Goal: Transaction & Acquisition: Book appointment/travel/reservation

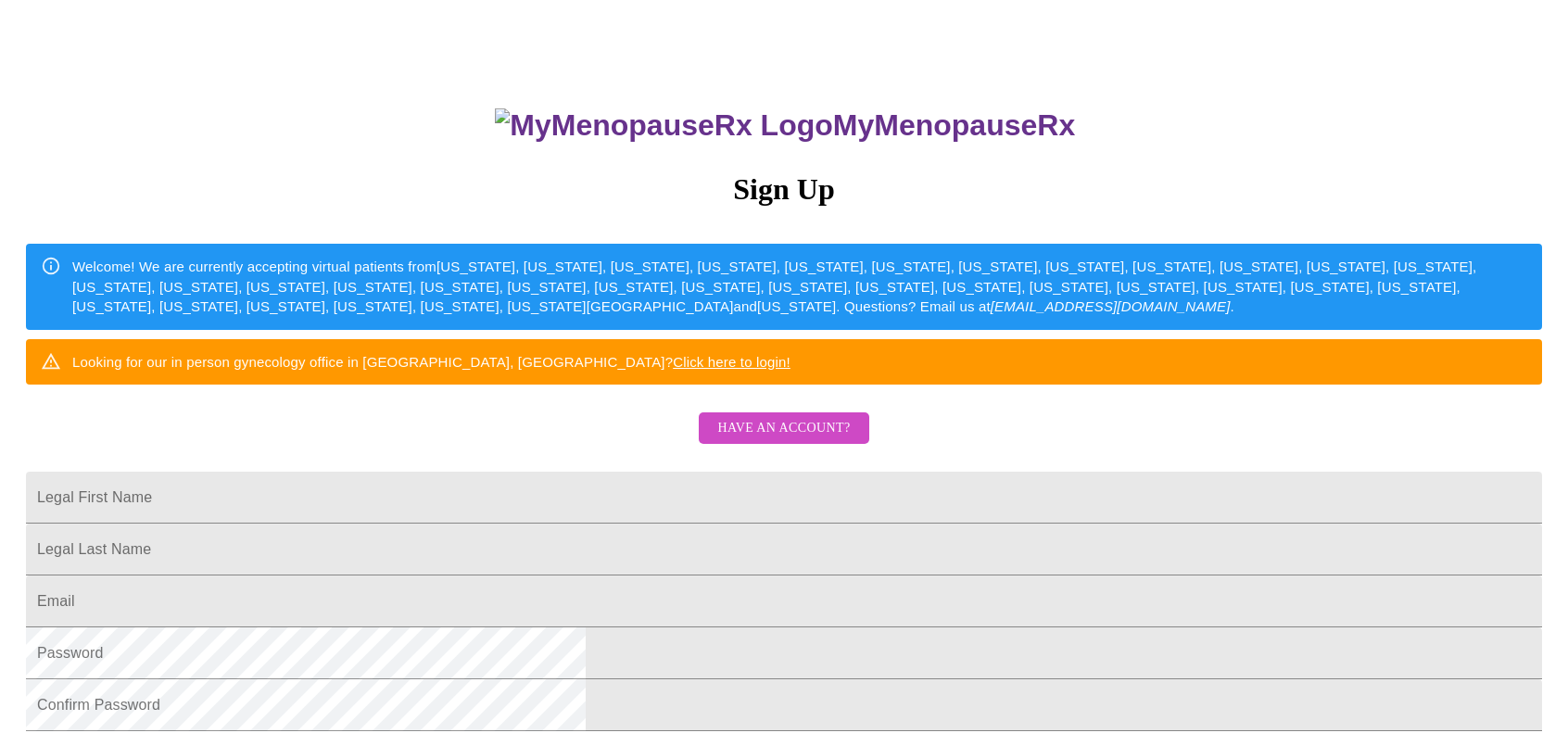
scroll to position [185, 0]
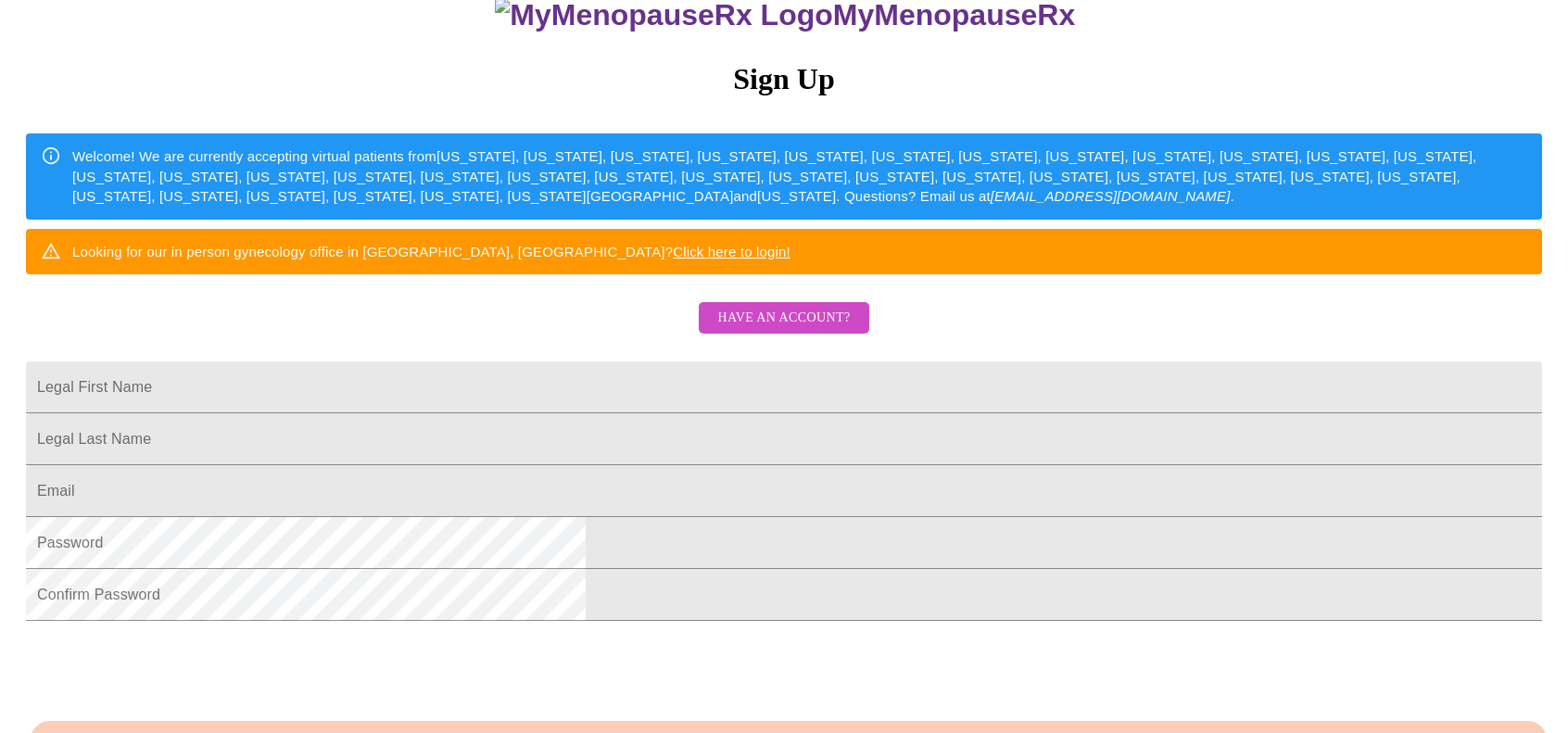
click at [758, 330] on span "Have an account?" at bounding box center [783, 319] width 132 height 23
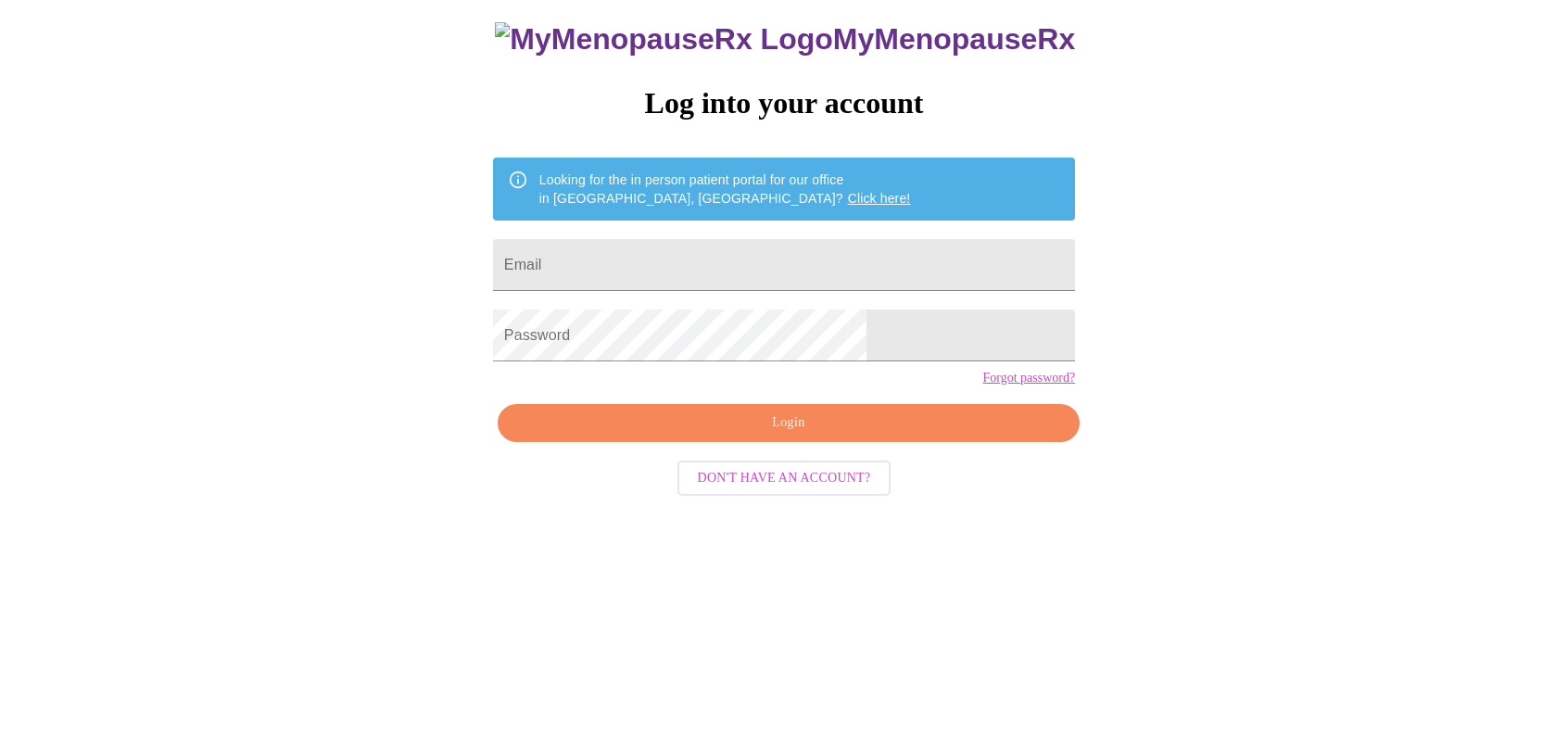
scroll to position [19, 0]
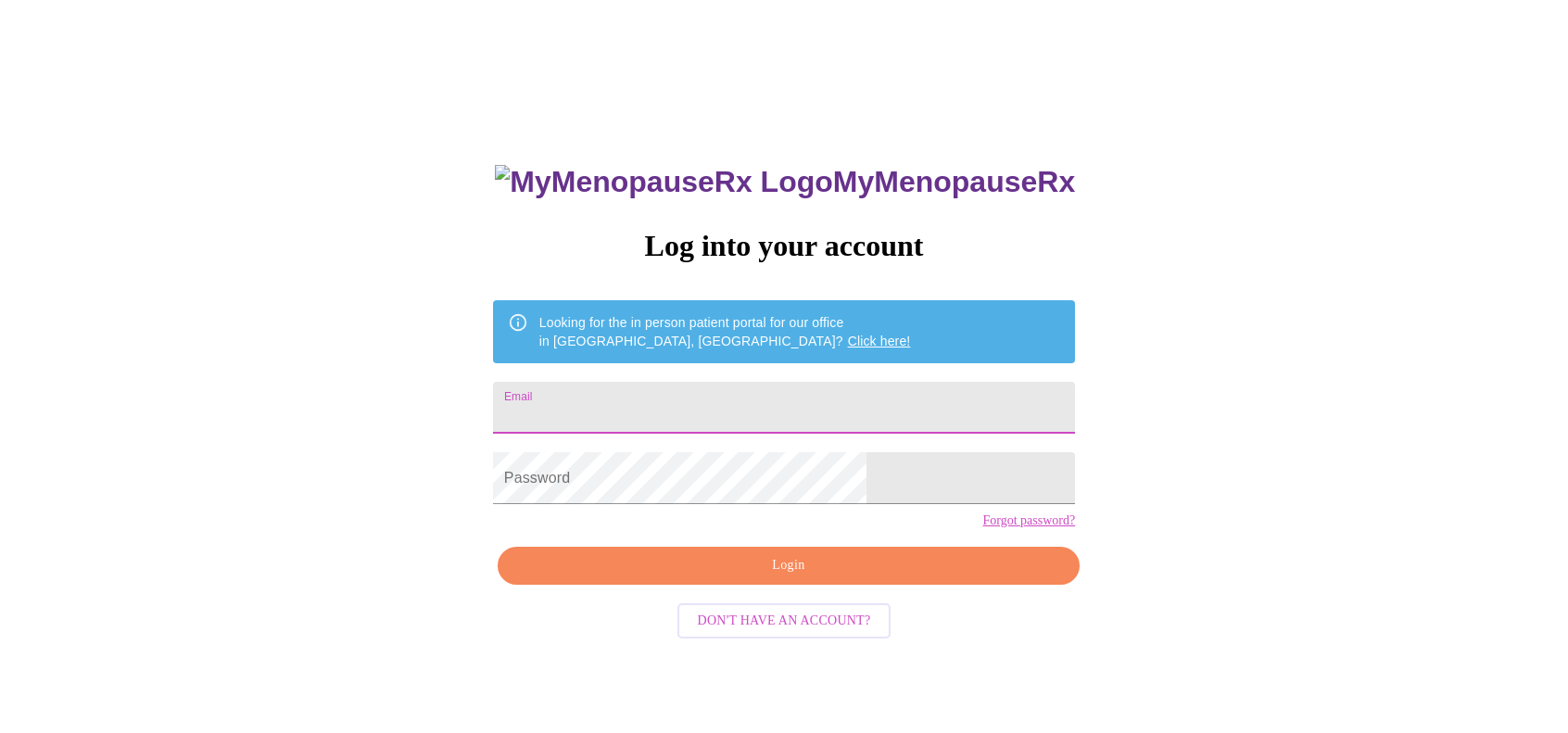
click at [770, 397] on input "Email" at bounding box center [784, 407] width 582 height 52
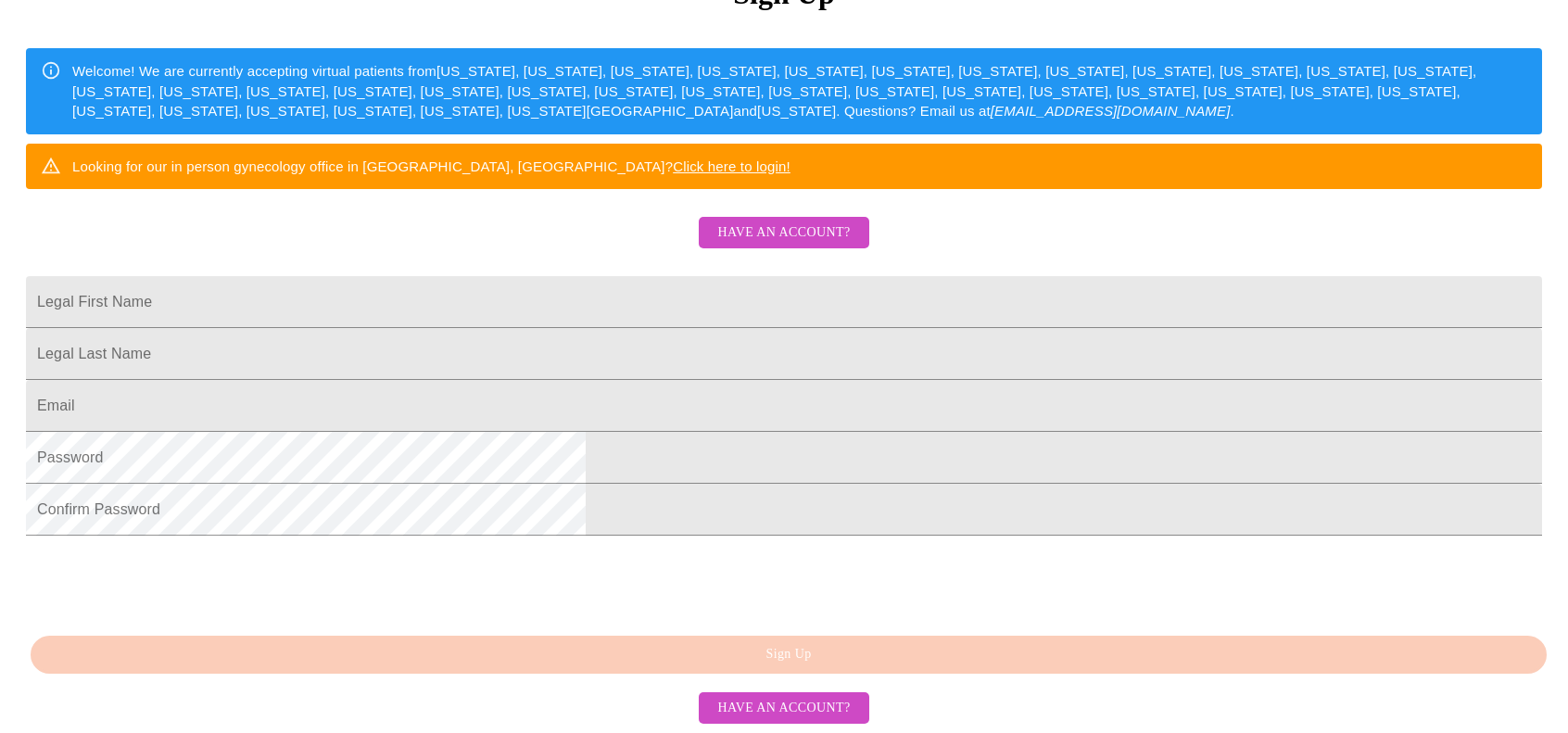
scroll to position [432, 0]
click at [827, 221] on span "Have an account?" at bounding box center [783, 233] width 132 height 23
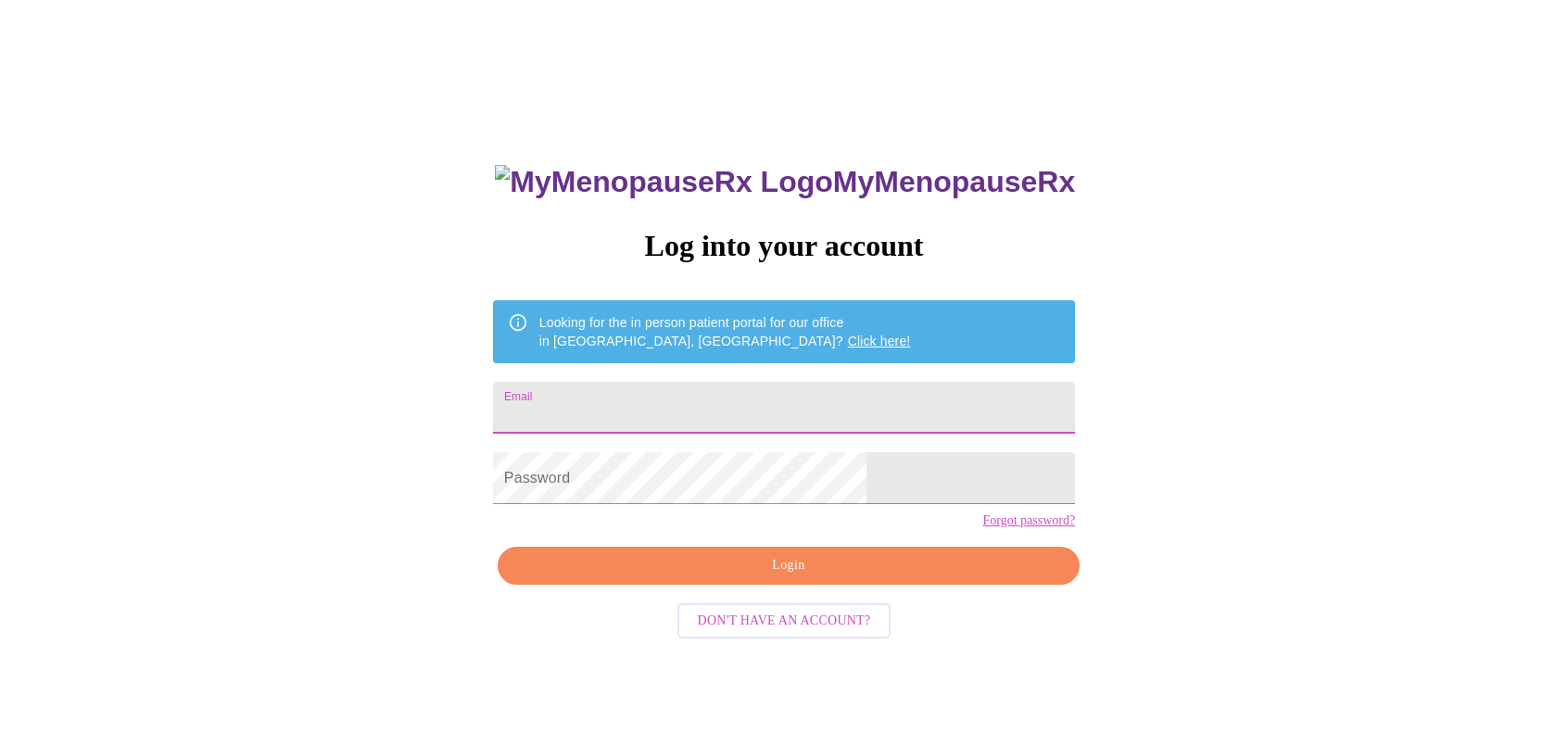
click at [852, 396] on input "Email" at bounding box center [784, 407] width 582 height 52
click at [982, 528] on link "Forgot password?" at bounding box center [1028, 521] width 93 height 15
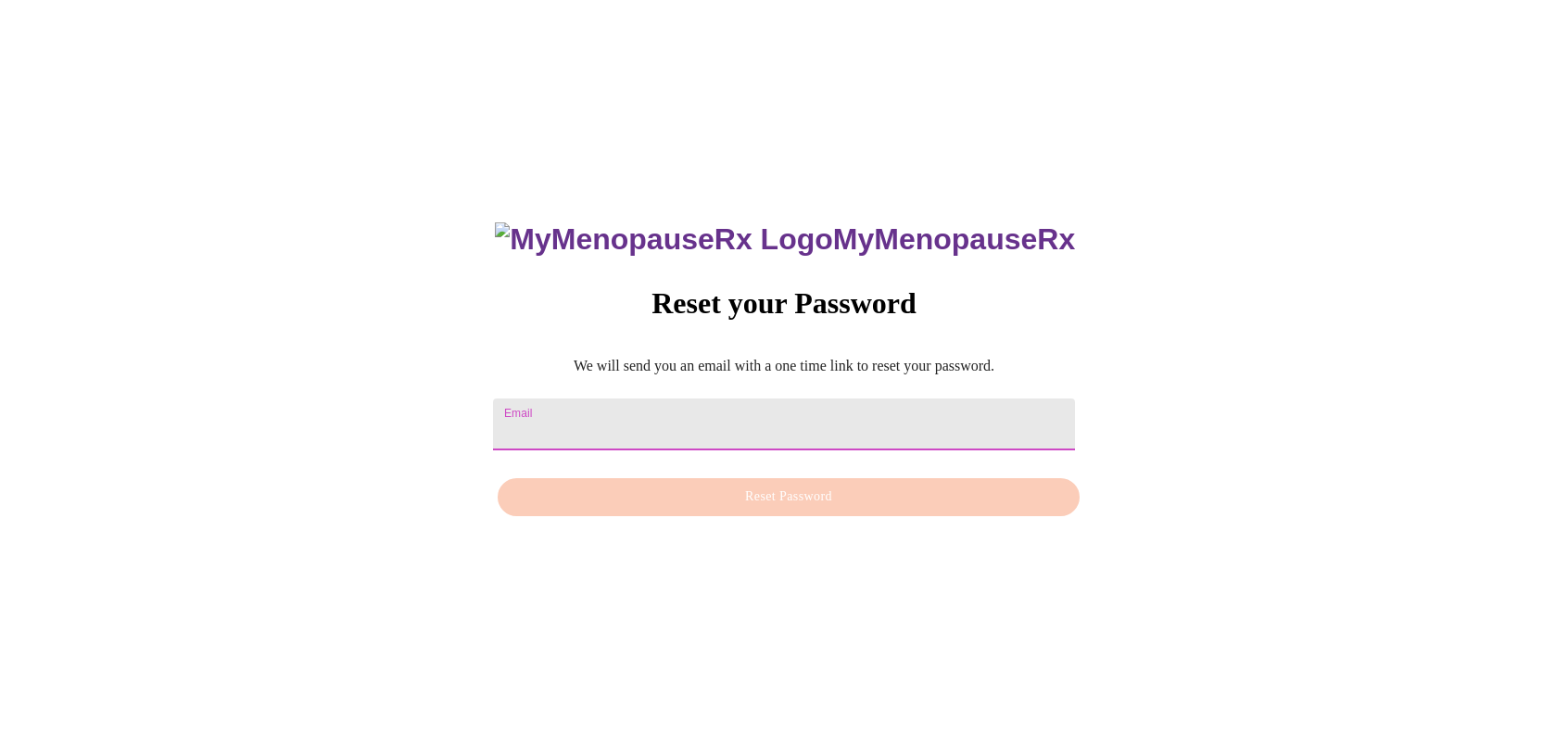
click at [760, 418] on input "Email" at bounding box center [784, 424] width 582 height 52
type input "Snigdhamazumdar@hotmail.com"
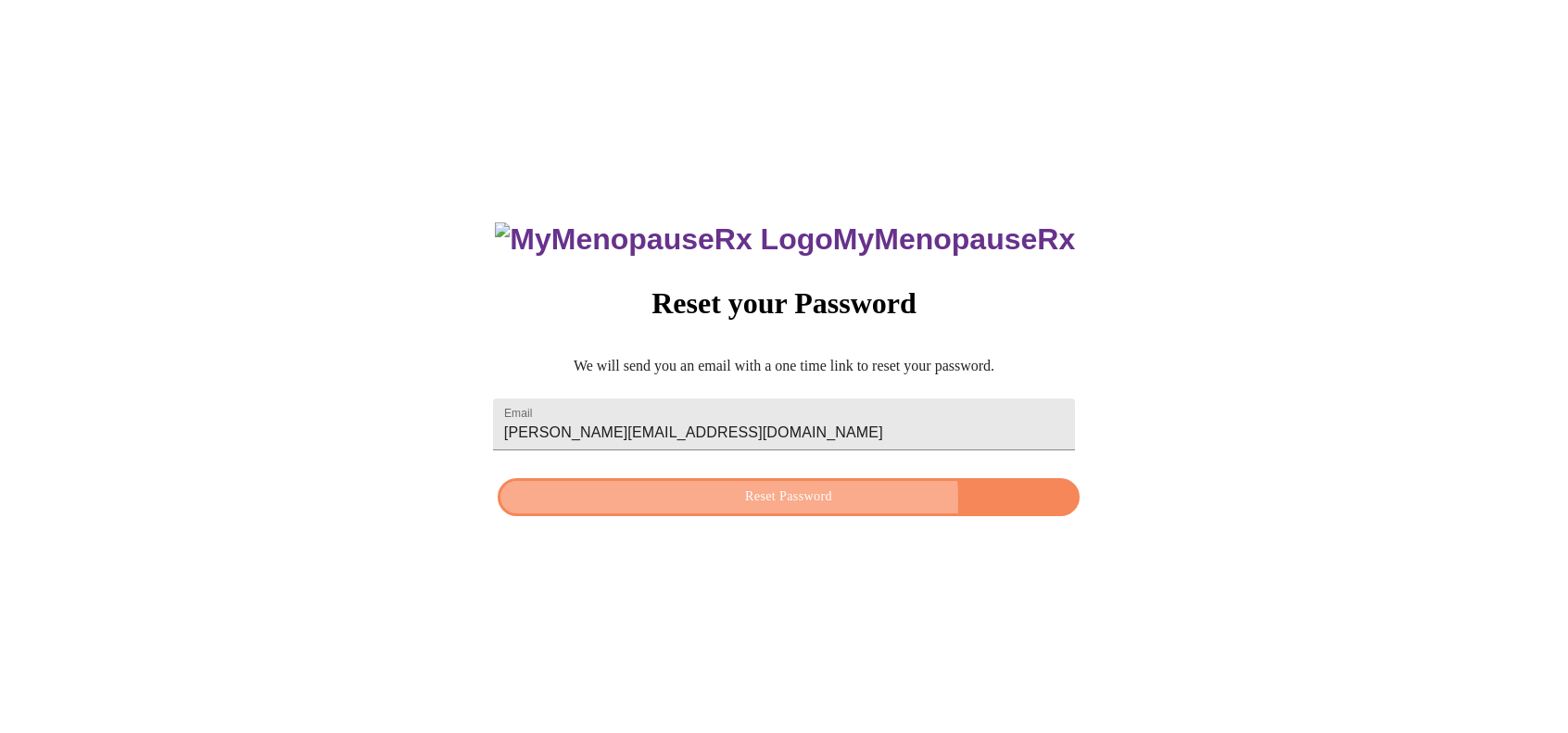
click at [716, 502] on span "Reset Password" at bounding box center [788, 497] width 539 height 23
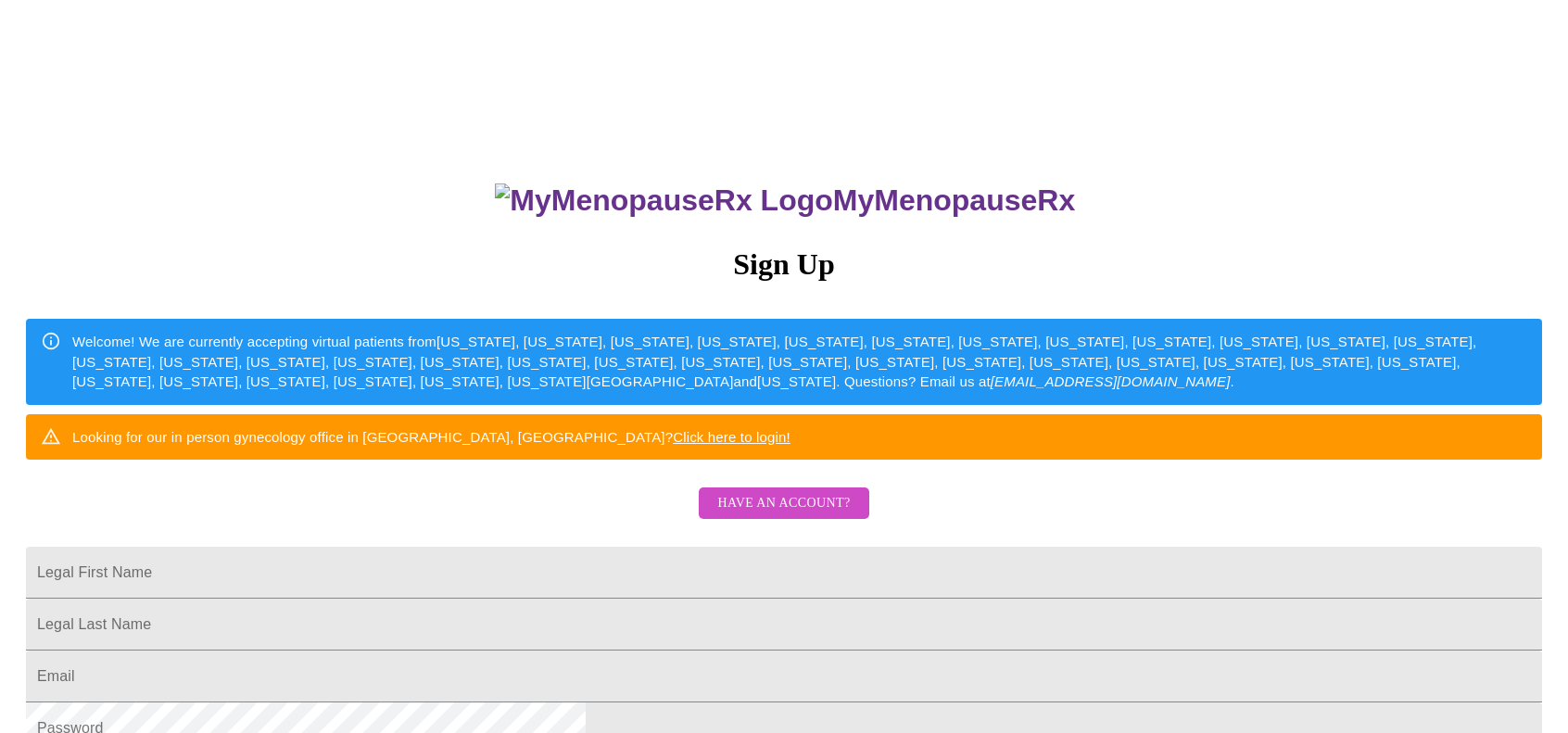
click at [793, 516] on span "Have an account?" at bounding box center [783, 504] width 132 height 23
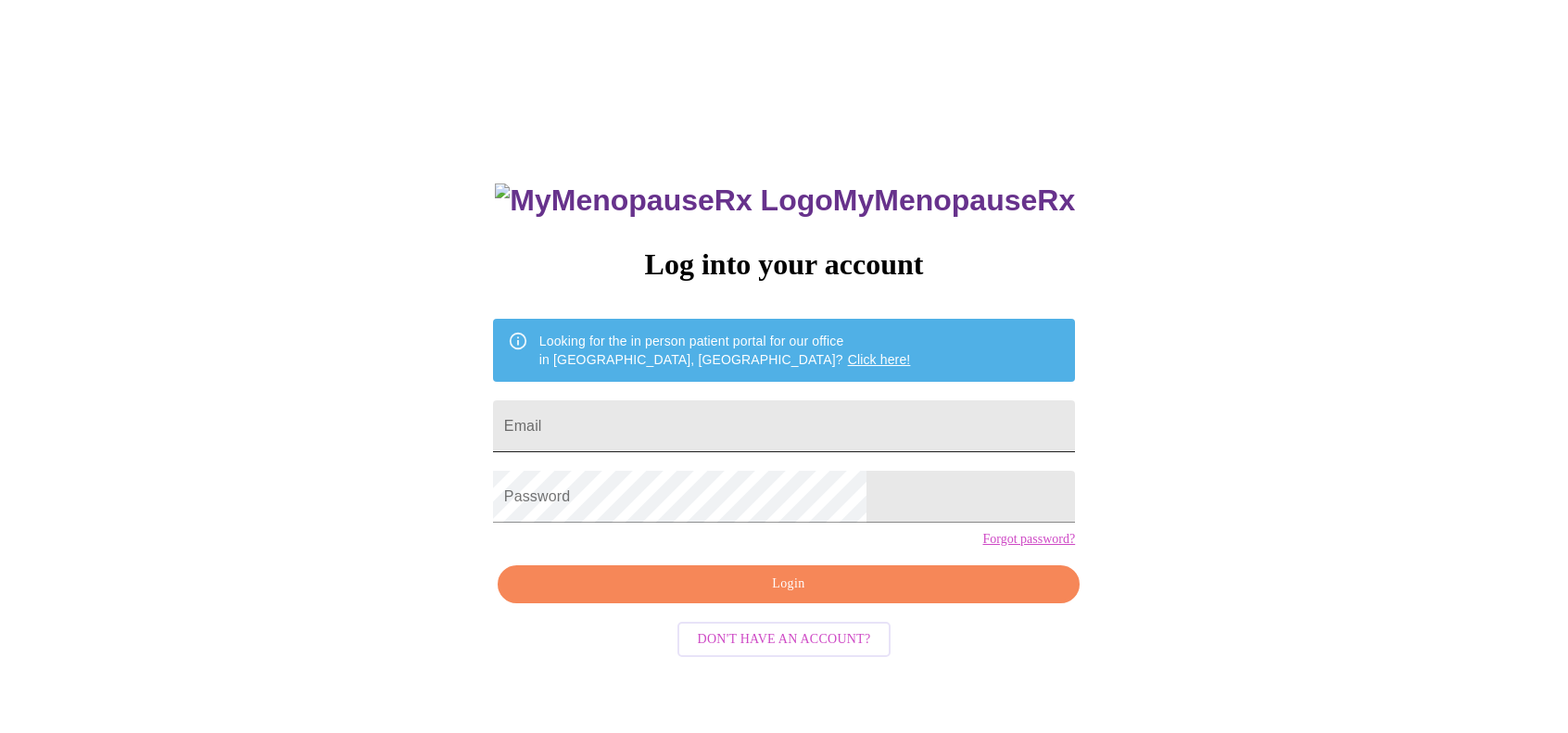
click at [792, 426] on input "Email" at bounding box center [784, 426] width 582 height 52
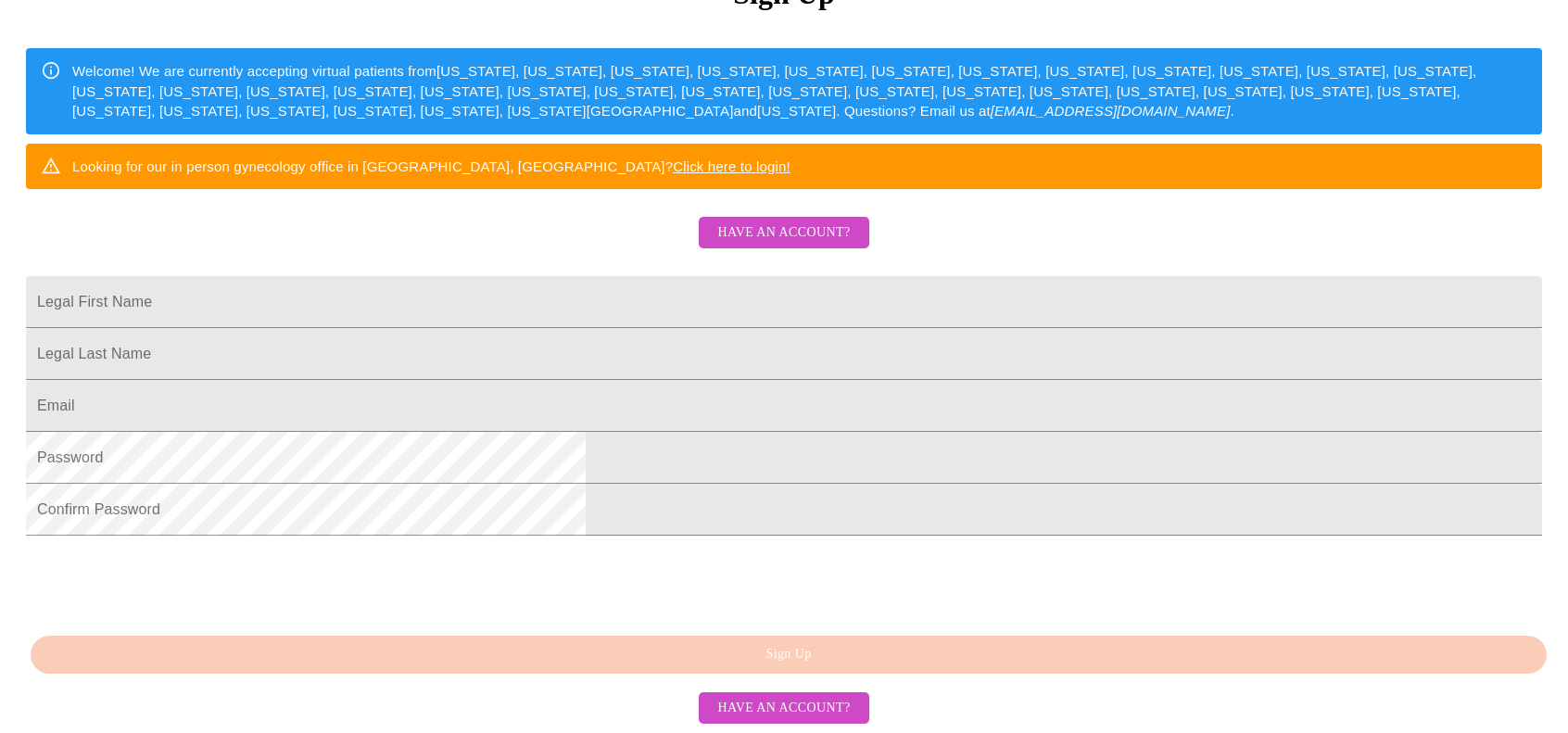
scroll to position [339, 0]
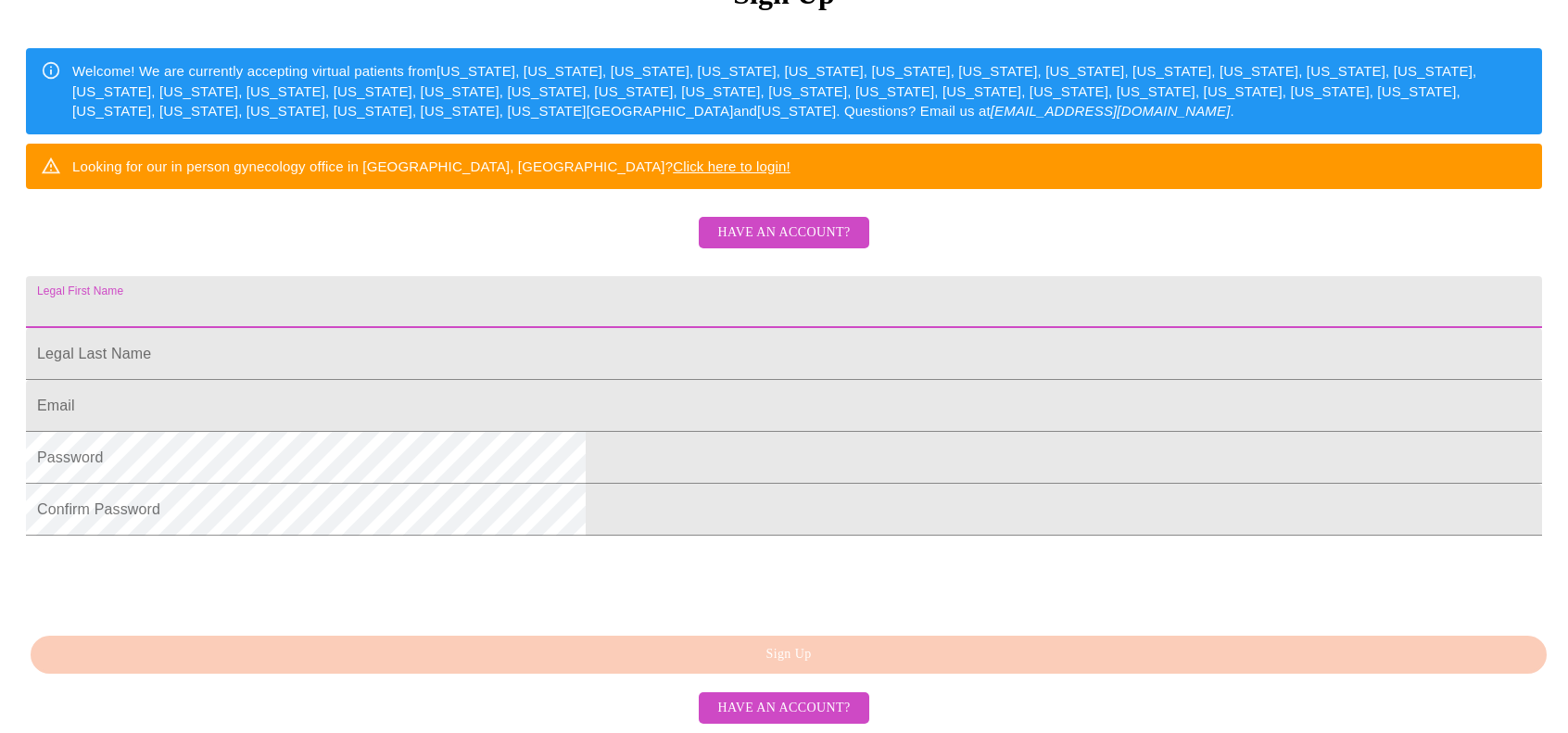
click at [695, 308] on input "Legal First Name" at bounding box center [784, 301] width 1516 height 52
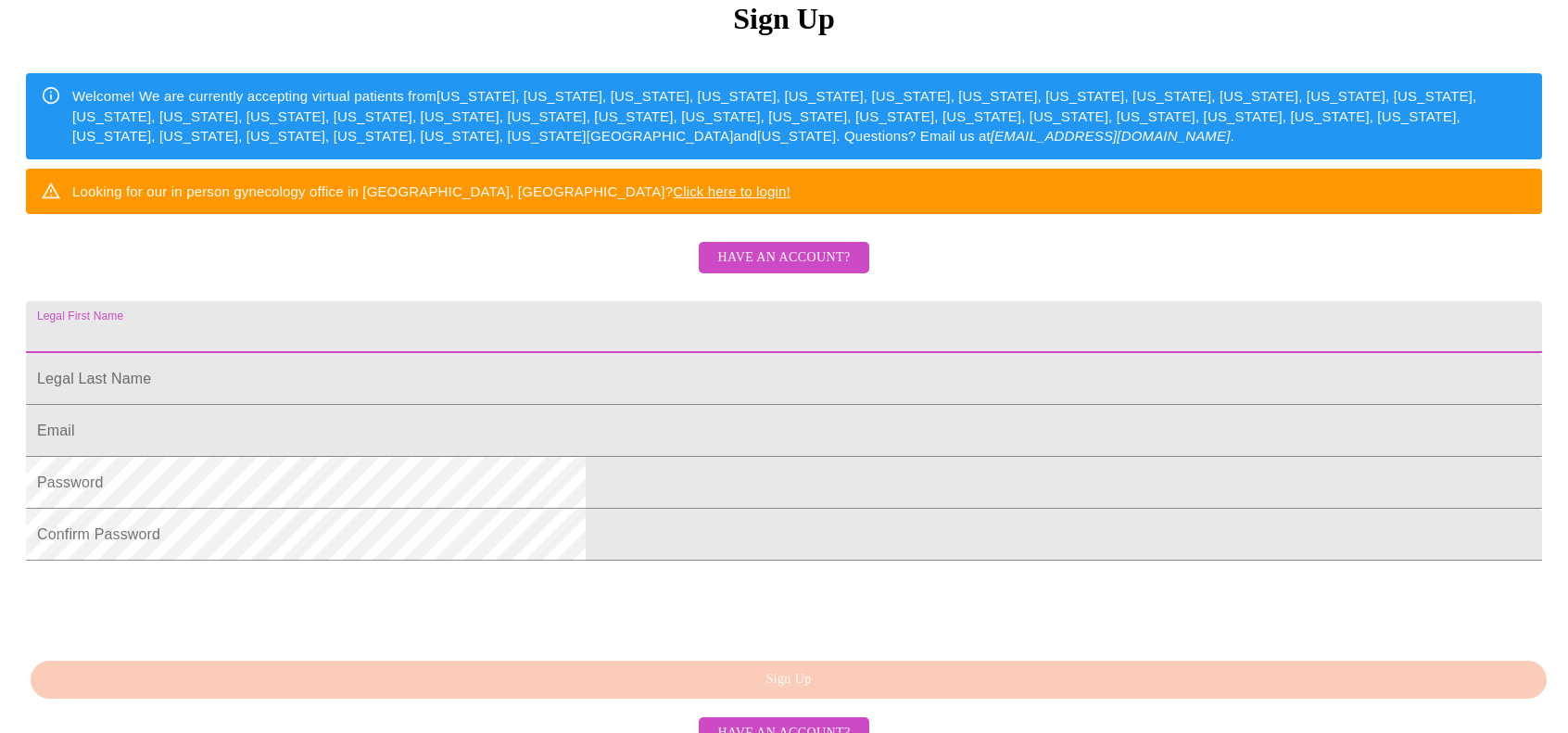
scroll to position [246, 0]
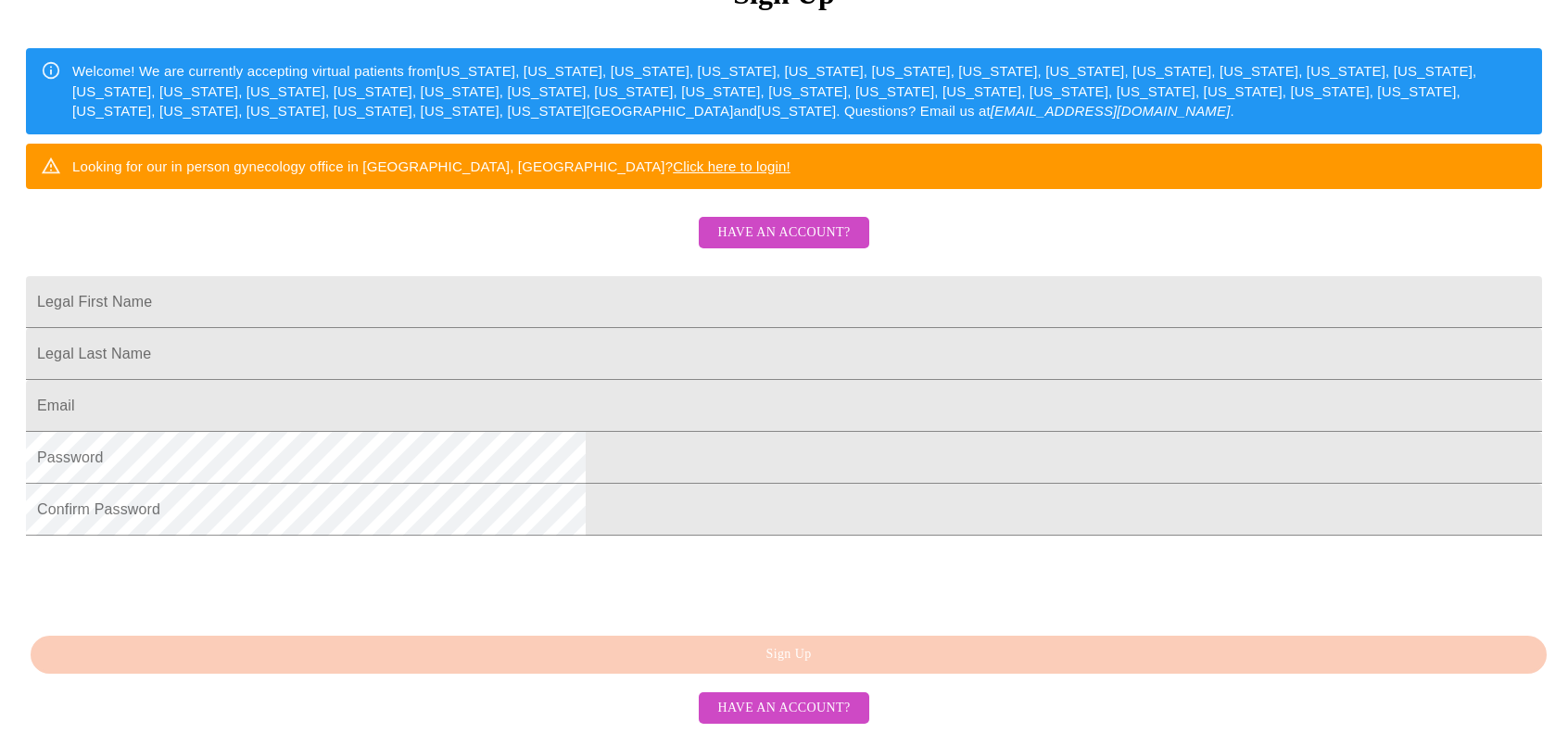
scroll to position [246, 0]
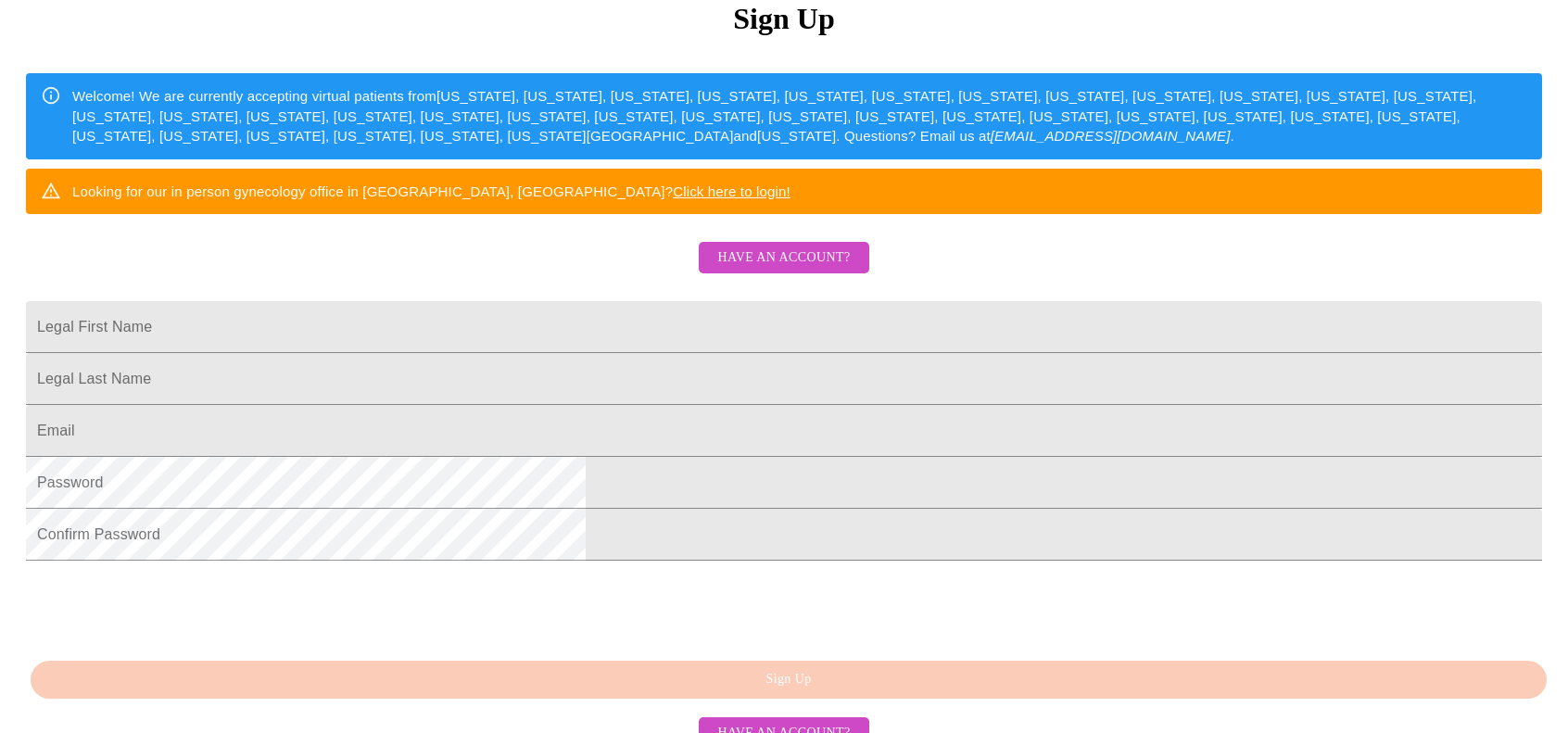
click at [790, 200] on link "Click here to login!" at bounding box center [732, 192] width 117 height 16
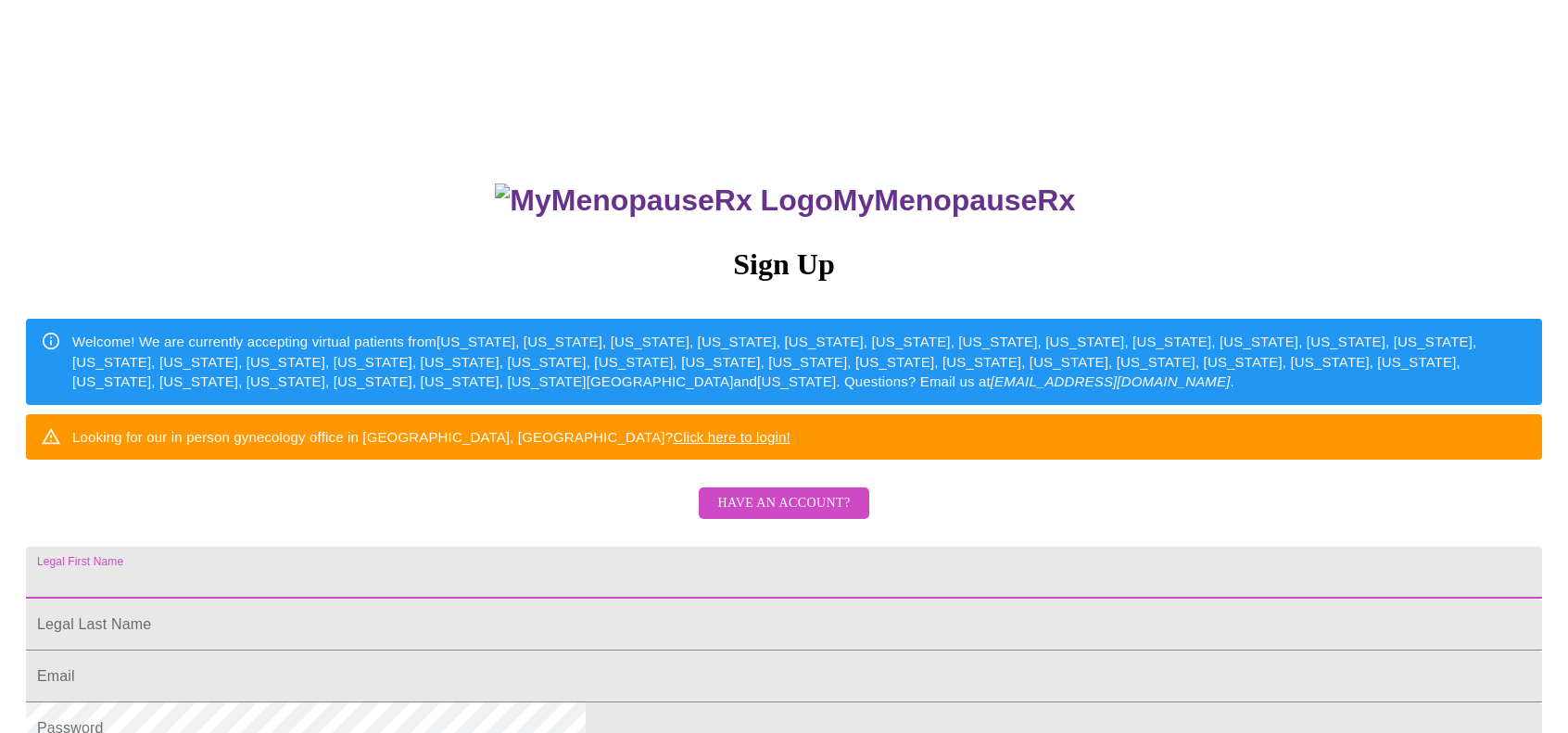
click at [694, 599] on input "Legal First Name" at bounding box center [784, 573] width 1516 height 52
type input "[PERSON_NAME]"
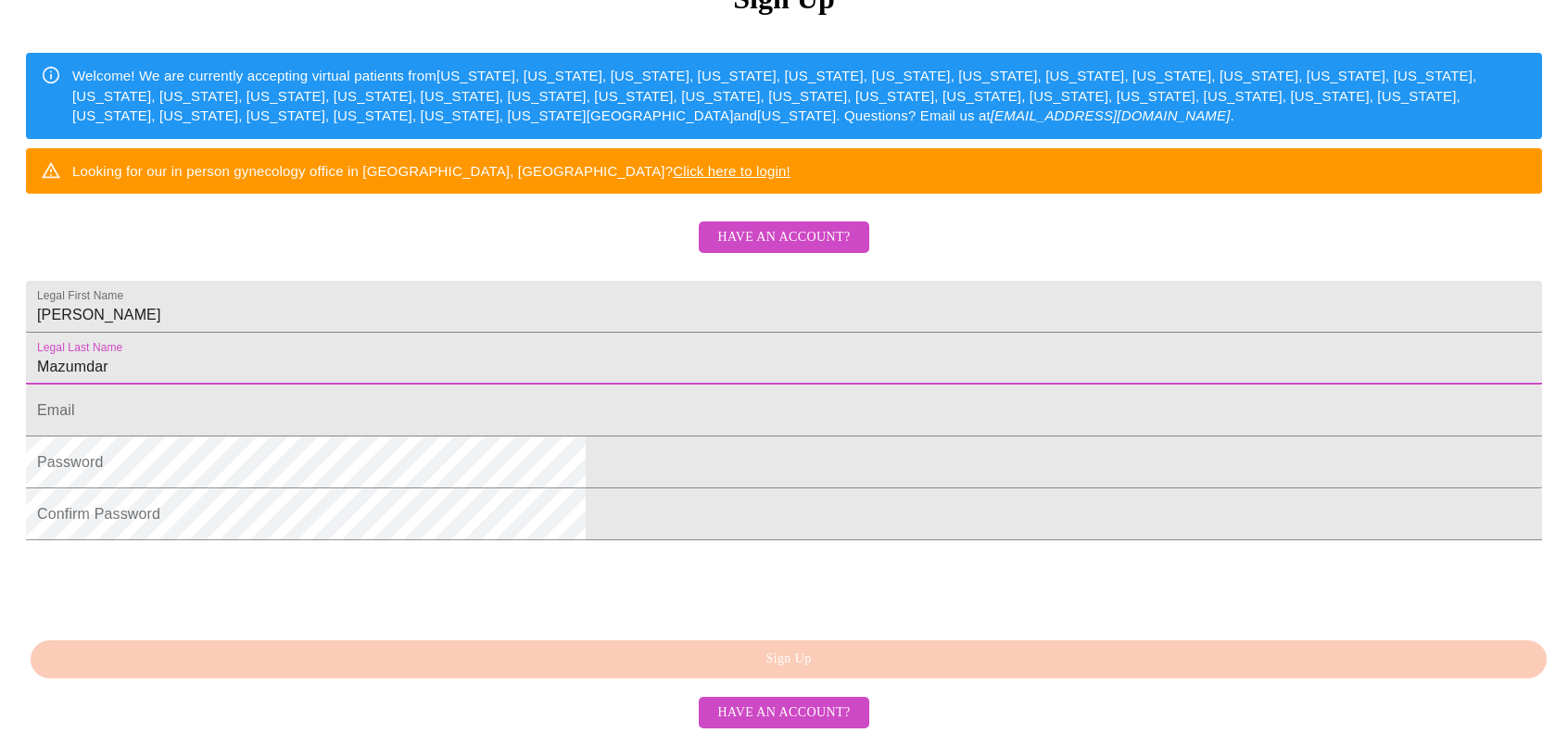
scroll to position [285, 0]
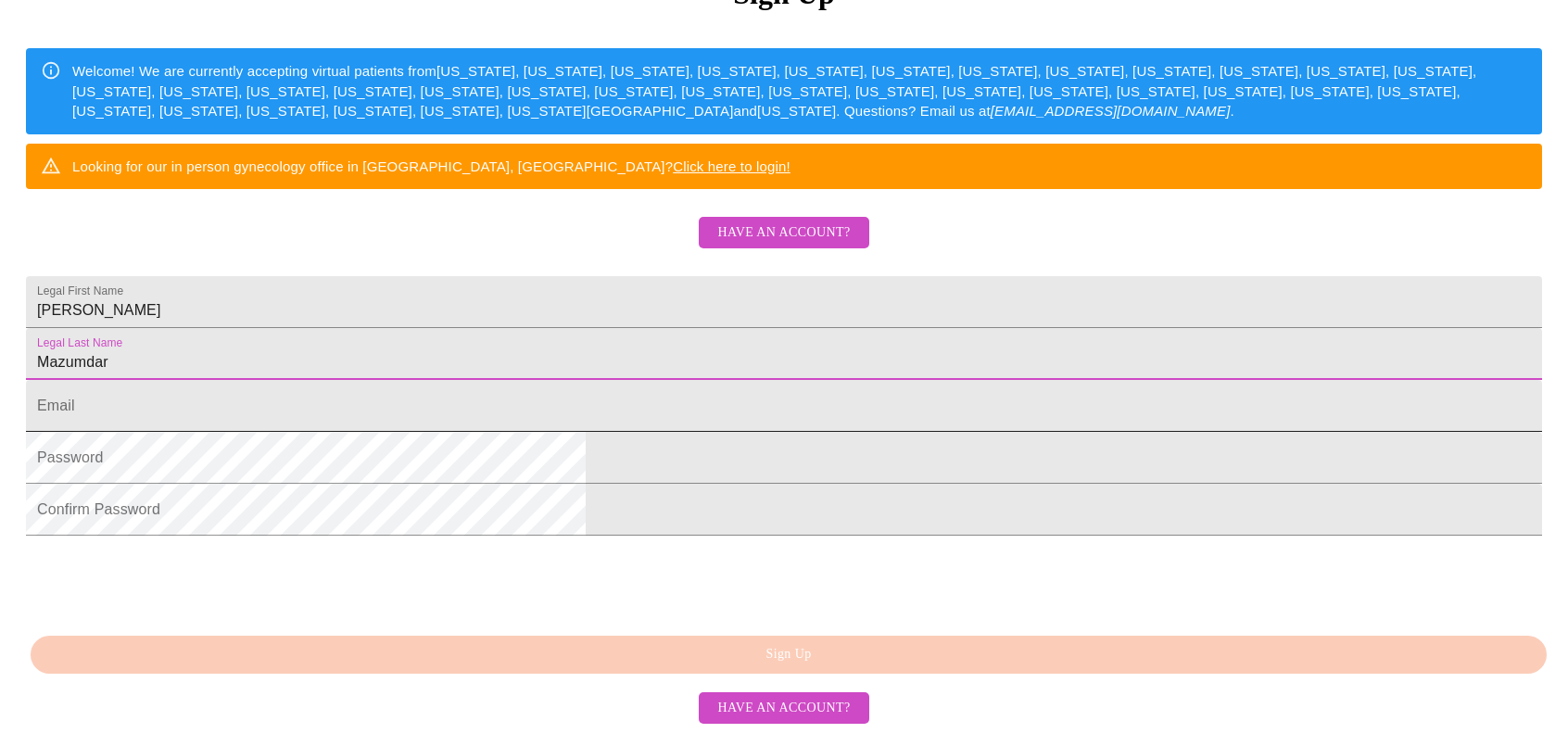
type input "Mazumdar"
click at [787, 433] on input "Legal First Name" at bounding box center [784, 405] width 1516 height 52
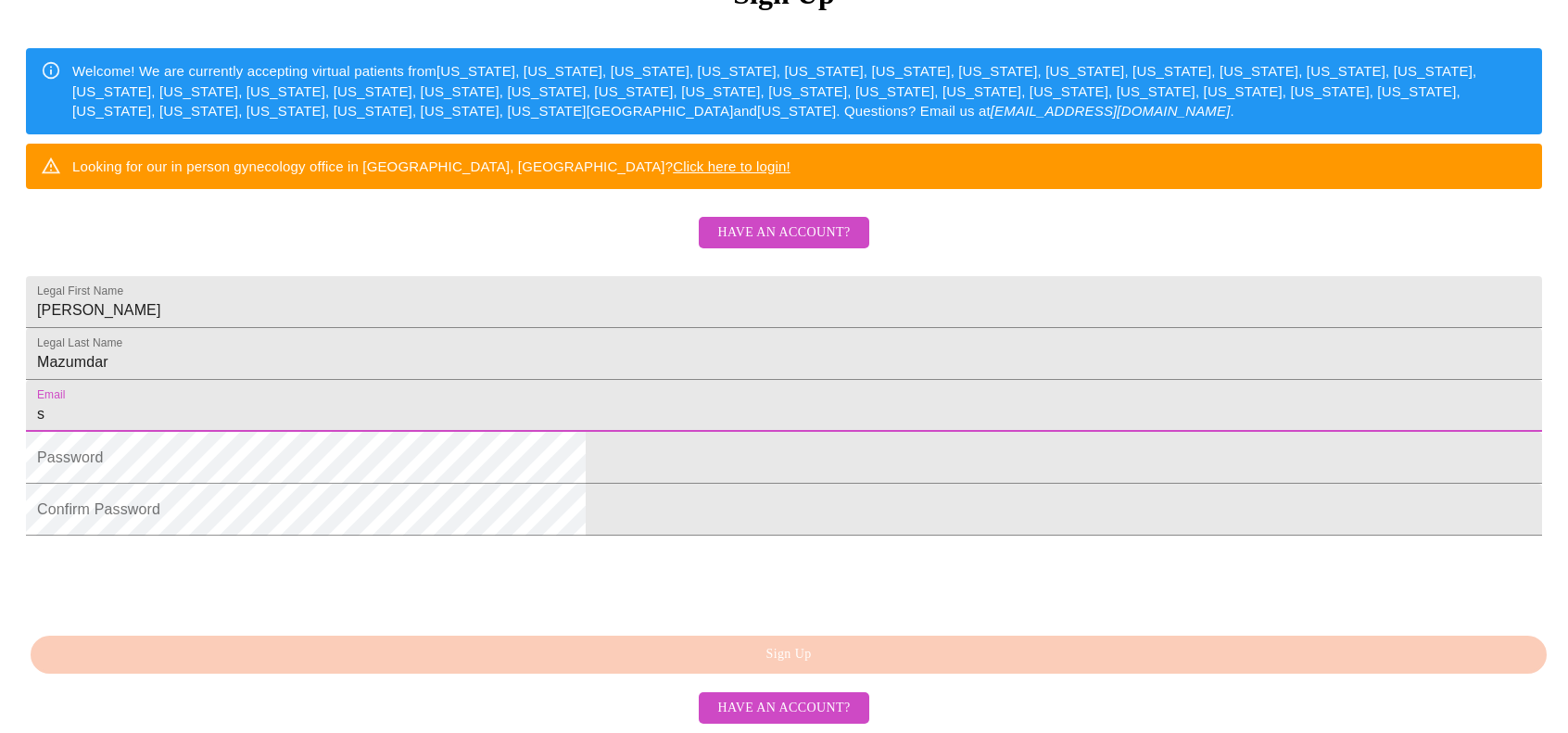
type input "[PERSON_NAME][EMAIL_ADDRESS][DOMAIN_NAME]"
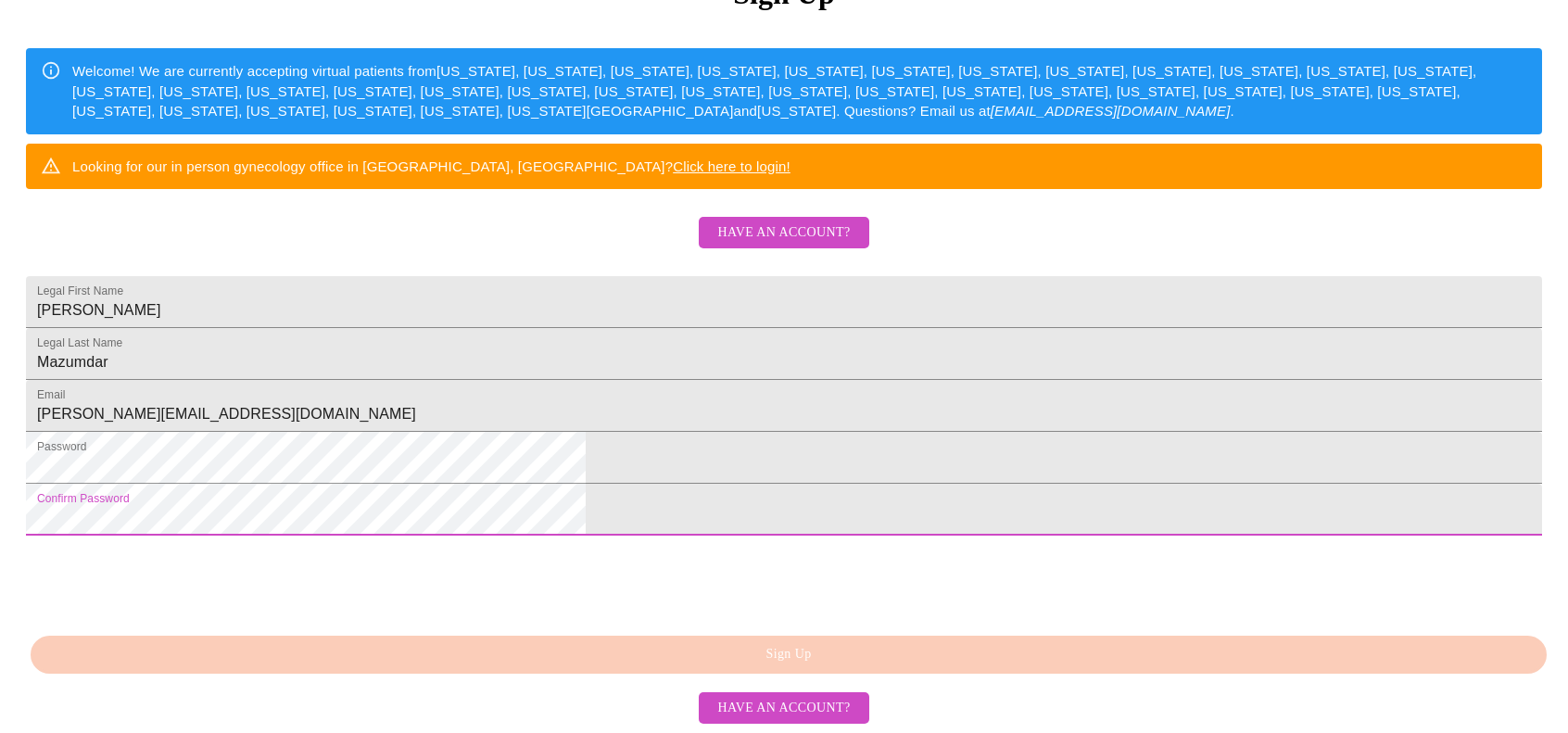
scroll to position [432, 0]
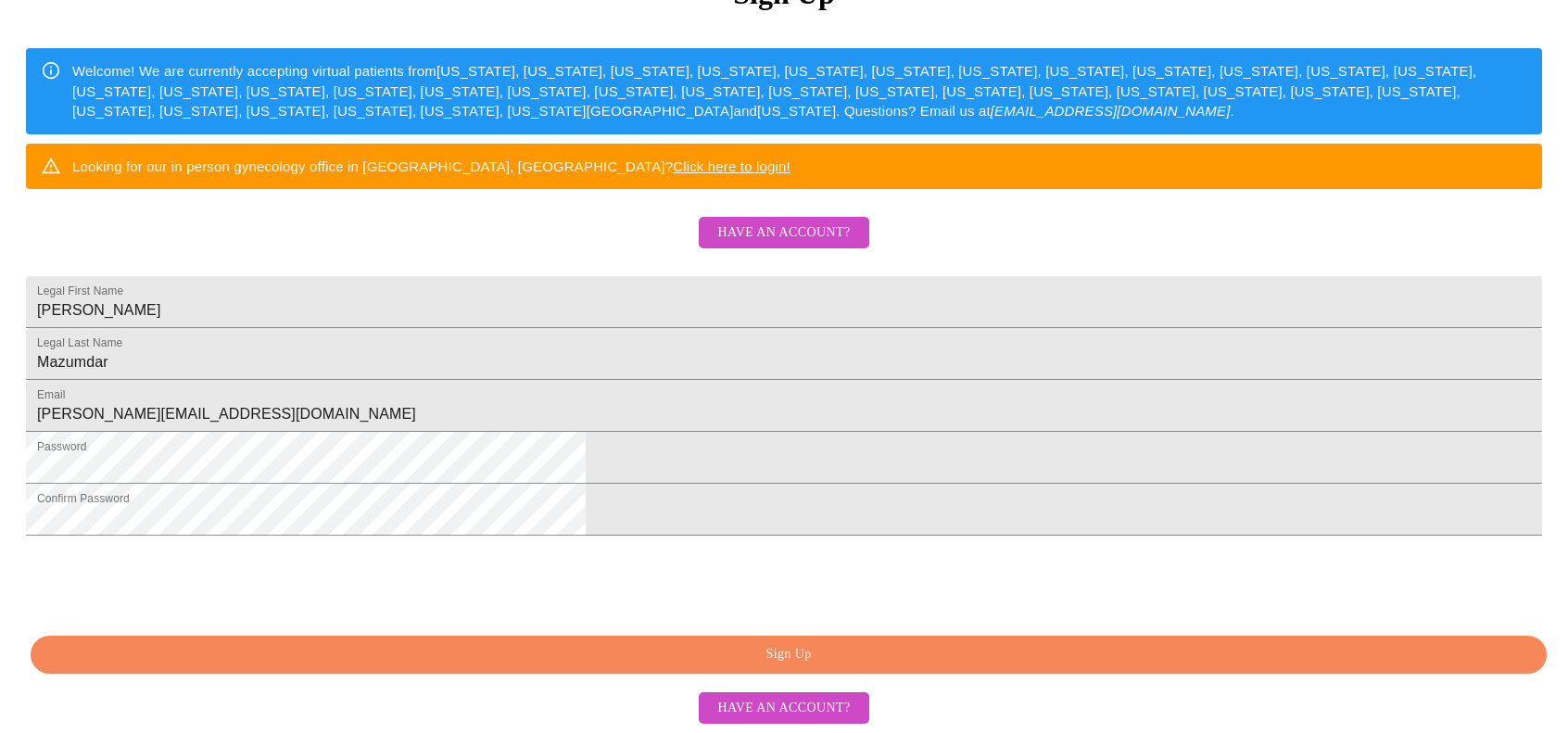
click at [817, 650] on span "Sign Up" at bounding box center [788, 656] width 1473 height 23
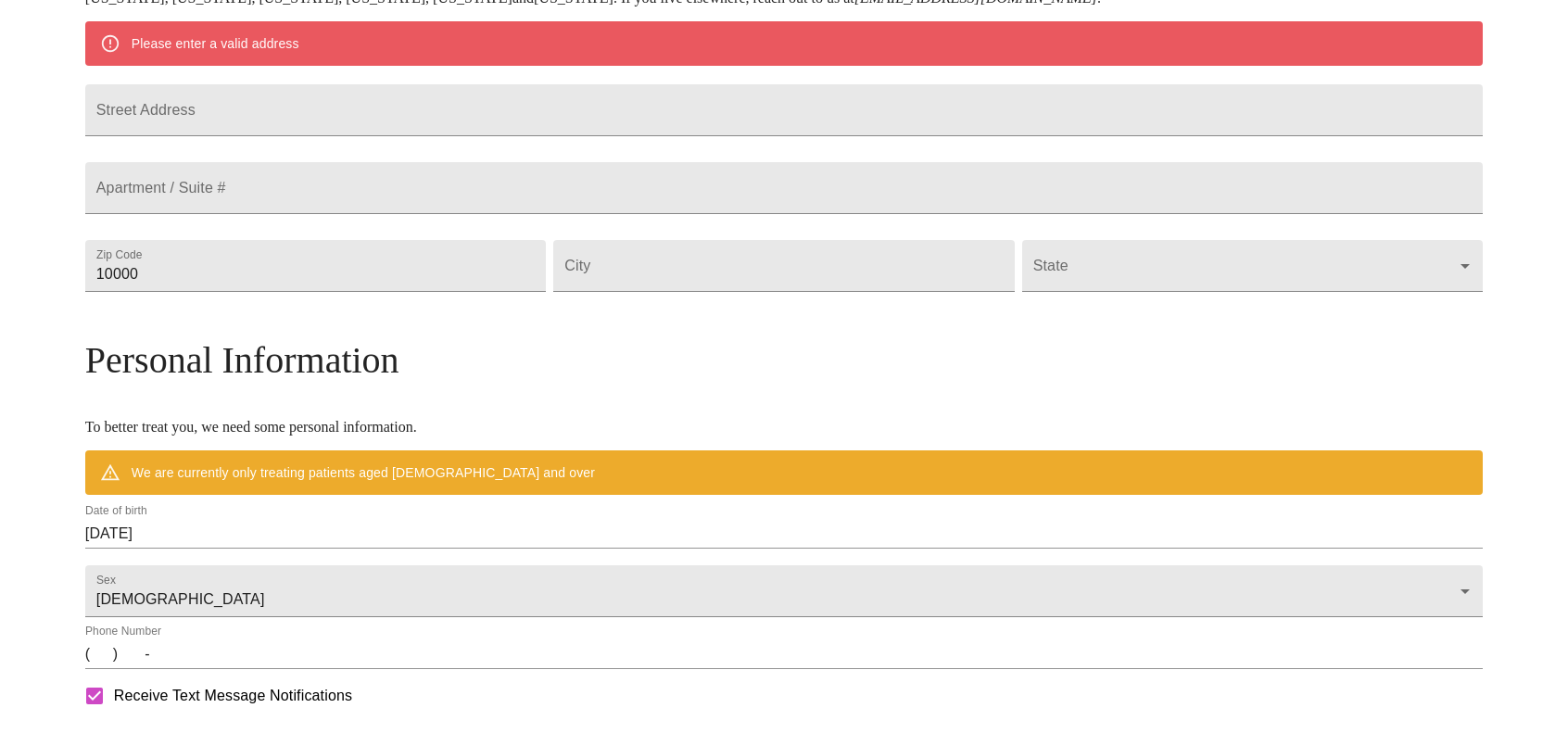
scroll to position [358, 0]
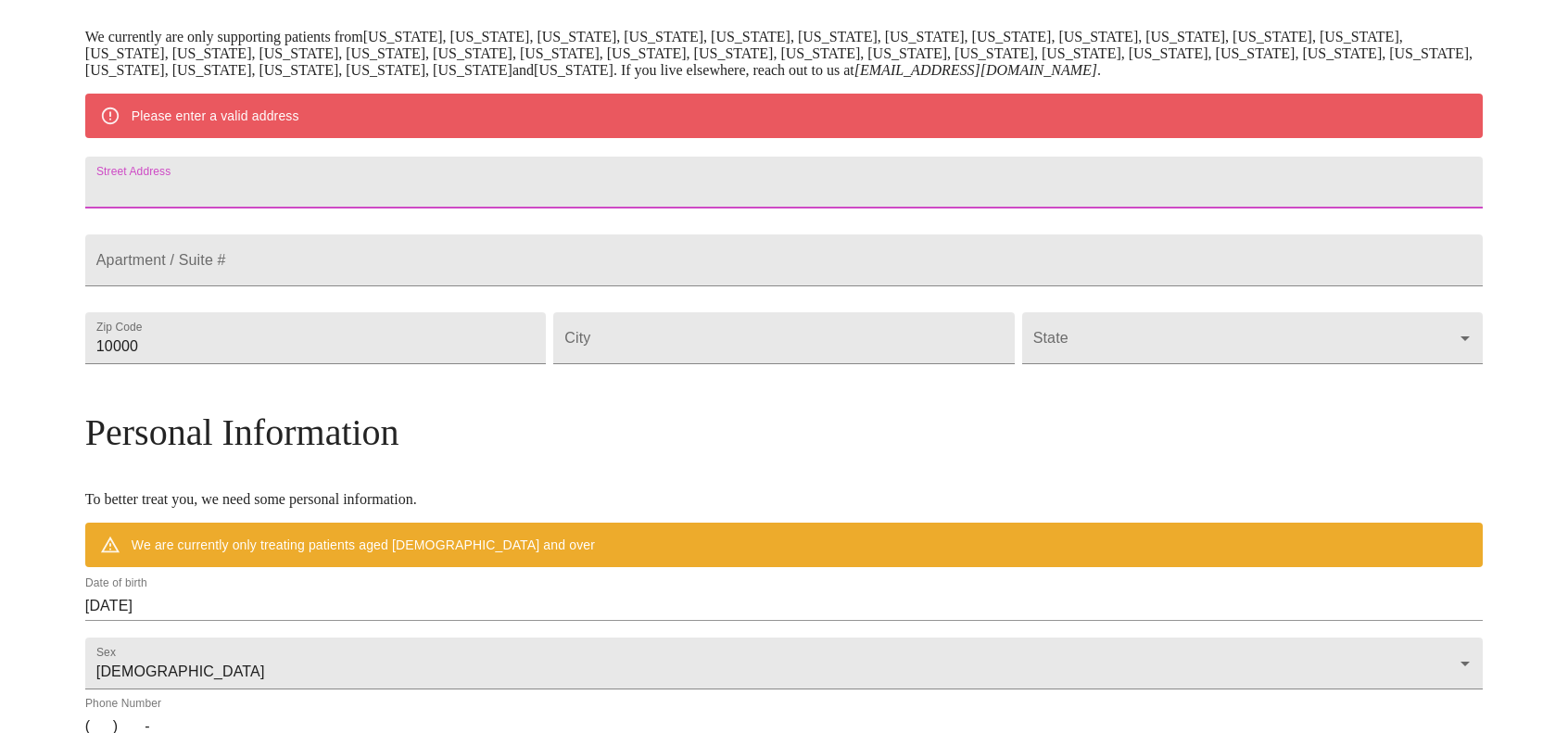
click at [498, 182] on input "Street Address" at bounding box center [784, 182] width 1398 height 52
type input "1932 Clyde Dr"
click at [468, 364] on input "10000" at bounding box center [315, 338] width 461 height 52
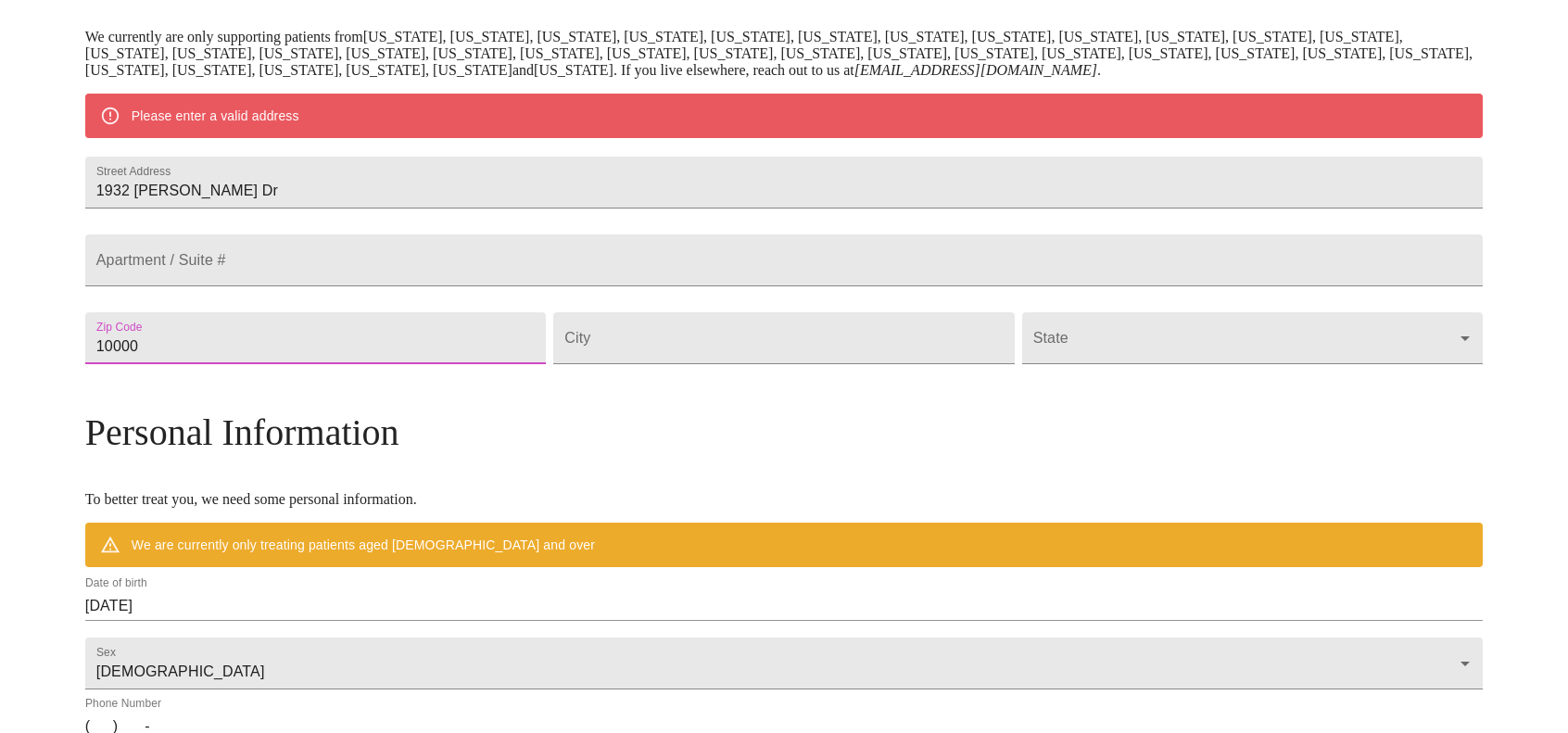
drag, startPoint x: 440, startPoint y: 400, endPoint x: 83, endPoint y: 421, distance: 357.6
click at [85, 426] on div "MyMenopauseRx Welcome to MyMenopauseRx Since it's your first time here, you'll …" at bounding box center [784, 372] width 1398 height 1445
type input "60565"
click at [688, 364] on input "Street Address" at bounding box center [784, 338] width 461 height 52
type input "Naperville"
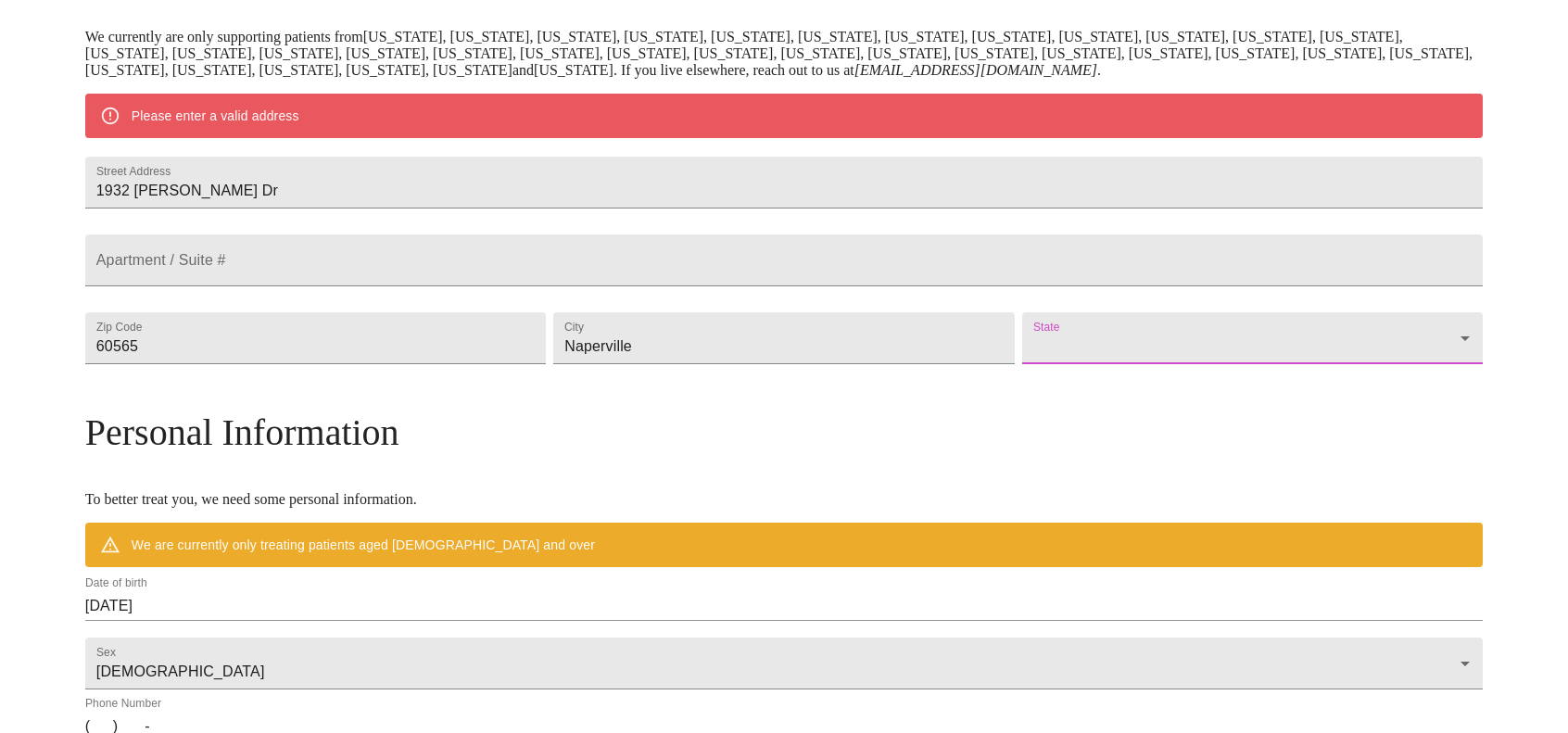
click at [1063, 366] on body "MyMenopauseRx Welcome to MyMenopauseRx Since it's your first time here, you'll …" at bounding box center [784, 372] width 1553 height 1445
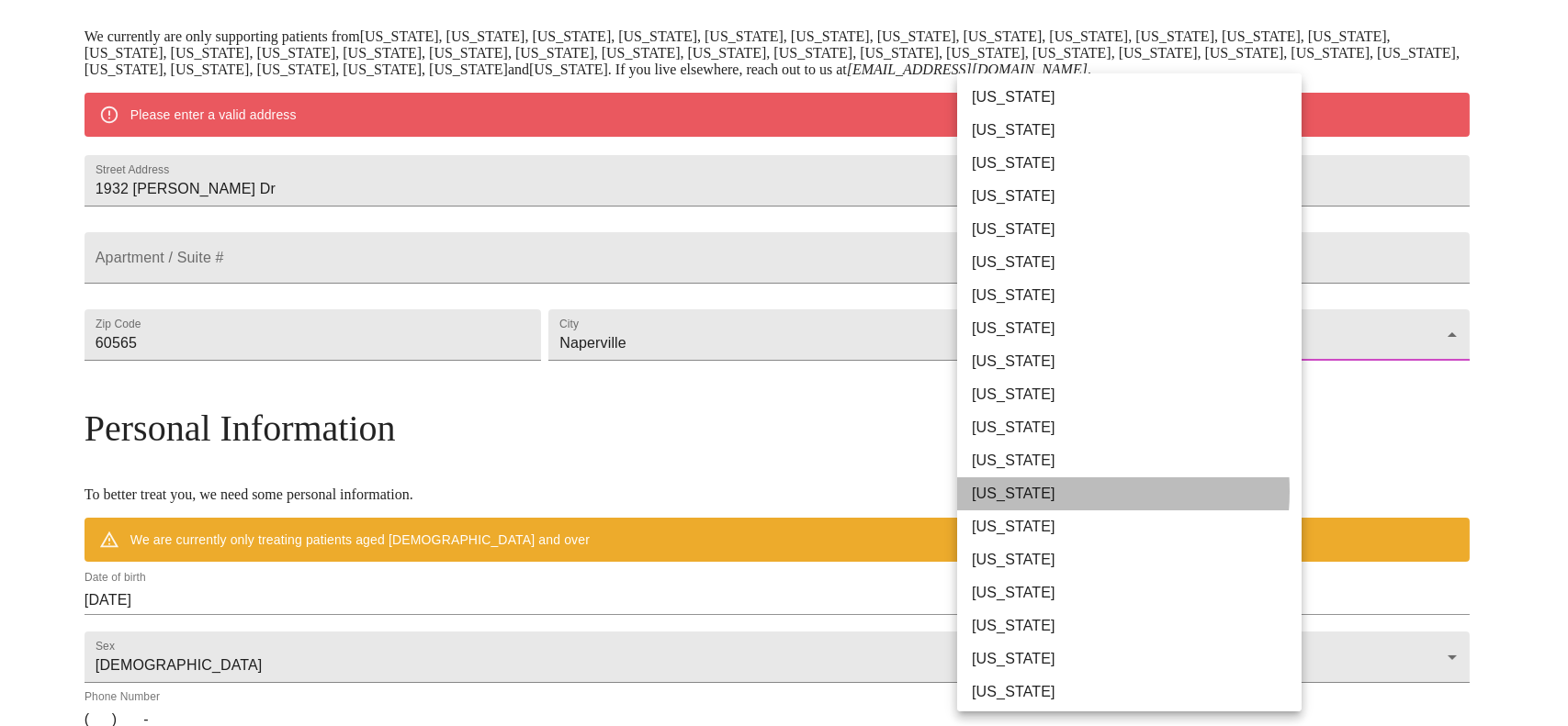
click at [1053, 491] on li "Illinois" at bounding box center [1136, 494] width 358 height 33
type input "Illinois"
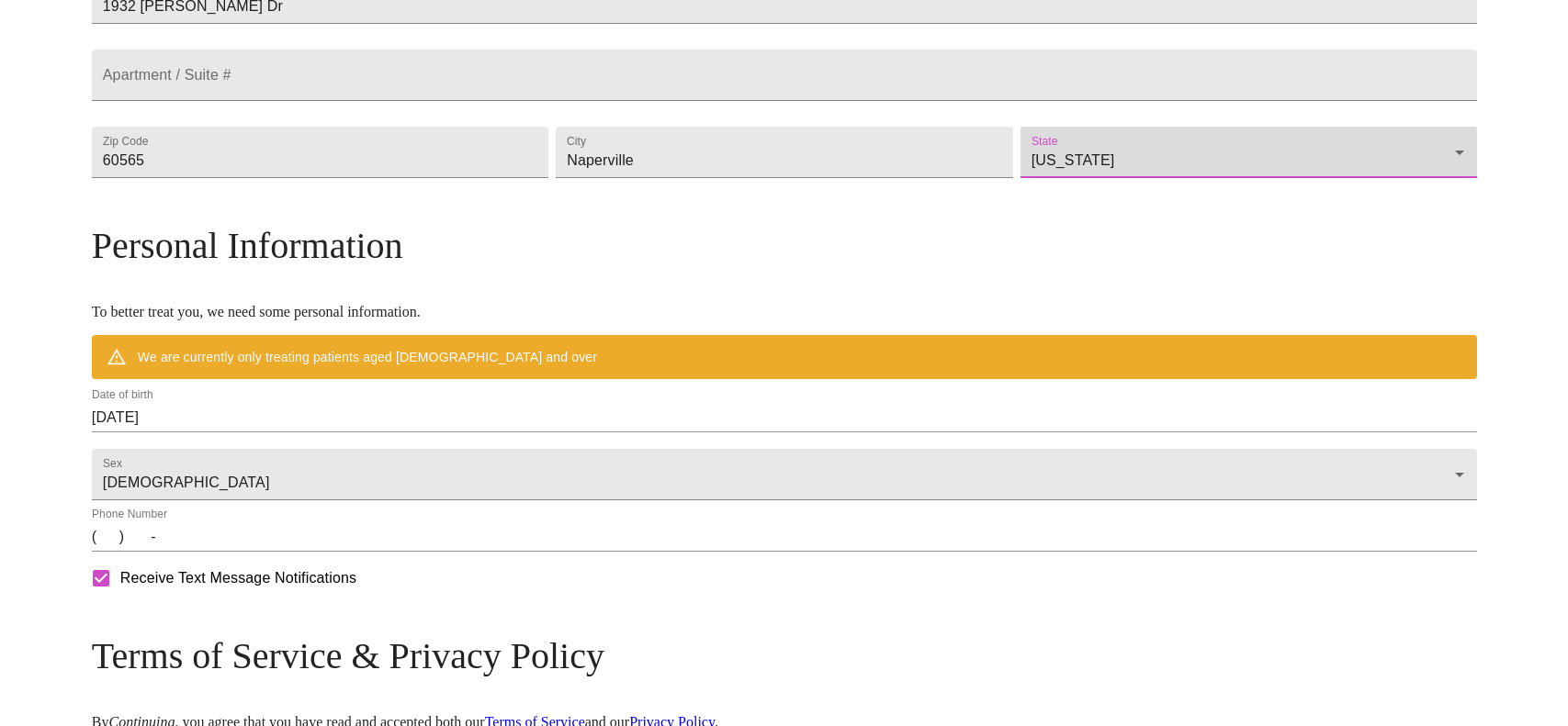
scroll to position [538, 0]
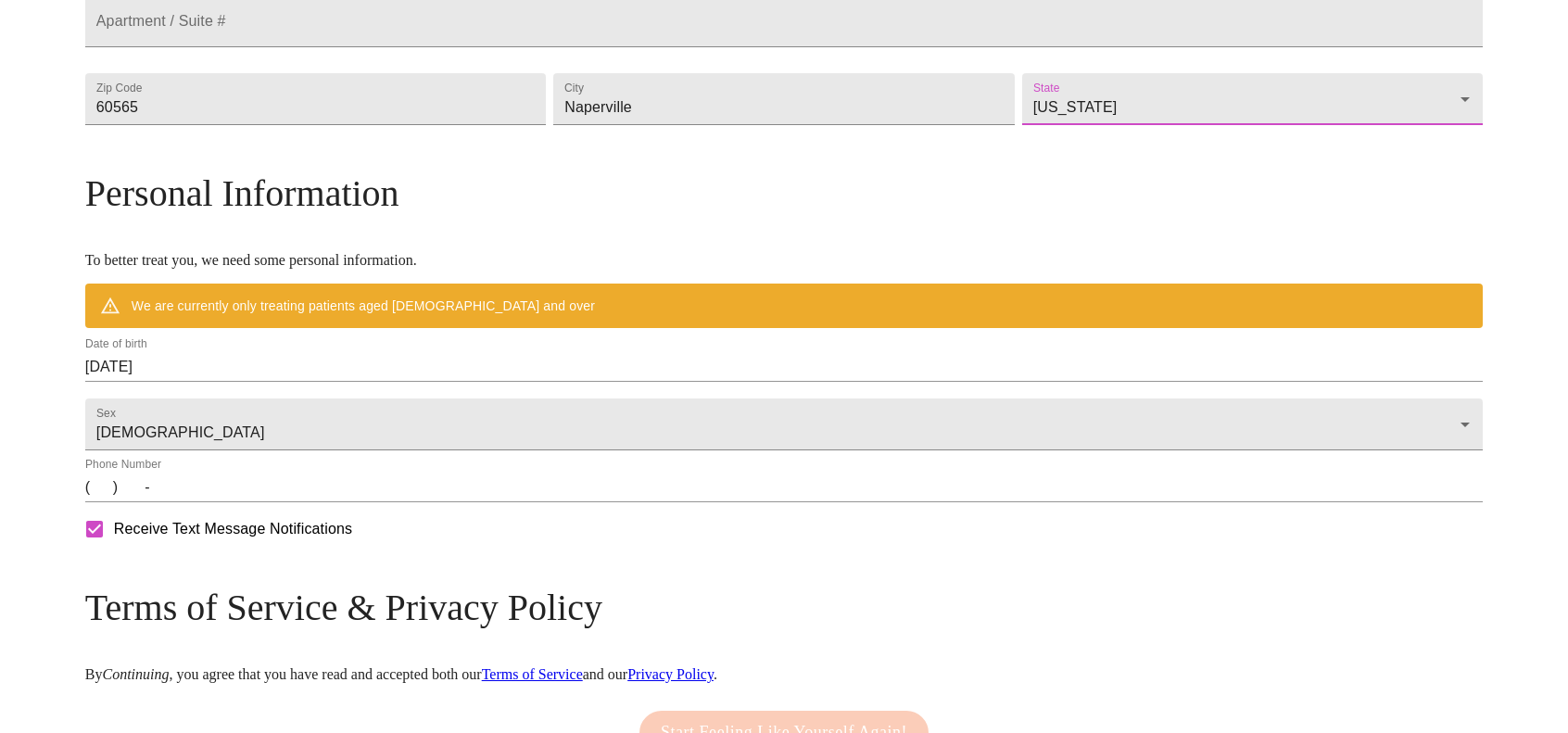
click at [315, 382] on input "09/29/2025" at bounding box center [784, 367] width 1398 height 29
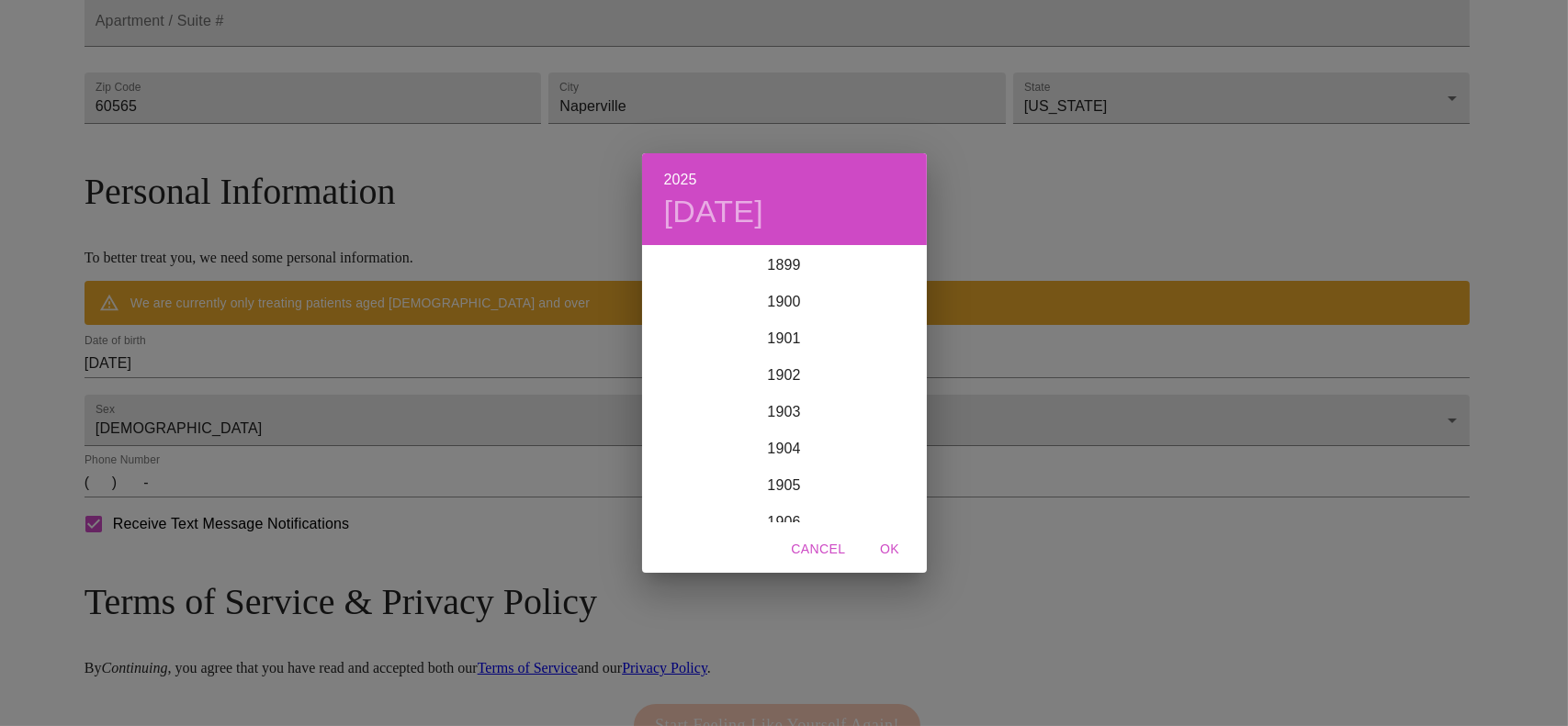
scroll to position [4518, 0]
click at [303, 397] on div "2025 Mon, Sep 29 1899 1900 1901 1902 1903 1904 1905 1906 1907 1908 1909 1910 19…" at bounding box center [784, 363] width 1568 height 726
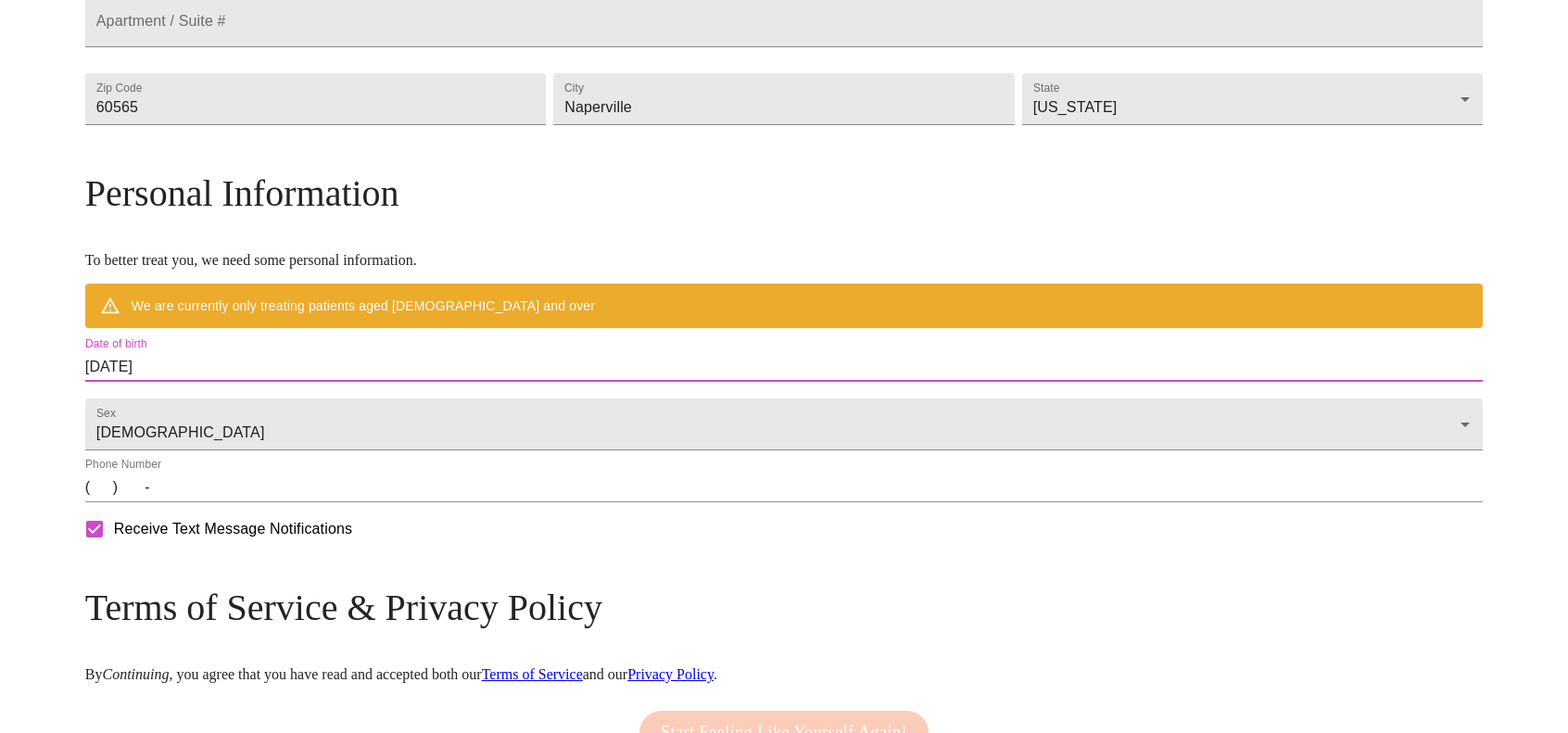
drag, startPoint x: 340, startPoint y: 404, endPoint x: 280, endPoint y: 404, distance: 60.0
click at [280, 382] on input "09/29/2025" at bounding box center [784, 367] width 1398 height 29
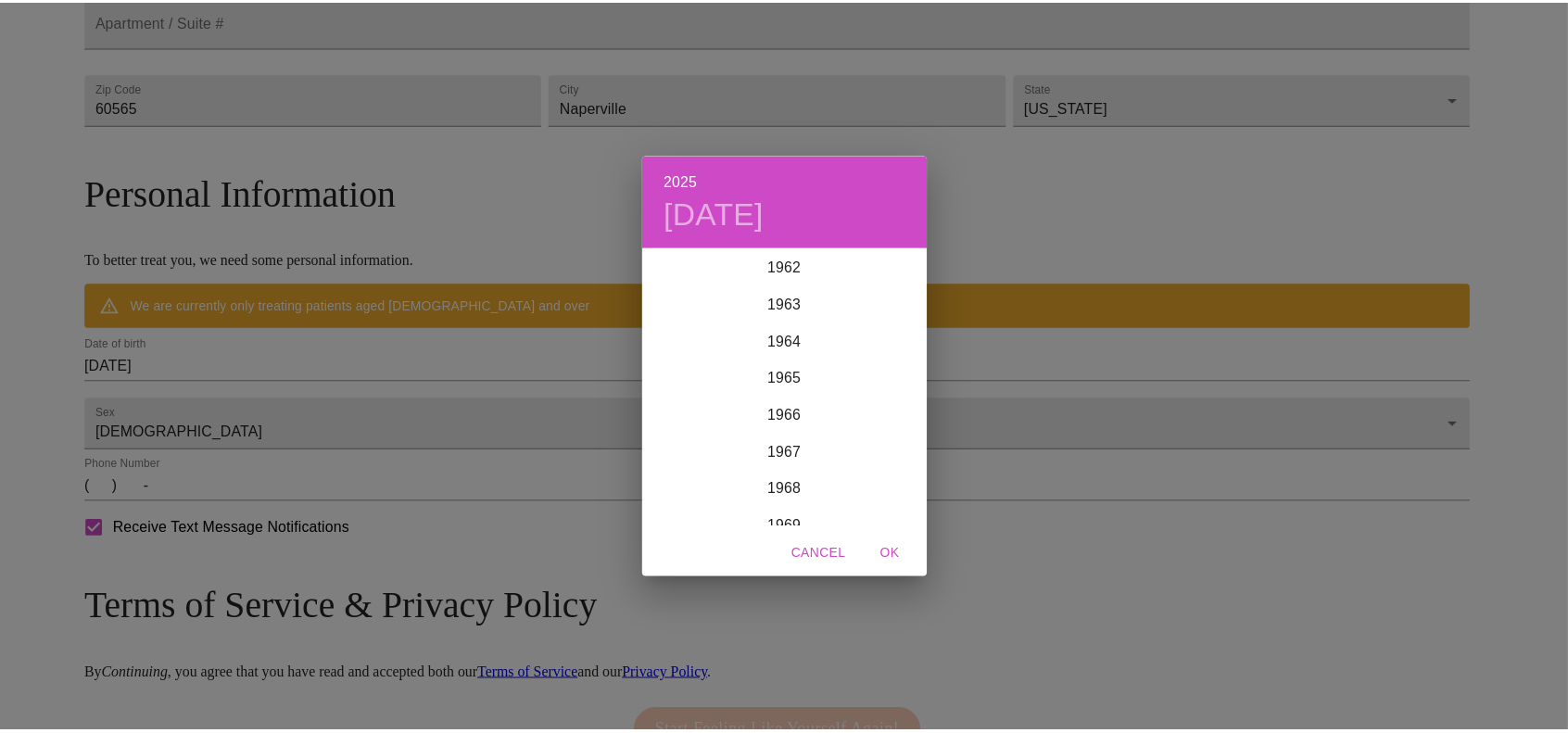
scroll to position [2522, 0]
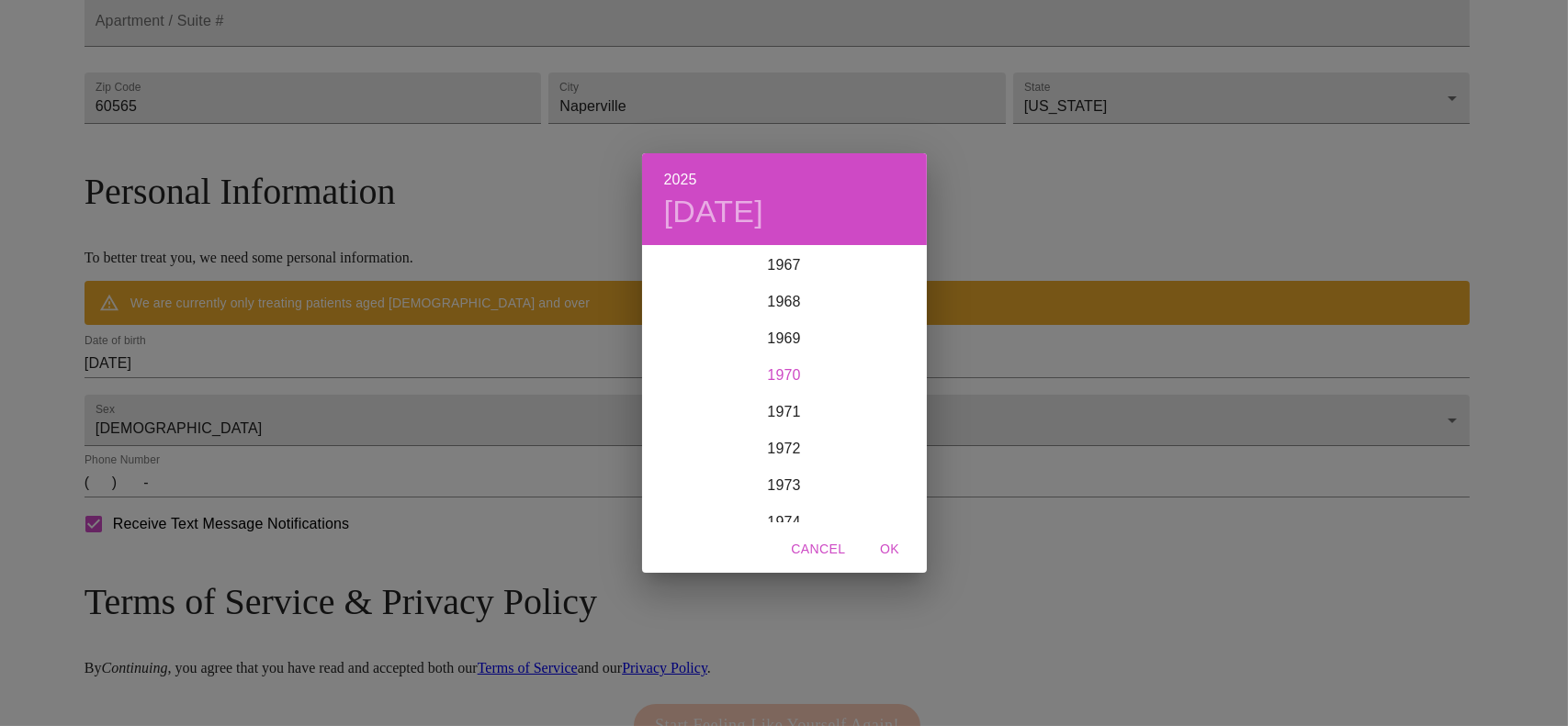
click at [792, 364] on div "1970" at bounding box center [784, 376] width 285 height 37
click at [890, 419] on div "Sep" at bounding box center [879, 419] width 95 height 69
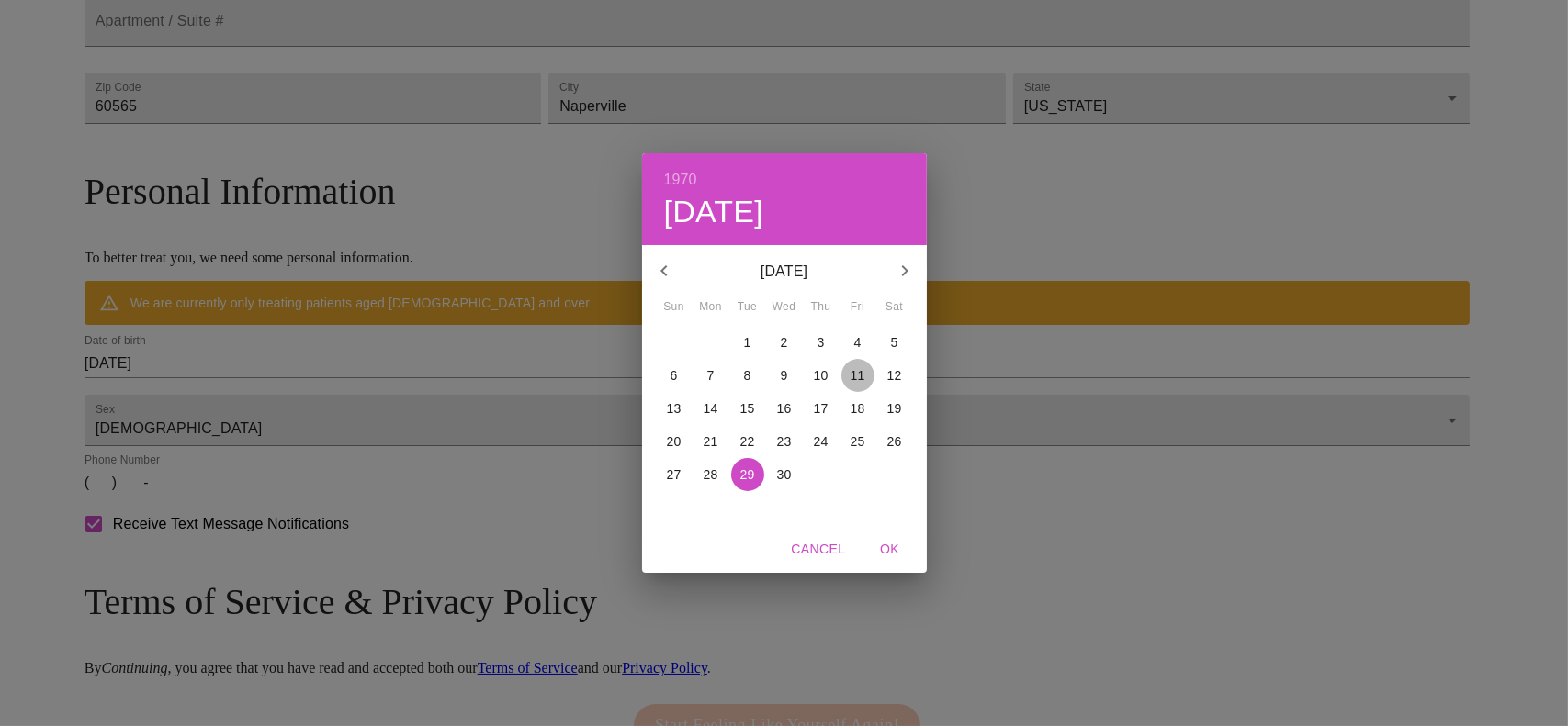
click at [861, 375] on p "11" at bounding box center [857, 375] width 15 height 18
click at [883, 549] on span "OK" at bounding box center [889, 550] width 44 height 23
type input "09/11/1970"
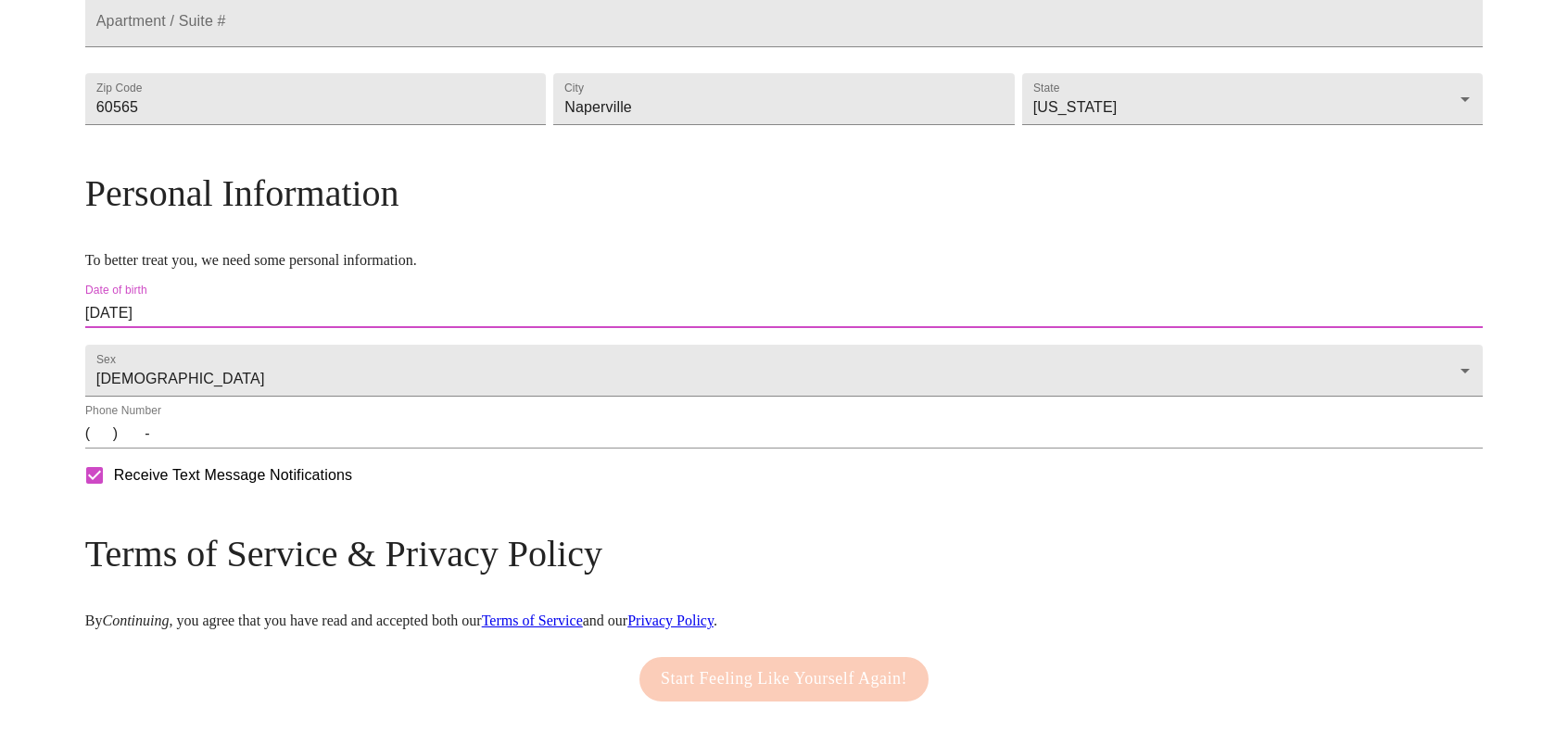
click at [271, 449] on input "(   )    -" at bounding box center [784, 434] width 1398 height 29
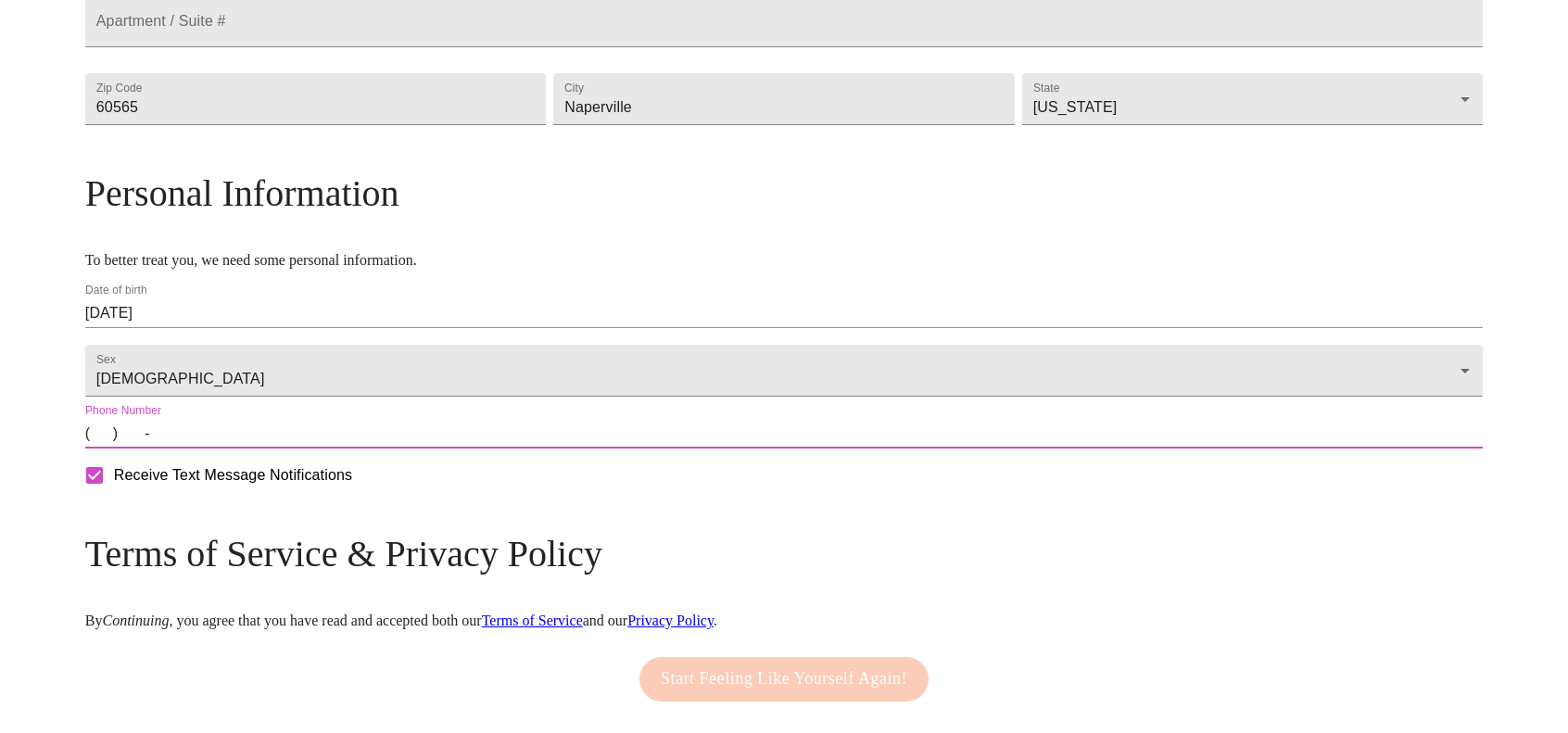
type input "(630) 854-9109"
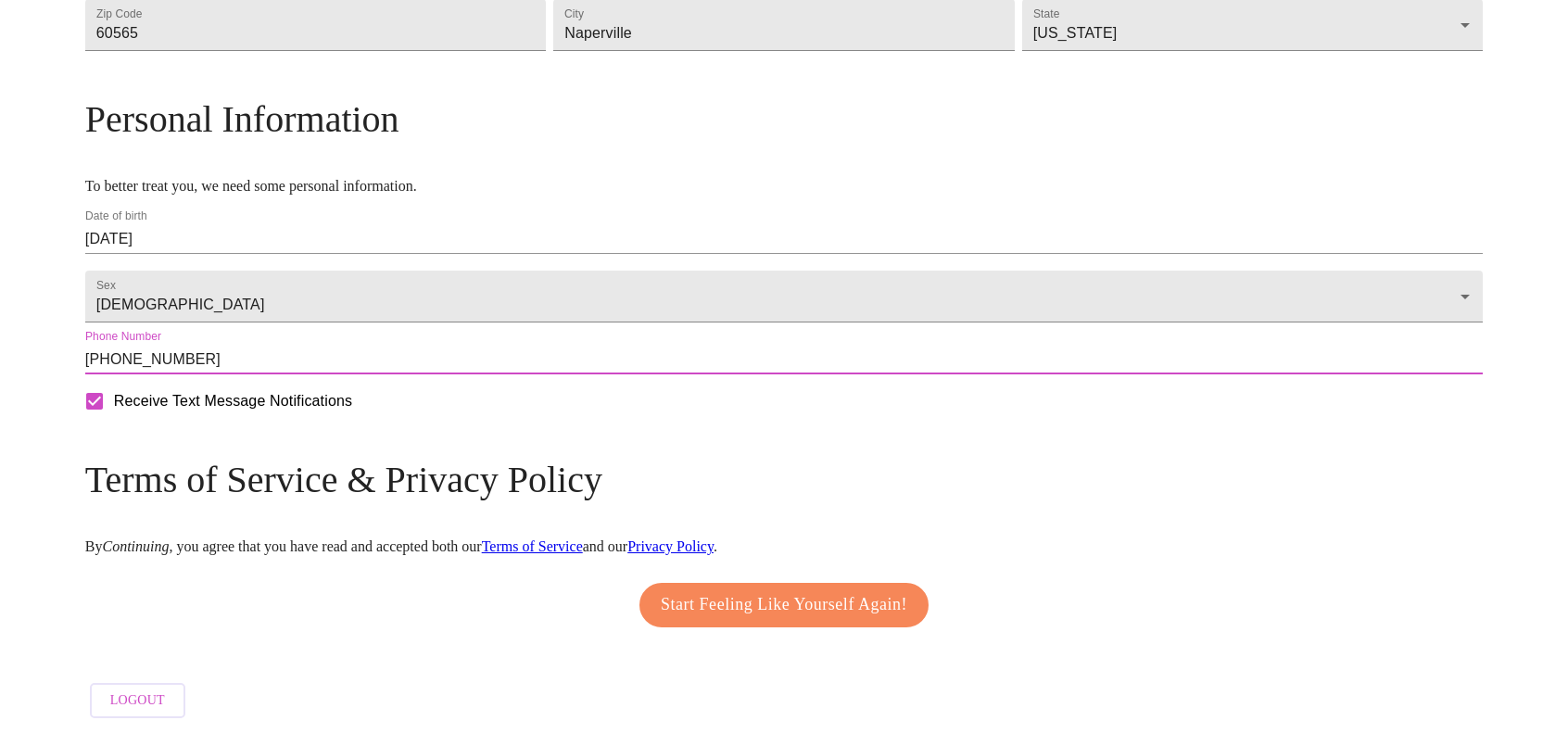
scroll to position [636, 0]
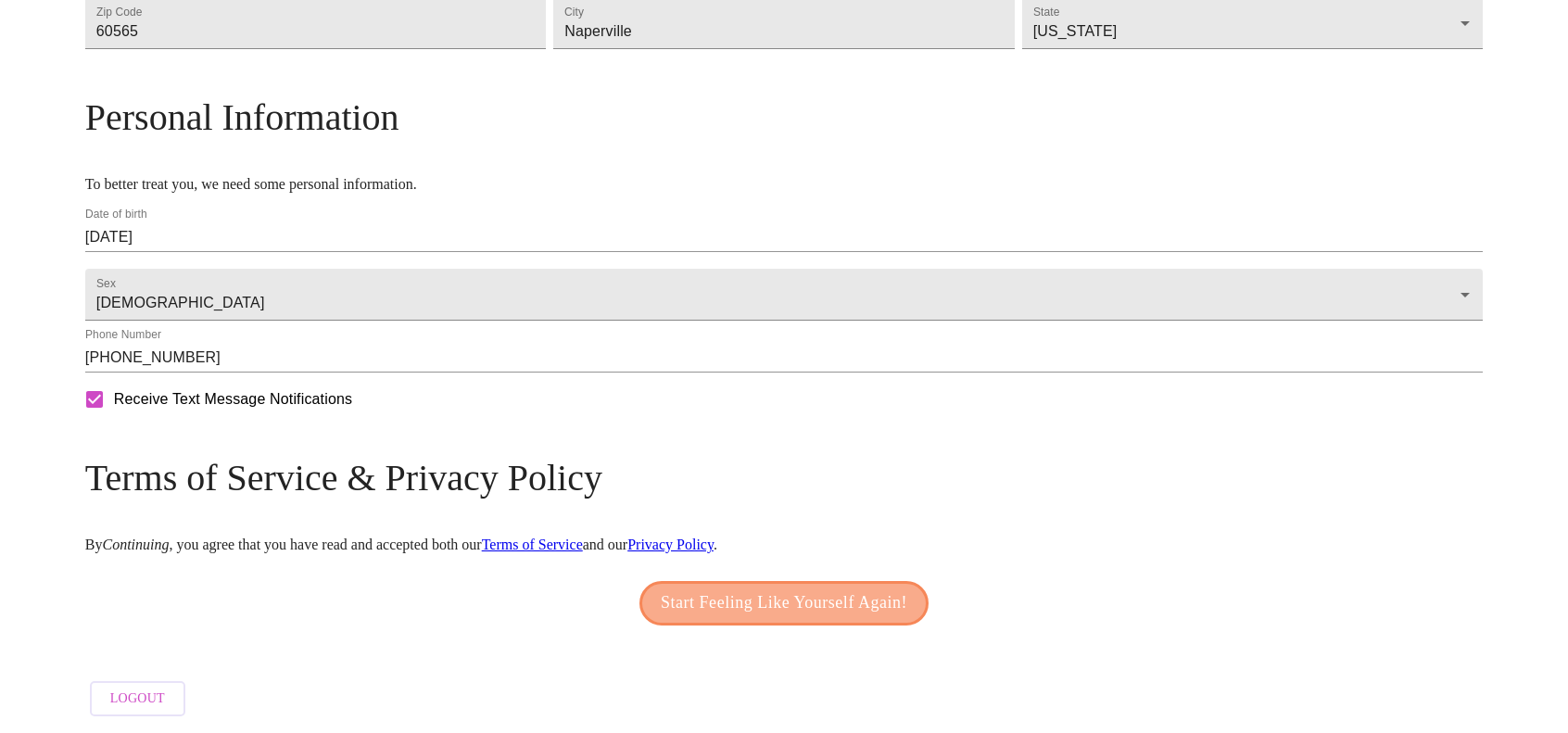
click at [798, 618] on span "Start Feeling Like Yourself Again!" at bounding box center [784, 604] width 246 height 29
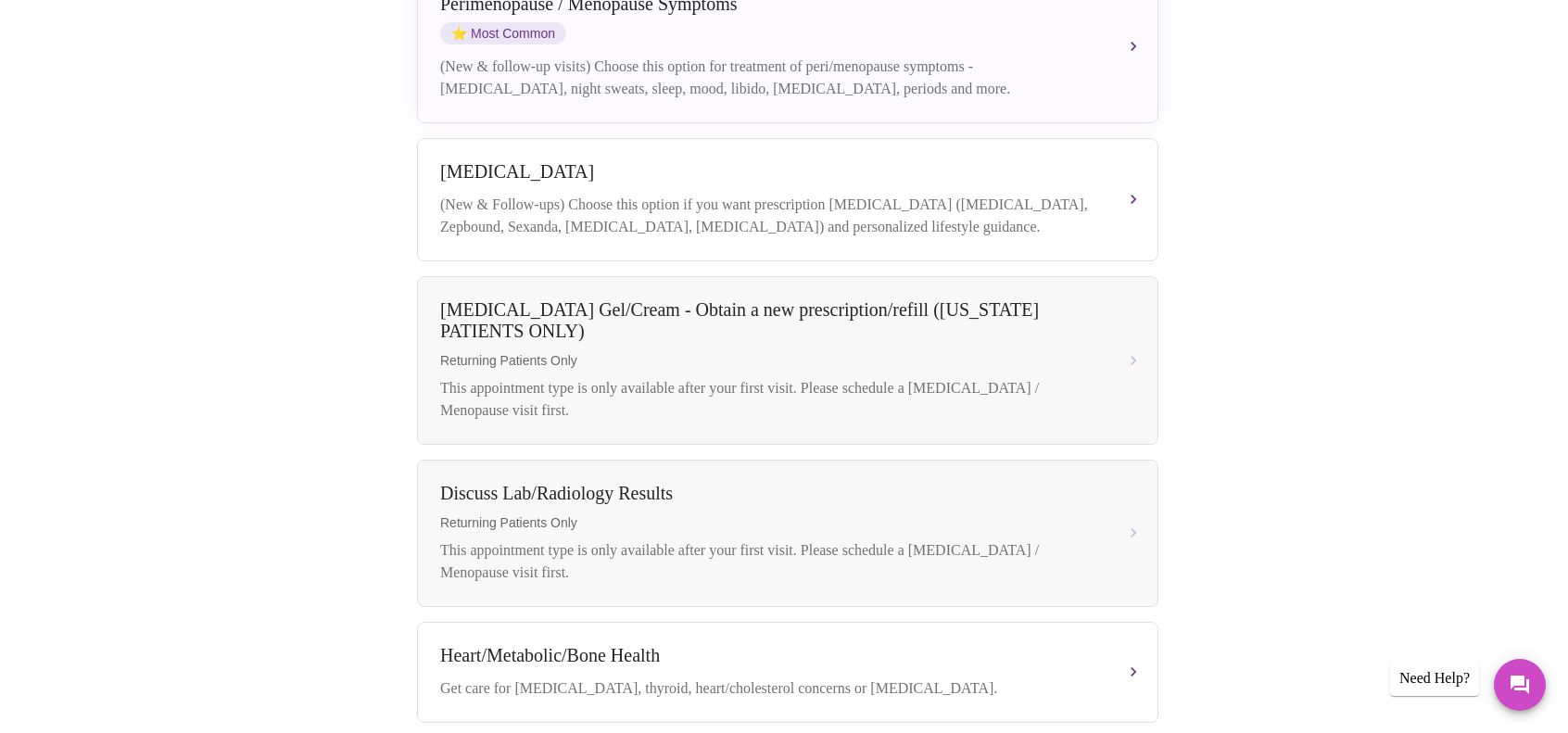
scroll to position [319, 0]
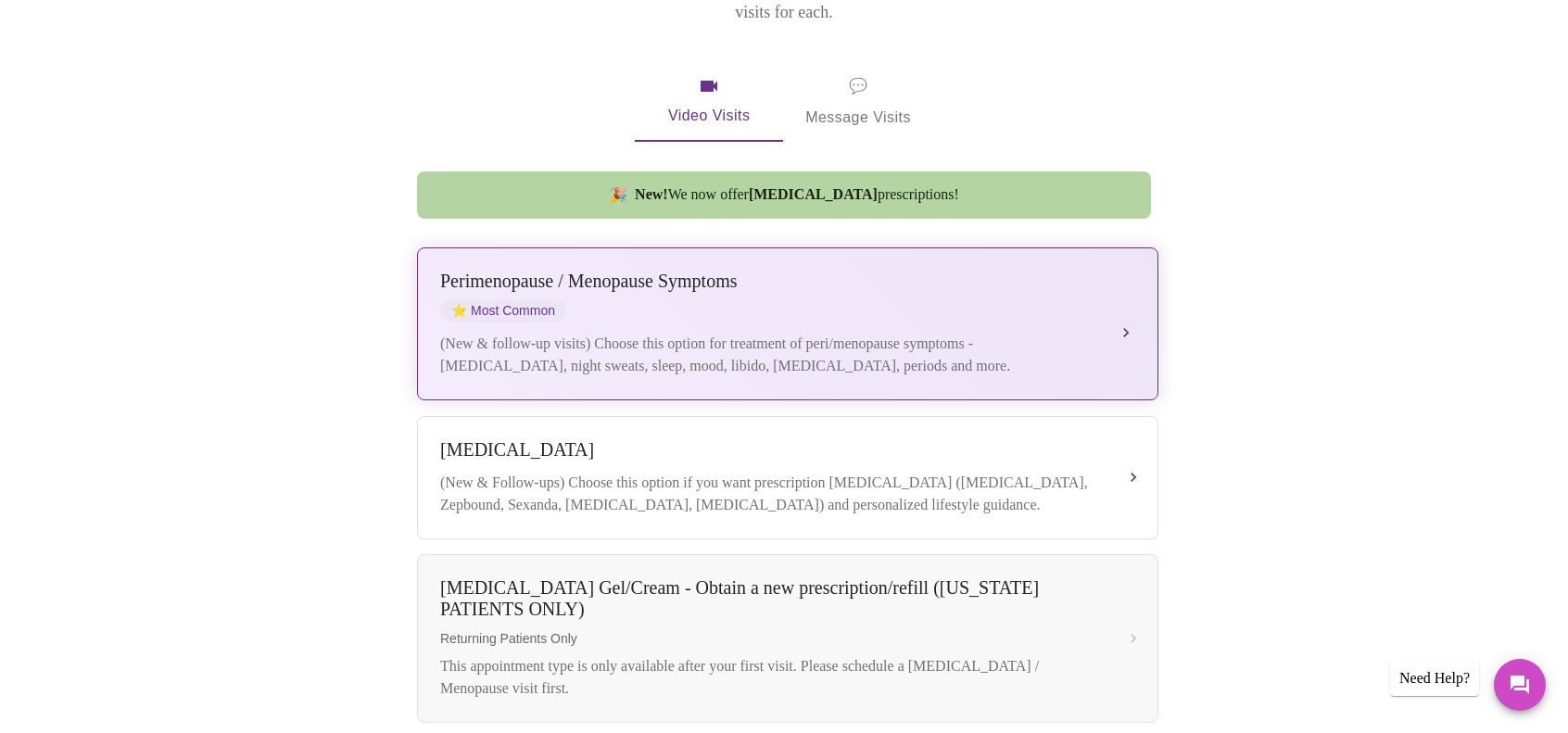
click at [848, 341] on div "(New & follow-up visits) Choose this option for treatment of peri/menopause sym…" at bounding box center [769, 354] width 658 height 44
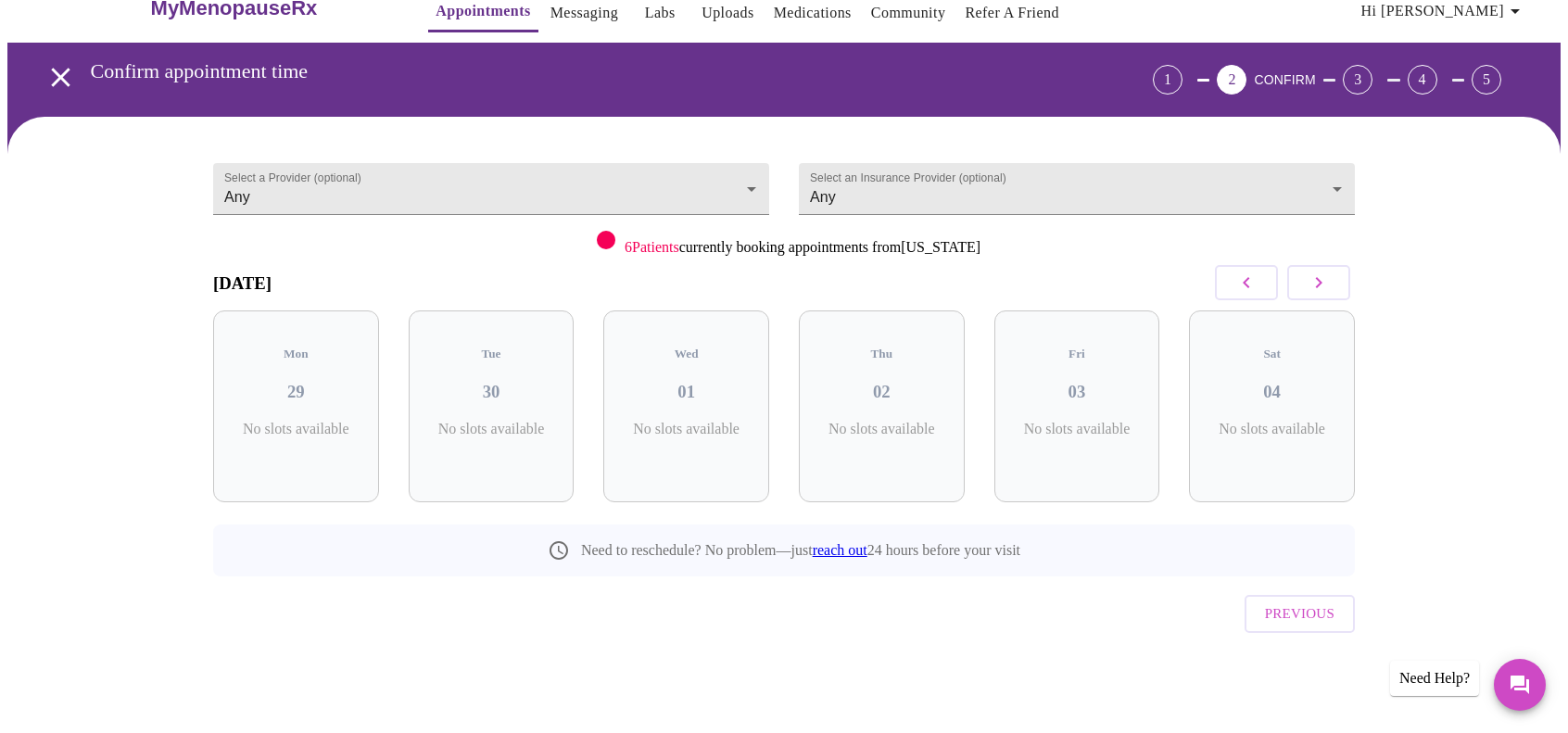
scroll to position [0, 0]
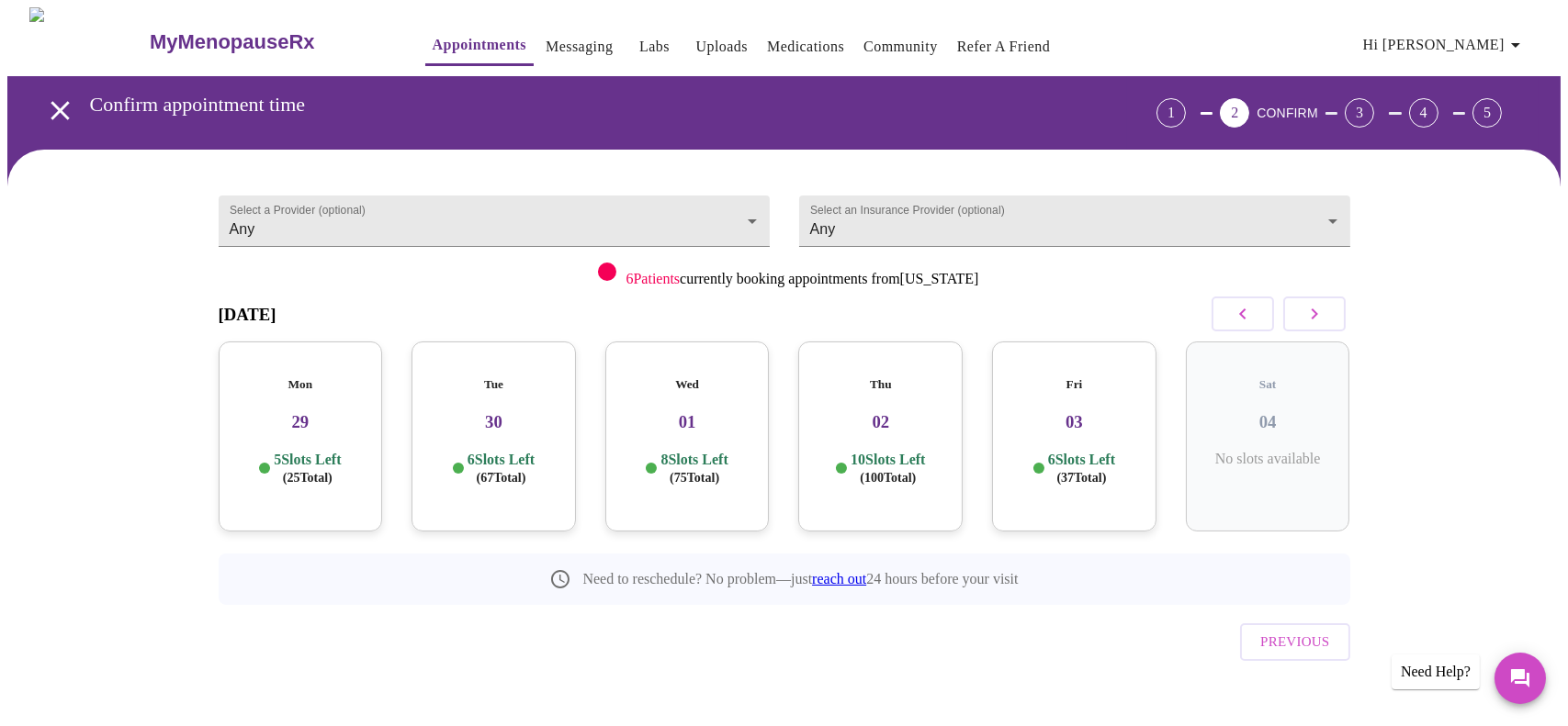
click at [283, 451] on p "5 Slots Left ( 25 Total)" at bounding box center [306, 468] width 67 height 36
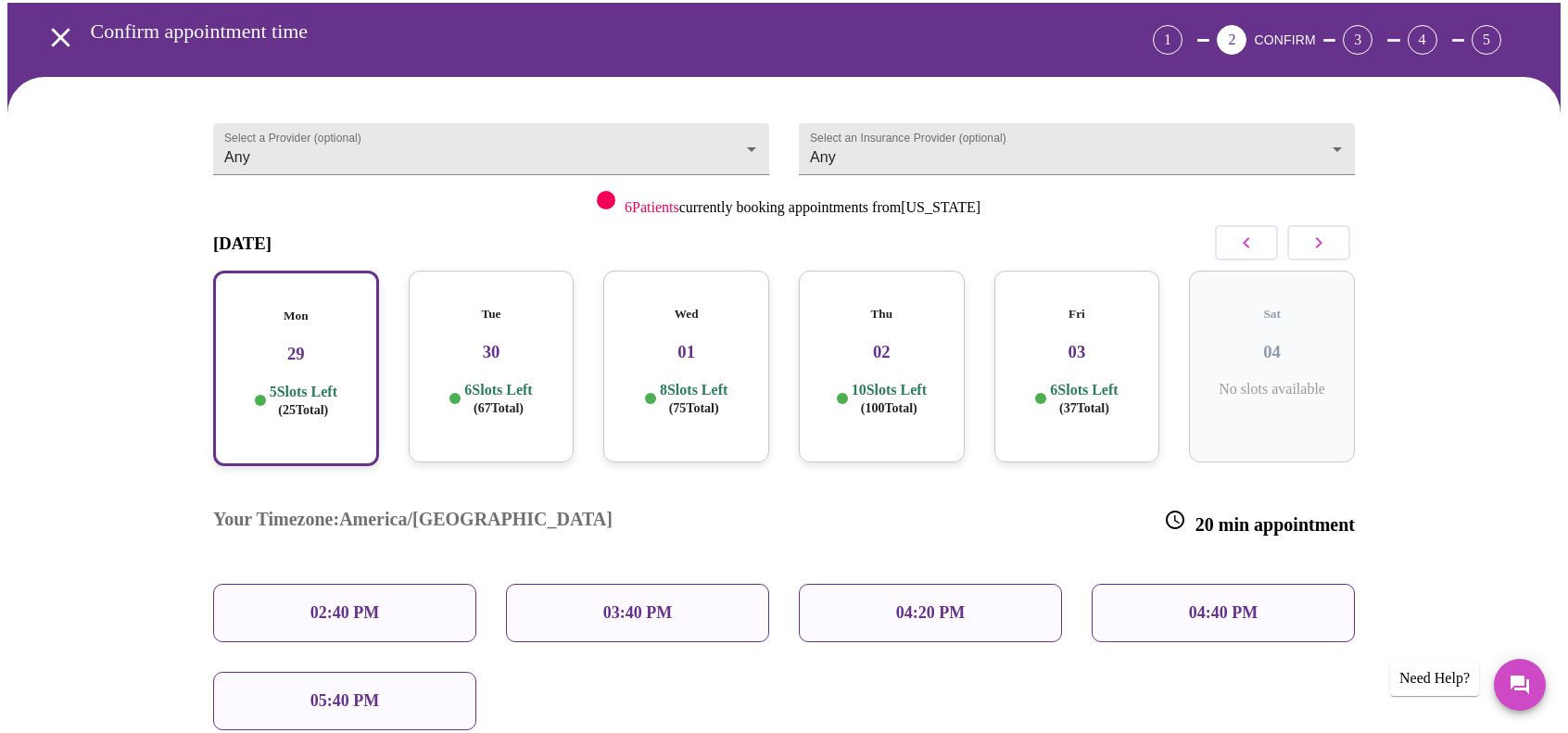
scroll to position [93, 0]
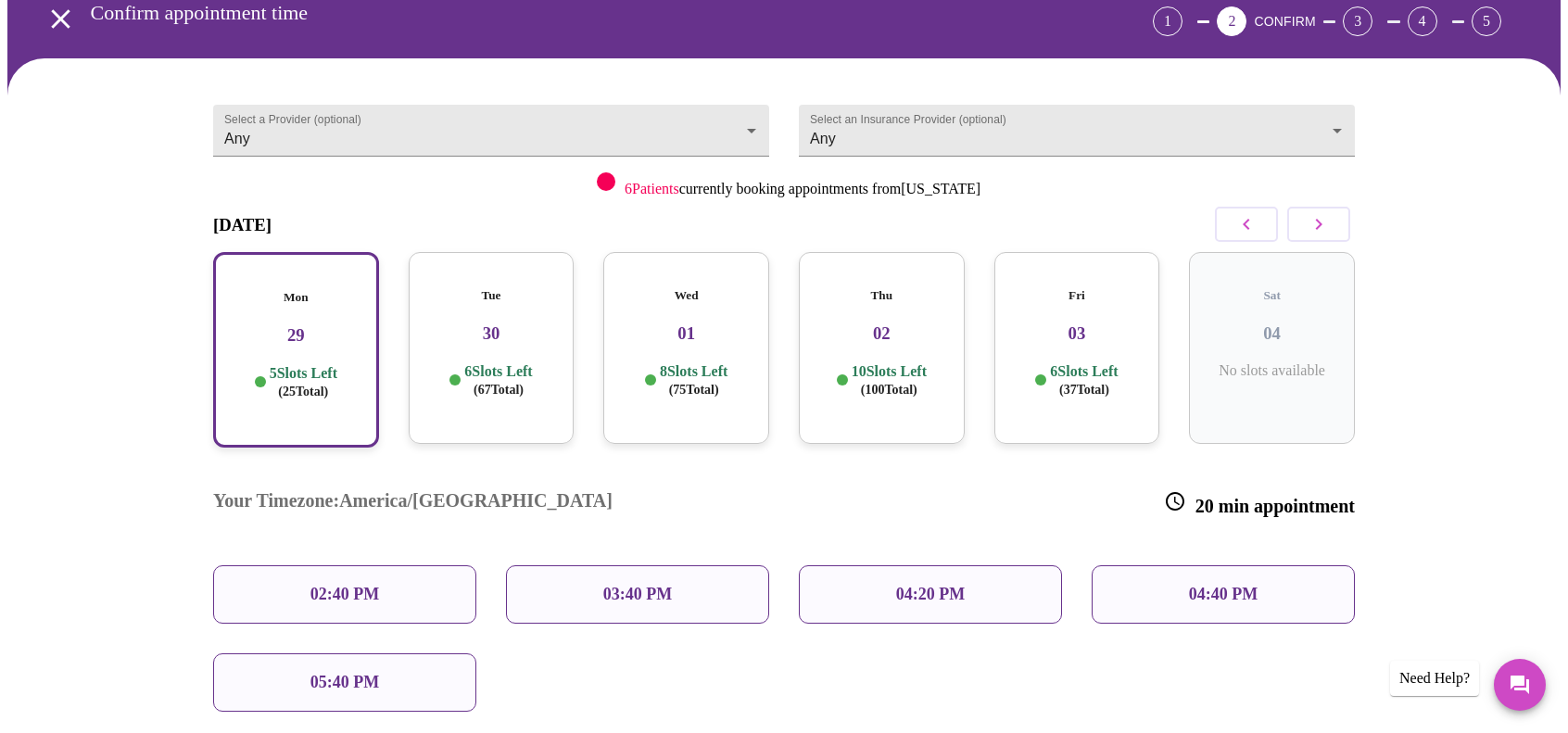
click at [345, 585] on p "02:40 PM" at bounding box center [344, 595] width 68 height 20
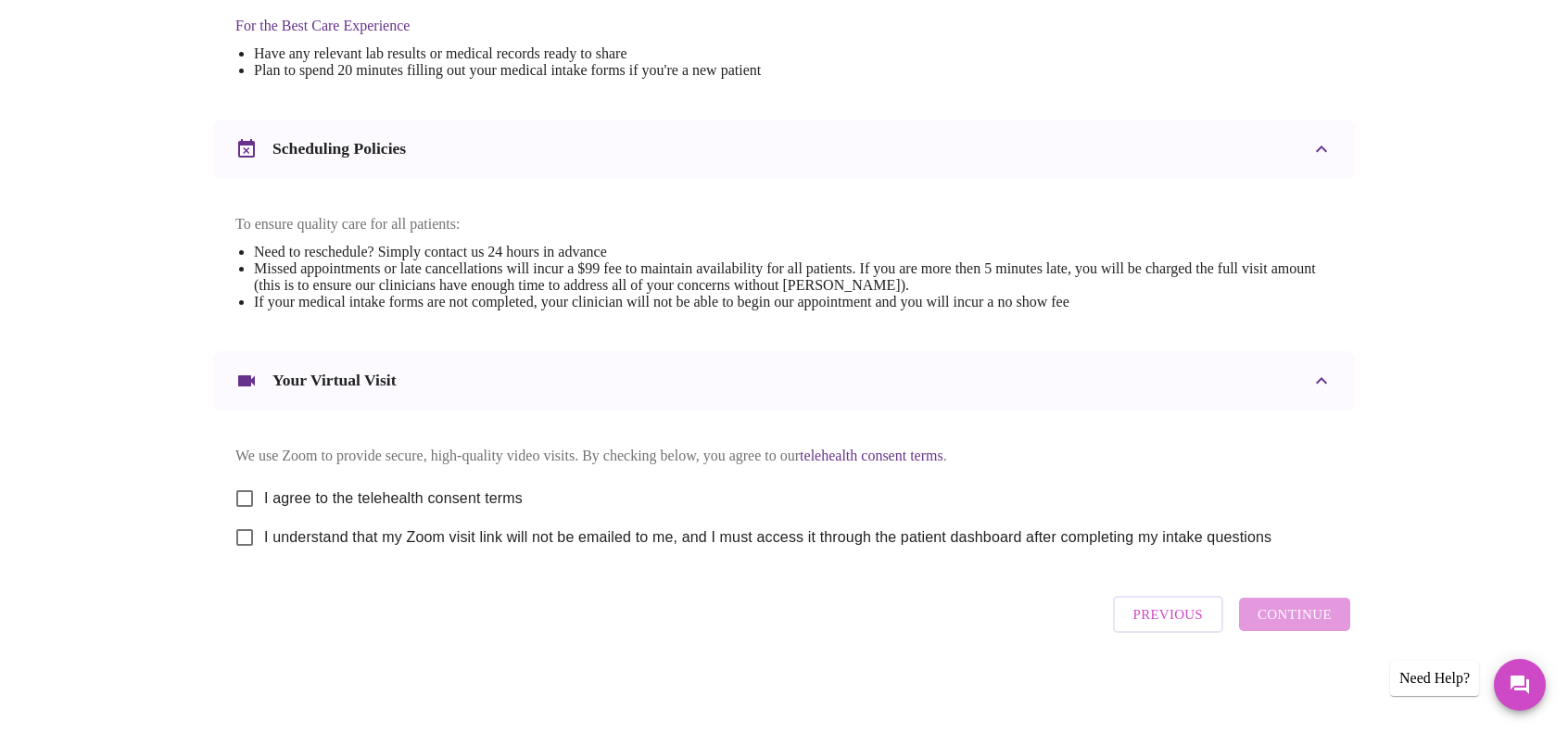
scroll to position [610, 0]
click at [246, 491] on input "I agree to the telehealth consent terms" at bounding box center [245, 499] width 39 height 39
checkbox input "true"
click at [246, 538] on input "I understand that my Zoom visit link will not be emailed to me, and I must acce…" at bounding box center [245, 538] width 39 height 39
checkbox input "true"
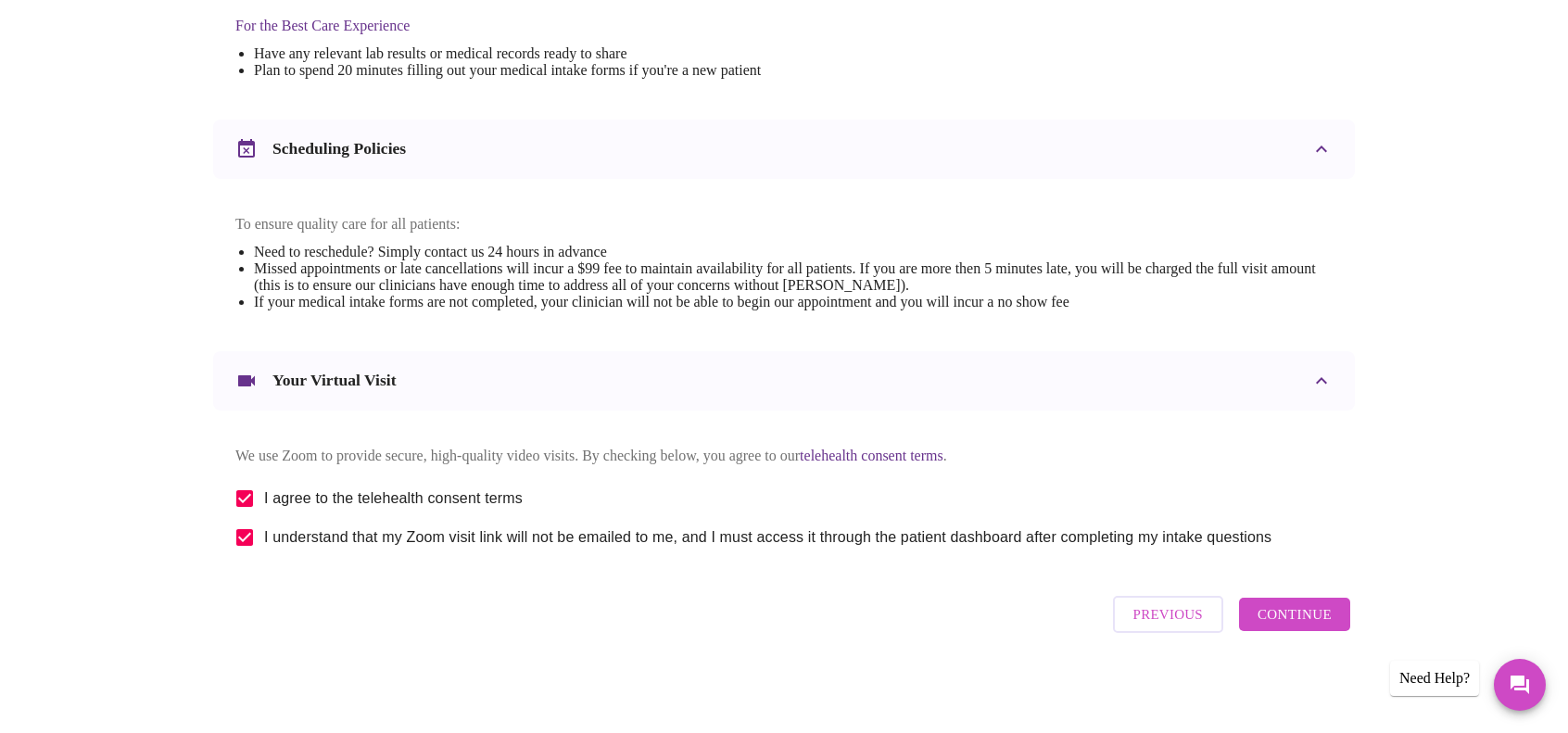
click at [1283, 619] on span "Continue" at bounding box center [1295, 615] width 74 height 24
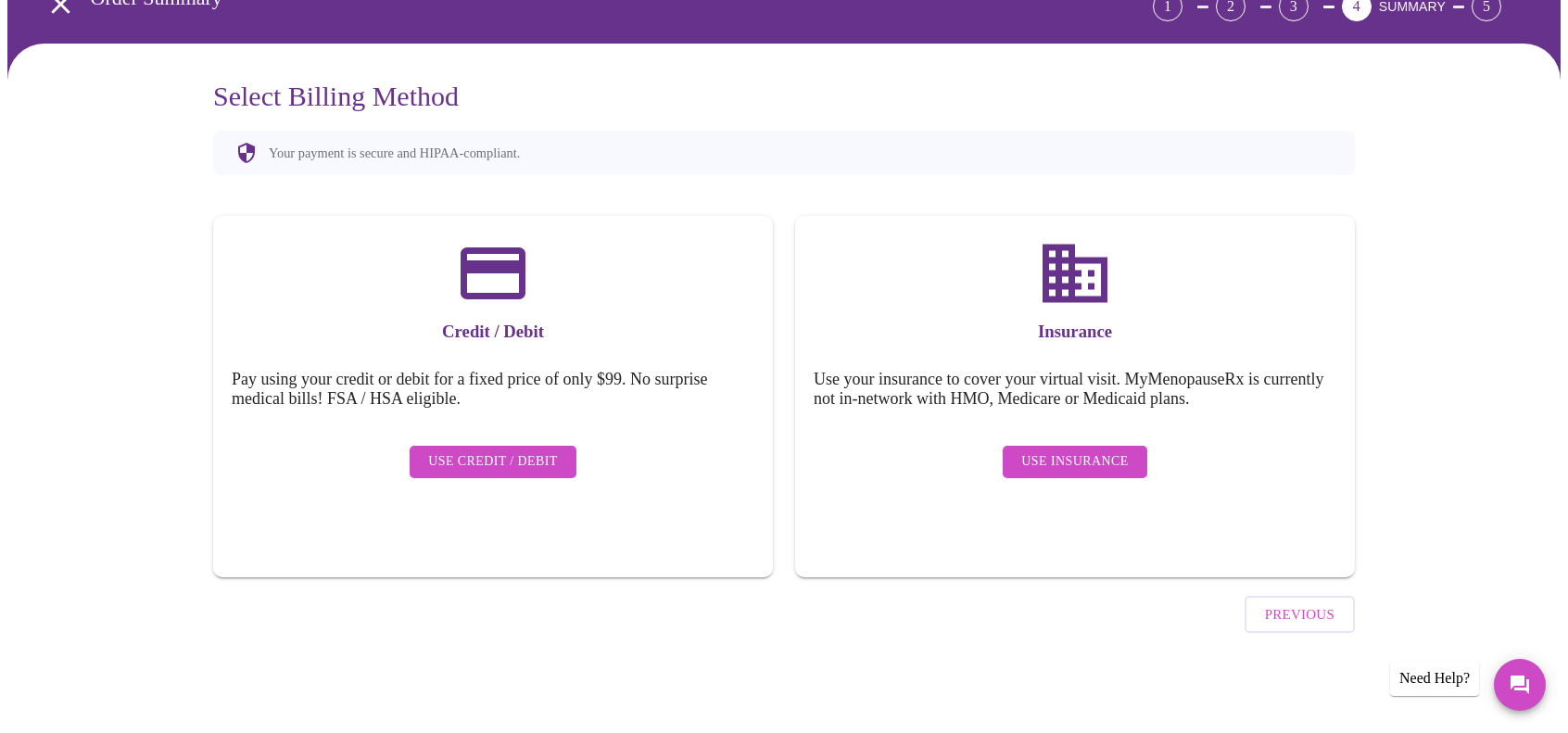
scroll to position [55, 0]
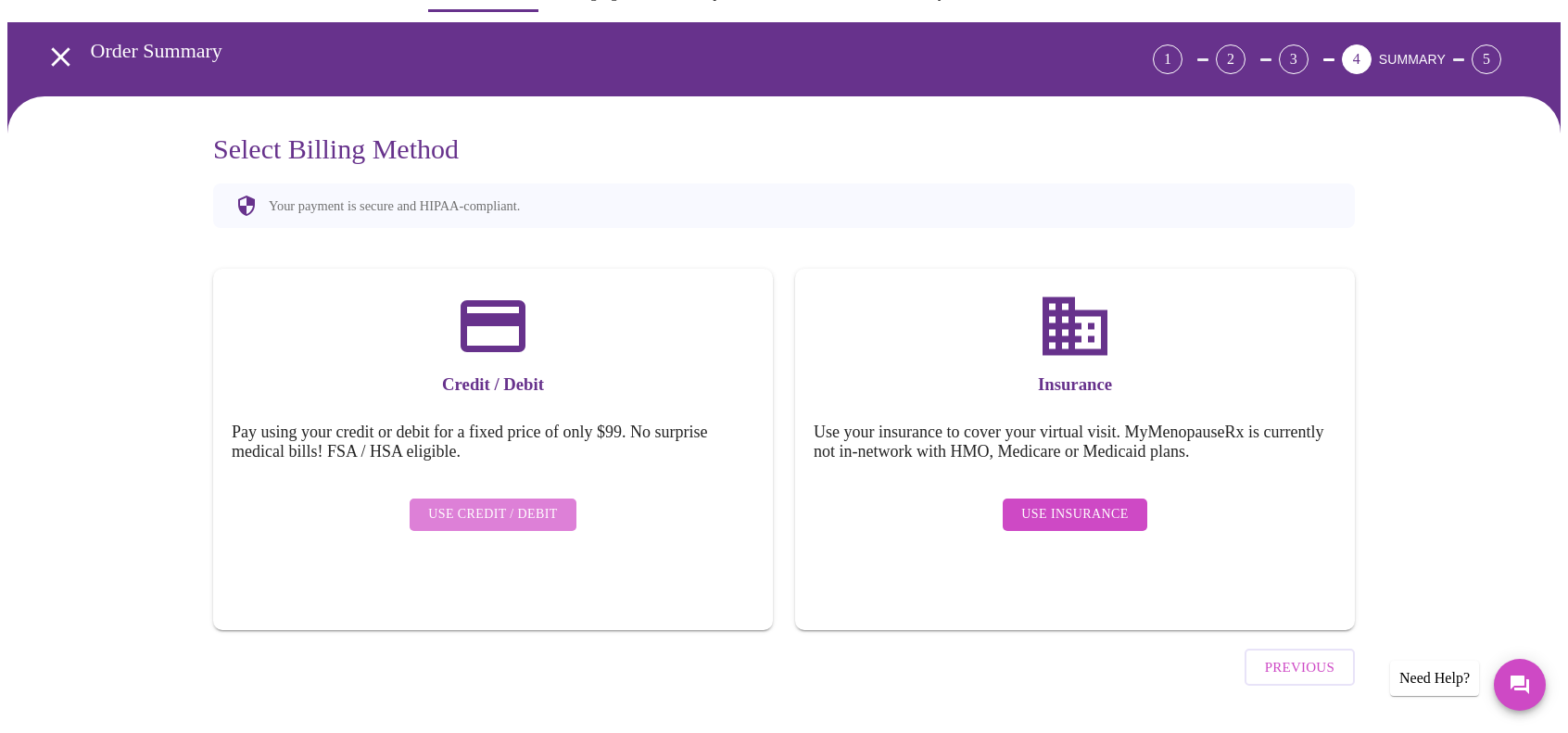
click at [496, 511] on span "Use Credit / Debit" at bounding box center [493, 515] width 130 height 23
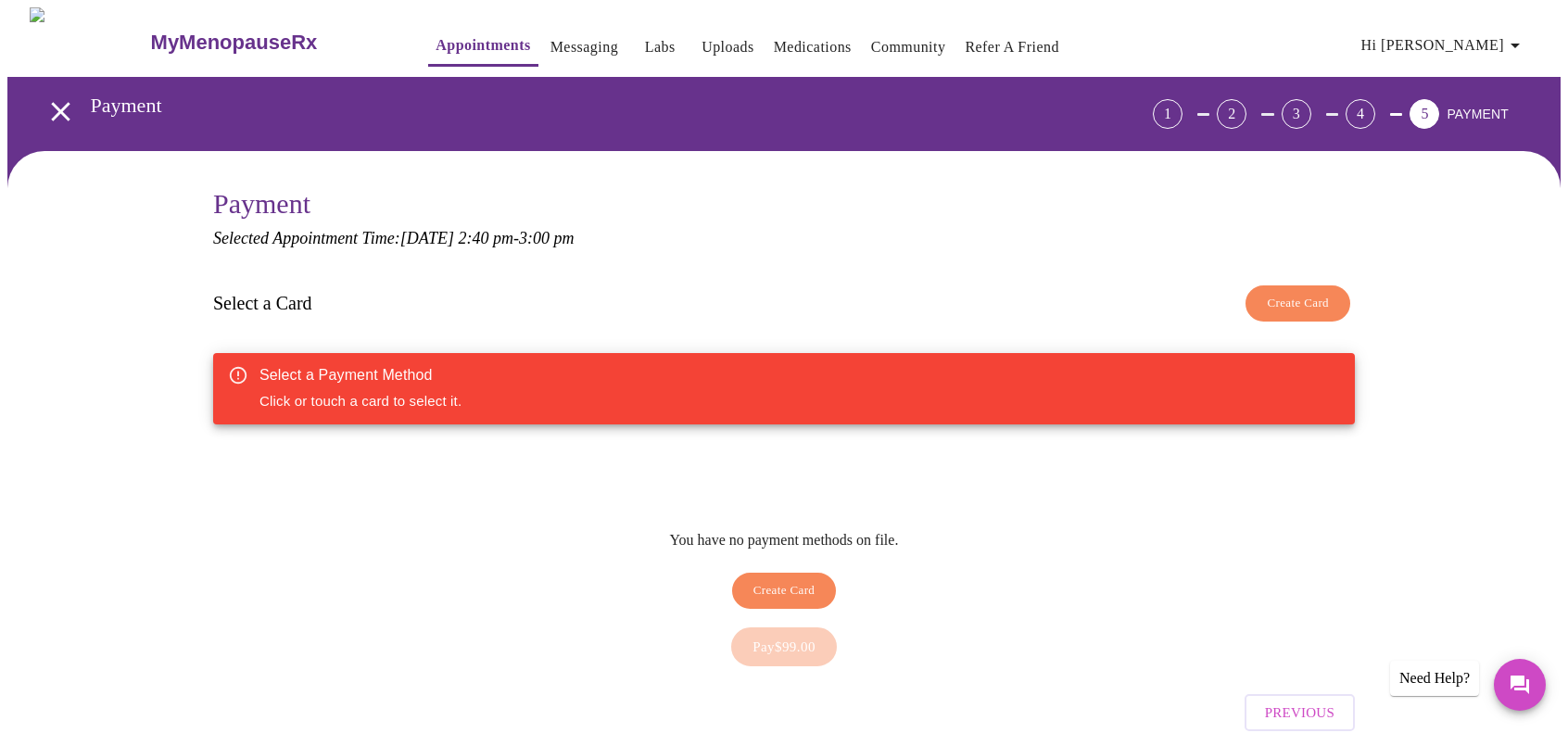
click at [61, 105] on icon "open drawer" at bounding box center [60, 112] width 32 height 32
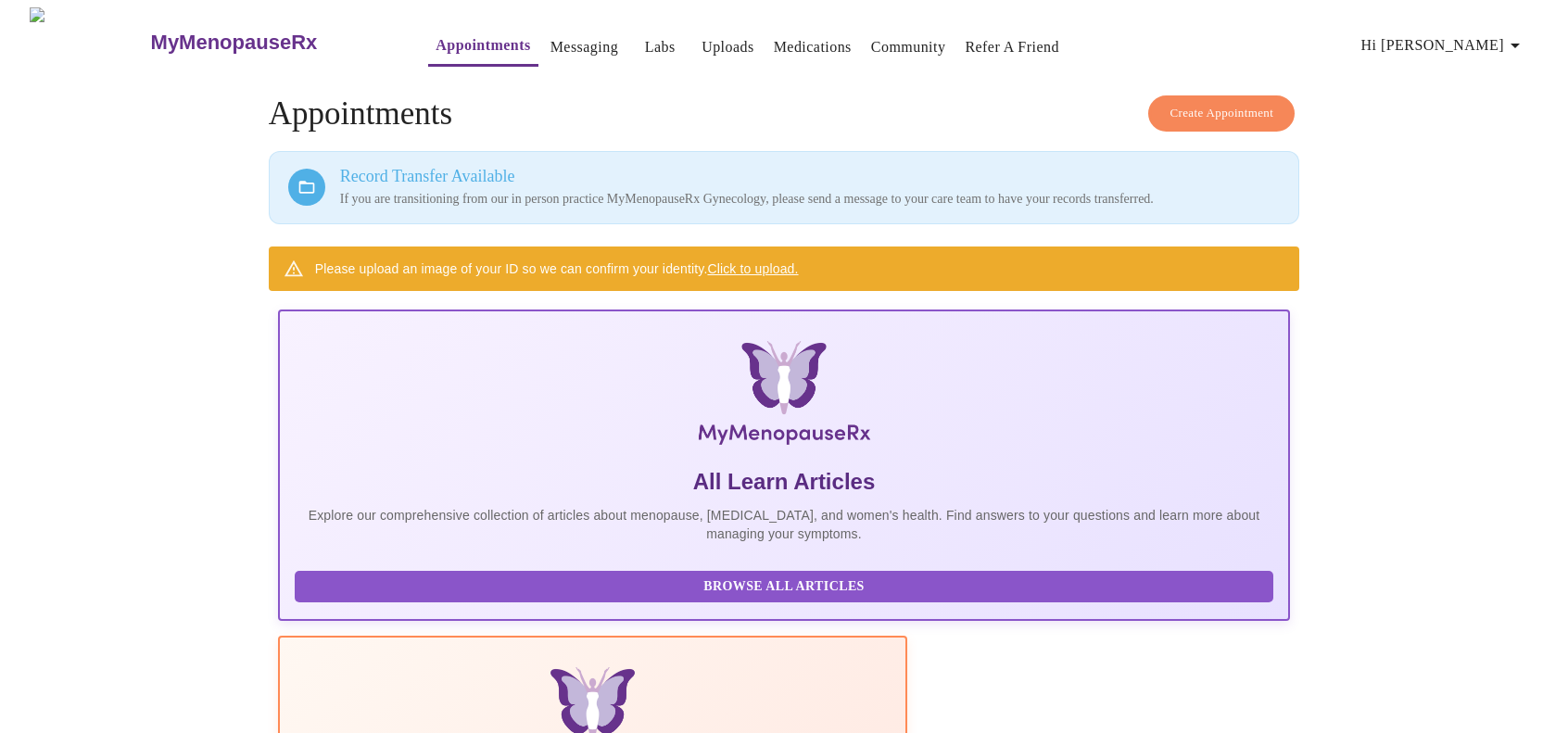
click at [1206, 108] on span "Create Appointment" at bounding box center [1222, 114] width 104 height 22
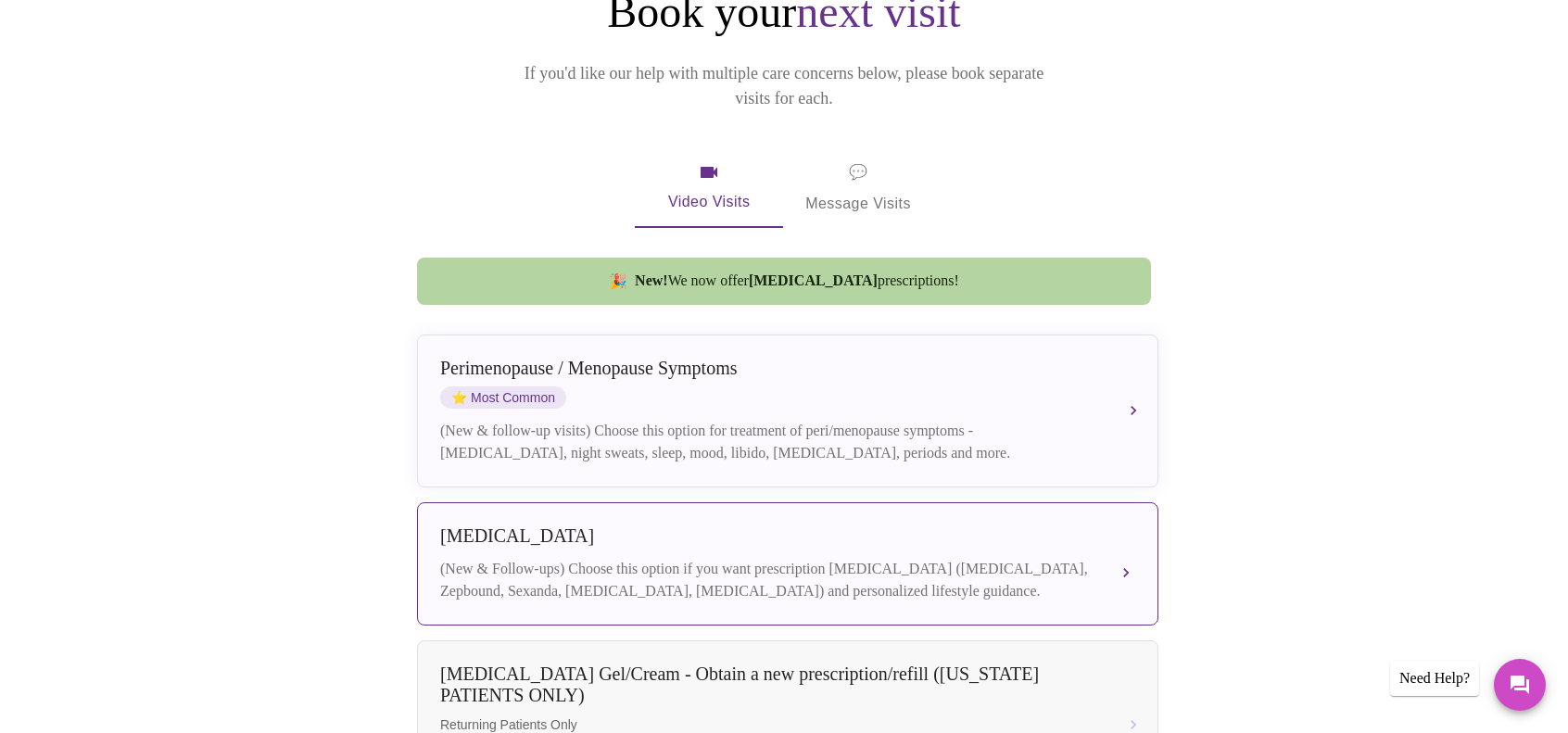
scroll to position [278, 0]
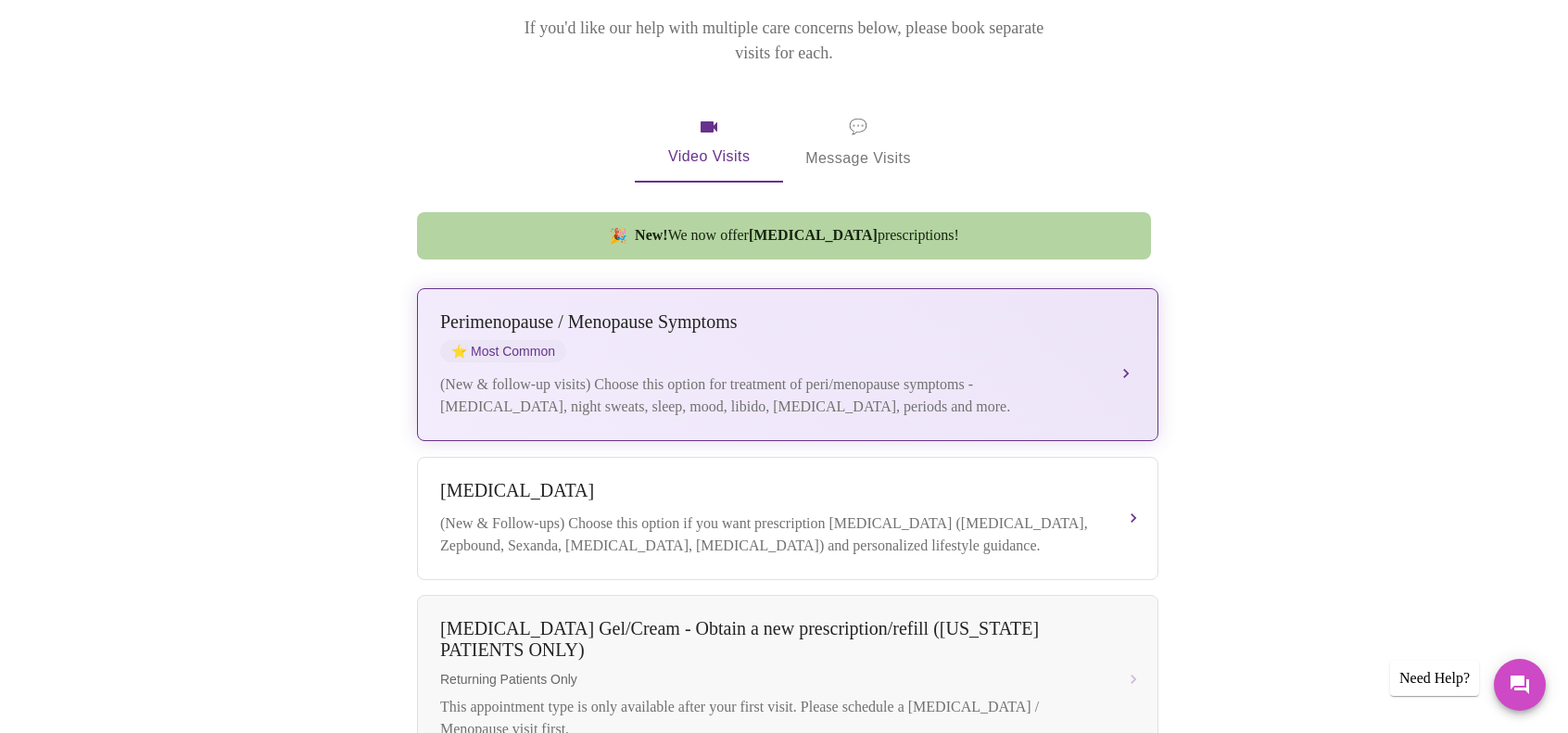
click at [889, 326] on div "Perimenopause / Menopause Symptoms ⭐ Most Common" at bounding box center [769, 337] width 658 height 51
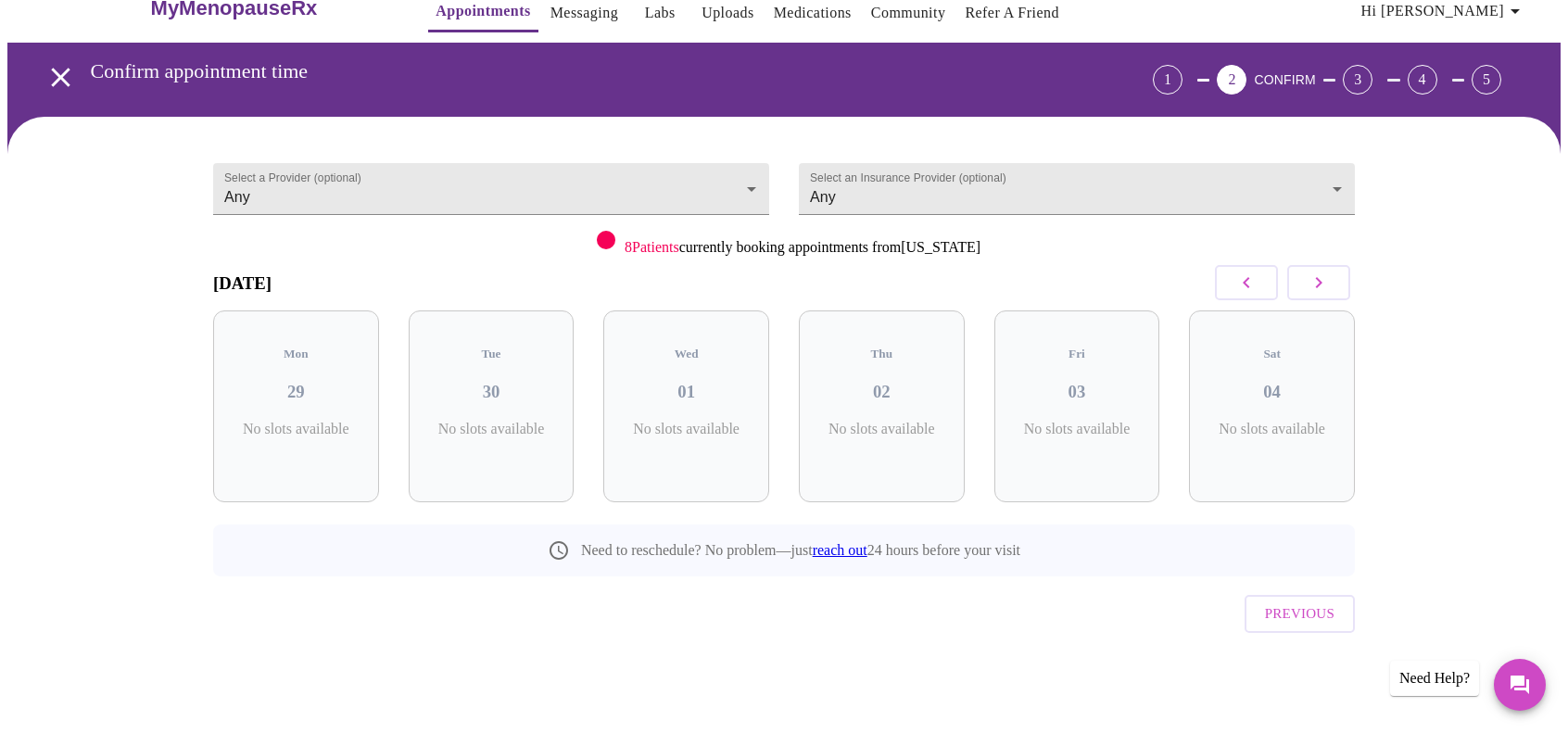
scroll to position [0, 0]
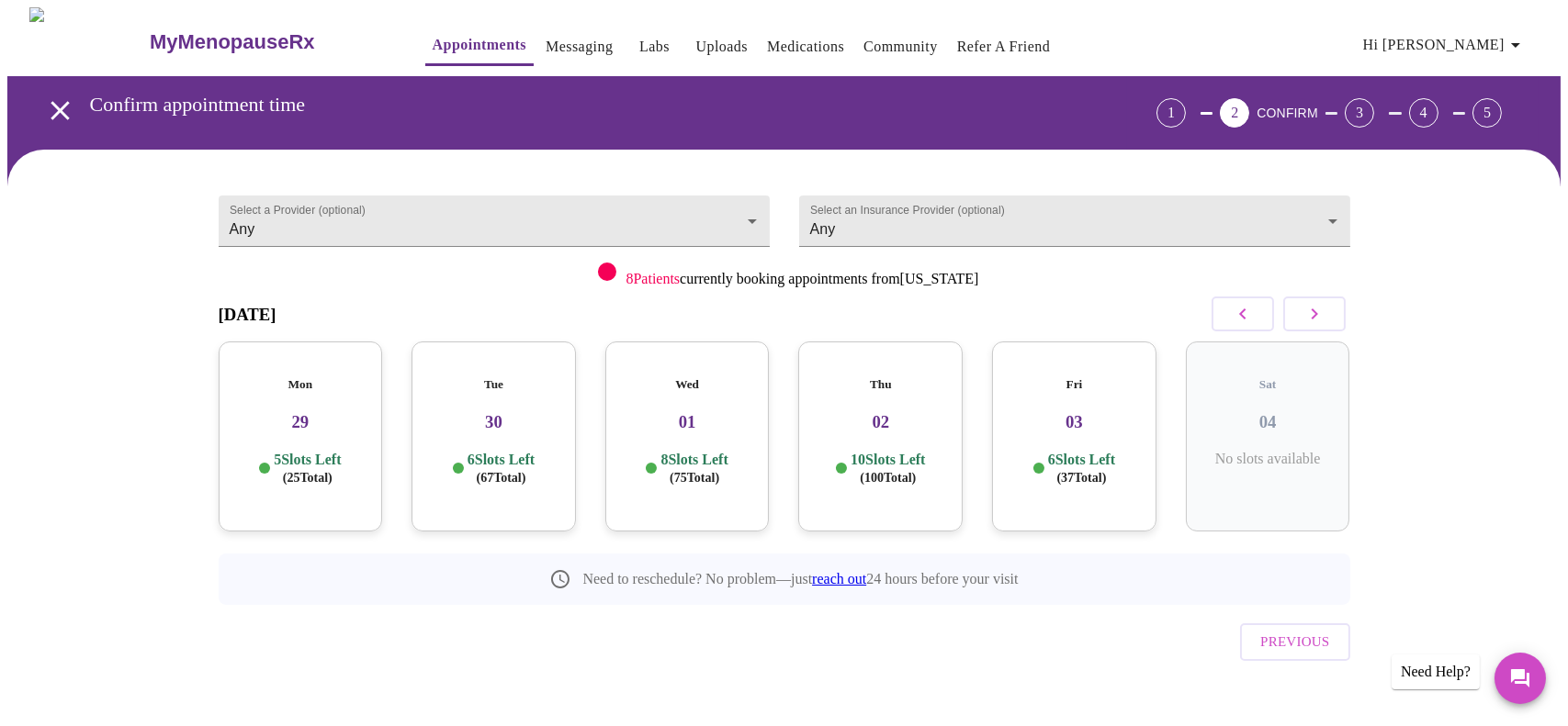
click at [295, 426] on div "Mon 29 5 Slots Left ( 25 Total)" at bounding box center [301, 436] width 165 height 190
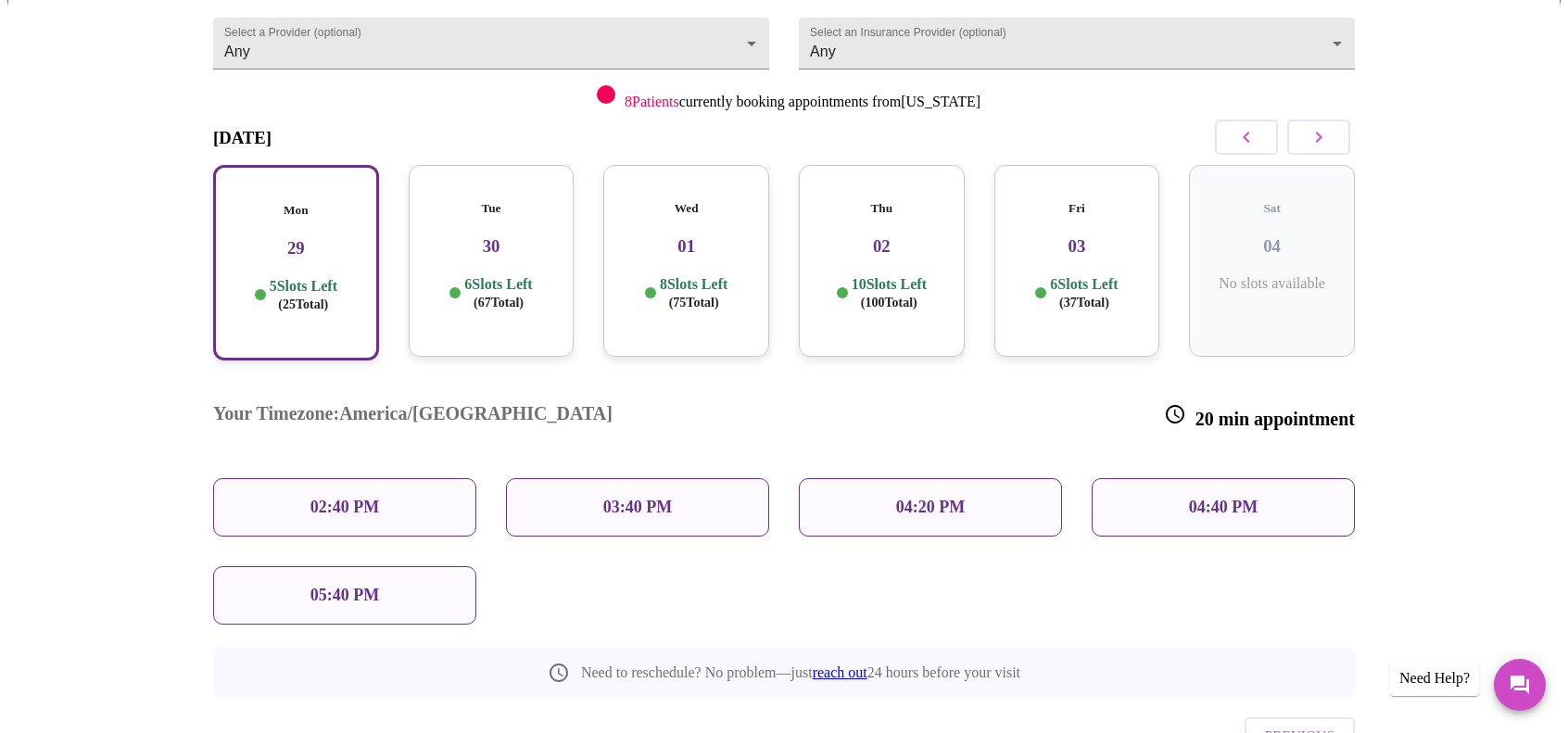
scroll to position [185, 0]
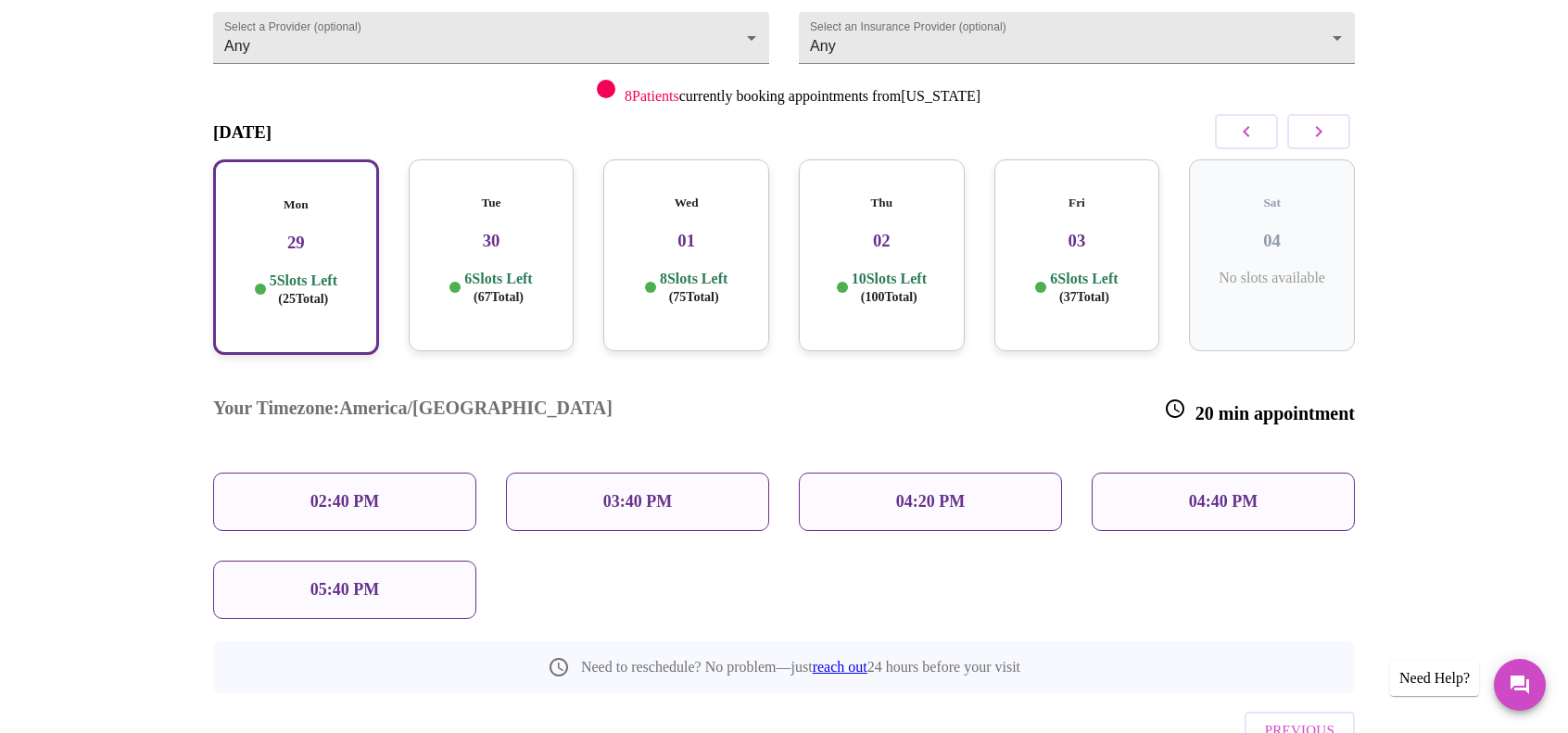
click at [400, 473] on div "02:40 PM" at bounding box center [344, 502] width 263 height 59
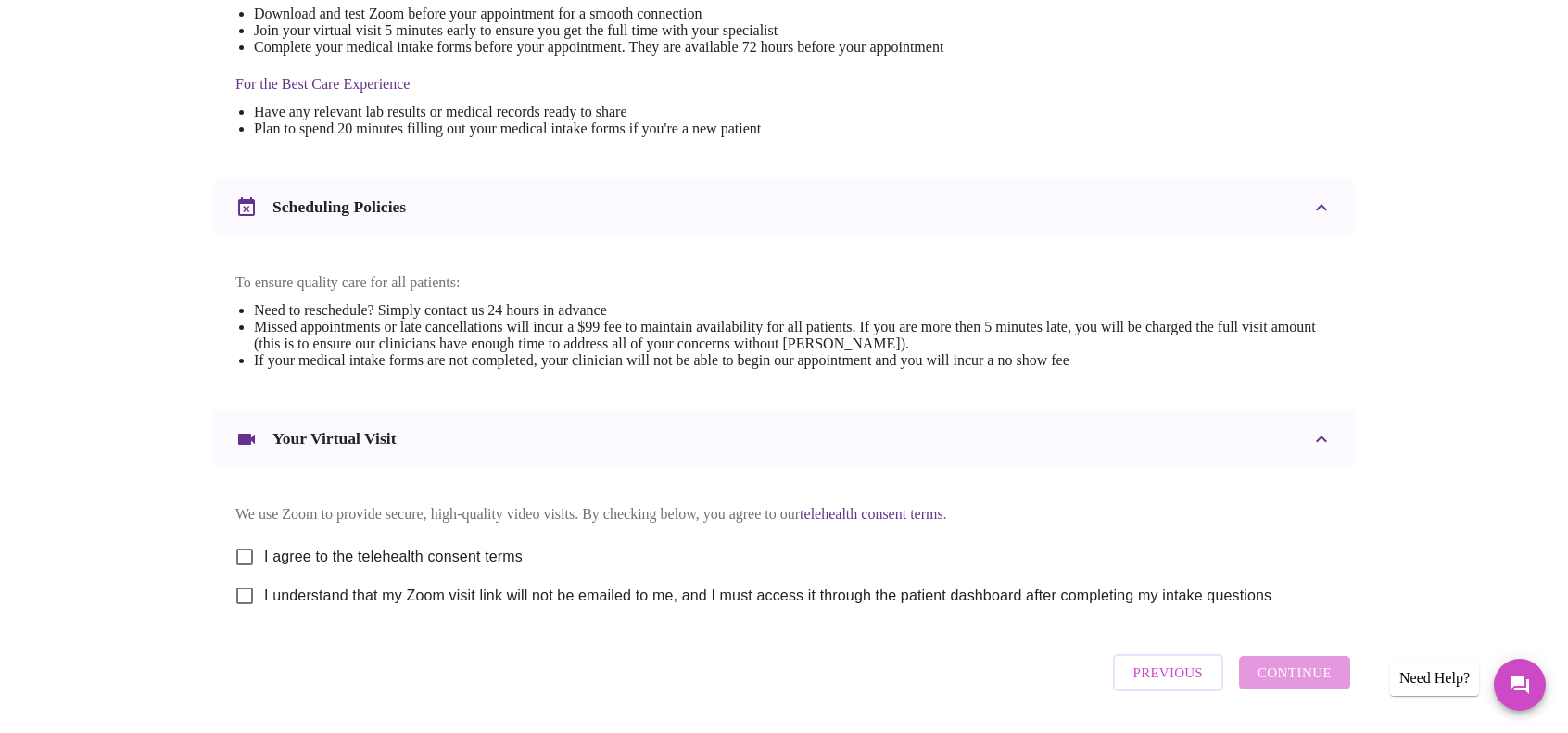
scroll to position [610, 0]
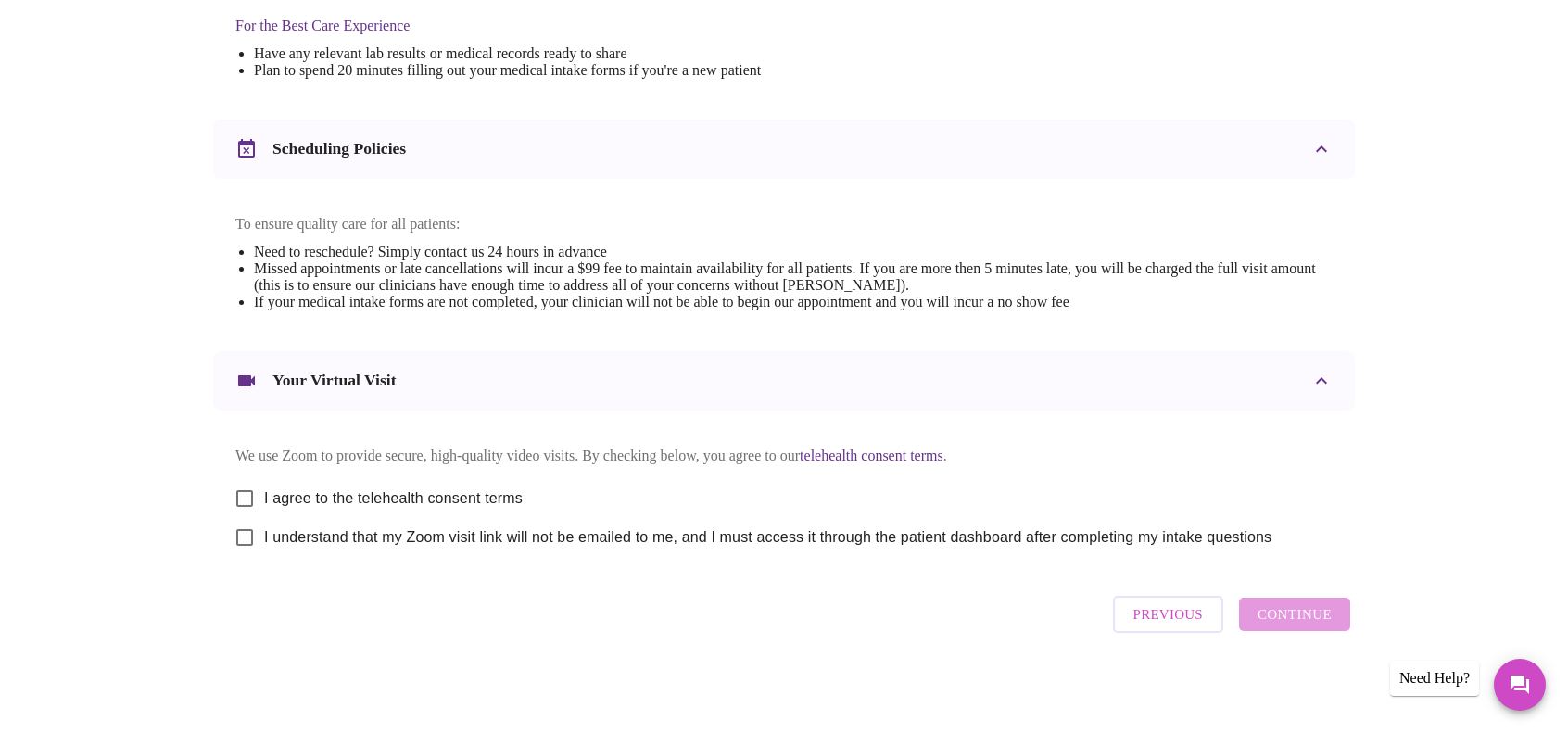
click at [265, 488] on span "I agree to the telehealth consent terms" at bounding box center [393, 498] width 258 height 23
click at [264, 488] on input "I agree to the telehealth consent terms" at bounding box center [245, 499] width 39 height 39
checkbox input "true"
click at [263, 537] on input "I understand that my Zoom visit link will not be emailed to me, and I must acce…" at bounding box center [245, 538] width 39 height 39
checkbox input "true"
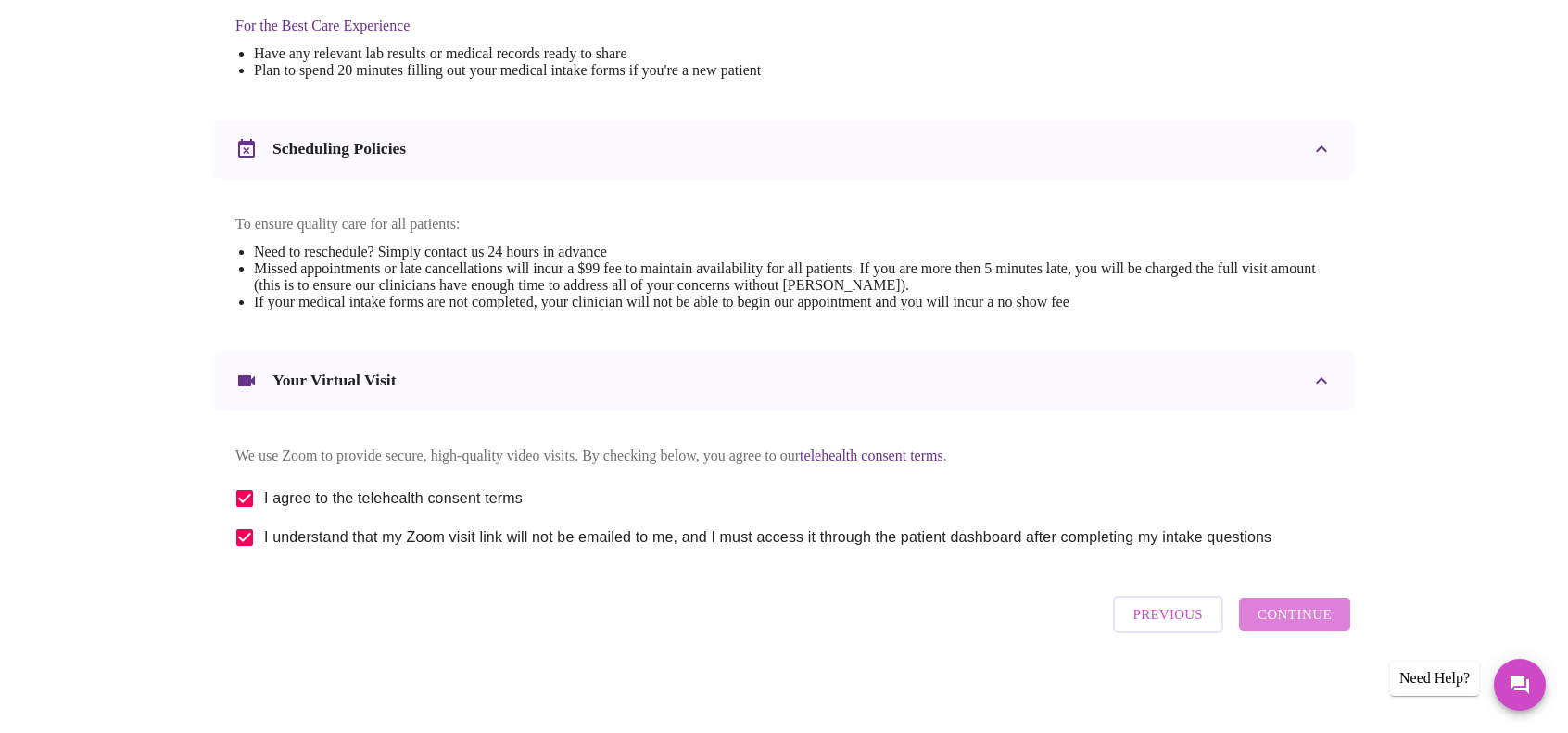
click at [1302, 621] on span "Continue" at bounding box center [1295, 615] width 74 height 24
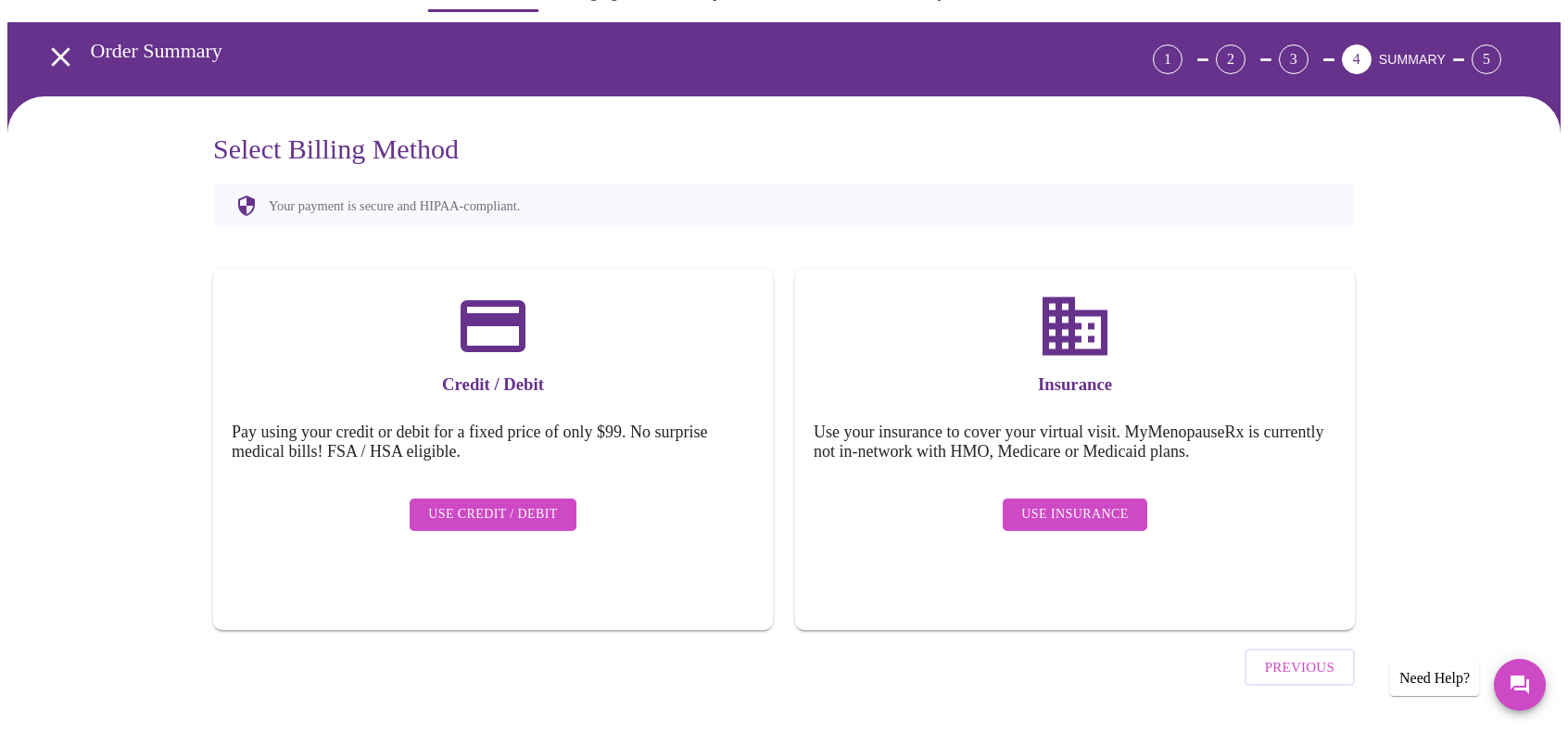
click at [1099, 504] on span "Use Insurance" at bounding box center [1074, 515] width 107 height 23
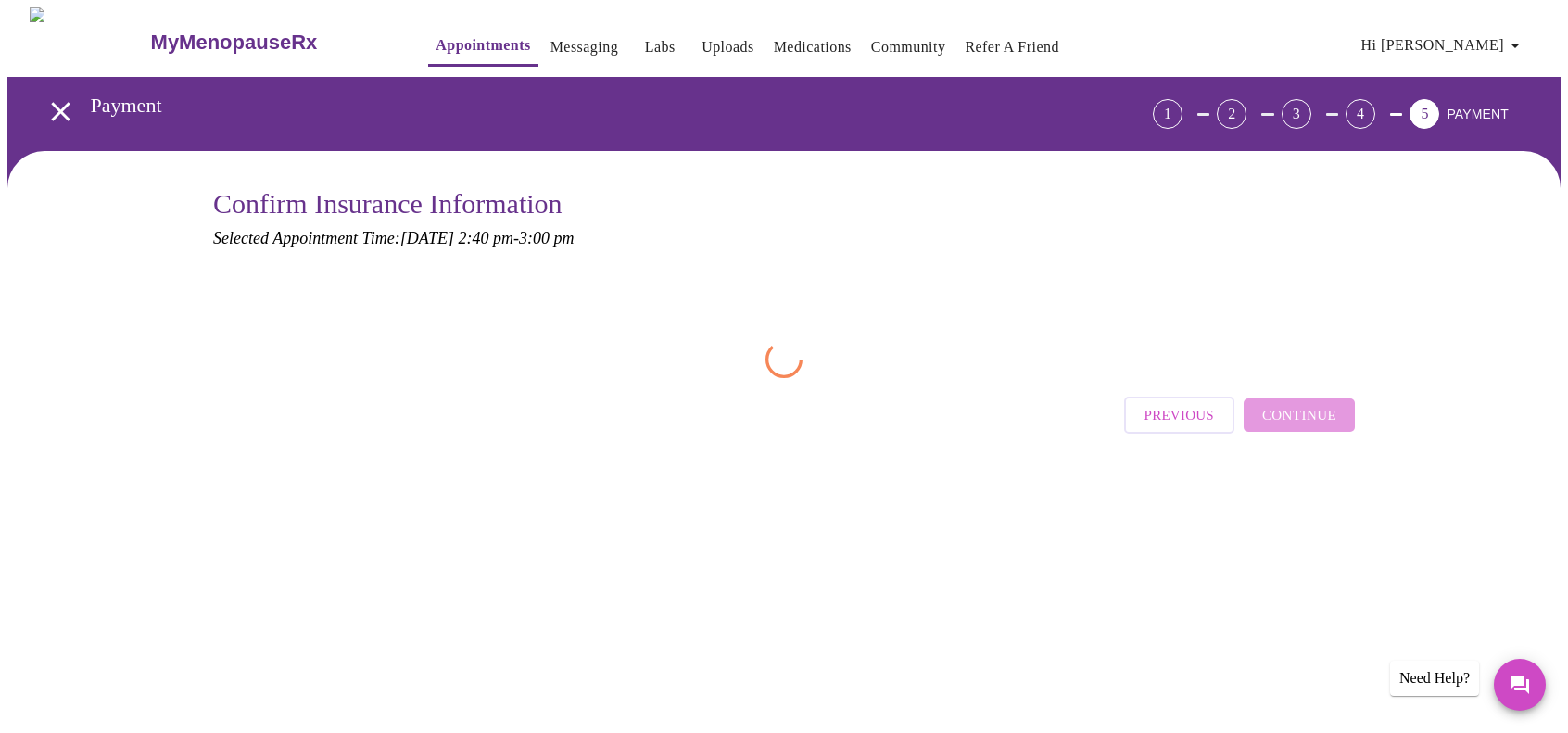
scroll to position [0, 0]
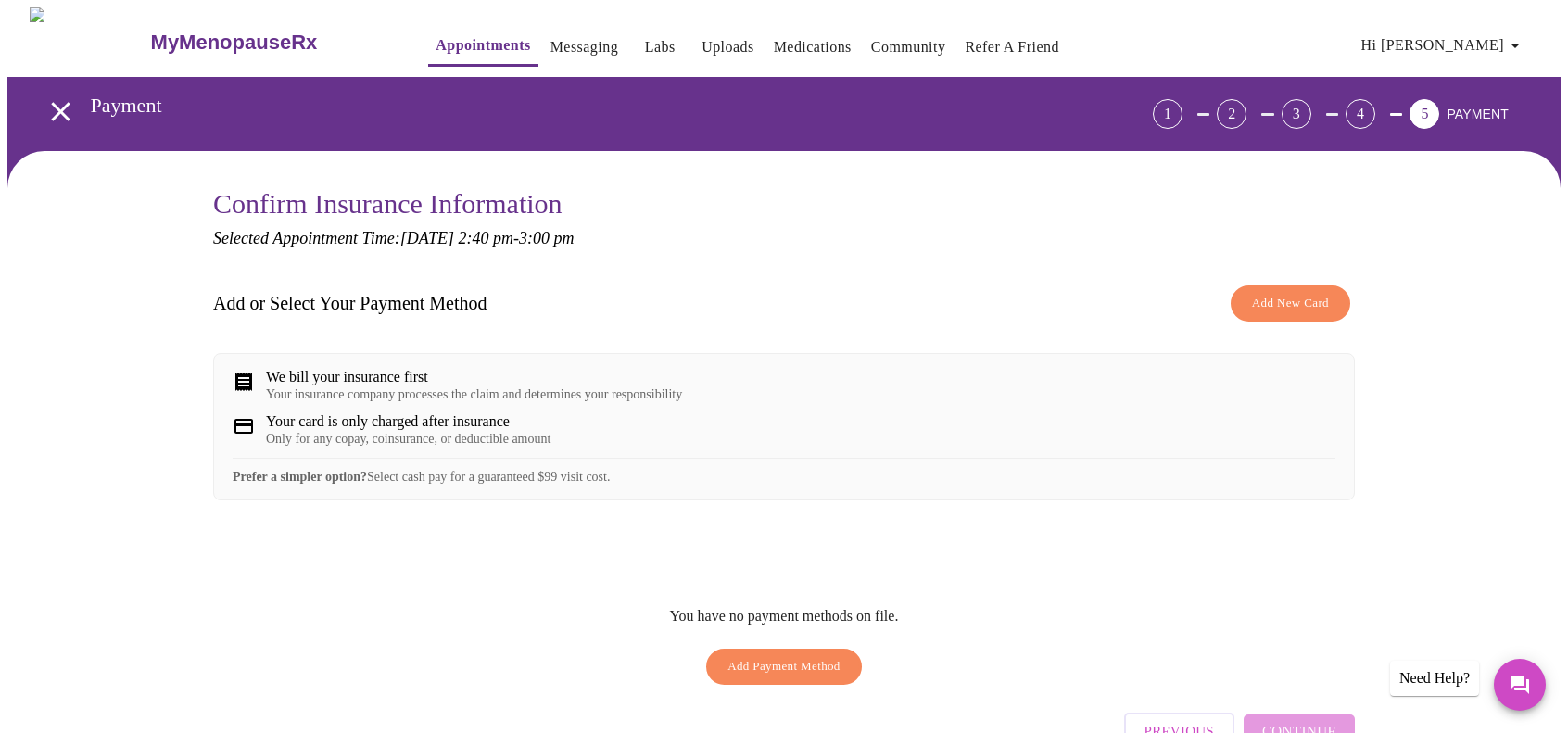
click at [789, 671] on span "Add Payment Method" at bounding box center [784, 667] width 113 height 22
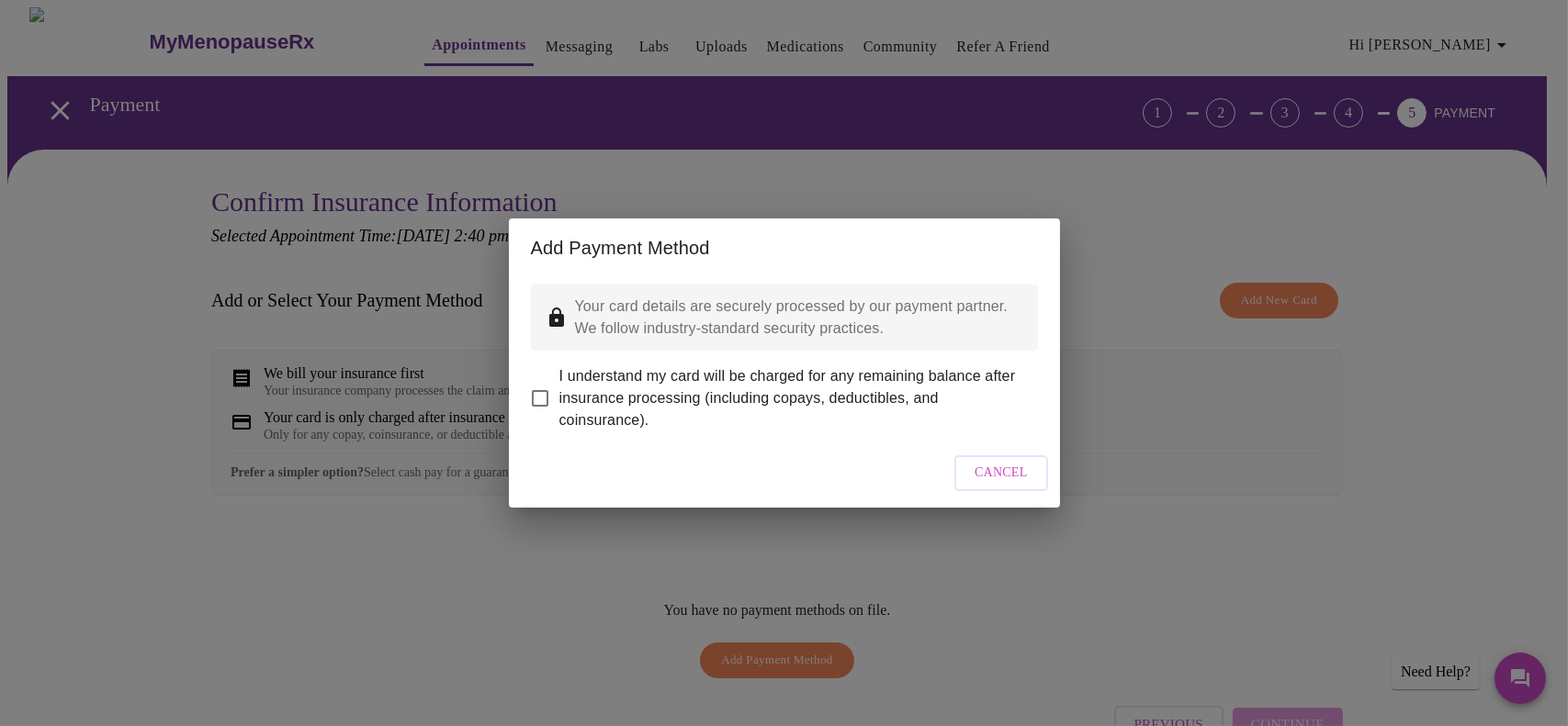
click at [1077, 186] on div "Add Payment Method Your card details are securely processed by our payment part…" at bounding box center [784, 363] width 1568 height 726
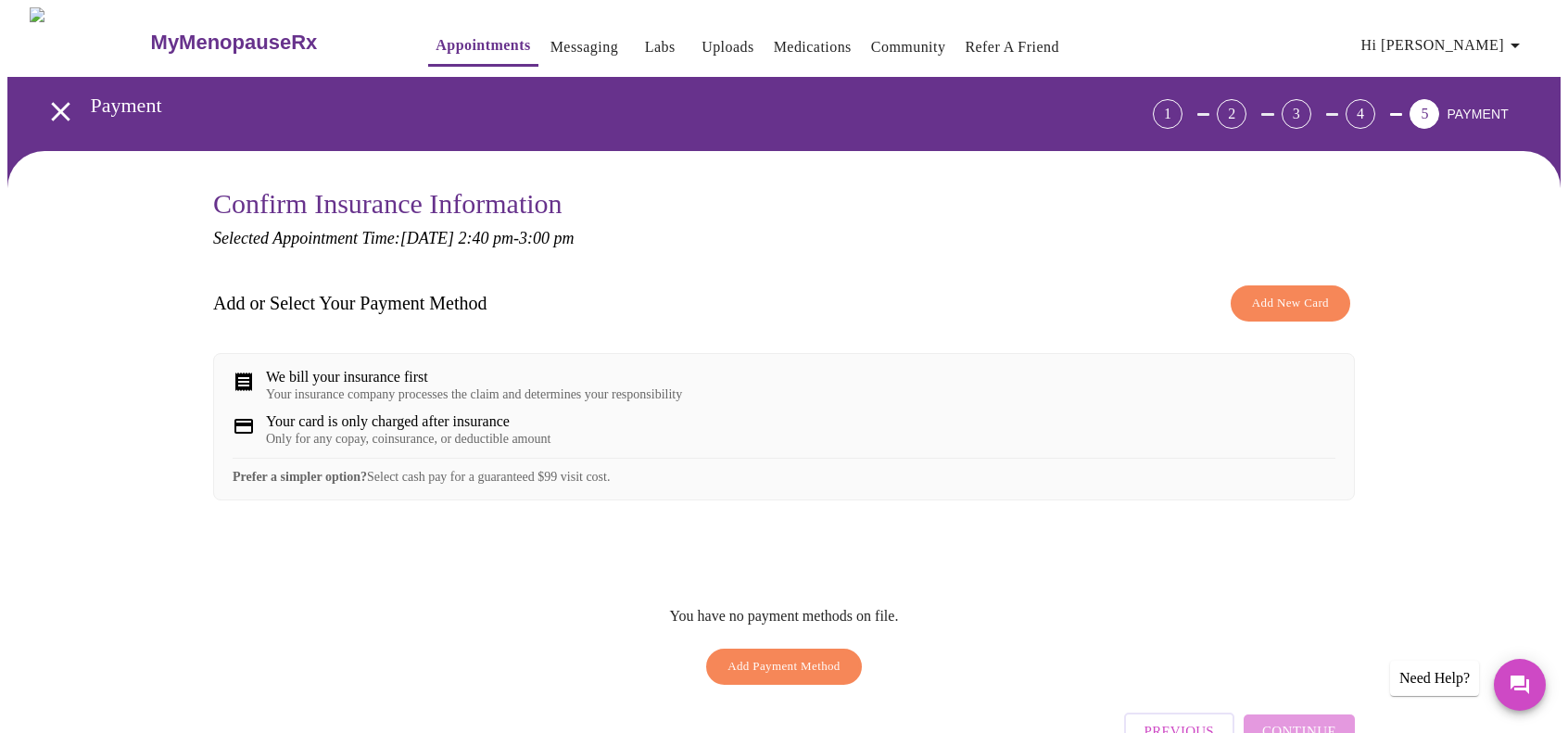
click at [1307, 293] on span "Add New Card" at bounding box center [1290, 303] width 77 height 22
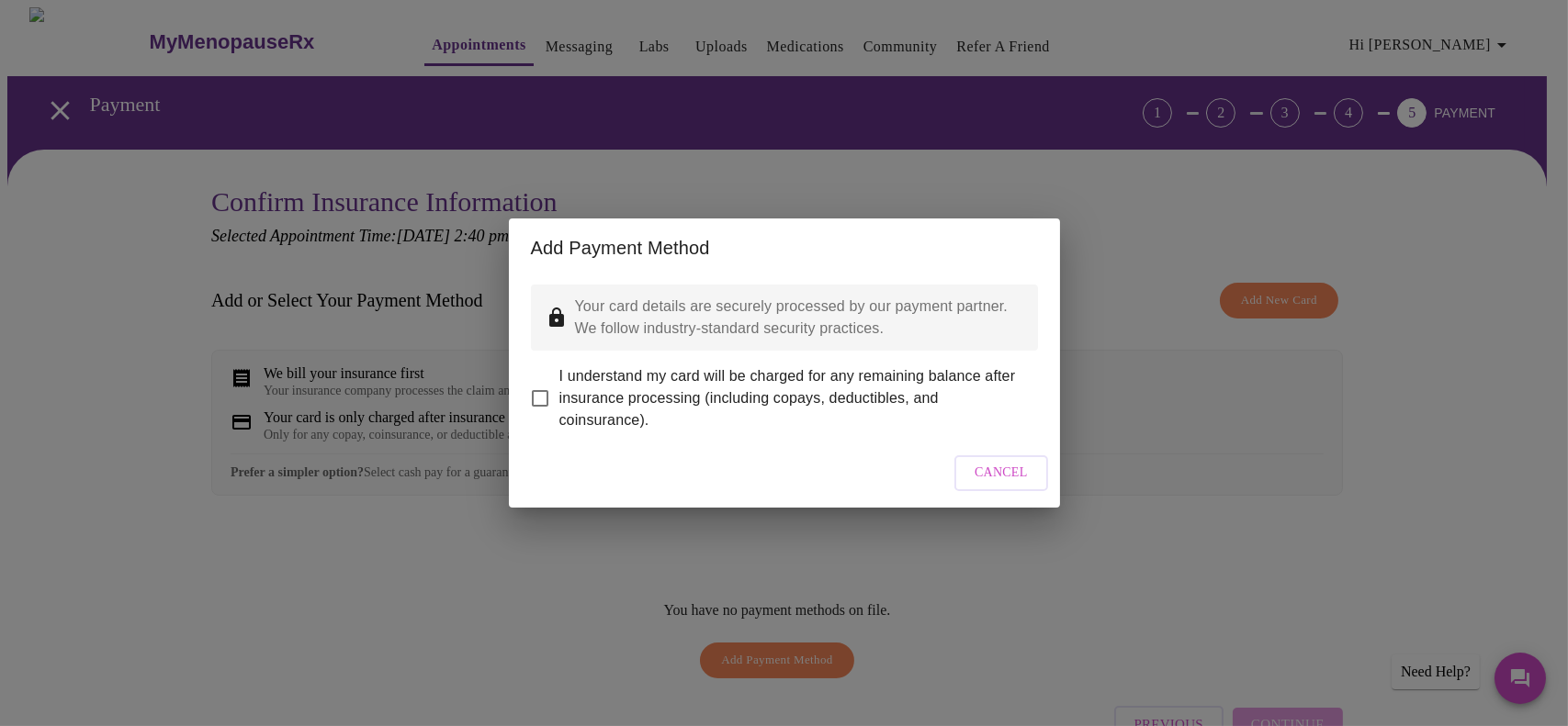
click at [536, 379] on input "I understand my card will be charged for any remaining balance after insurance …" at bounding box center [540, 398] width 39 height 39
checkbox input "true"
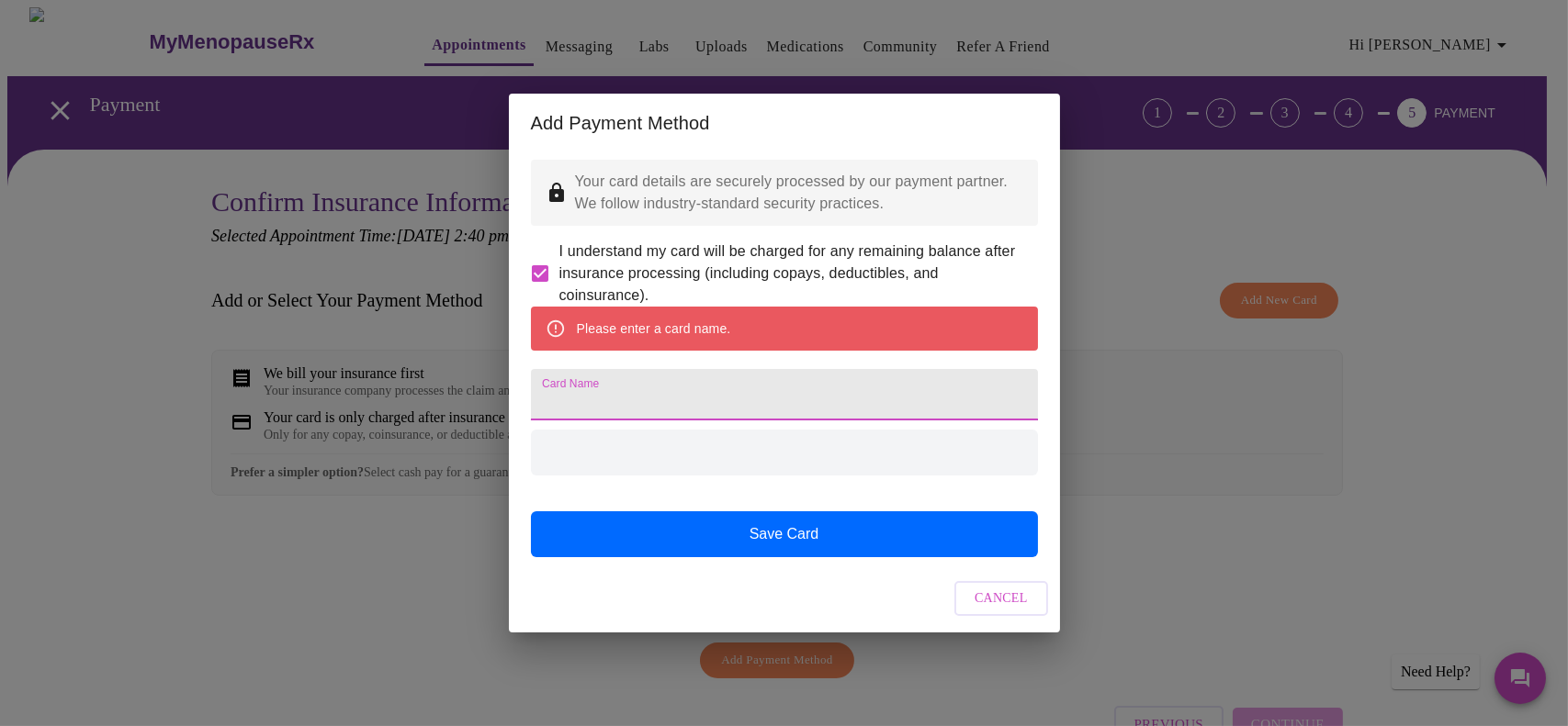
click at [778, 389] on input "Card Name" at bounding box center [784, 395] width 507 height 51
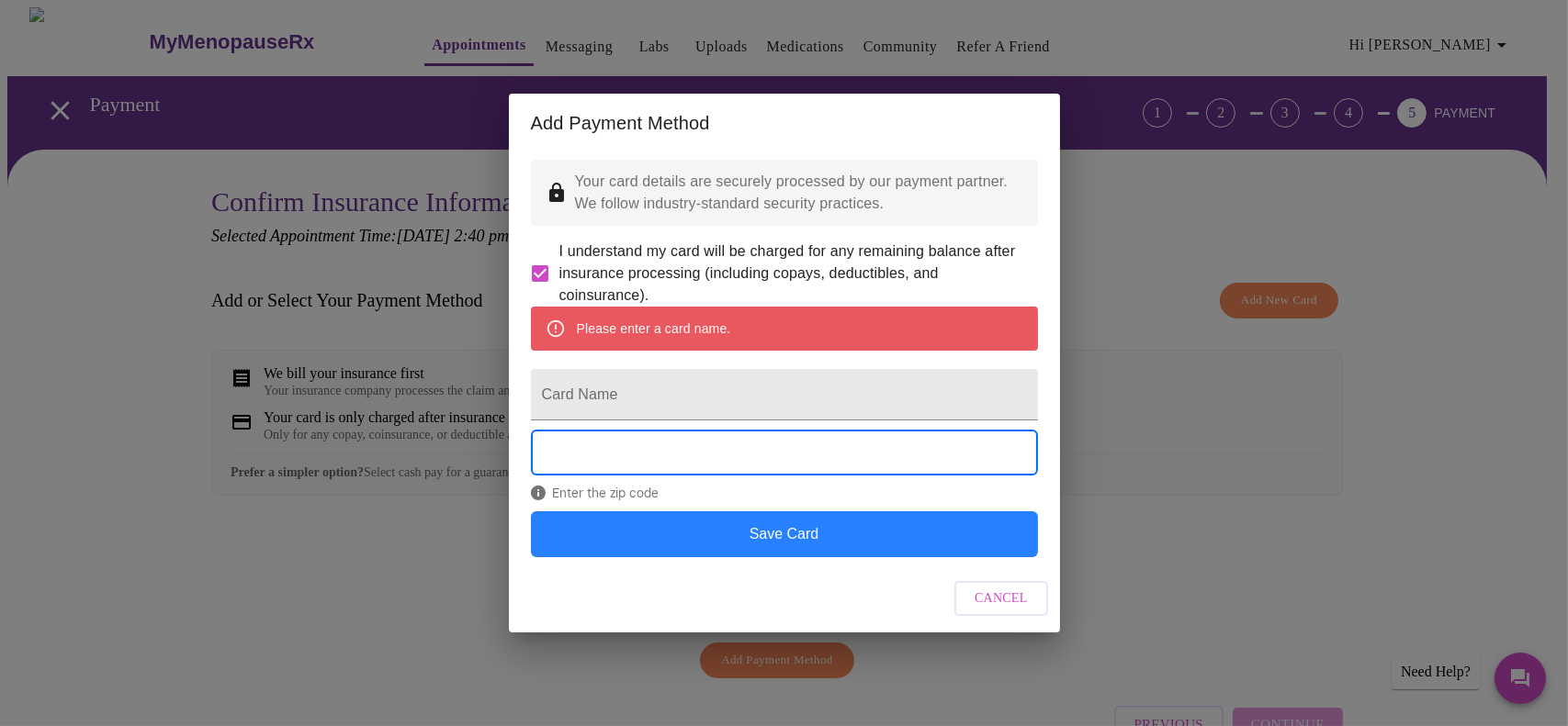
click at [761, 557] on button "Save Card" at bounding box center [784, 534] width 507 height 46
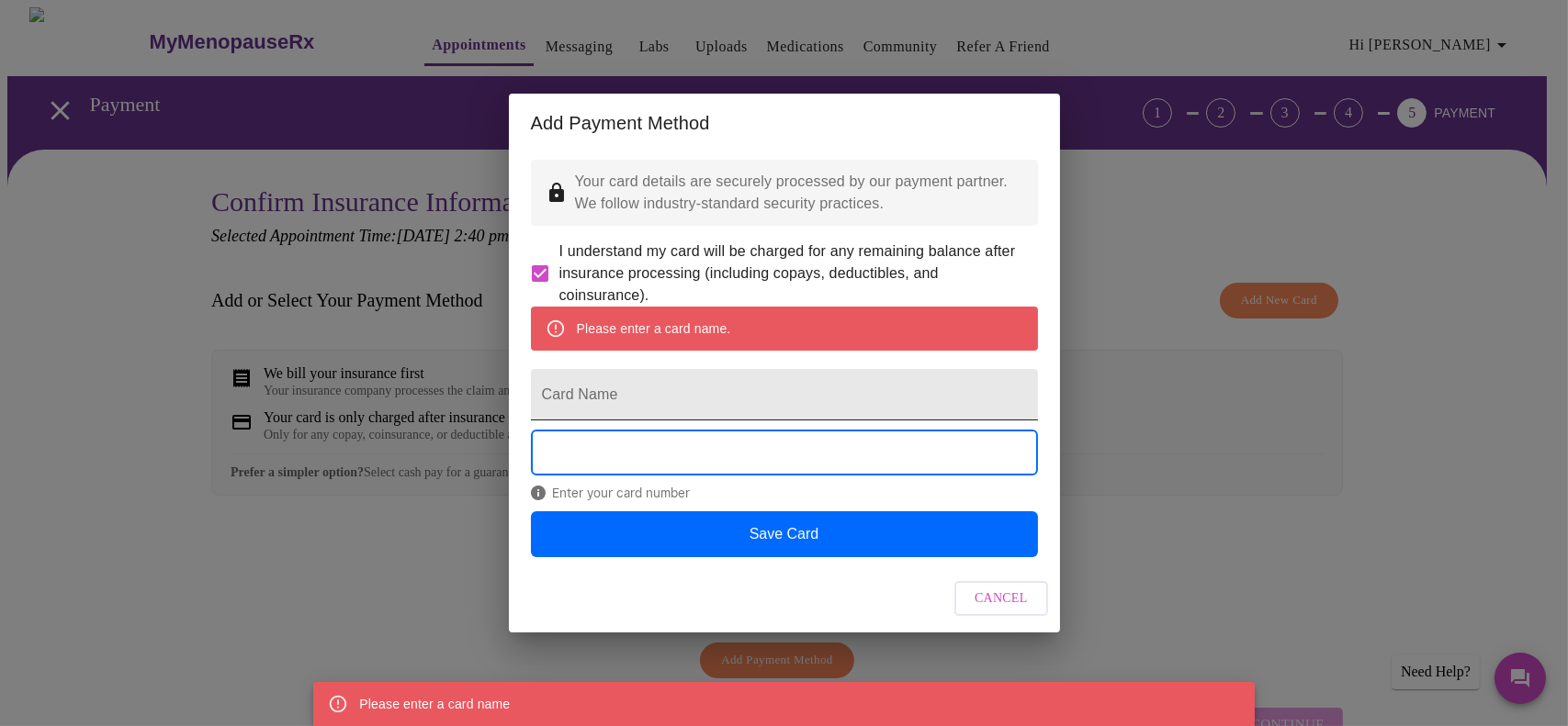
click at [735, 405] on input "Card Name" at bounding box center [784, 395] width 507 height 51
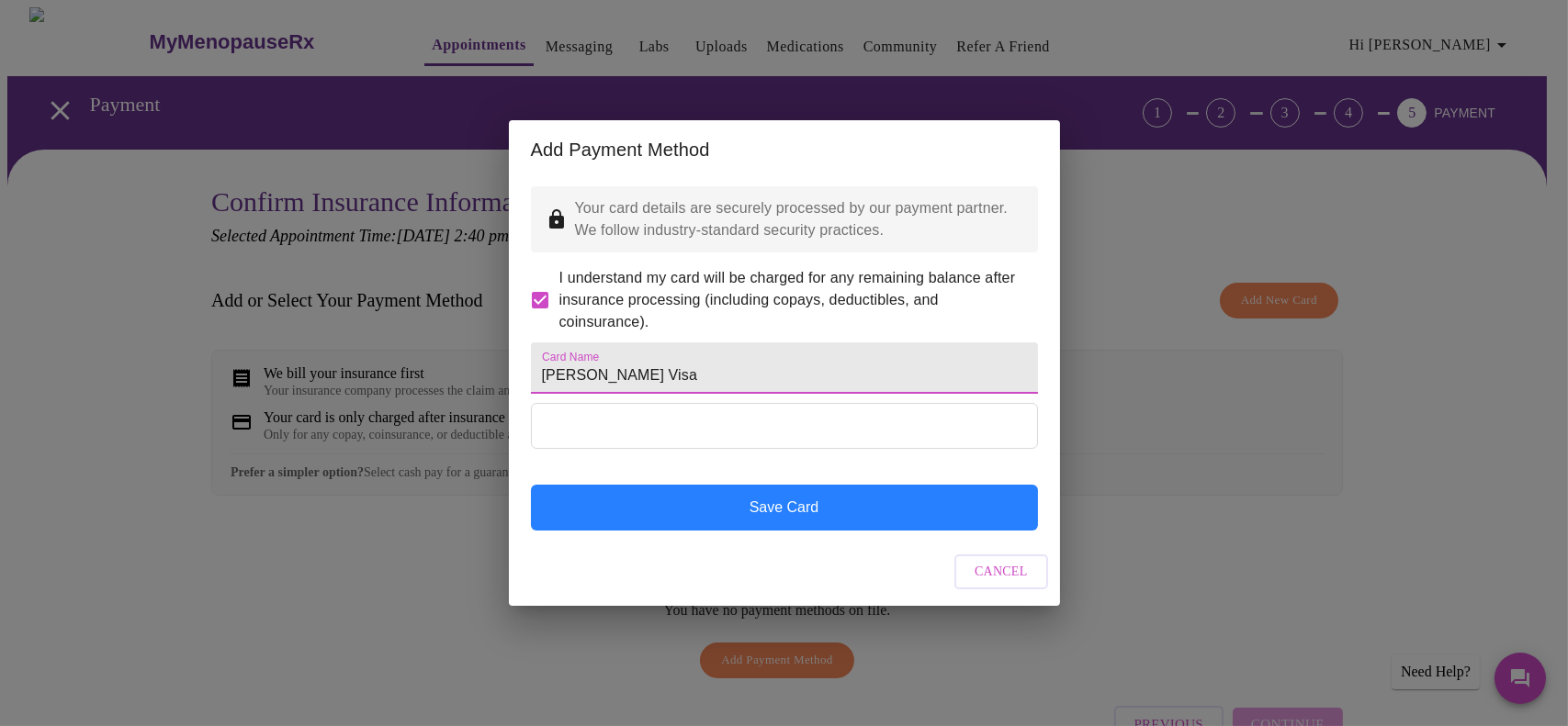
type input "Snigdha Visa"
click at [830, 531] on button "Save Card" at bounding box center [784, 507] width 507 height 46
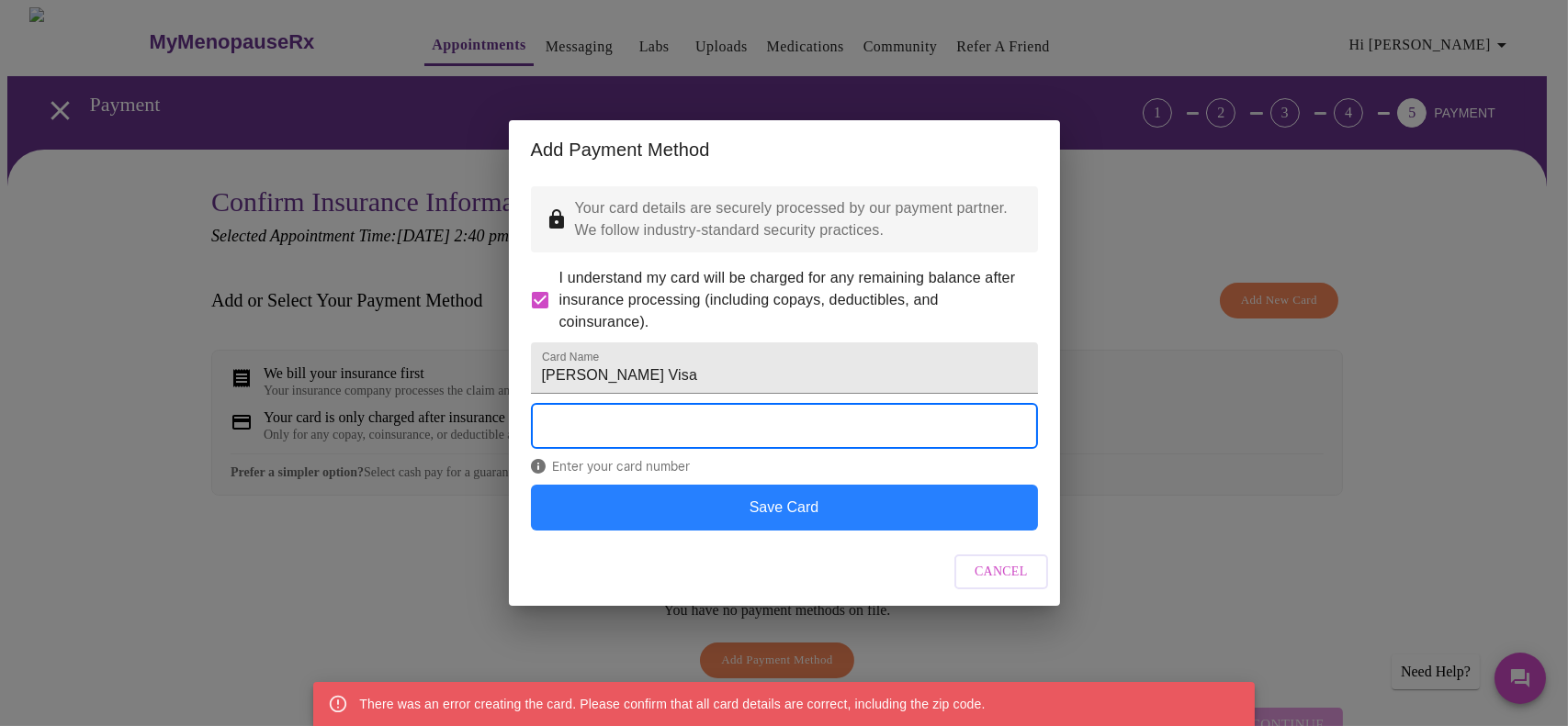
click at [824, 531] on button "Save Card" at bounding box center [784, 507] width 507 height 46
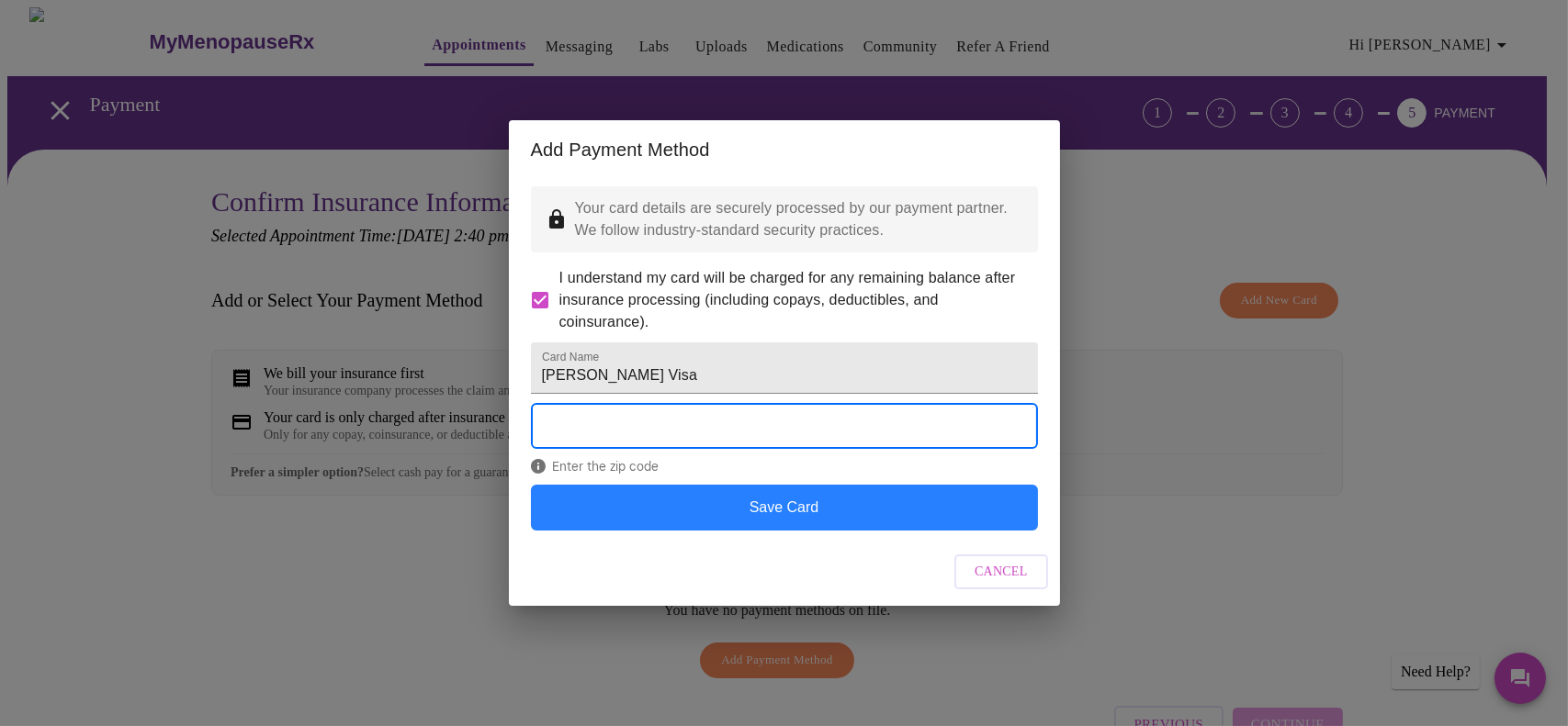
click at [763, 531] on button "Save Card" at bounding box center [784, 507] width 507 height 46
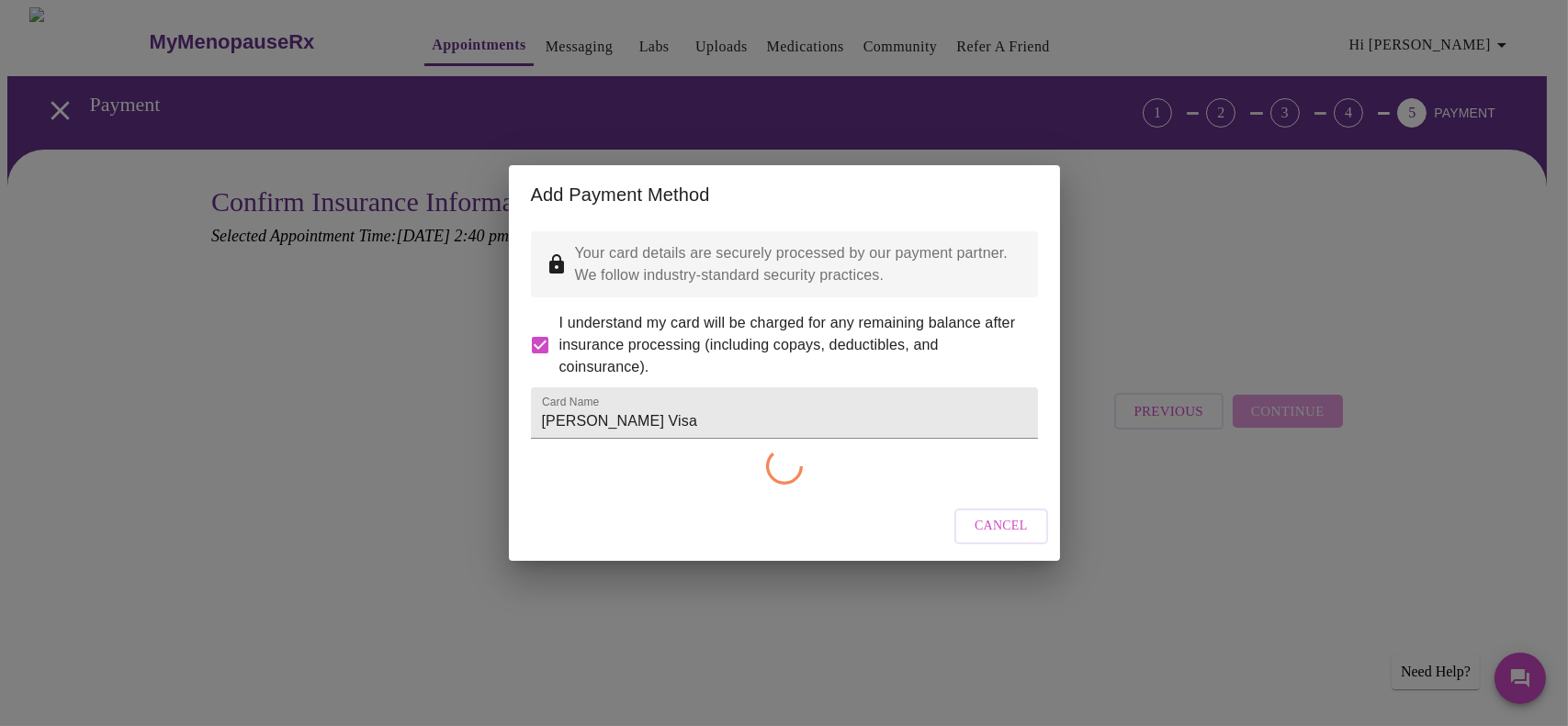
checkbox input "false"
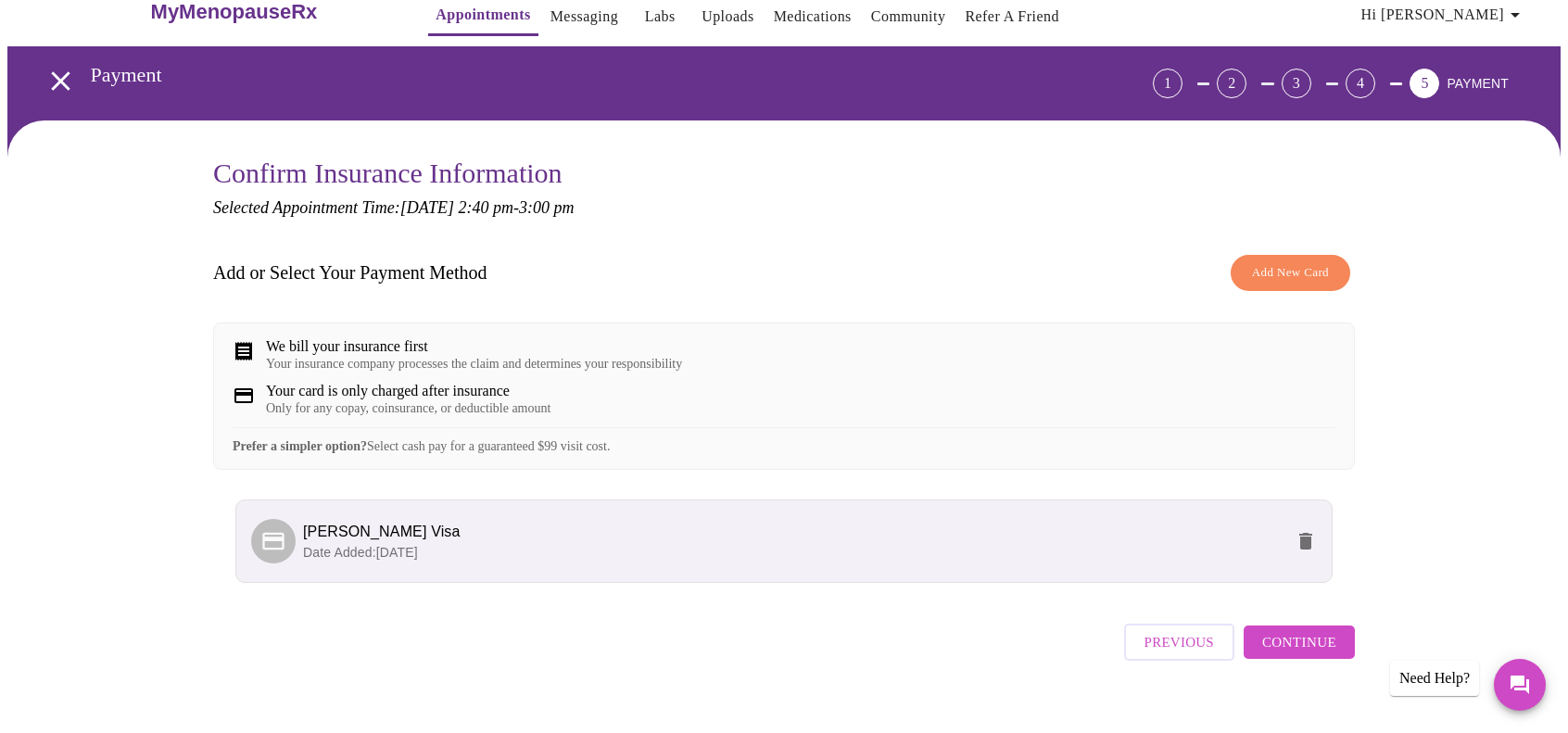
scroll to position [69, 0]
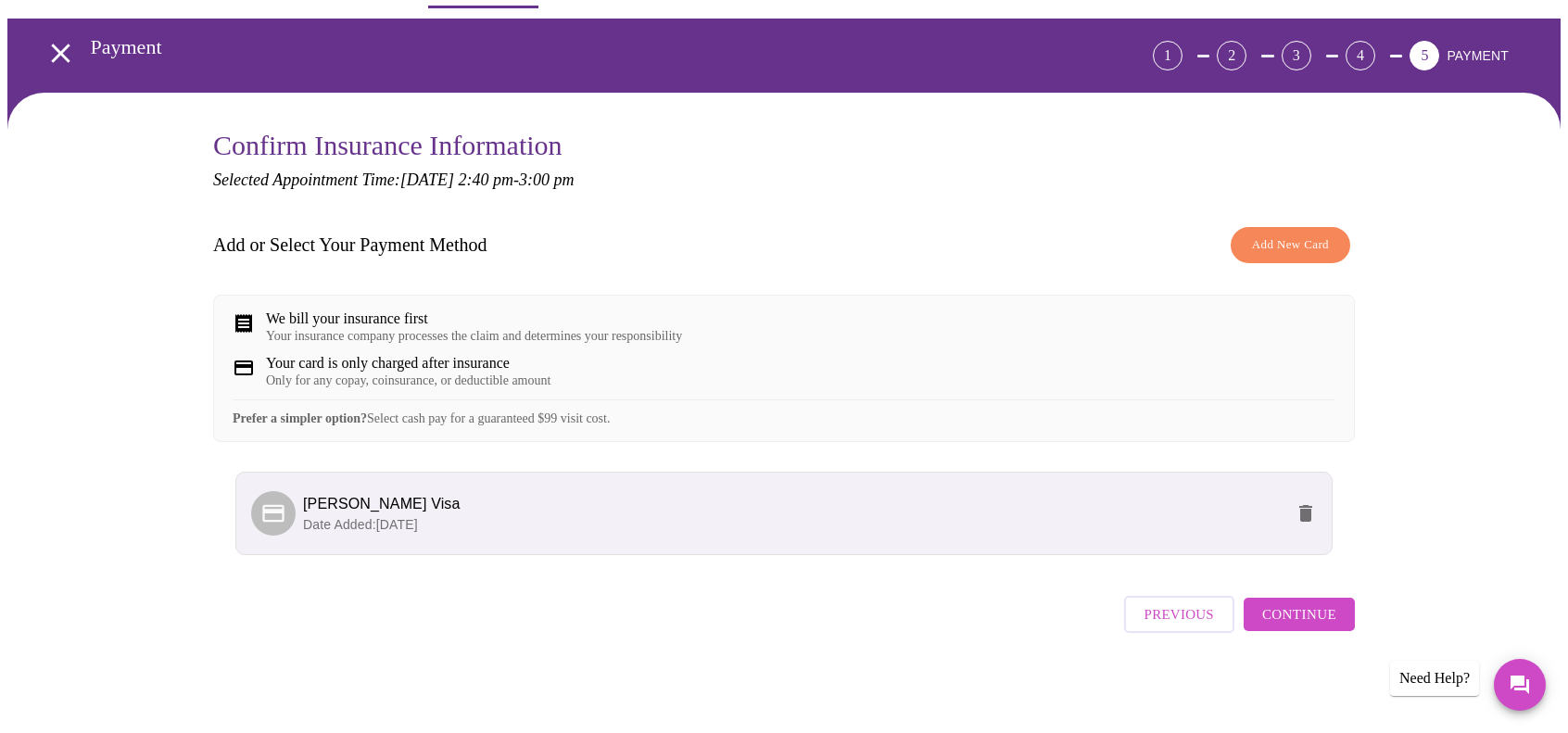
click at [1321, 624] on span "Continue" at bounding box center [1299, 615] width 74 height 24
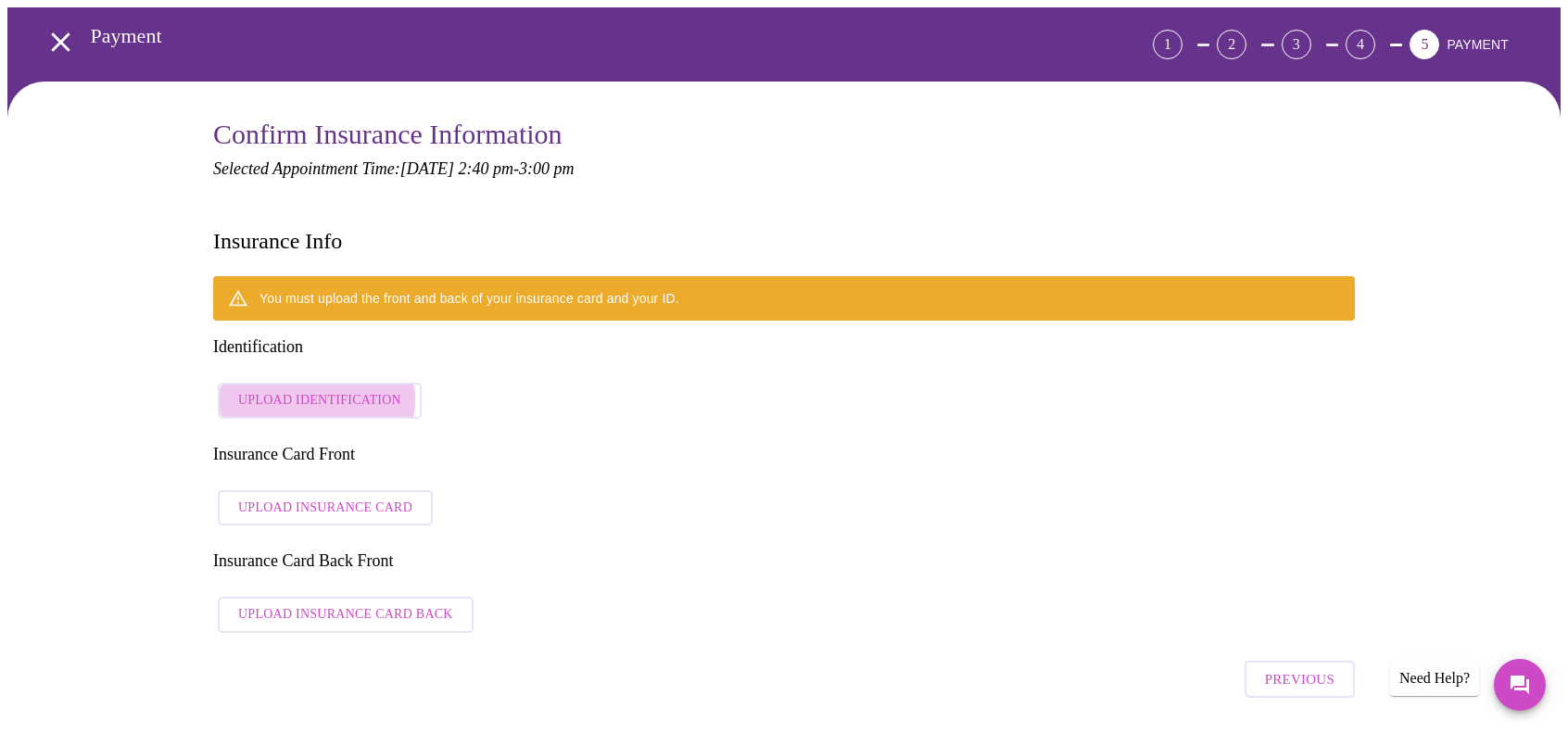
click at [316, 389] on span "Upload Identification" at bounding box center [319, 401] width 163 height 23
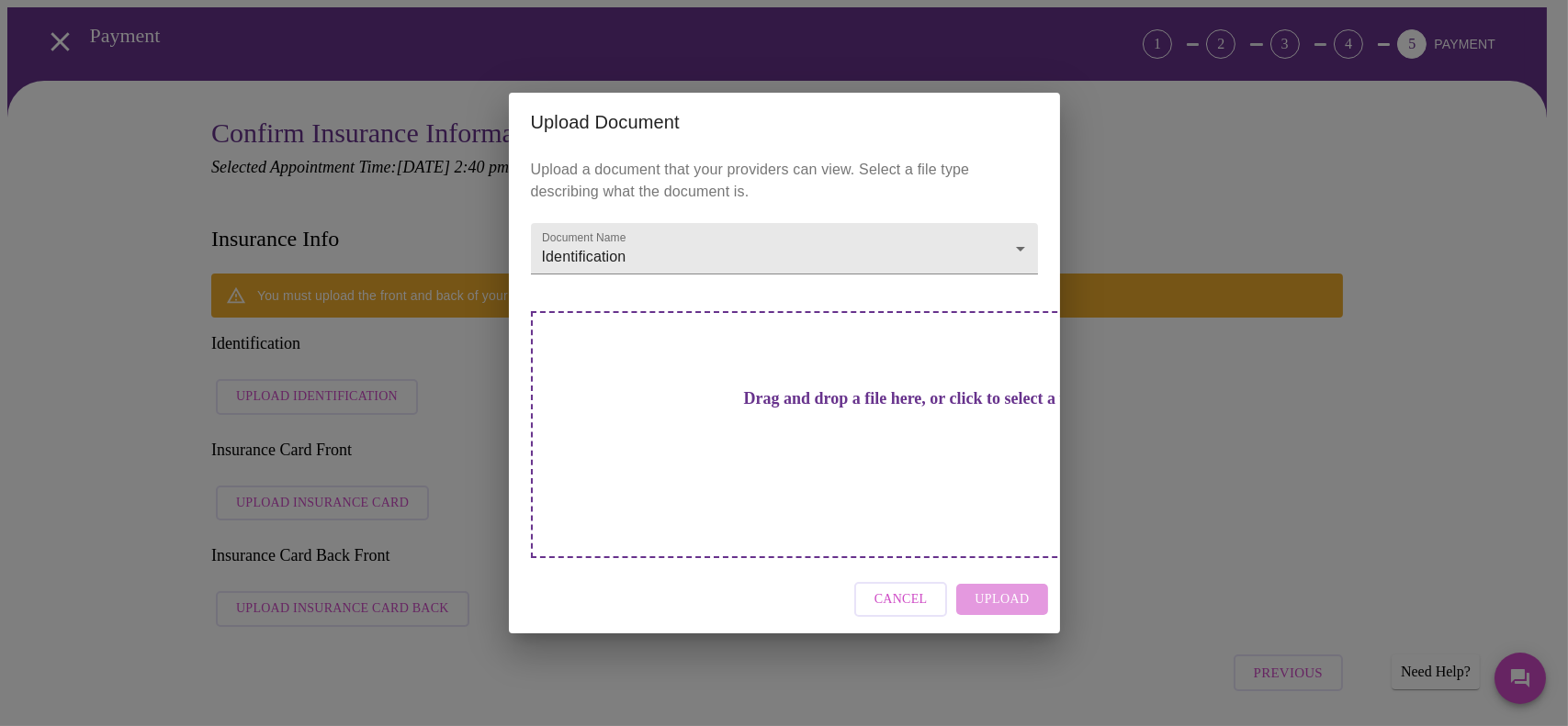
click at [865, 409] on h3 "Drag and drop a file here, or click to select a file" at bounding box center [912, 399] width 507 height 19
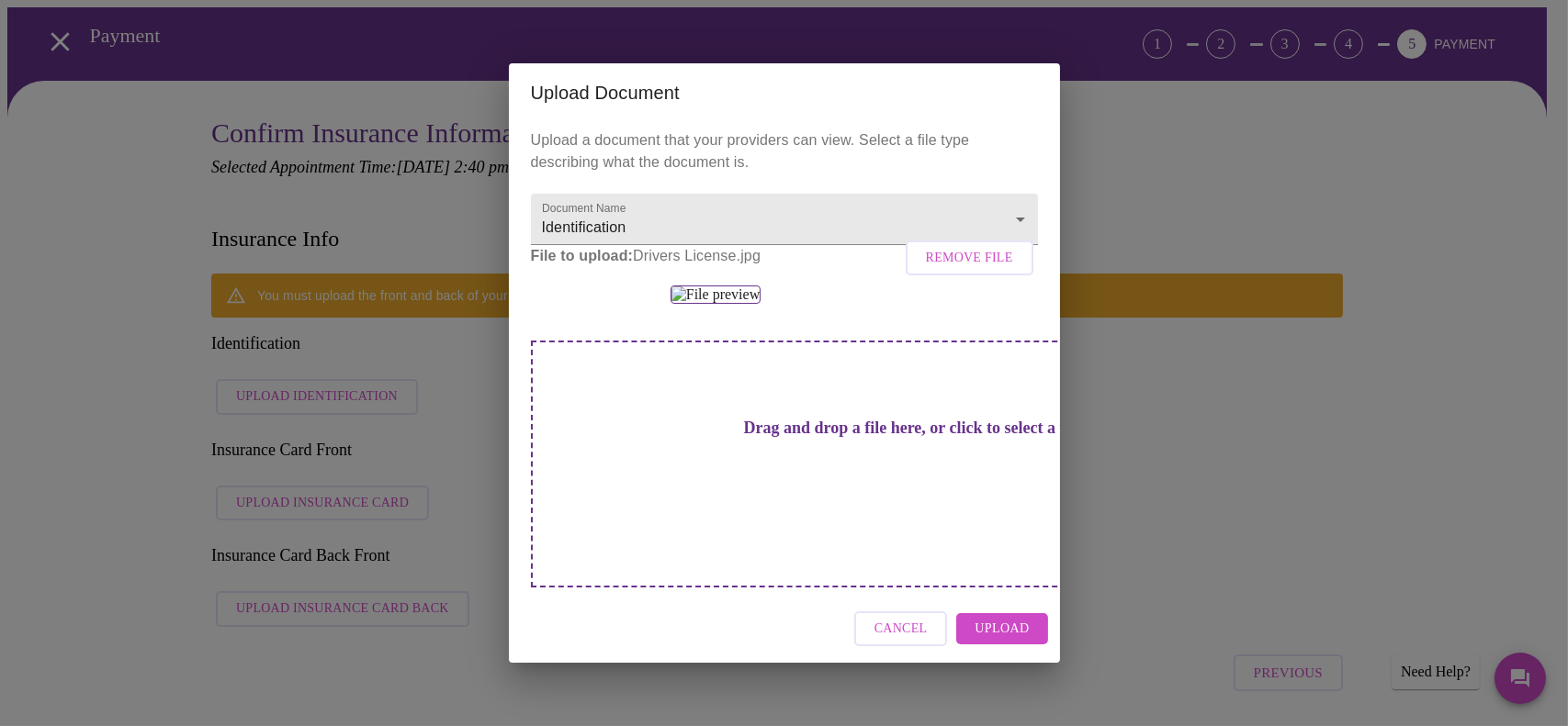
click at [1014, 641] on span "Upload" at bounding box center [1002, 630] width 54 height 23
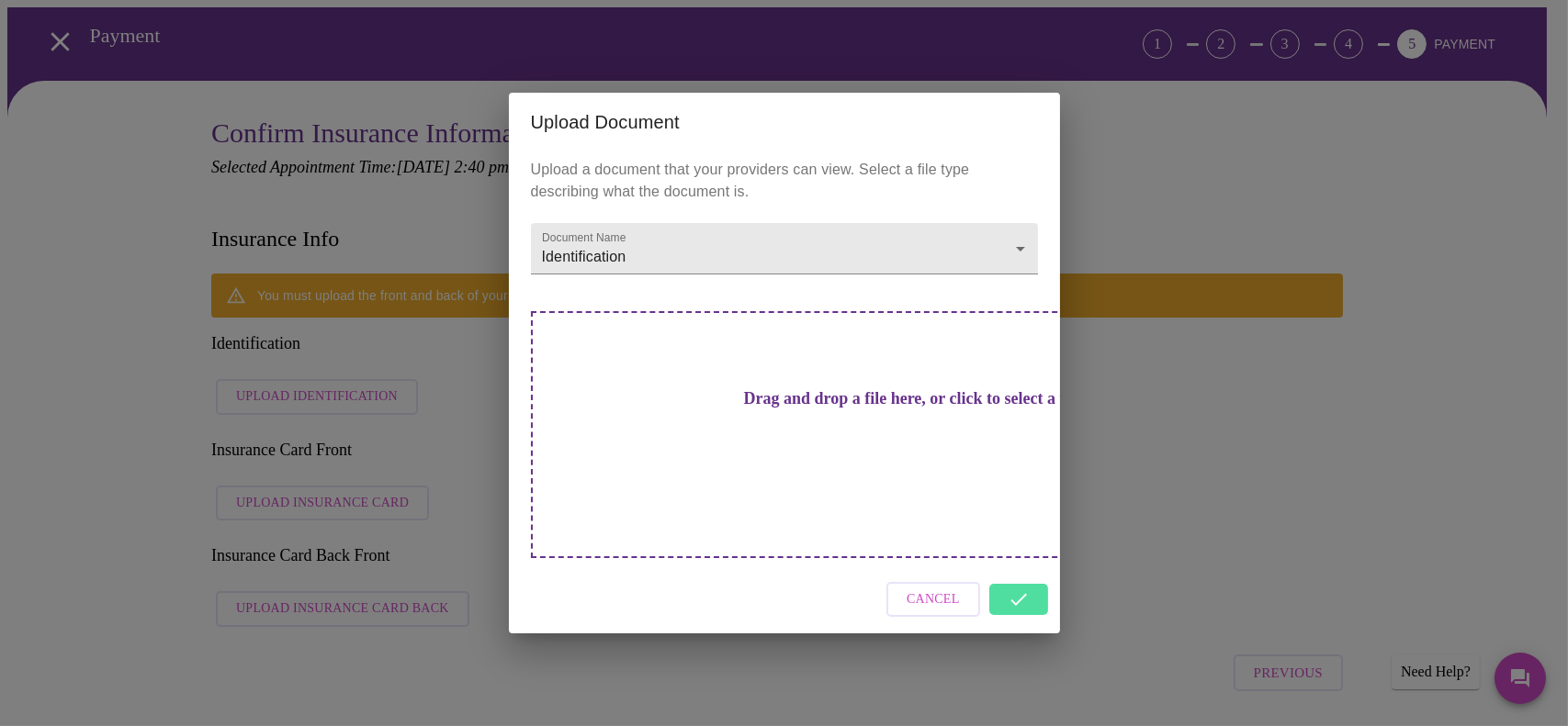
click at [1215, 484] on div "Upload Document Upload a document that your providers can view. Select a file t…" at bounding box center [784, 363] width 1568 height 726
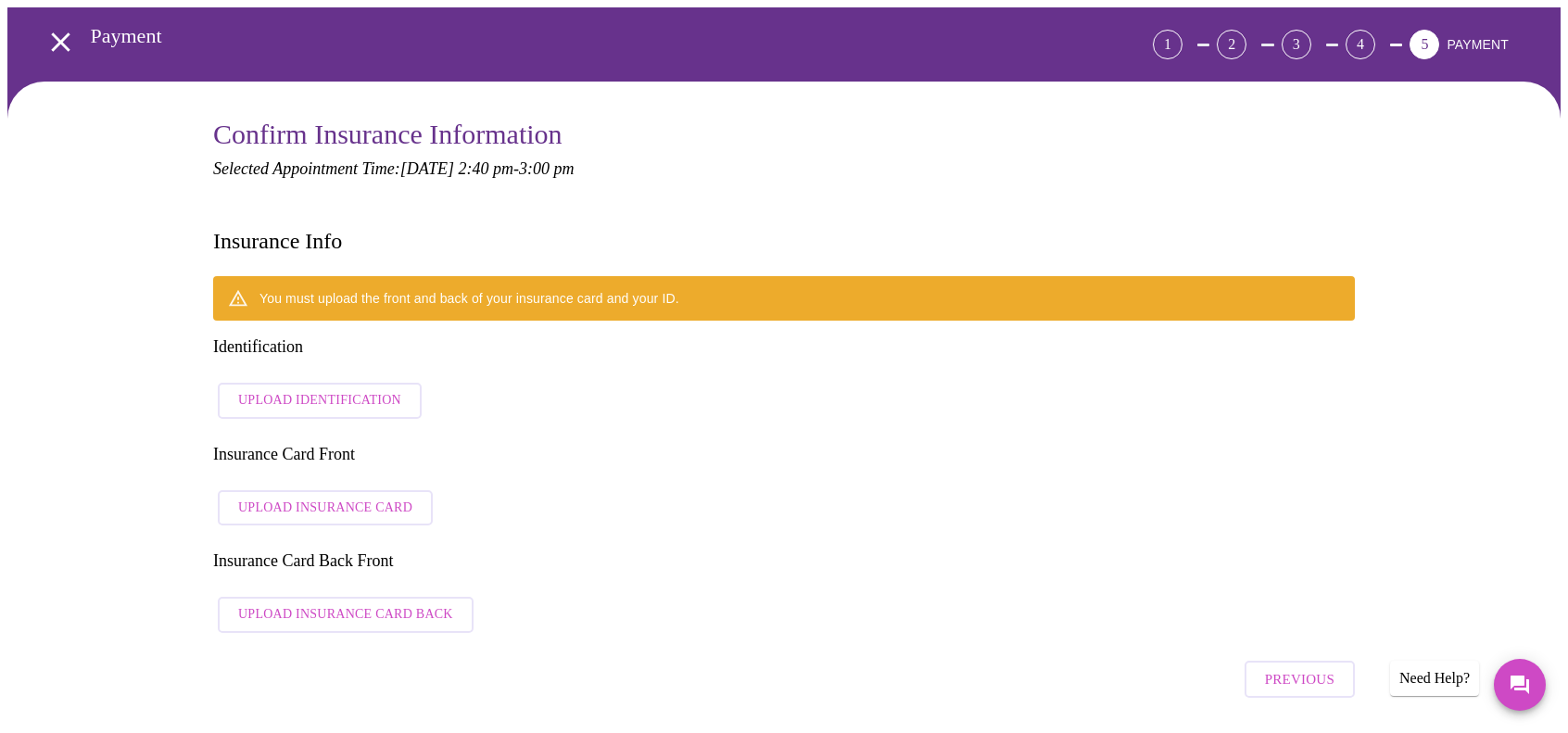
click at [366, 497] on span "Upload Insurance Card" at bounding box center [325, 509] width 174 height 23
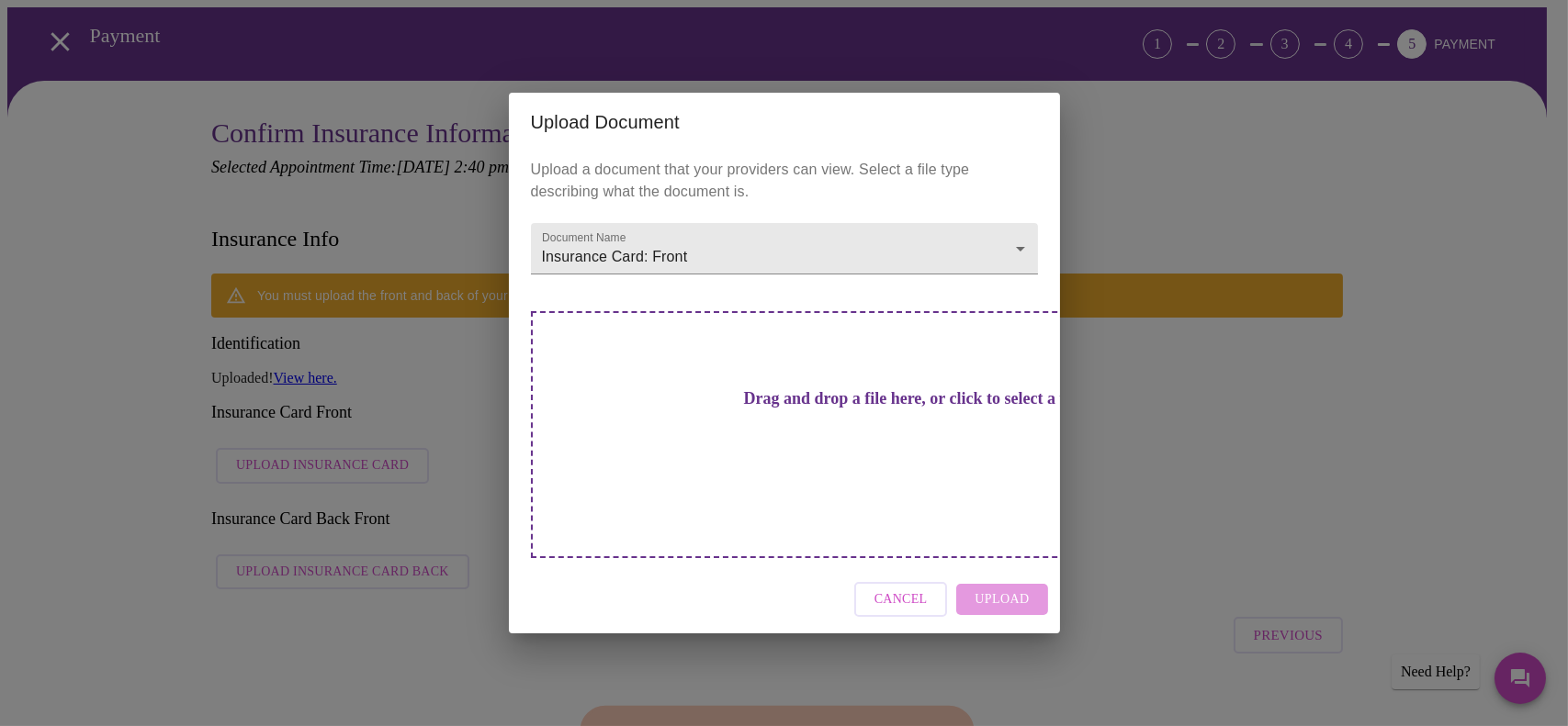
click at [780, 405] on h3 "Drag and drop a file here, or click to select a file" at bounding box center [912, 399] width 507 height 19
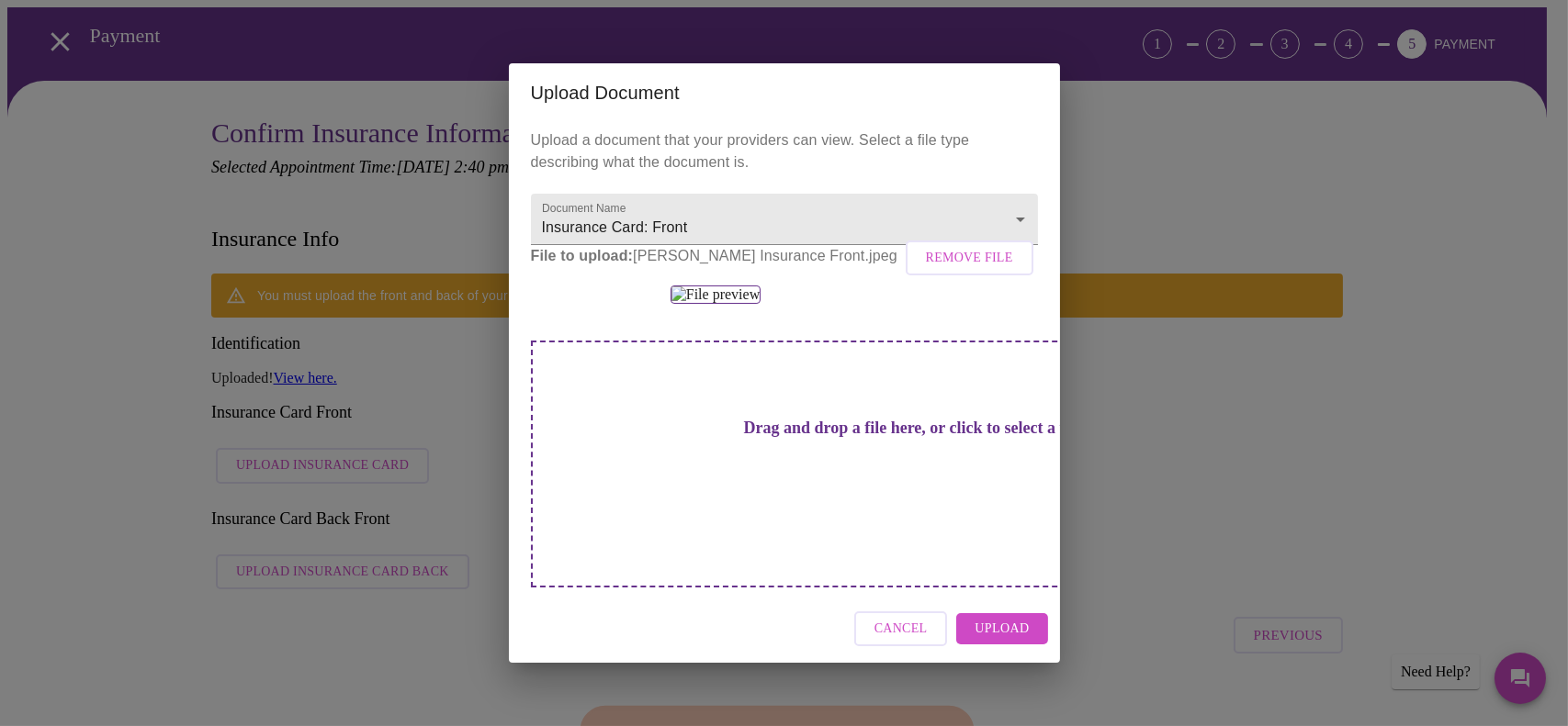
click at [993, 641] on span "Upload" at bounding box center [1002, 630] width 54 height 23
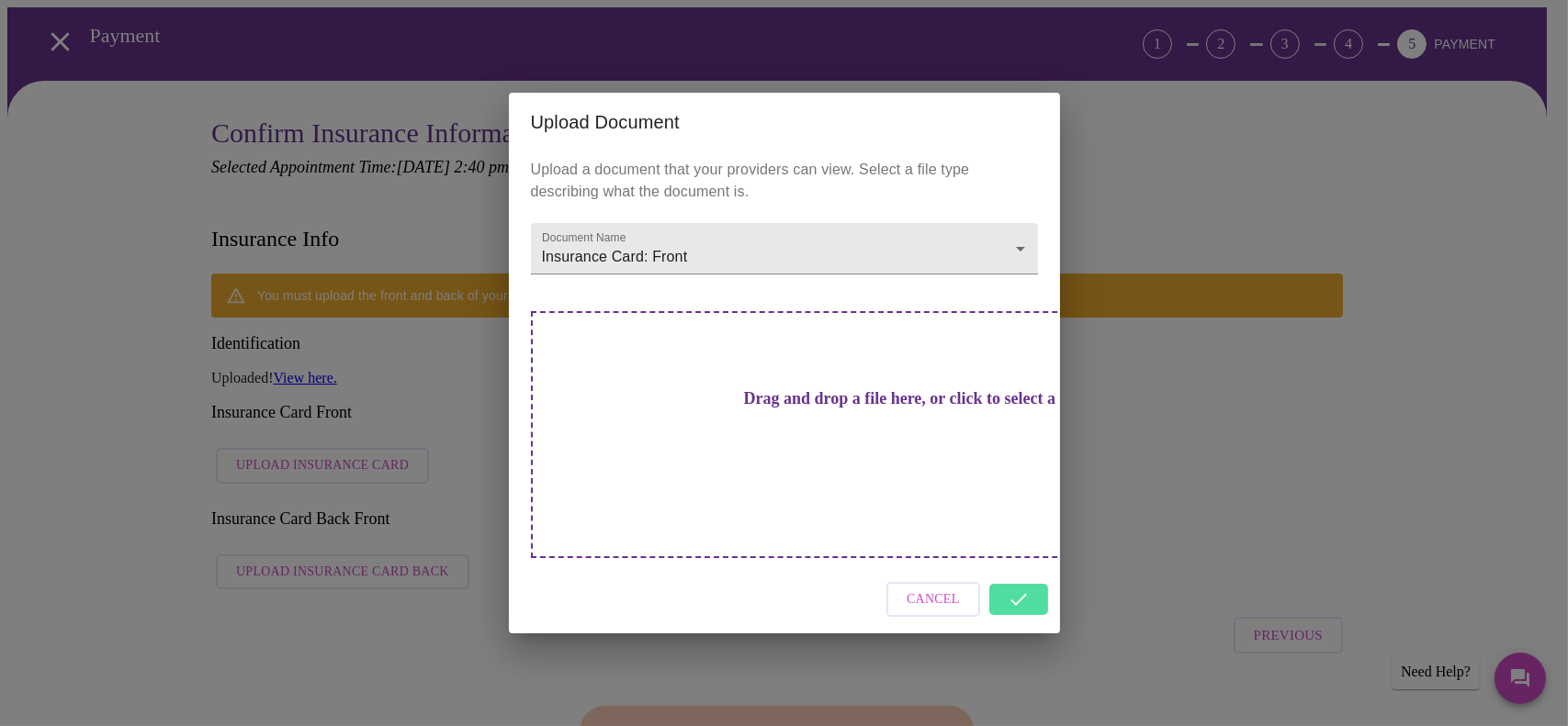
click at [1028, 570] on div "Cancel" at bounding box center [784, 600] width 551 height 69
click at [1148, 116] on div "Upload Document Upload a document that your providers can view. Select a file t…" at bounding box center [784, 363] width 1568 height 726
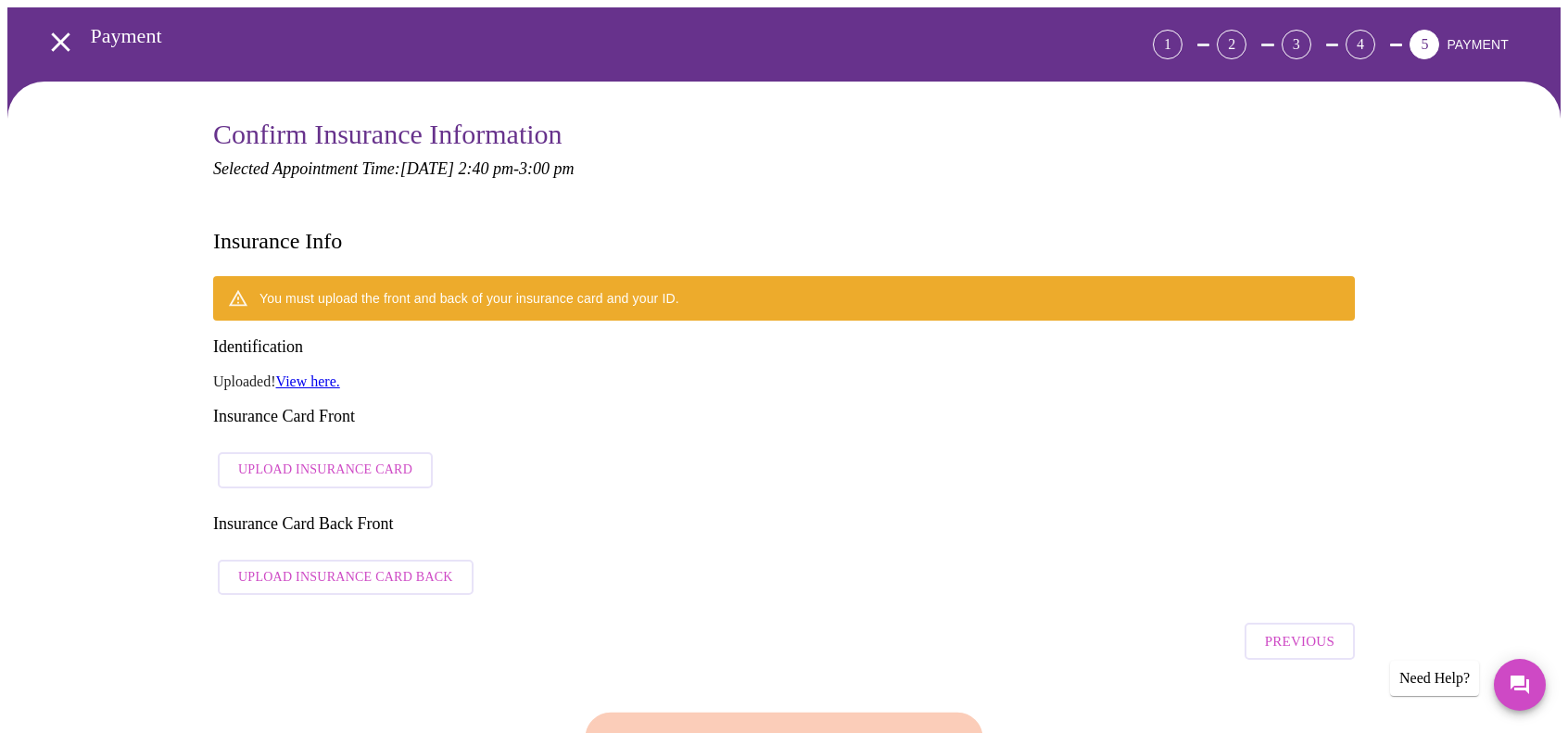
click at [341, 567] on span "Upload Insurance Card Back" at bounding box center [345, 578] width 215 height 23
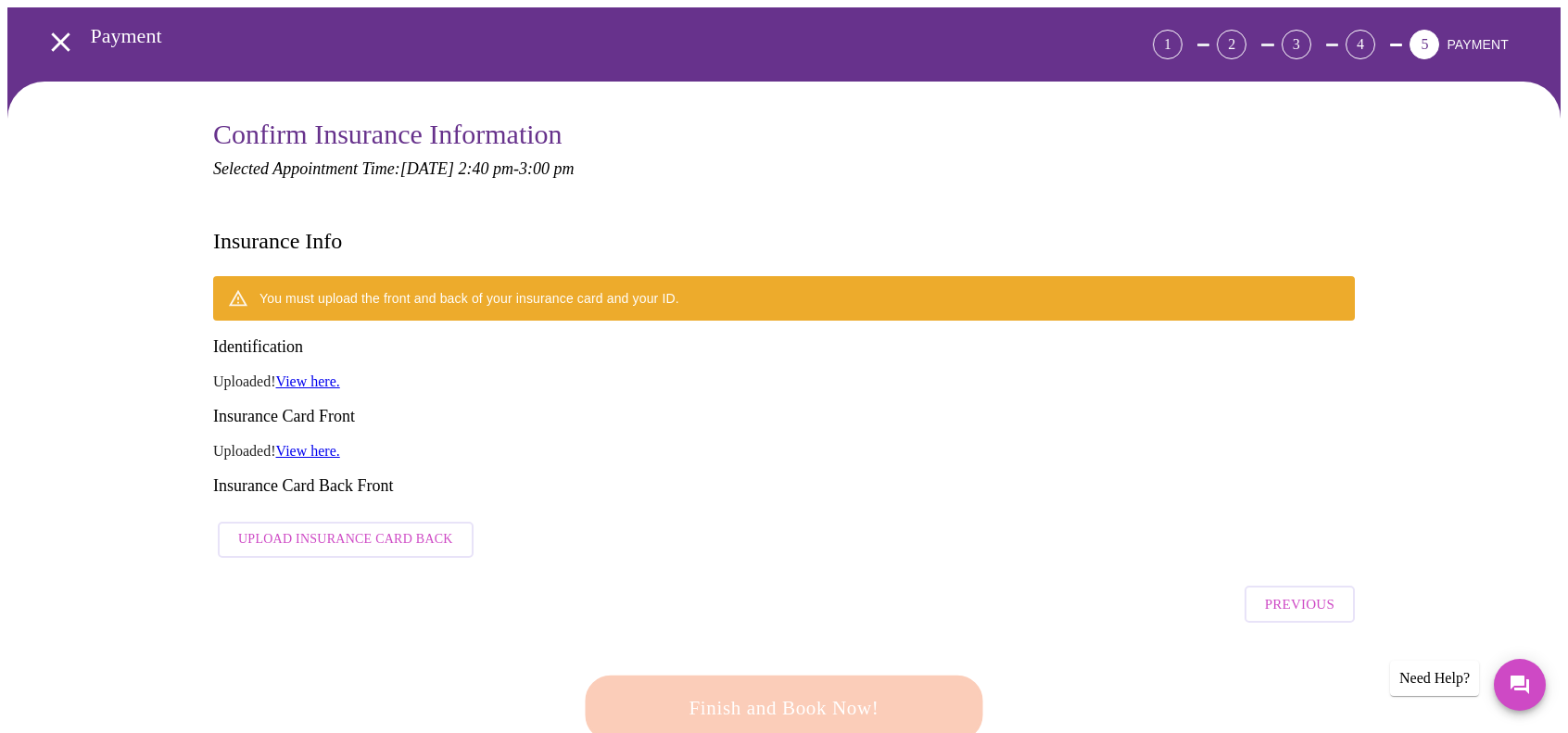
click at [329, 528] on span "Upload Insurance Card Back" at bounding box center [345, 540] width 215 height 23
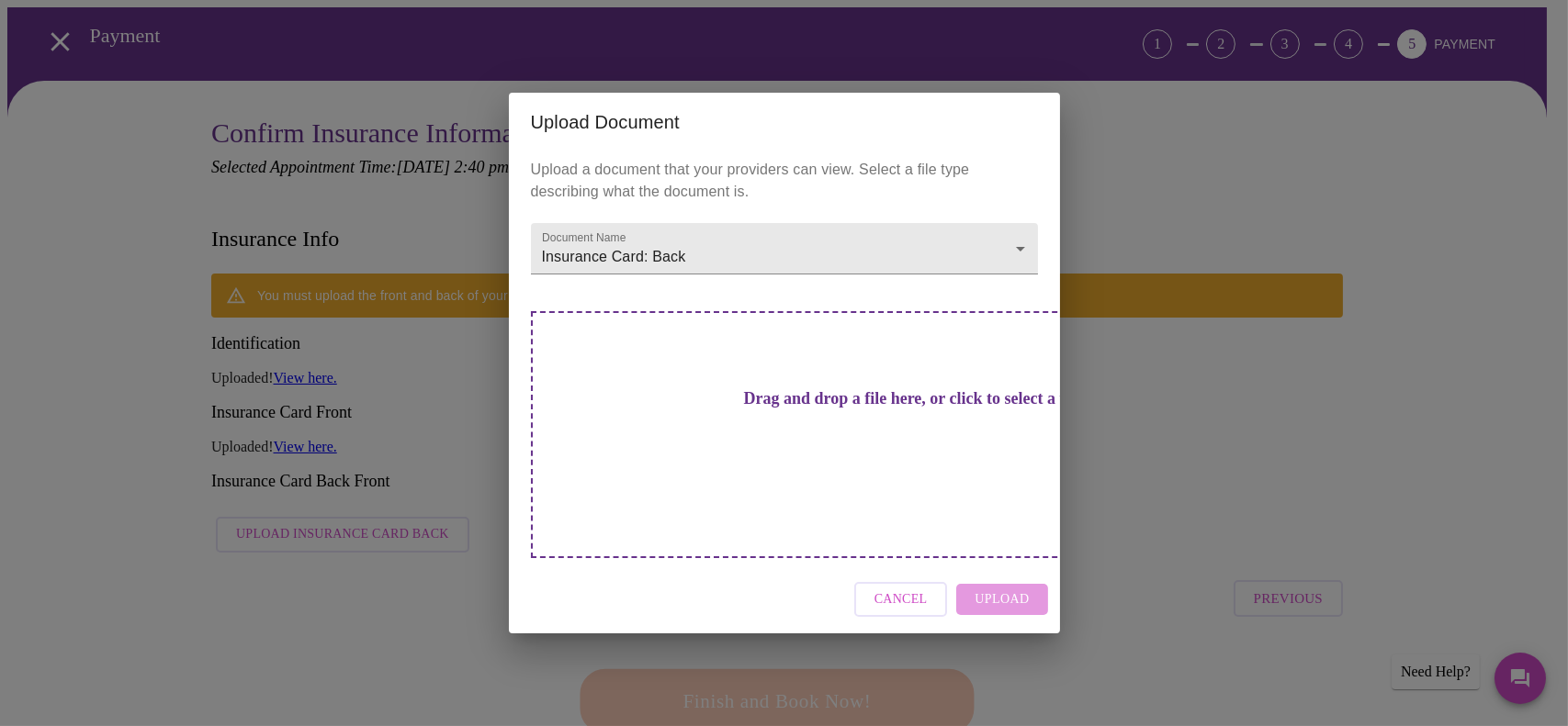
click at [762, 409] on h3 "Drag and drop a file here, or click to select a file" at bounding box center [912, 399] width 507 height 19
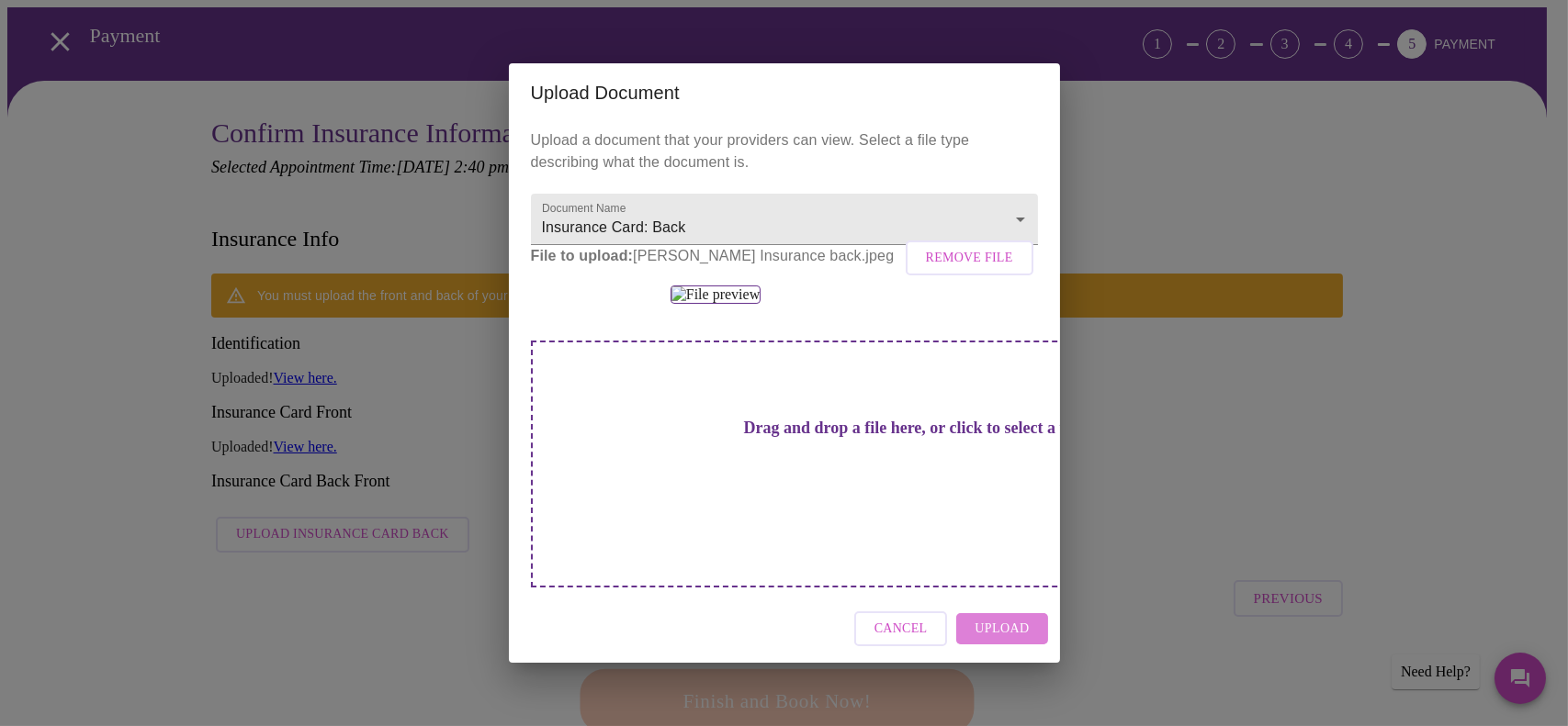
click at [1015, 641] on span "Upload" at bounding box center [1002, 630] width 54 height 23
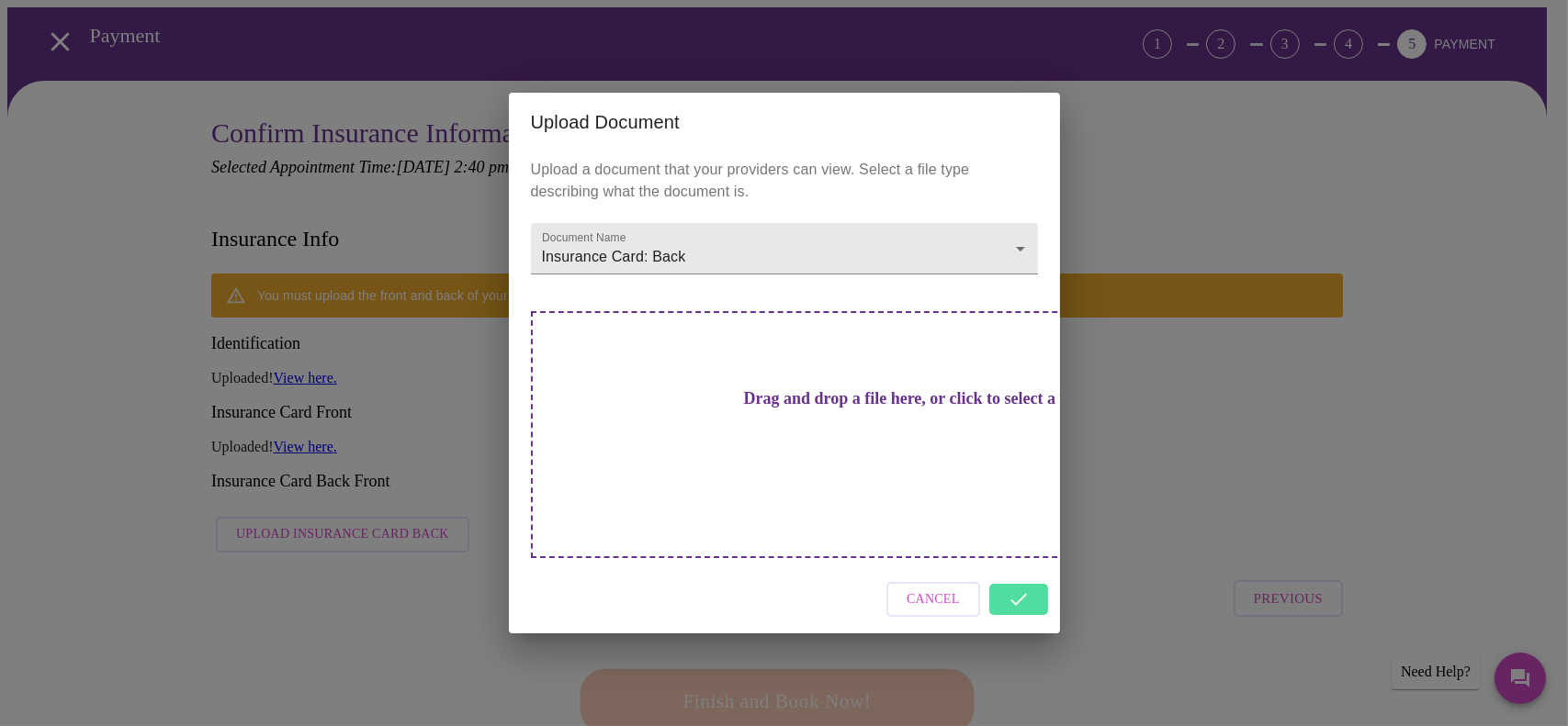
click at [1162, 467] on div "Upload Document Upload a document that your providers can view. Select a file t…" at bounding box center [784, 363] width 1568 height 726
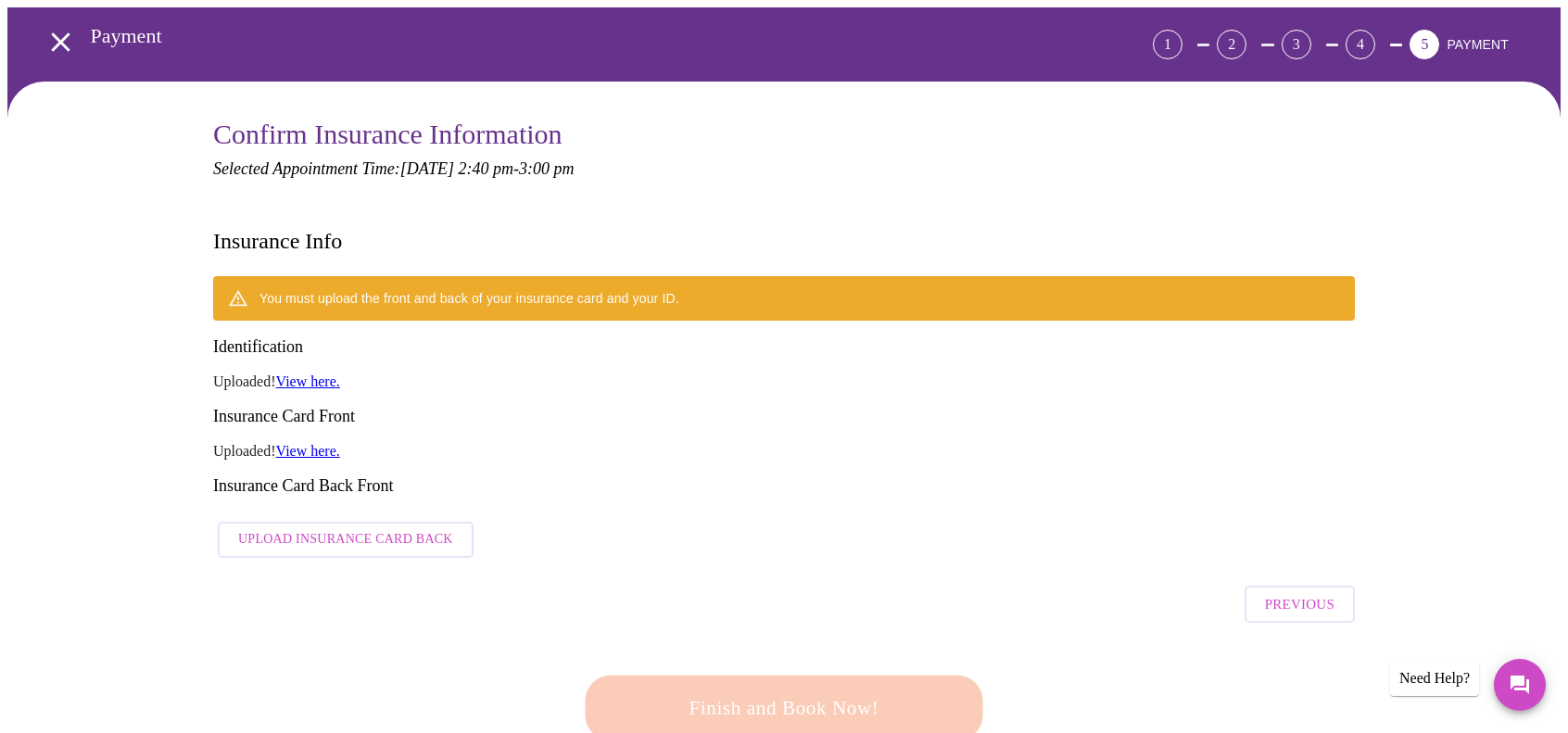
click at [720, 568] on div "Previous" at bounding box center [784, 600] width 1142 height 65
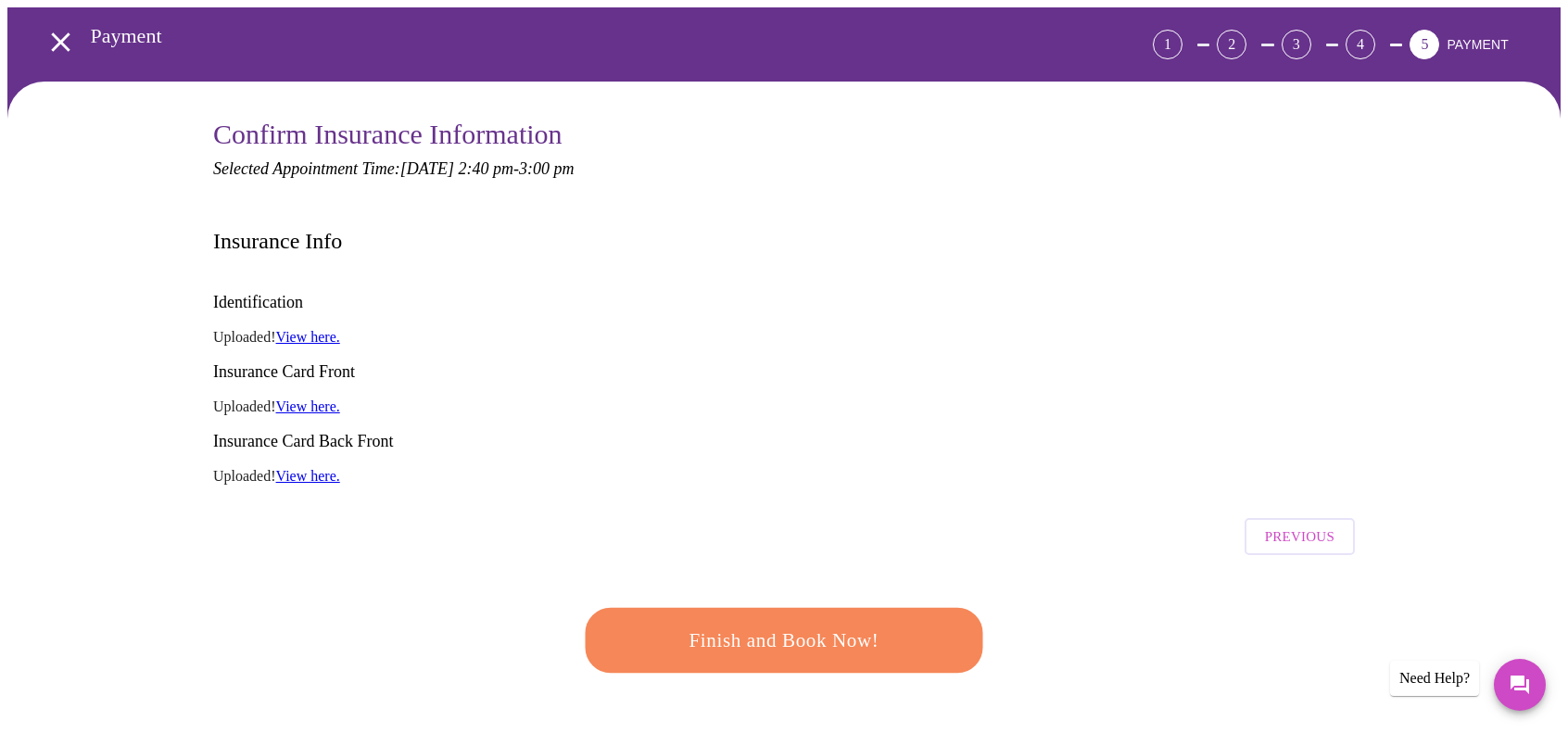
click at [740, 624] on span "Finish and Book Now!" at bounding box center [784, 641] width 343 height 34
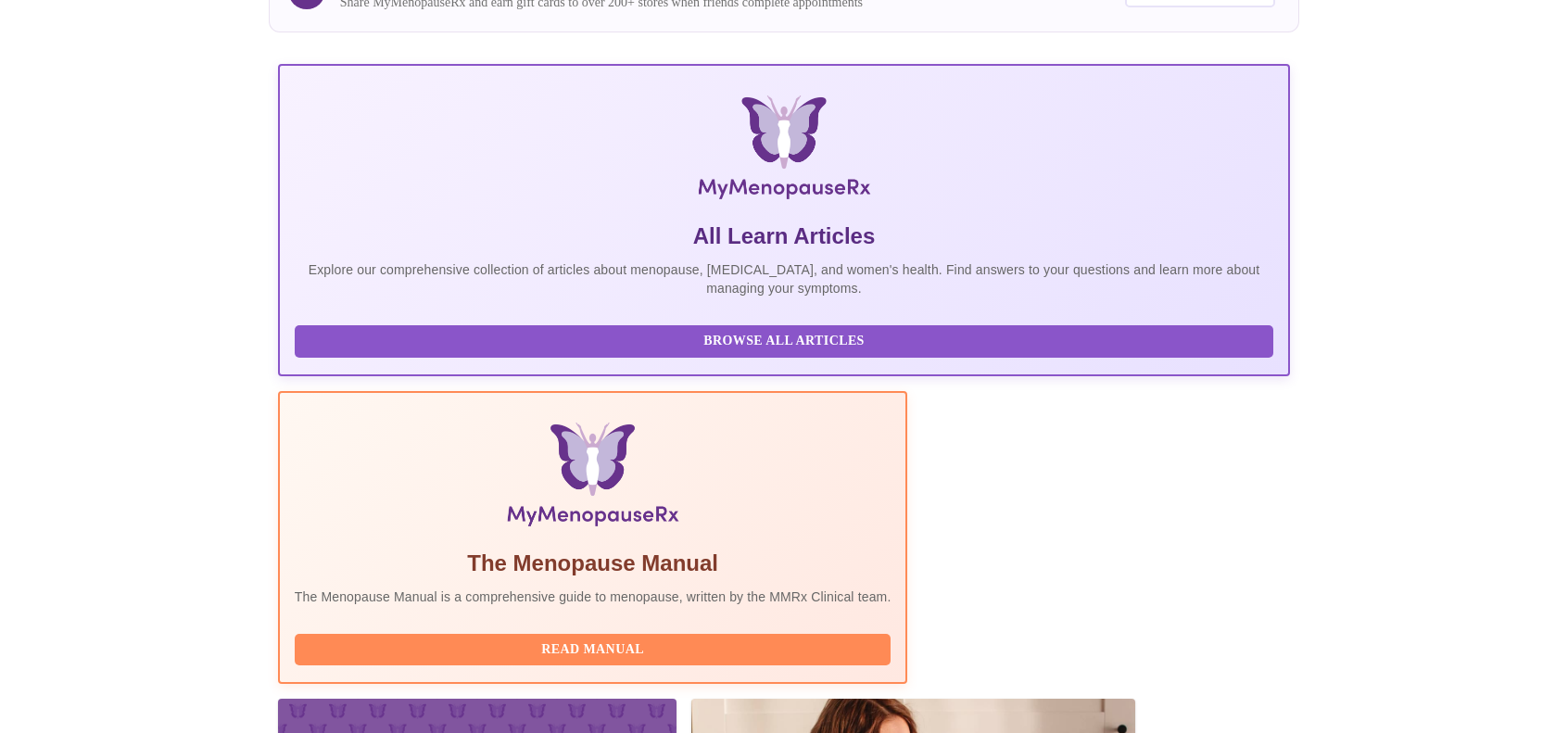
scroll to position [371, 0]
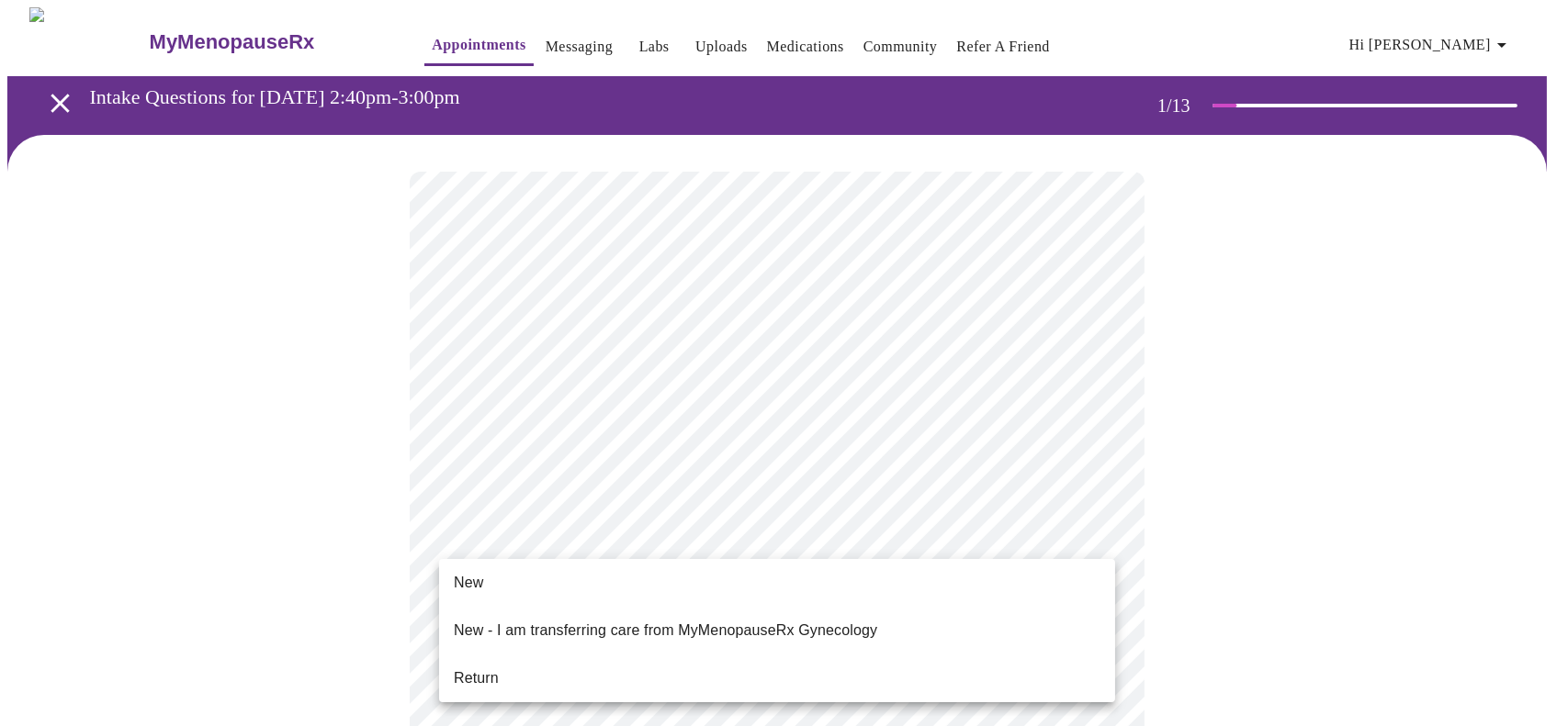
click at [580, 662] on li "Return" at bounding box center [777, 679] width 676 height 33
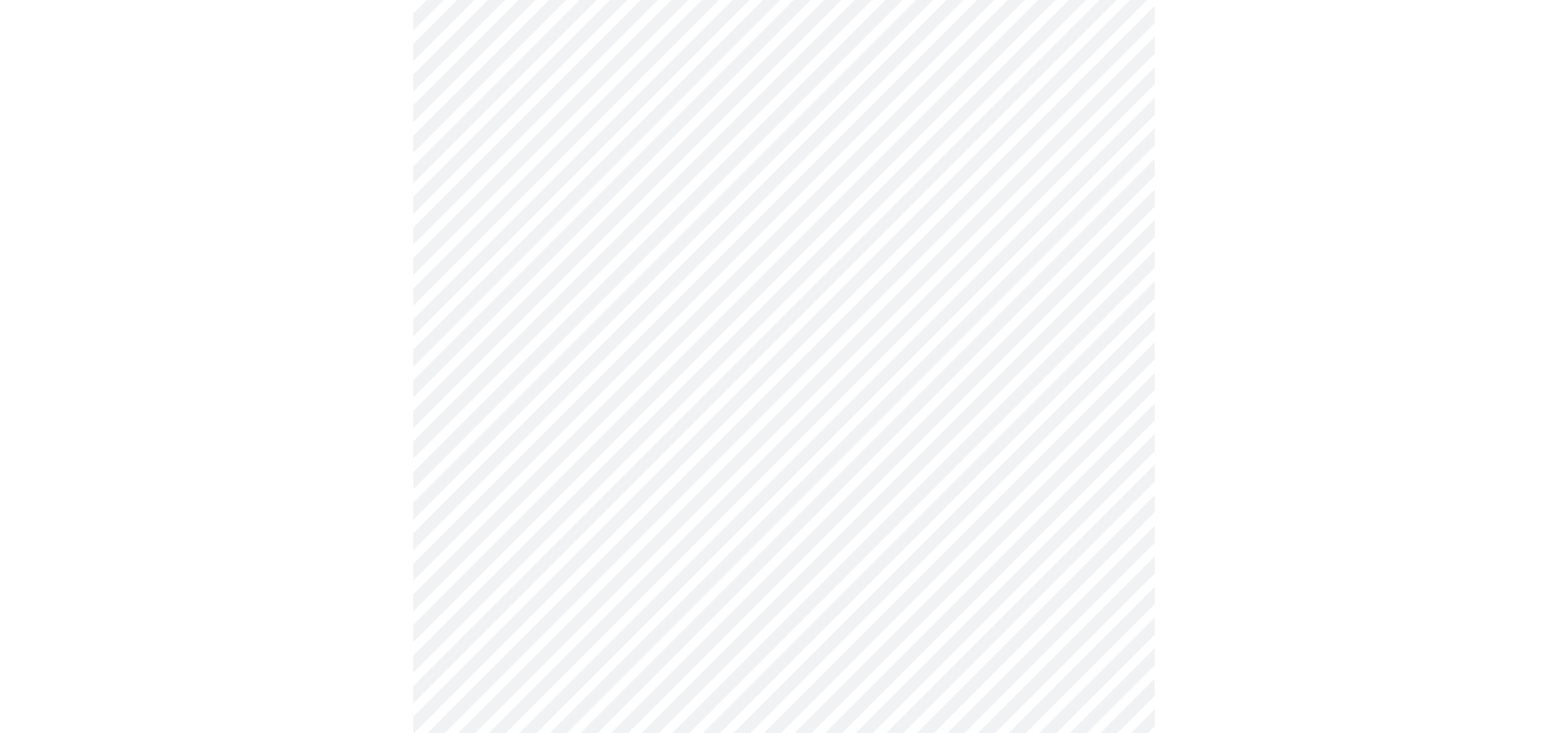
scroll to position [835, 0]
click at [849, 582] on body "MyMenopauseRx Appointments Messaging Labs Uploads Medications Community Refer a…" at bounding box center [784, 6] width 1553 height 1667
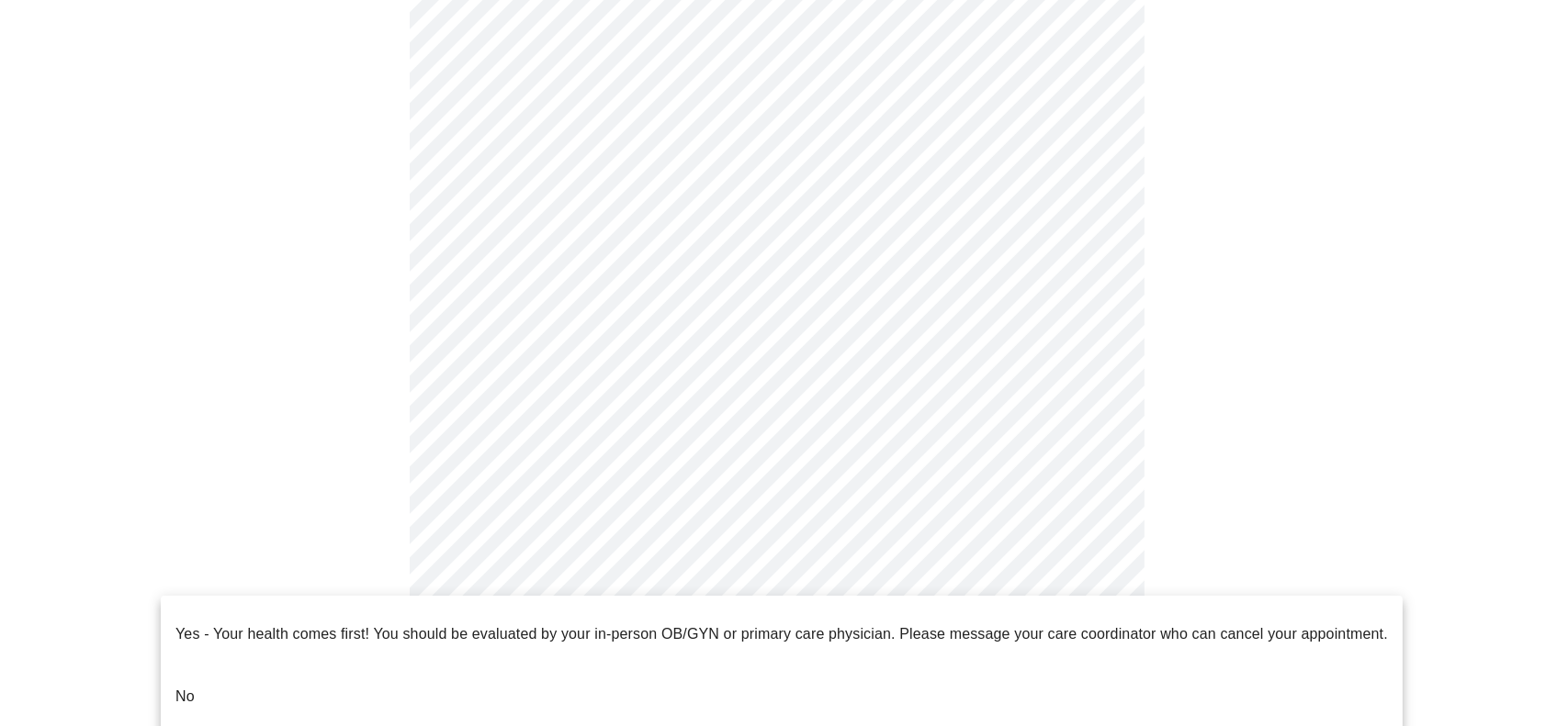
click at [265, 673] on li "No" at bounding box center [782, 697] width 1242 height 62
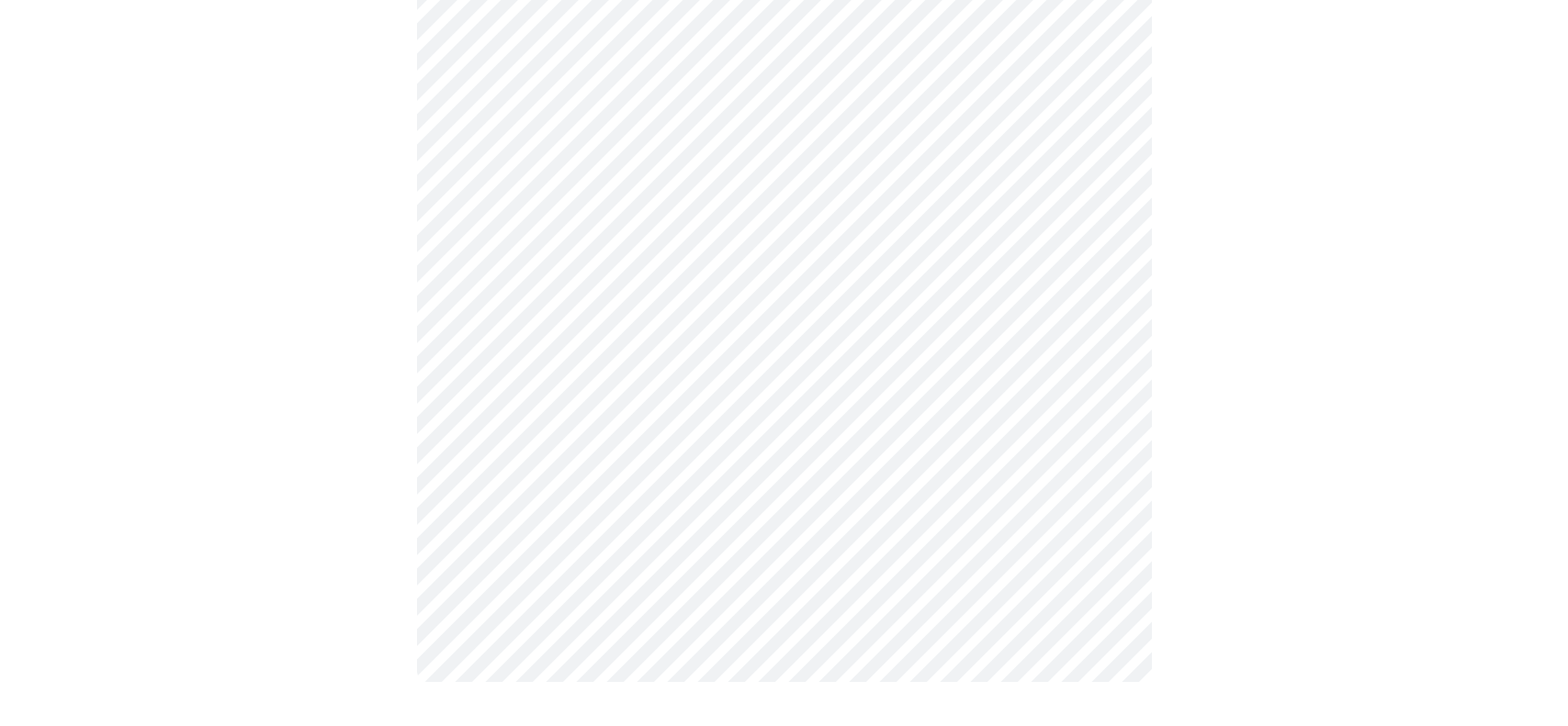
scroll to position [0, 0]
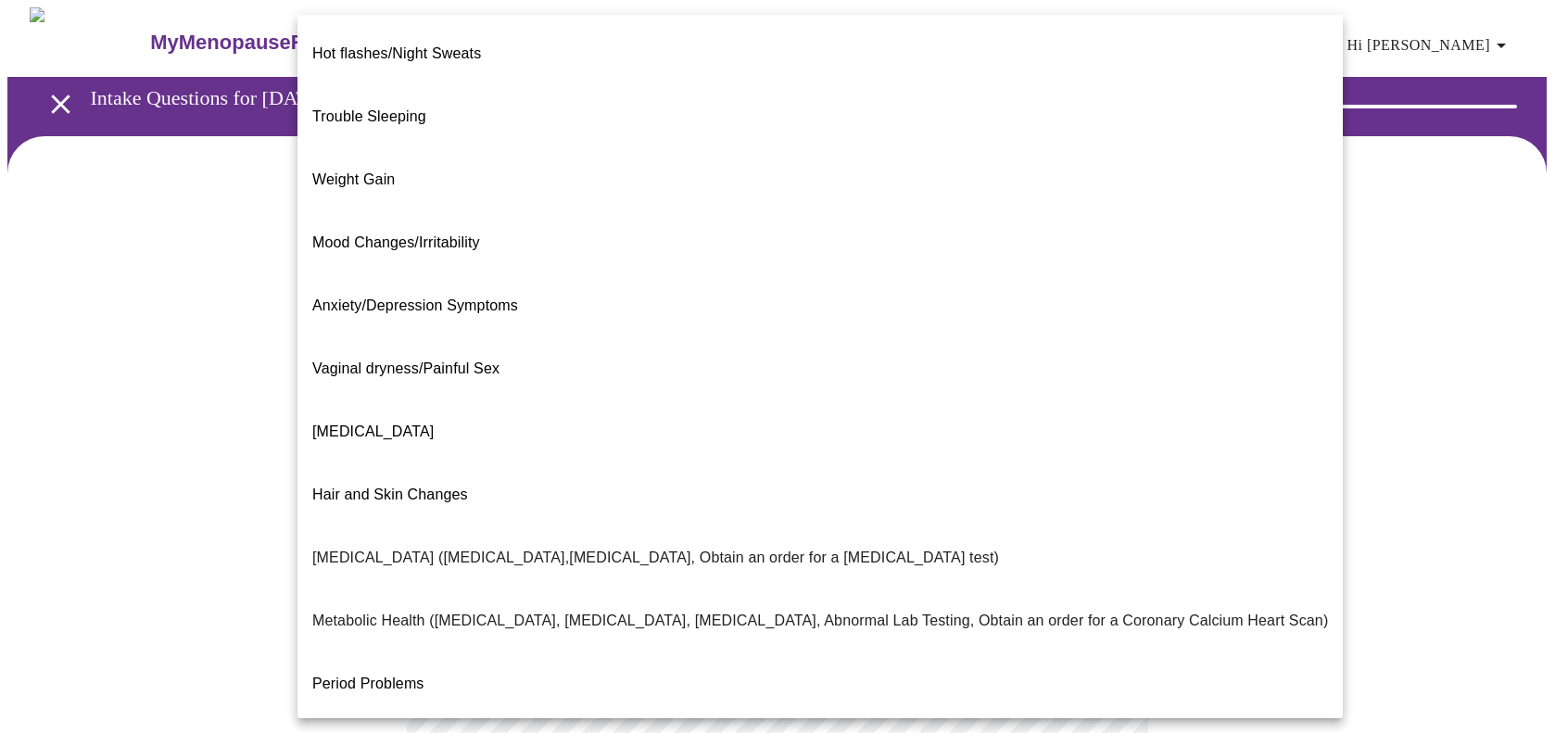
click at [766, 393] on body "MyMenopauseRx Appointments Messaging Labs Uploads Medications Community Refer a…" at bounding box center [784, 565] width 1553 height 1114
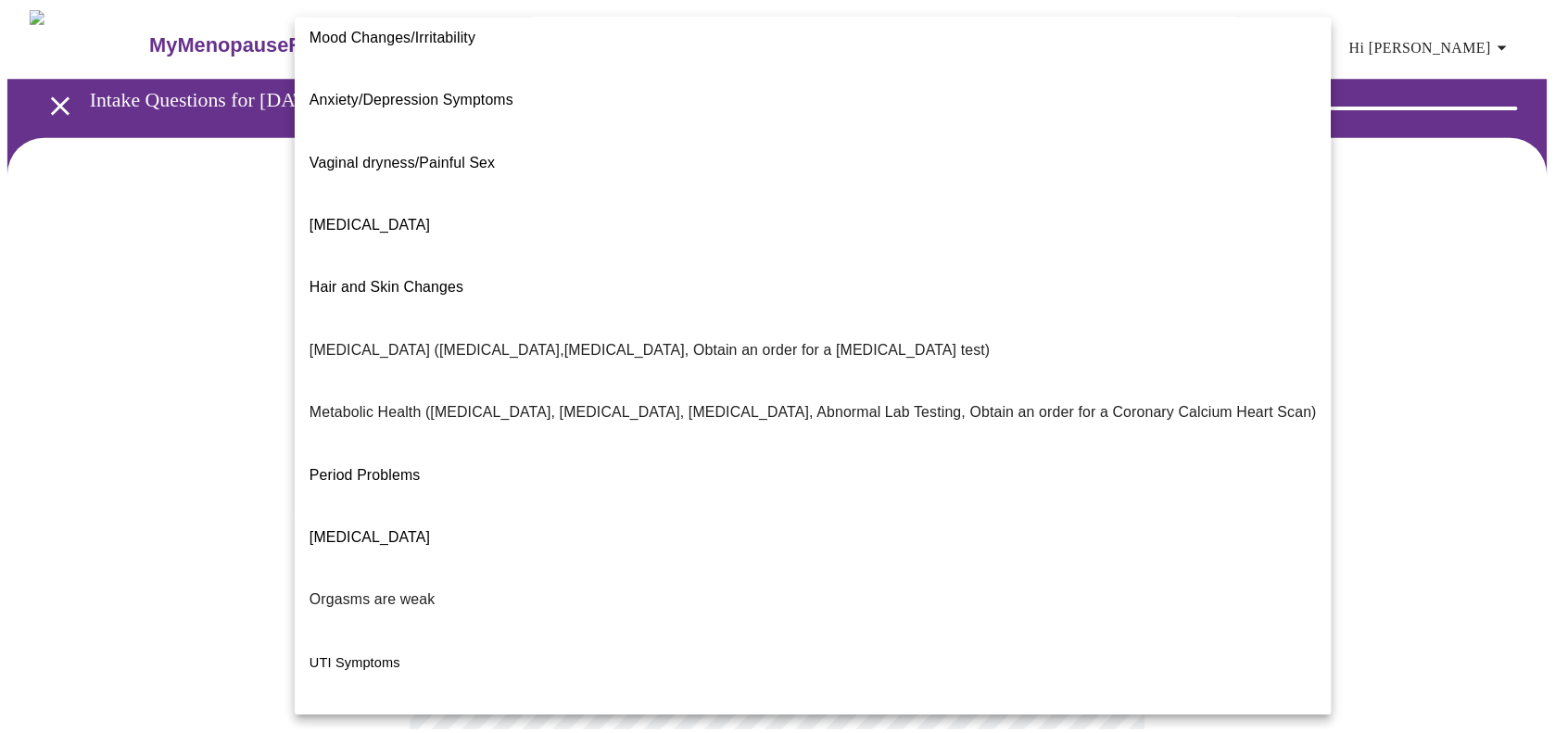
scroll to position [226, 0]
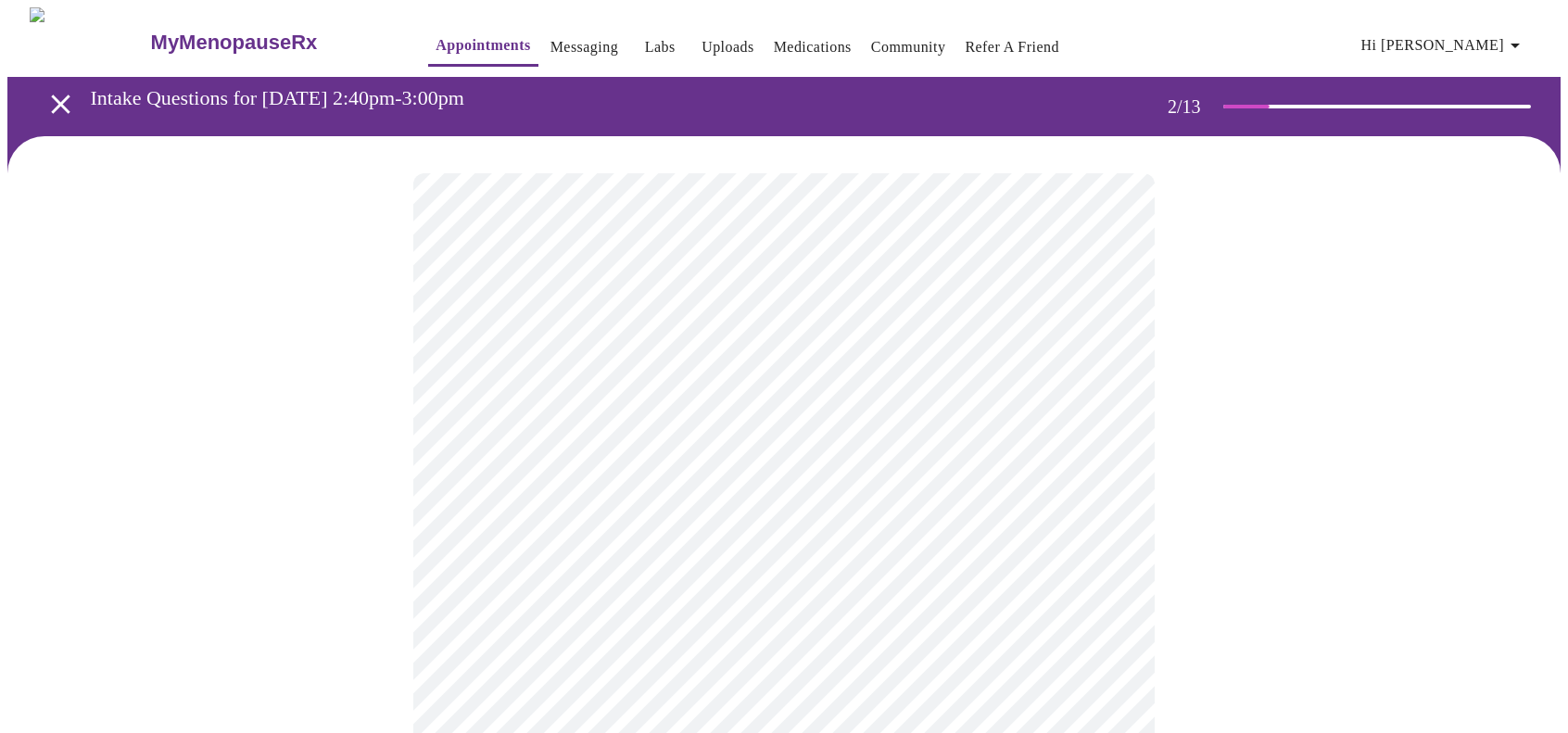
click at [579, 570] on body "MyMenopauseRx Appointments Messaging Labs Uploads Medications Community Refer a…" at bounding box center [784, 559] width 1553 height 1102
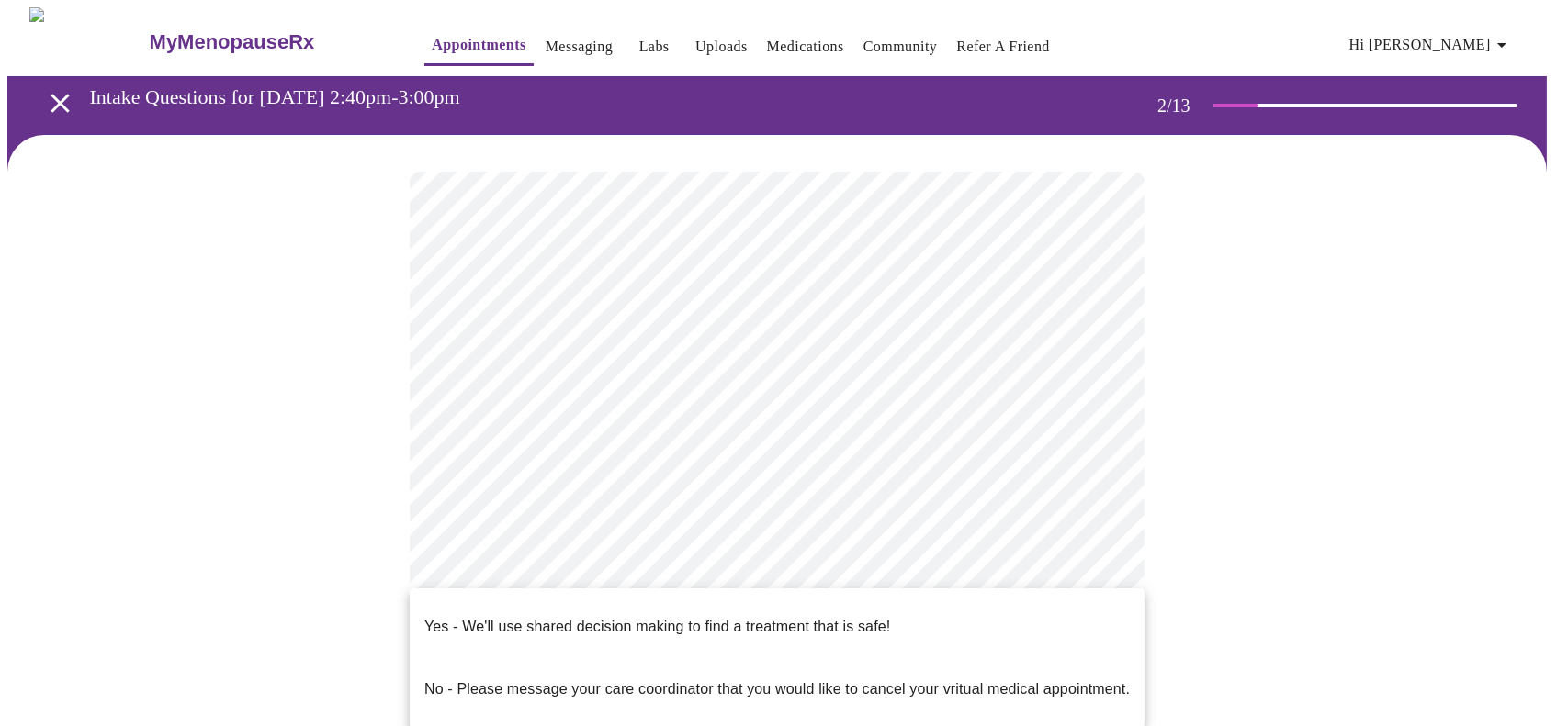
click at [580, 616] on p "Yes - We'll use shared decision making to find a treatment that is safe!" at bounding box center [657, 627] width 465 height 22
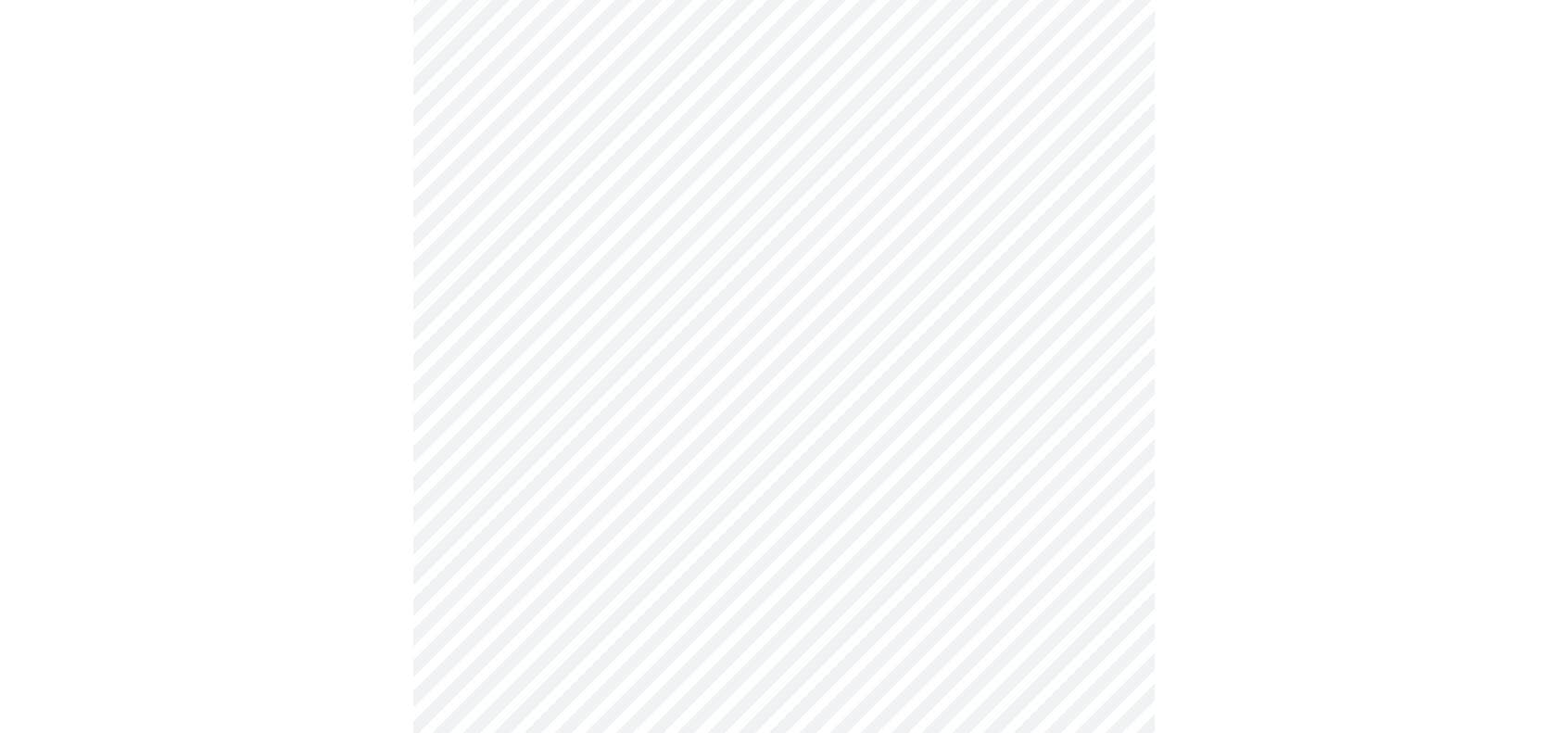
scroll to position [0, 0]
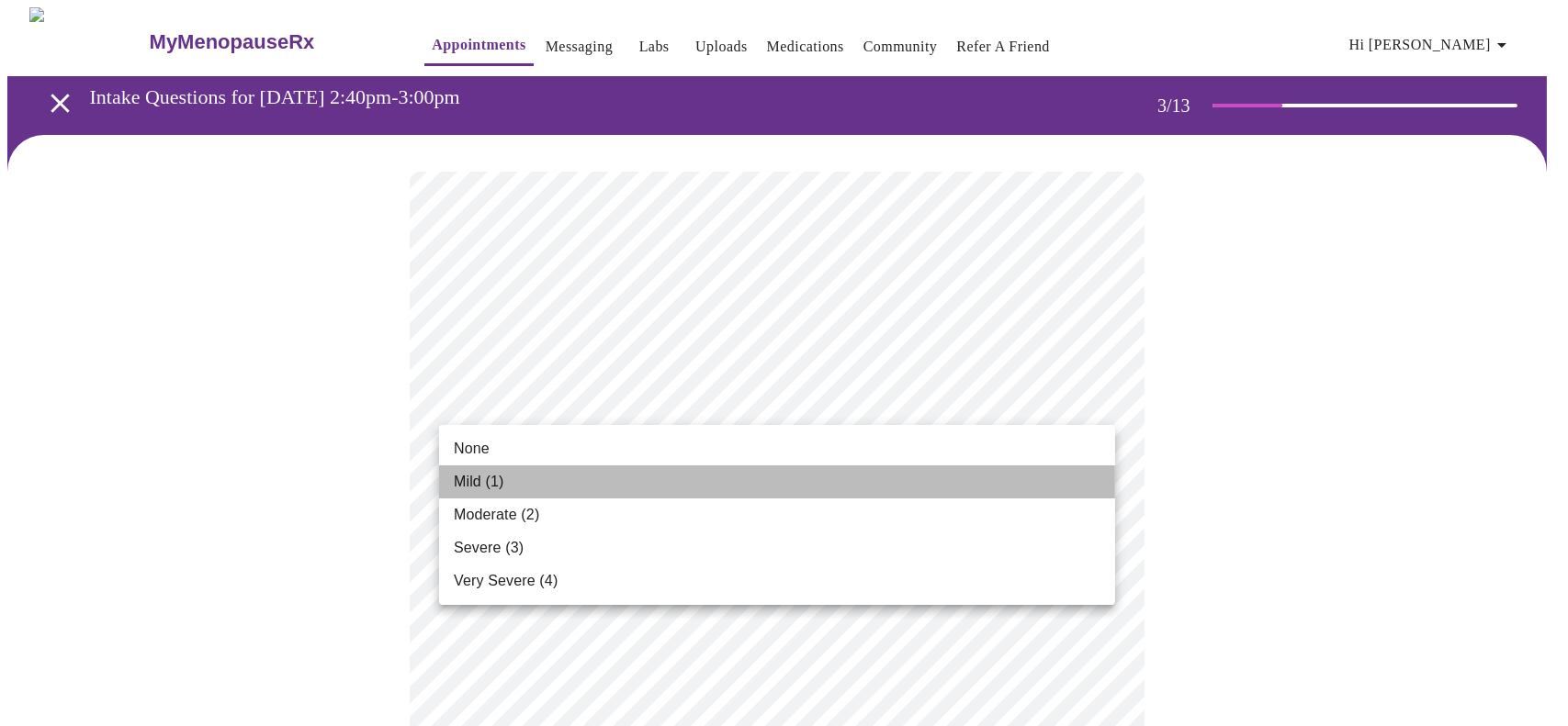
click at [656, 469] on li "Mild (1)" at bounding box center [777, 482] width 676 height 33
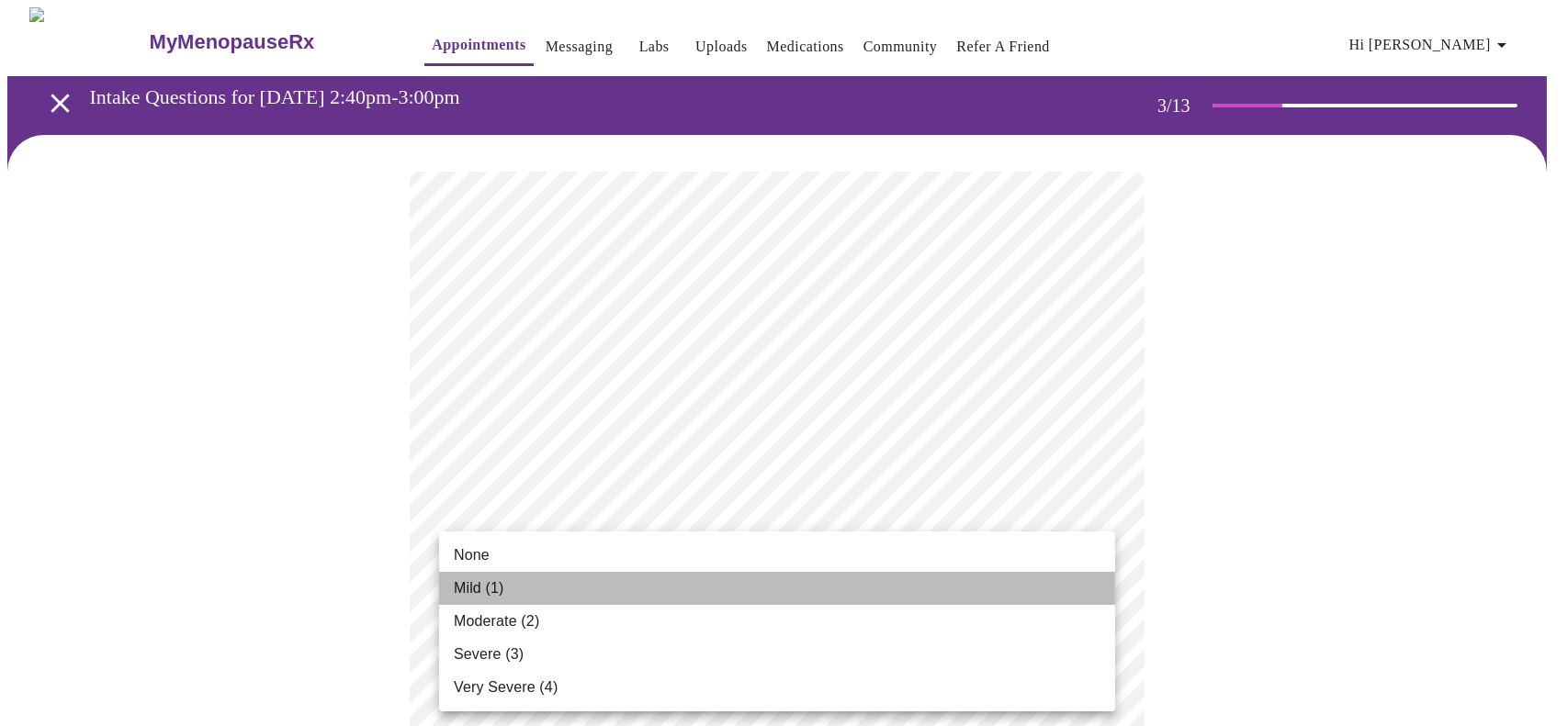
click at [679, 574] on li "Mild (1)" at bounding box center [777, 588] width 676 height 33
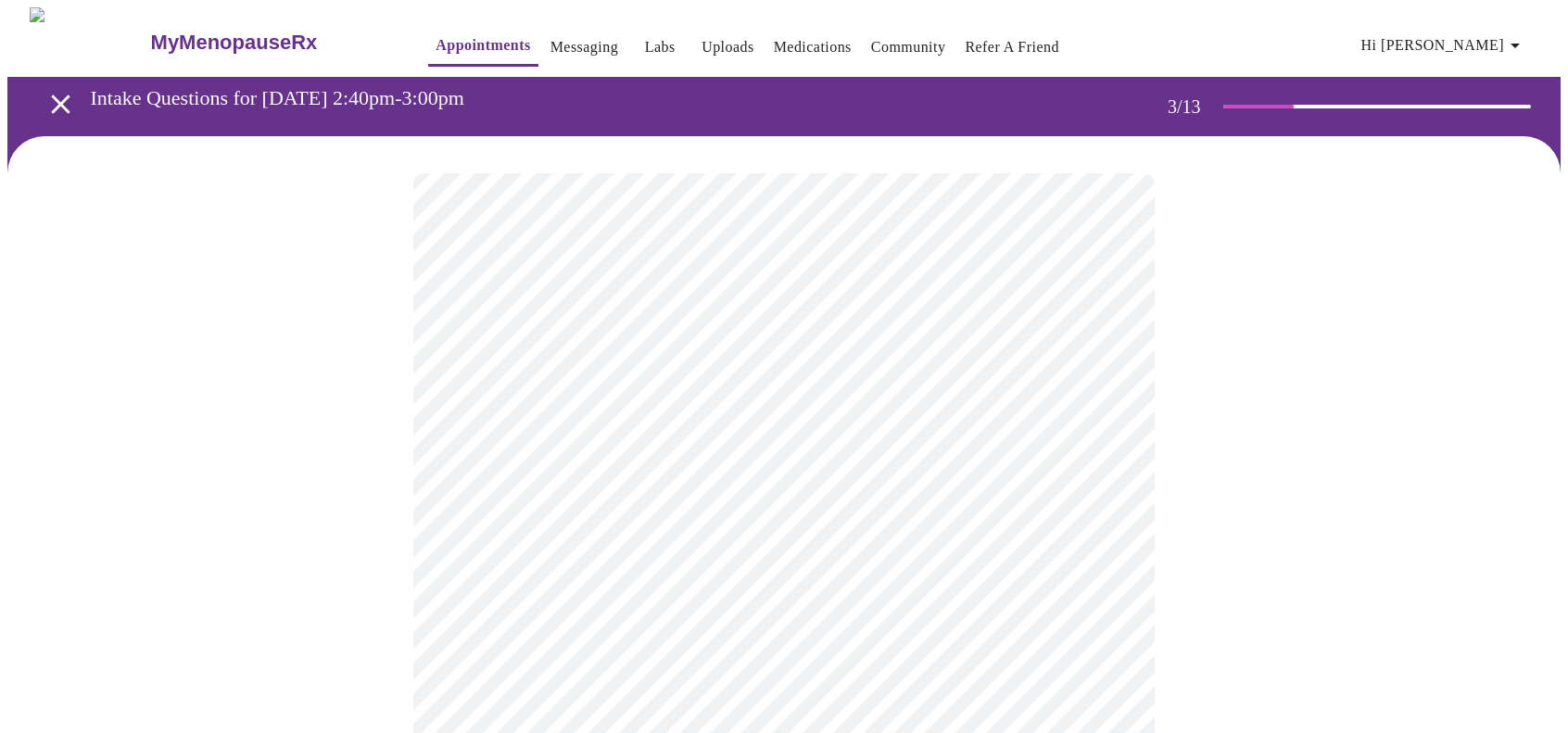
scroll to position [93, 0]
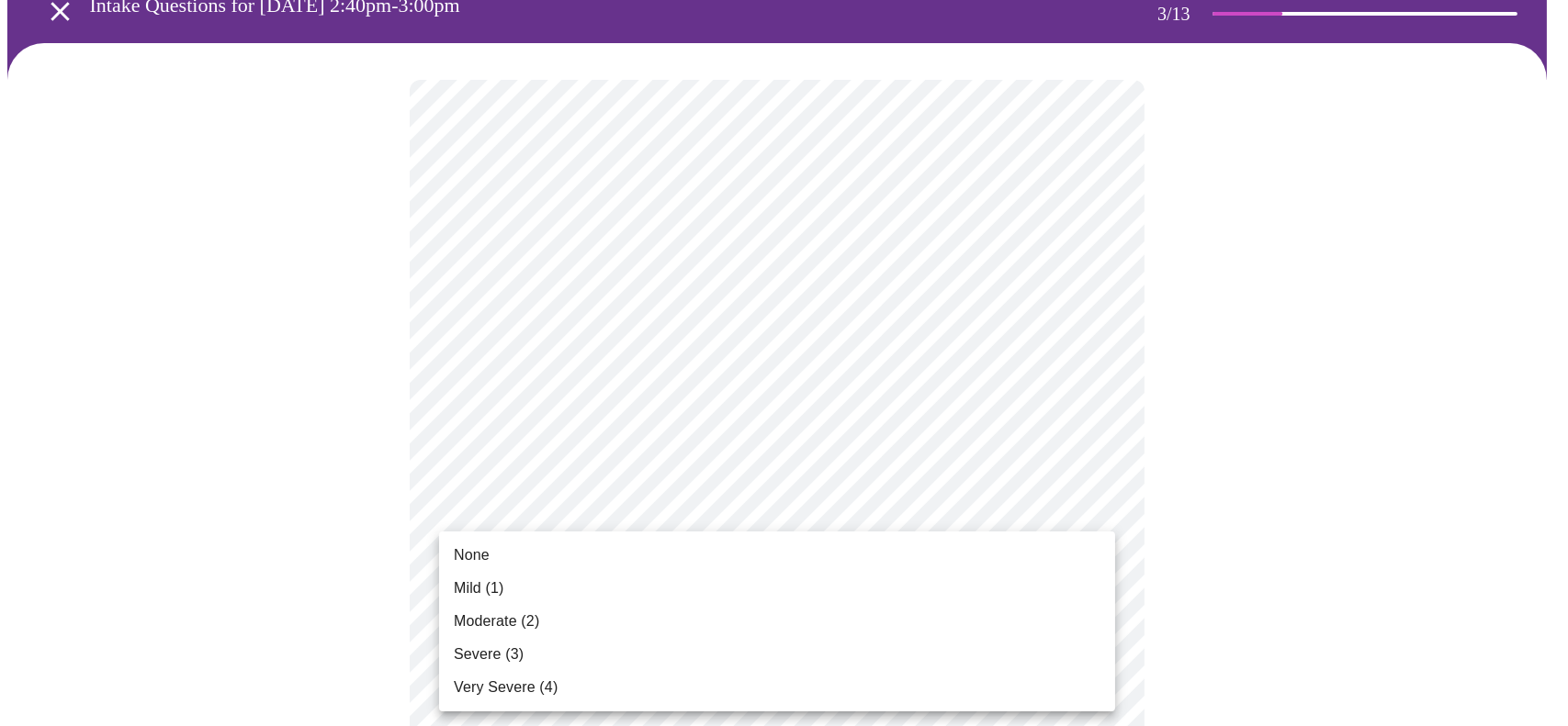
click at [589, 597] on li "Mild (1)" at bounding box center [777, 588] width 676 height 33
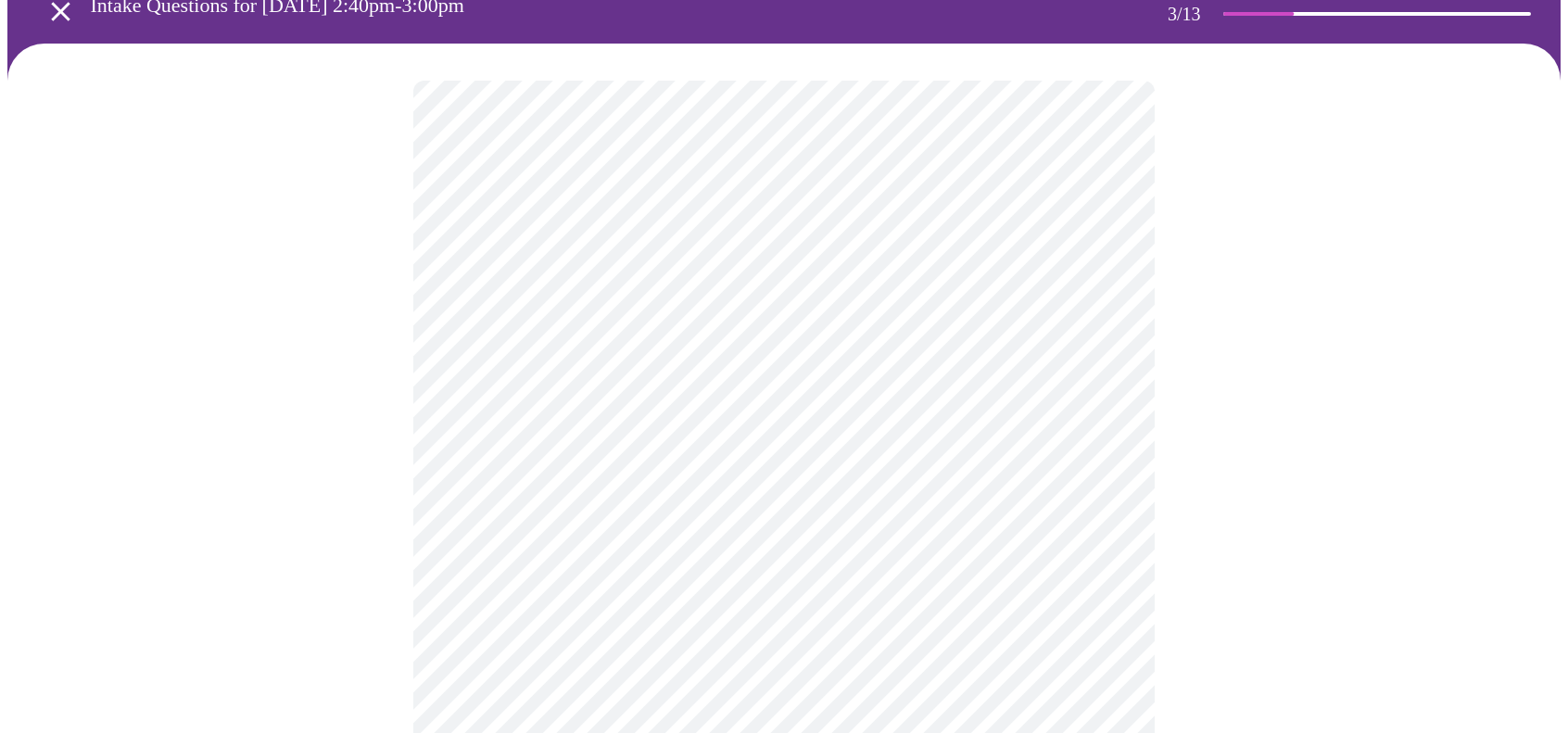
scroll to position [278, 0]
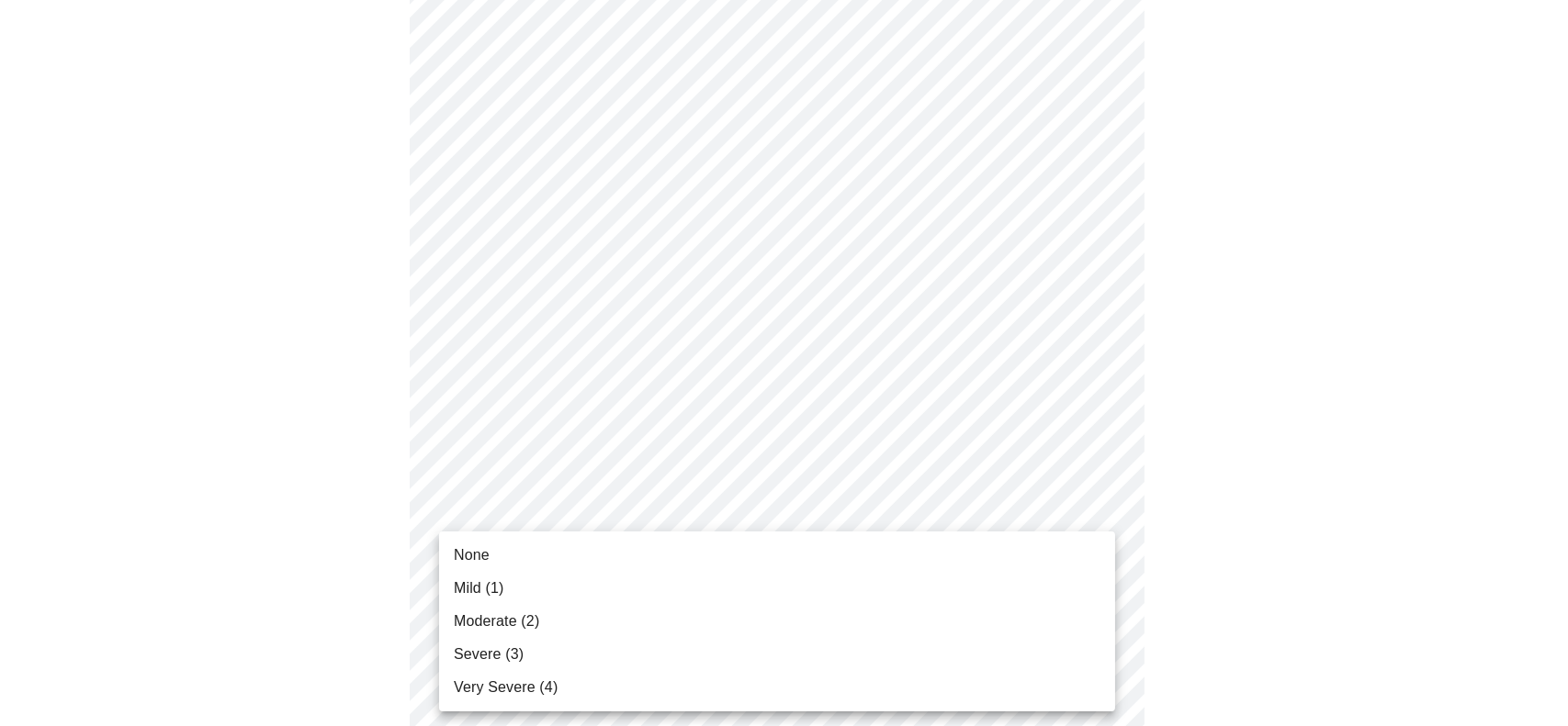
click at [584, 559] on li "None" at bounding box center [777, 555] width 676 height 33
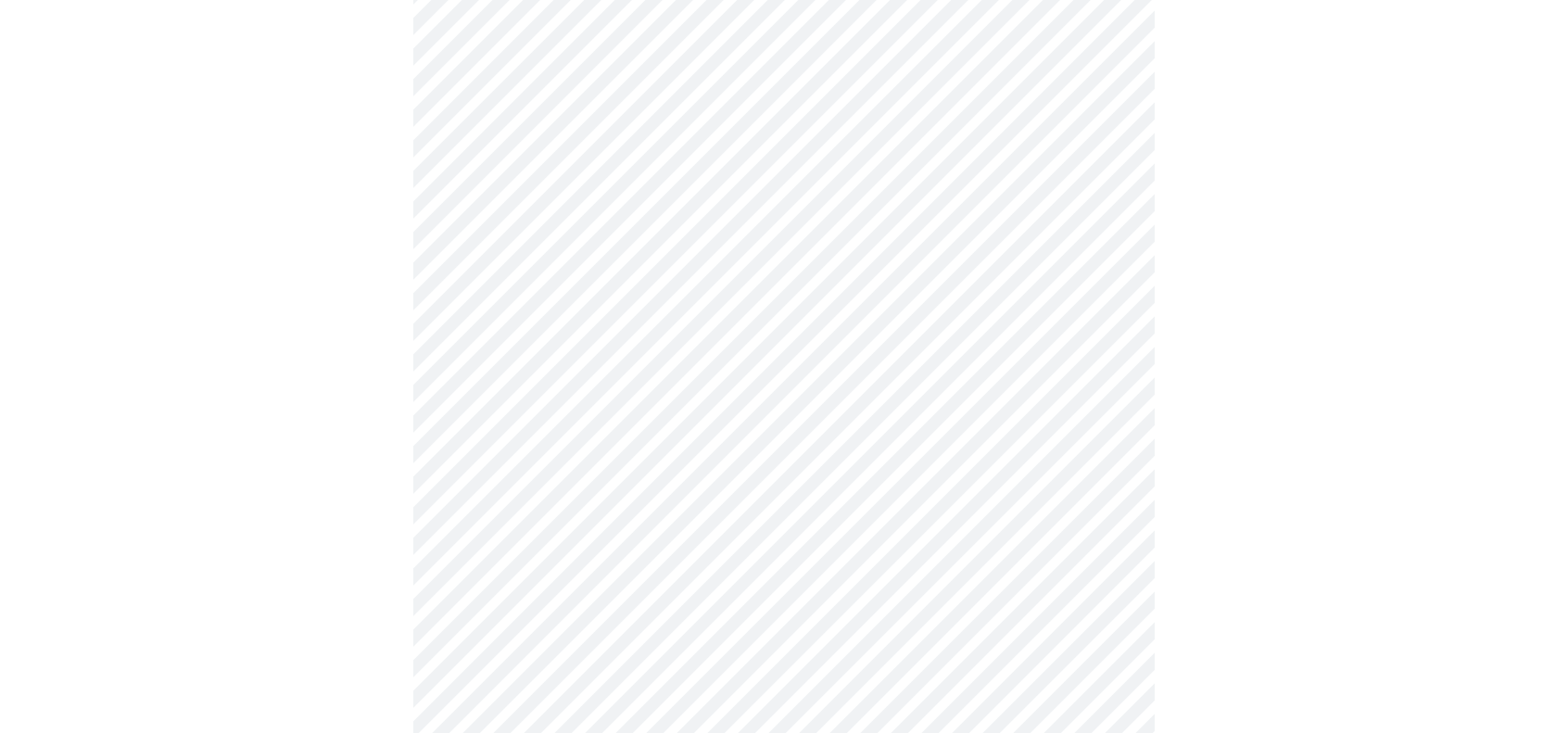
scroll to position [371, 0]
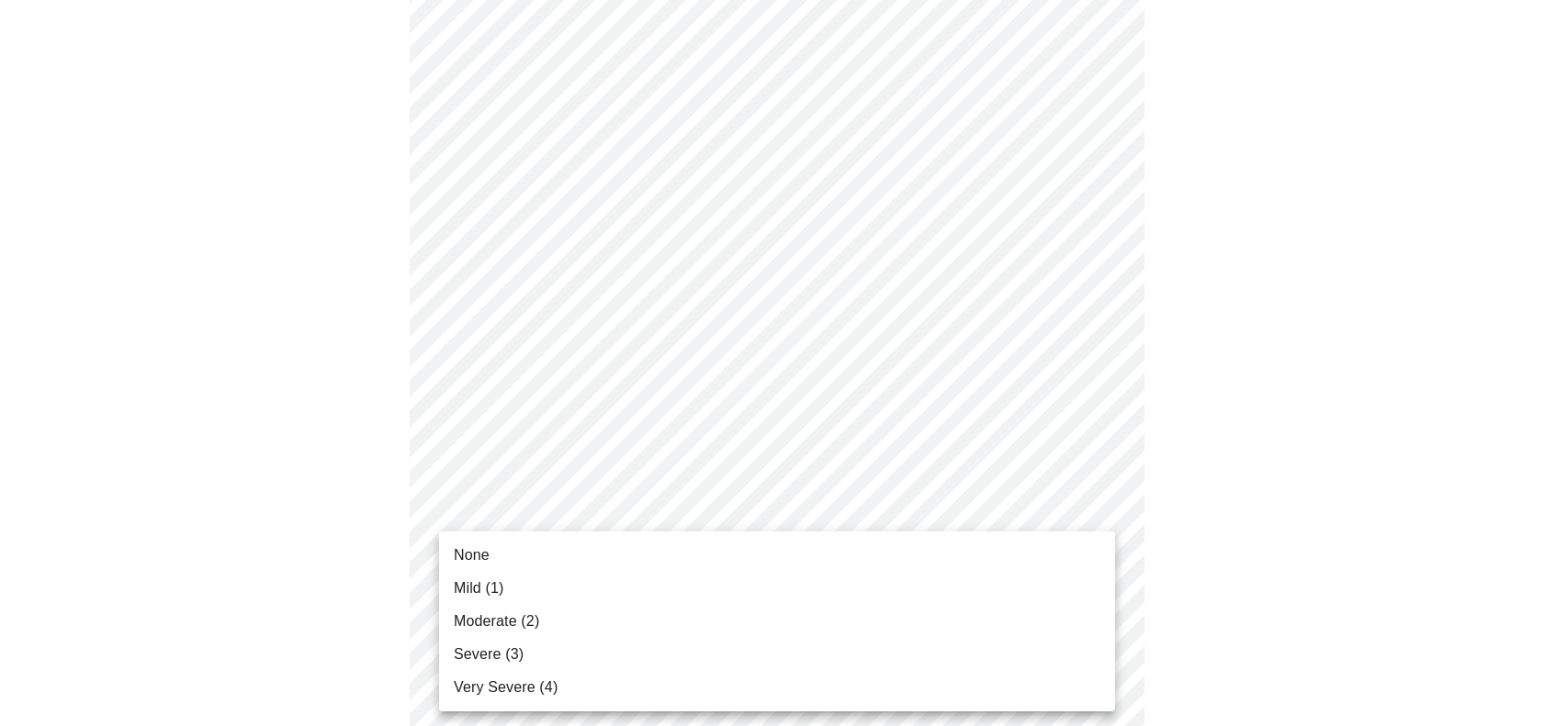
click at [545, 616] on li "Moderate (2)" at bounding box center [777, 621] width 676 height 33
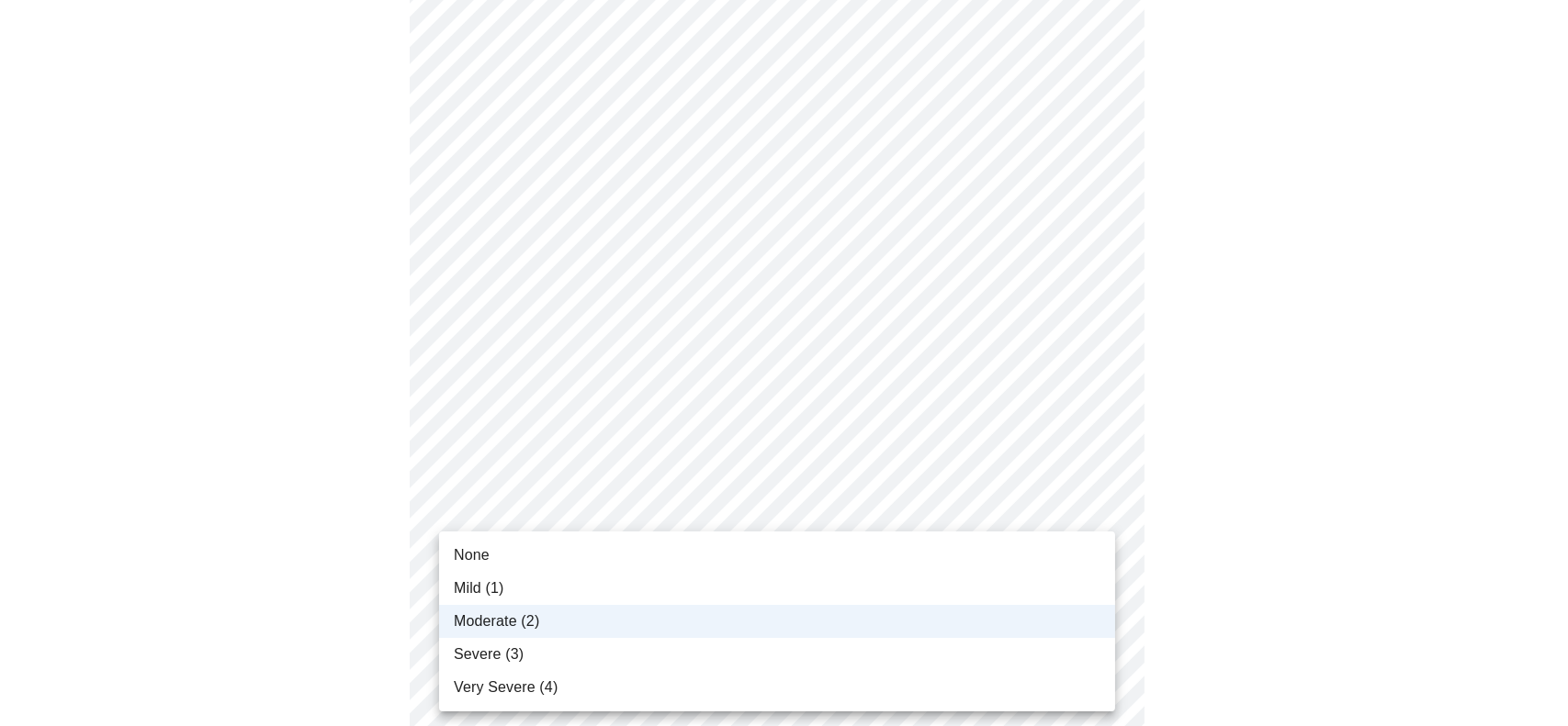
click at [587, 584] on li "Mild (1)" at bounding box center [777, 588] width 676 height 33
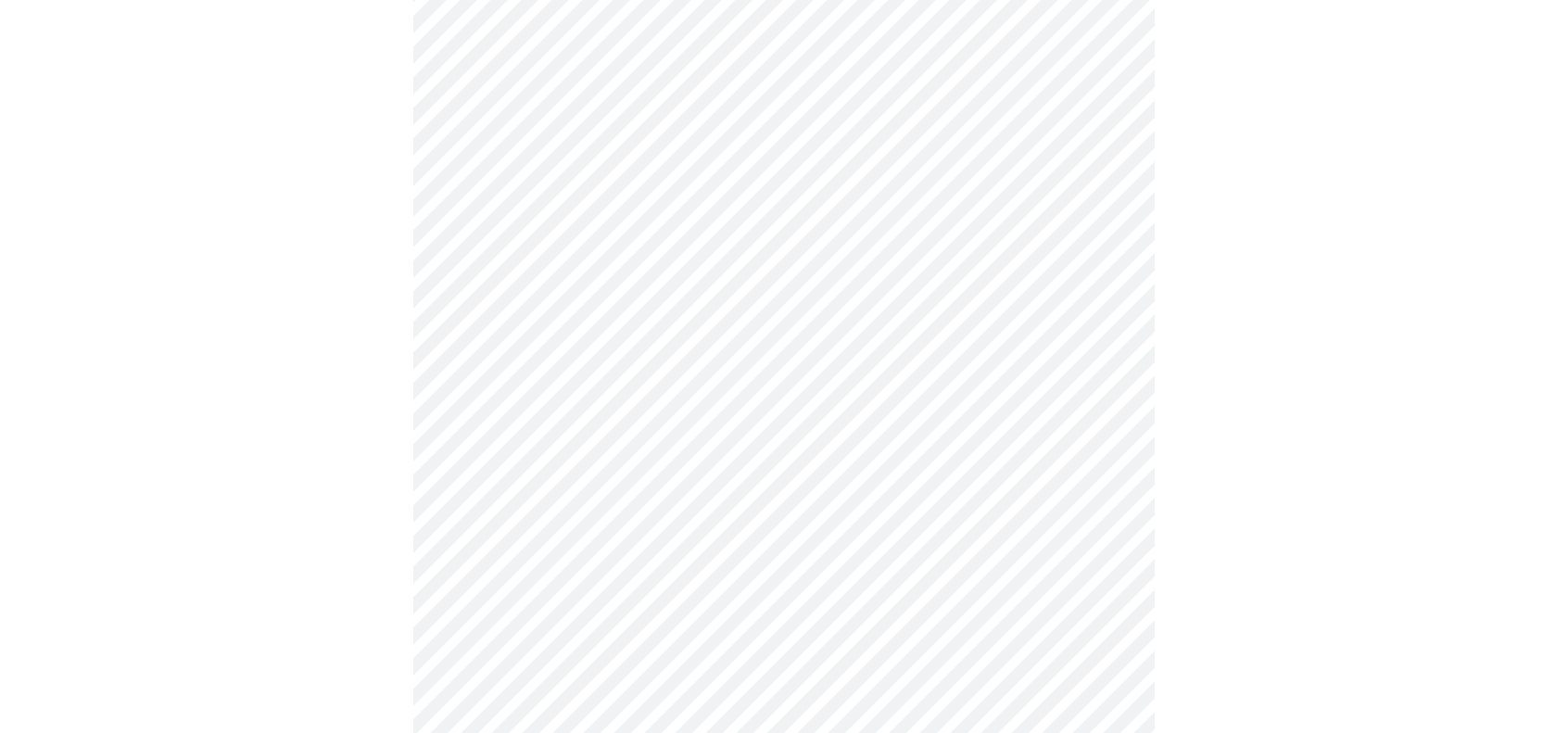
scroll to position [464, 0]
click at [615, 637] on body "MyMenopauseRx Appointments Messaging Labs Uploads Medications Community Refer a…" at bounding box center [784, 711] width 1553 height 2336
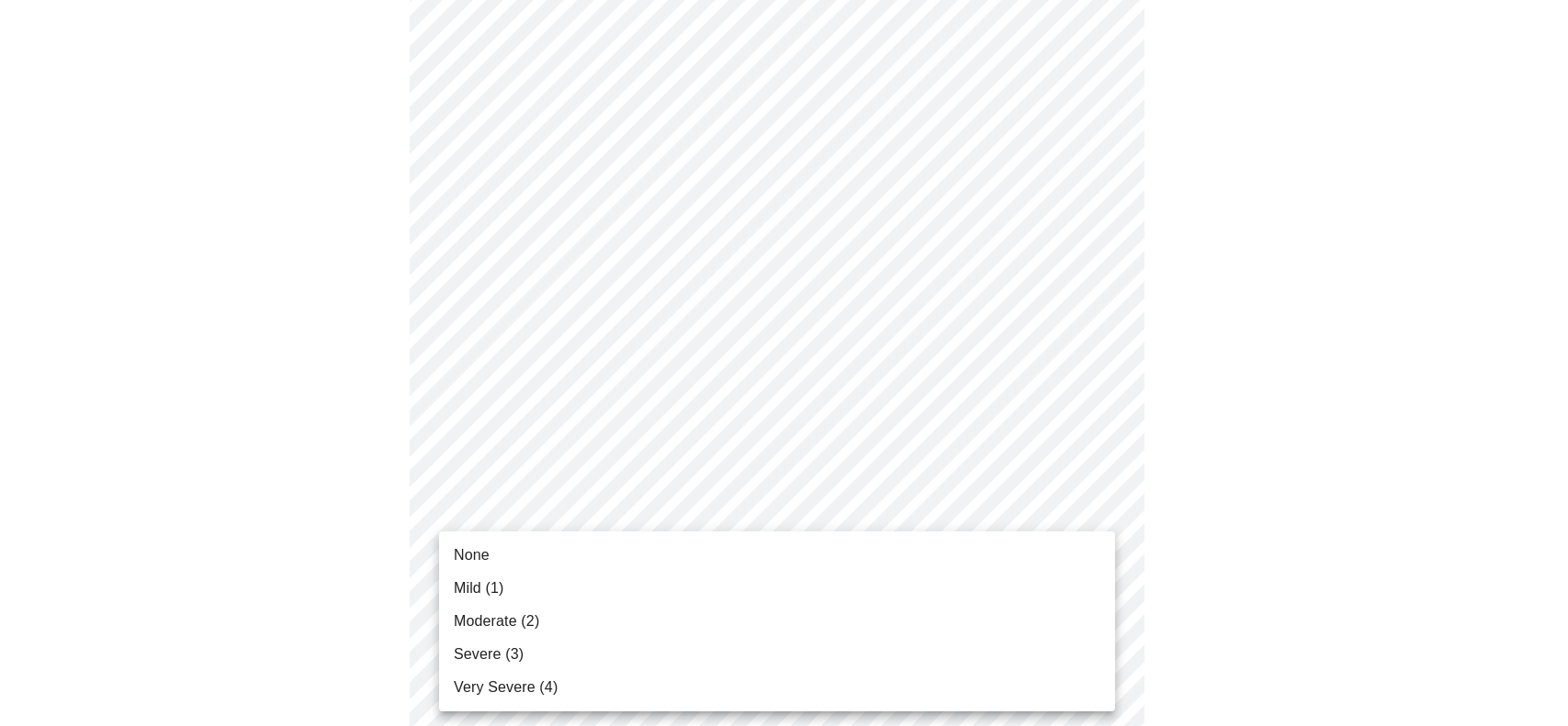
click at [540, 589] on li "Mild (1)" at bounding box center [777, 588] width 676 height 33
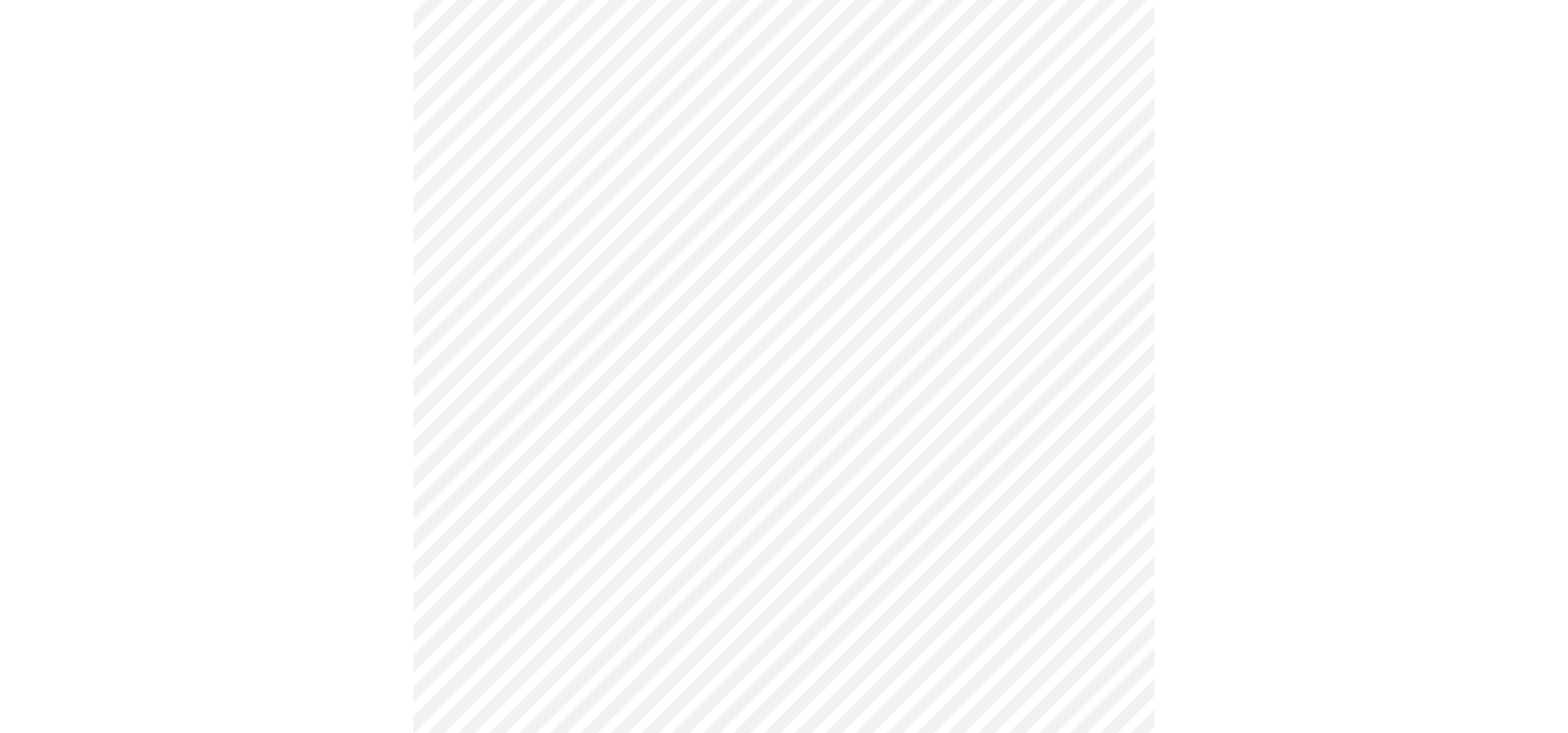
scroll to position [556, 0]
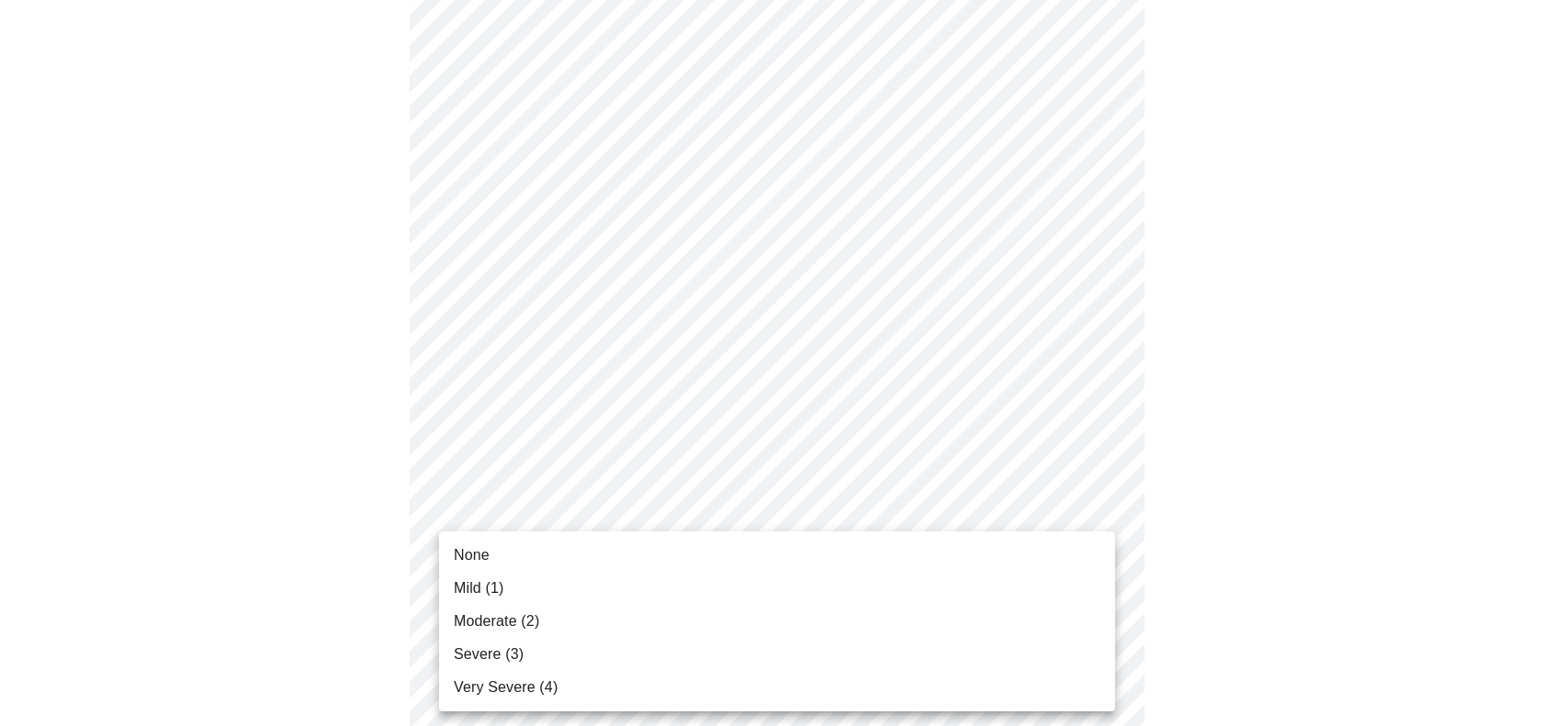
click at [638, 648] on body "MyMenopauseRx Appointments Messaging Labs Uploads Medications Community Refer a…" at bounding box center [784, 600] width 1553 height 2288
click at [587, 597] on li "Mild (1)" at bounding box center [777, 588] width 676 height 33
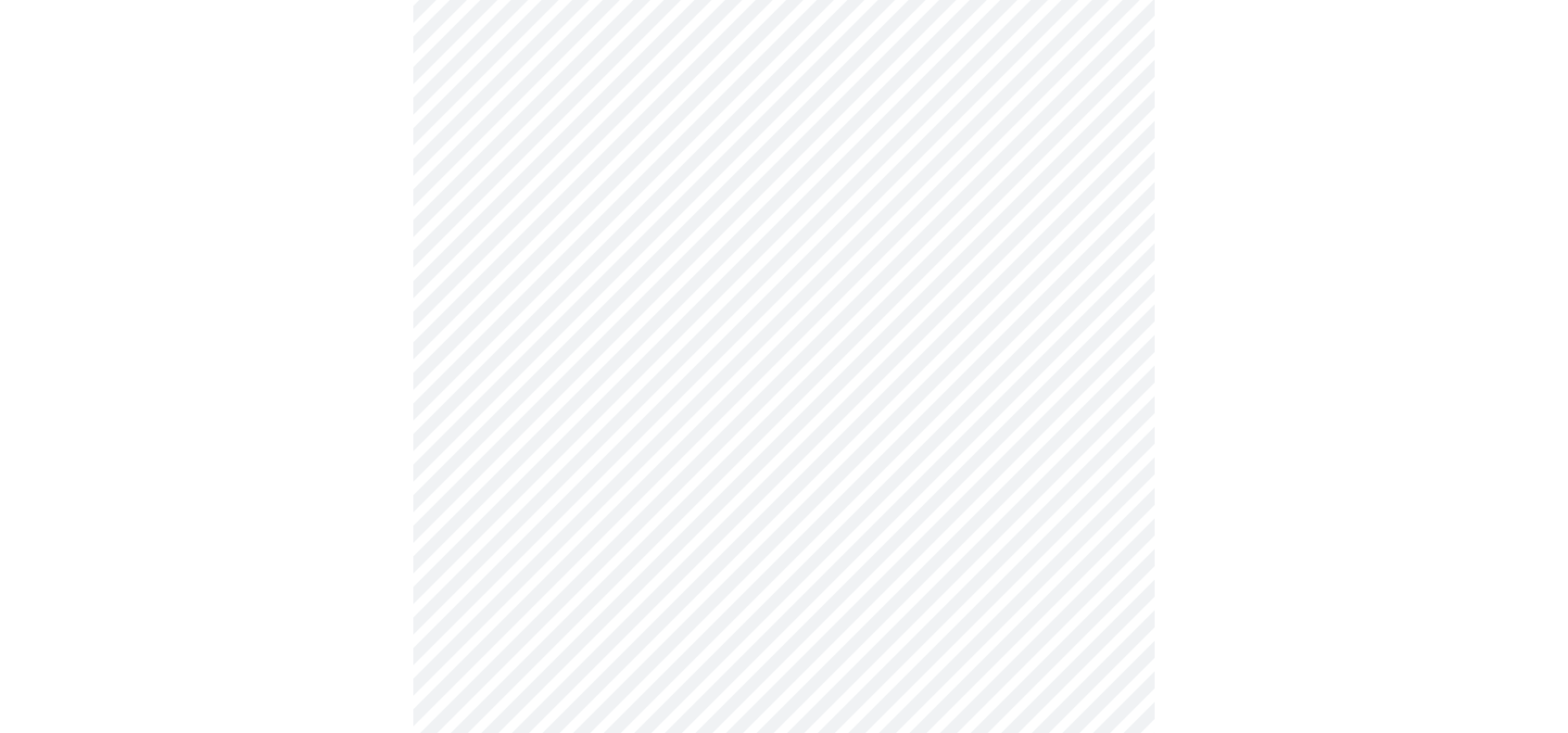
scroll to position [835, 0]
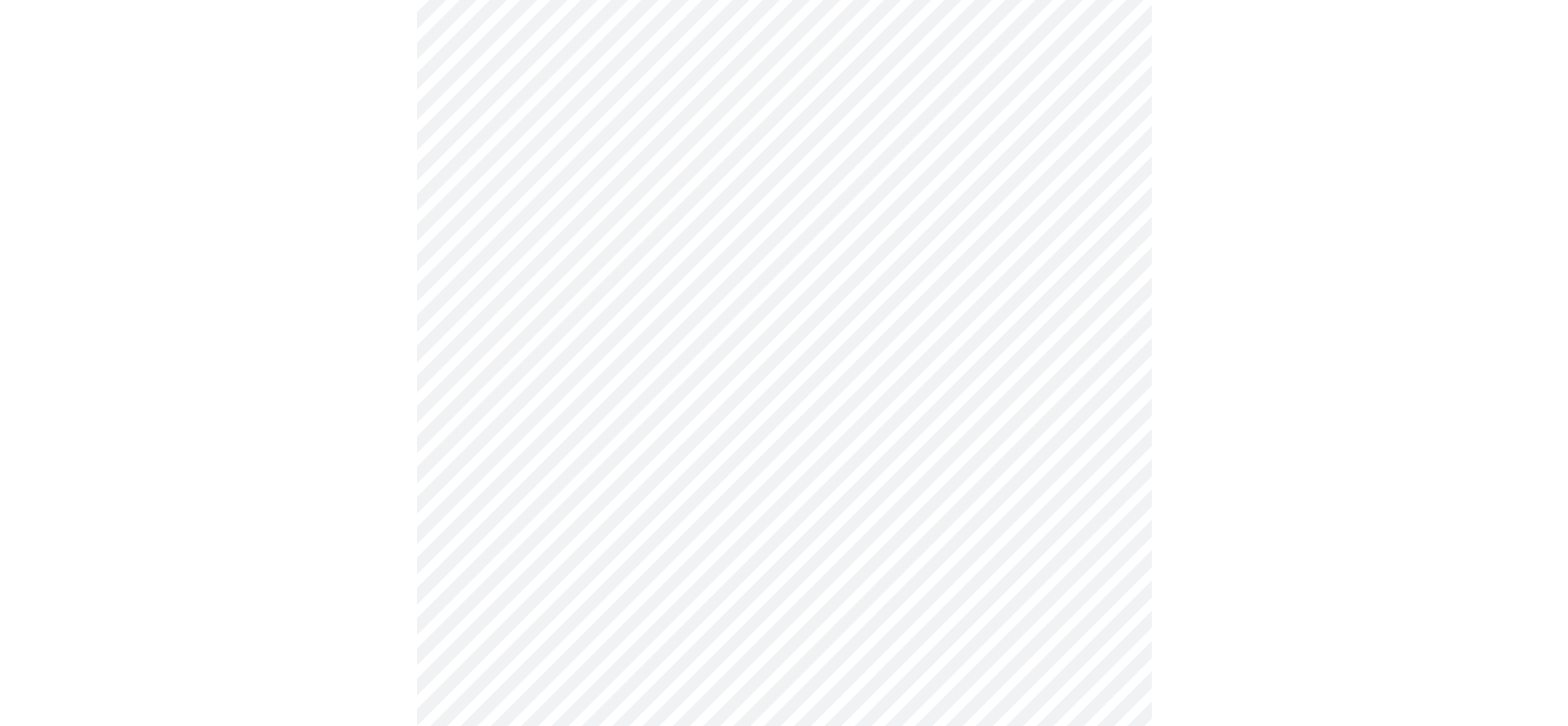
click at [675, 521] on body "MyMenopauseRx Appointments Messaging Labs Uploads Medications Community Refer a…" at bounding box center [784, 312] width 1553 height 2262
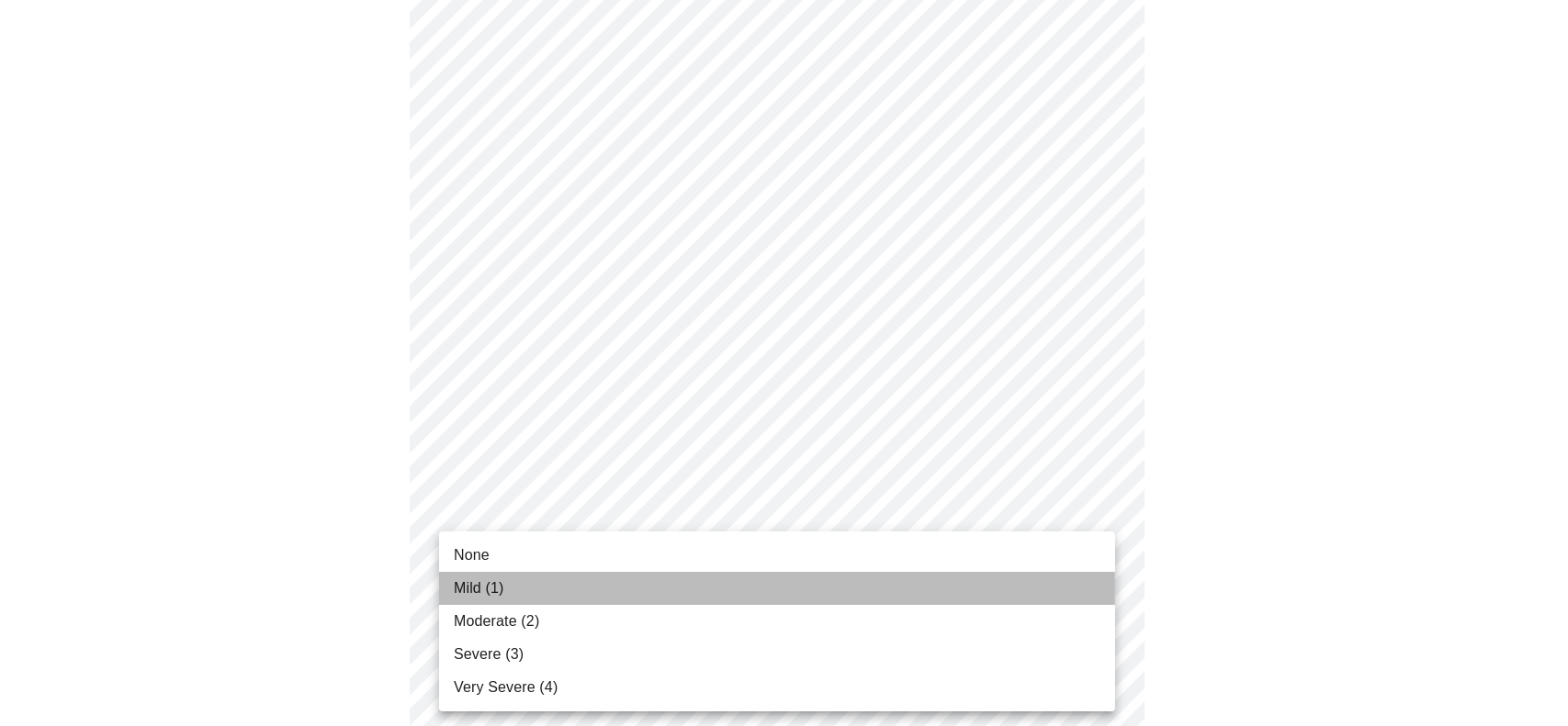
click at [595, 584] on li "Mild (1)" at bounding box center [777, 588] width 676 height 33
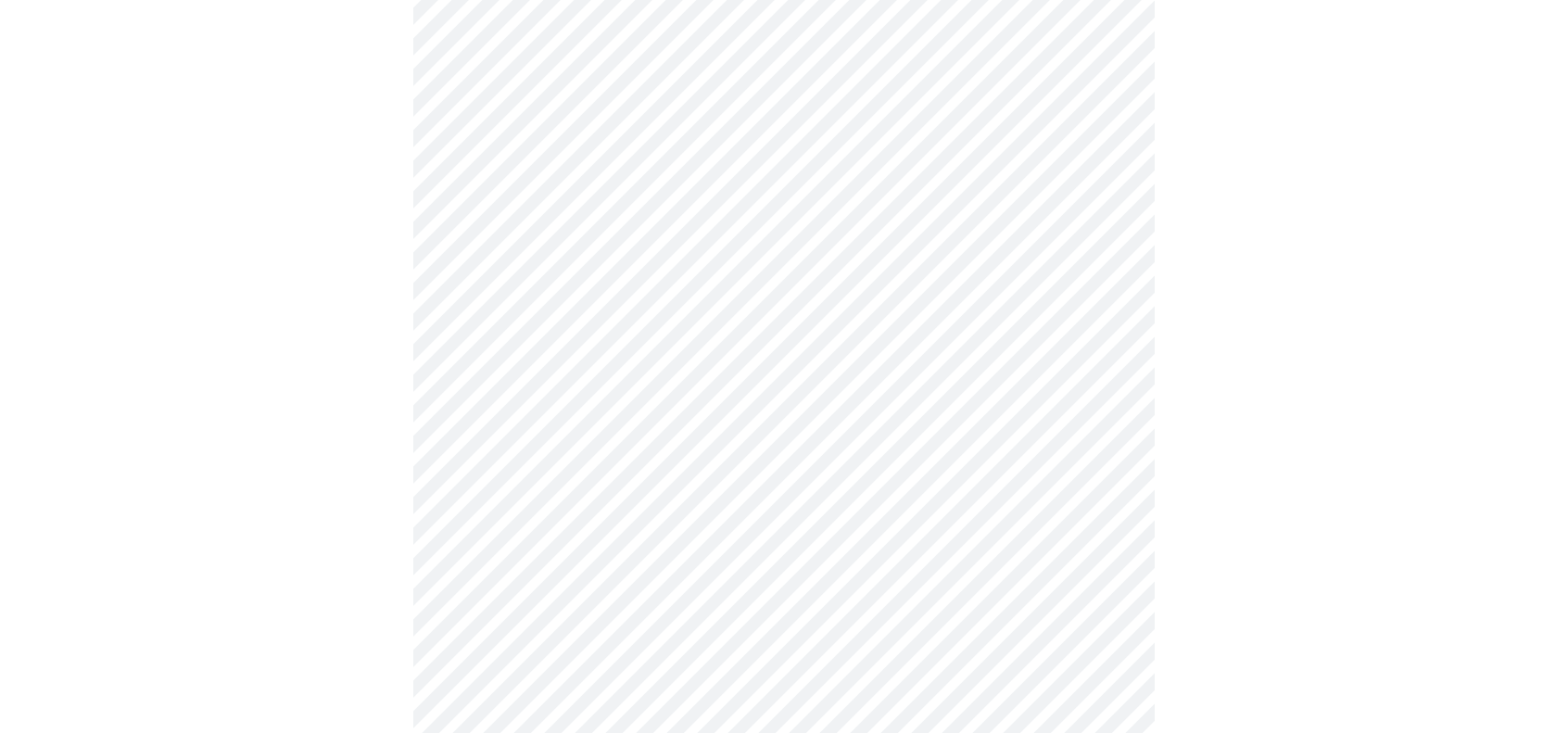
scroll to position [1020, 0]
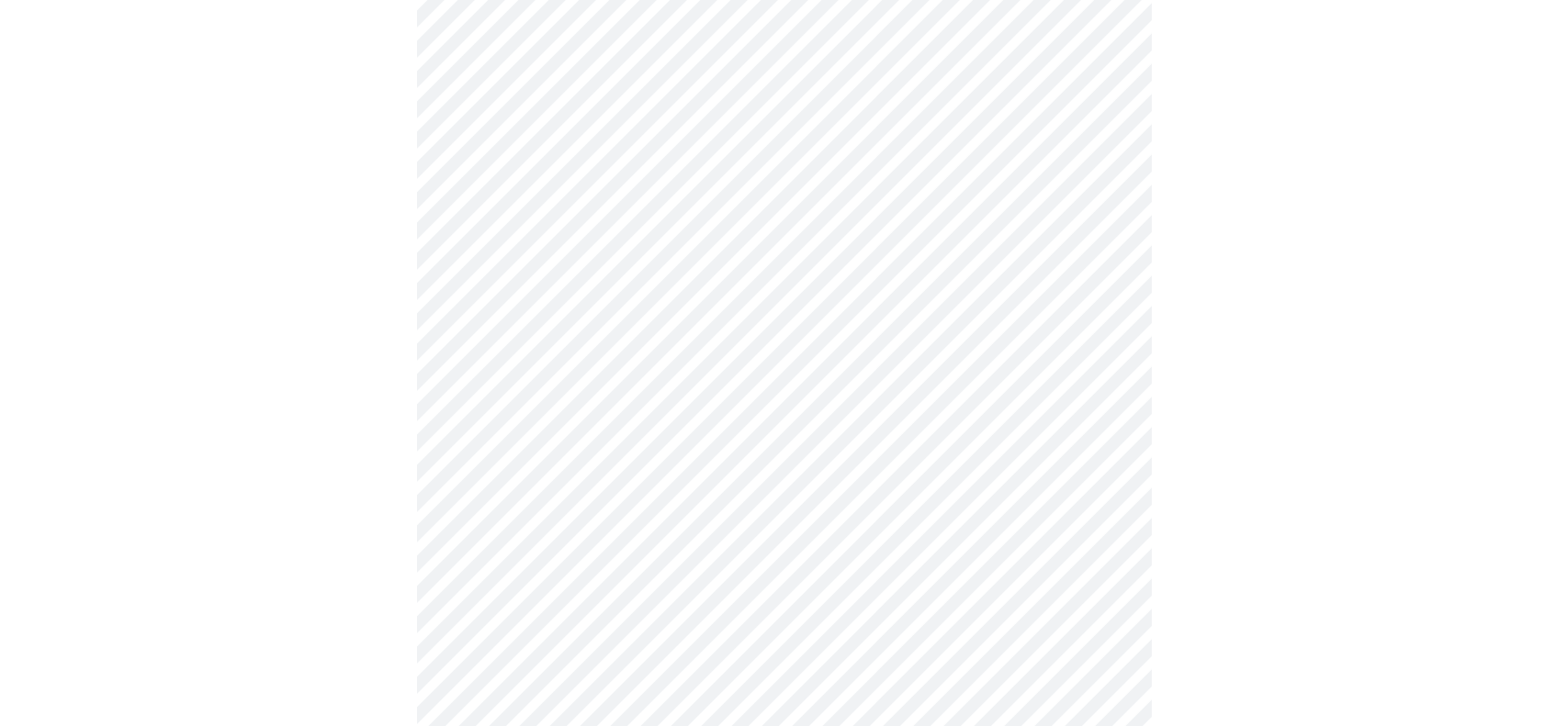
click at [662, 500] on body "MyMenopauseRx Appointments Messaging Labs Uploads Medications Community Refer a…" at bounding box center [784, 115] width 1553 height 2237
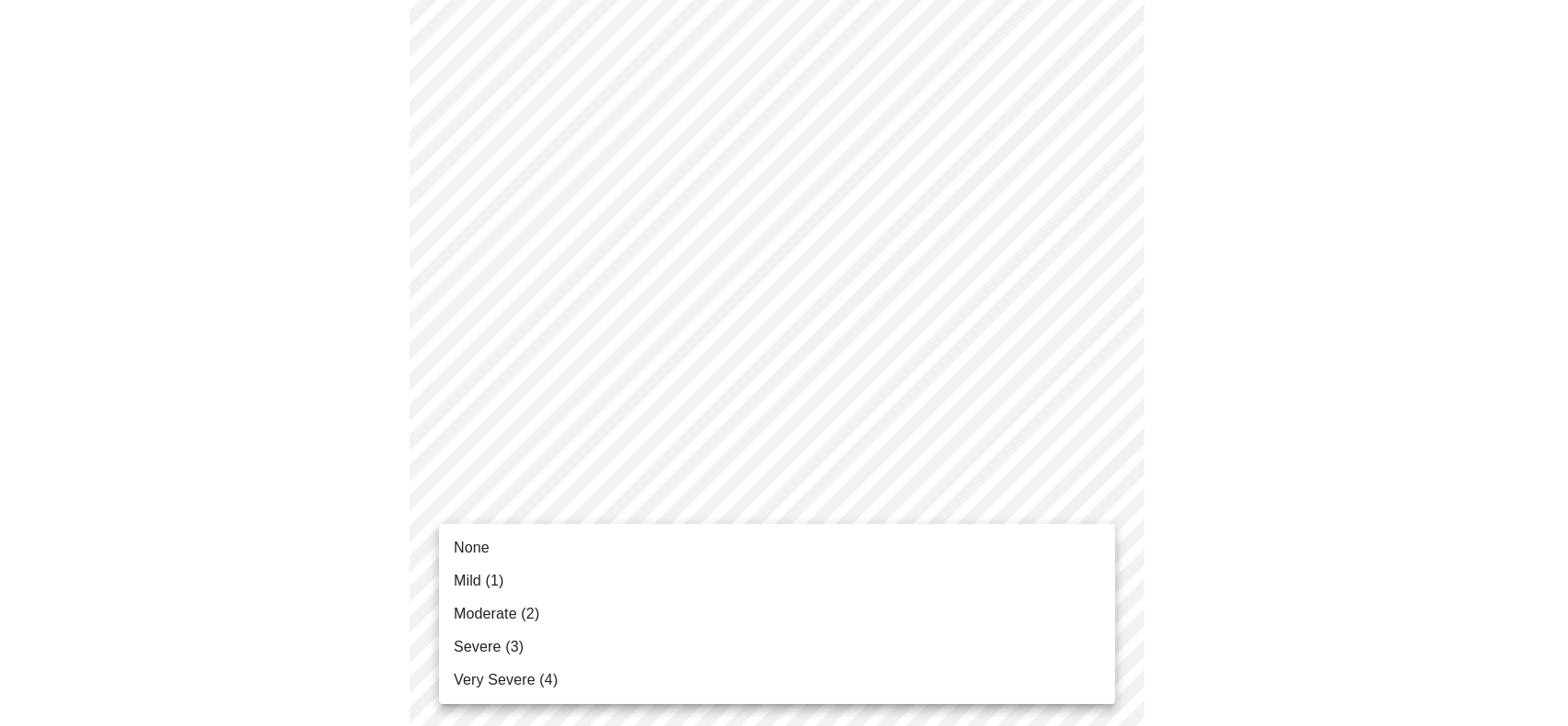
click at [595, 542] on li "None" at bounding box center [777, 549] width 676 height 33
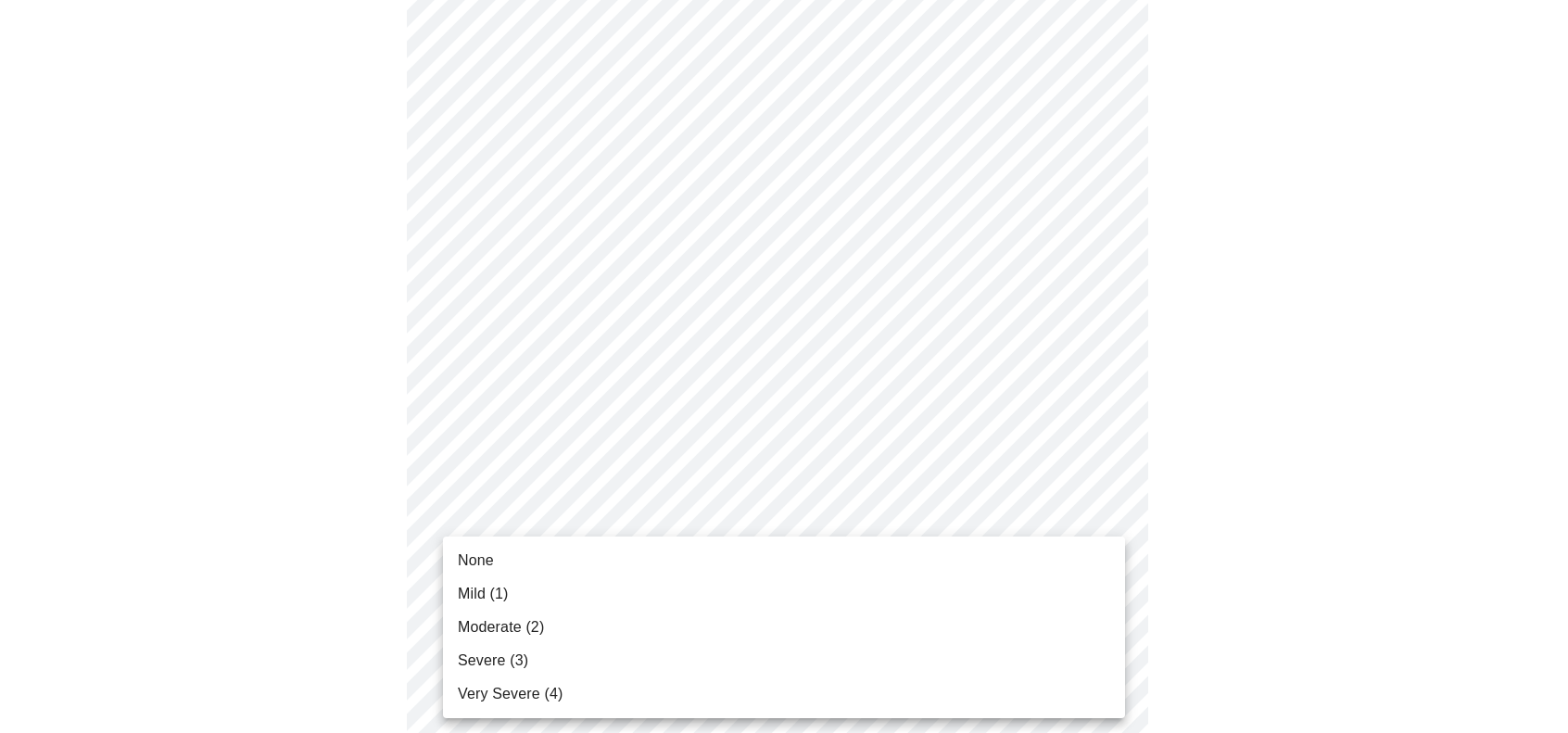
click at [615, 662] on body "MyMenopauseRx Appointments Messaging Labs Uploads Medications Community Refer a…" at bounding box center [784, 103] width 1553 height 2232
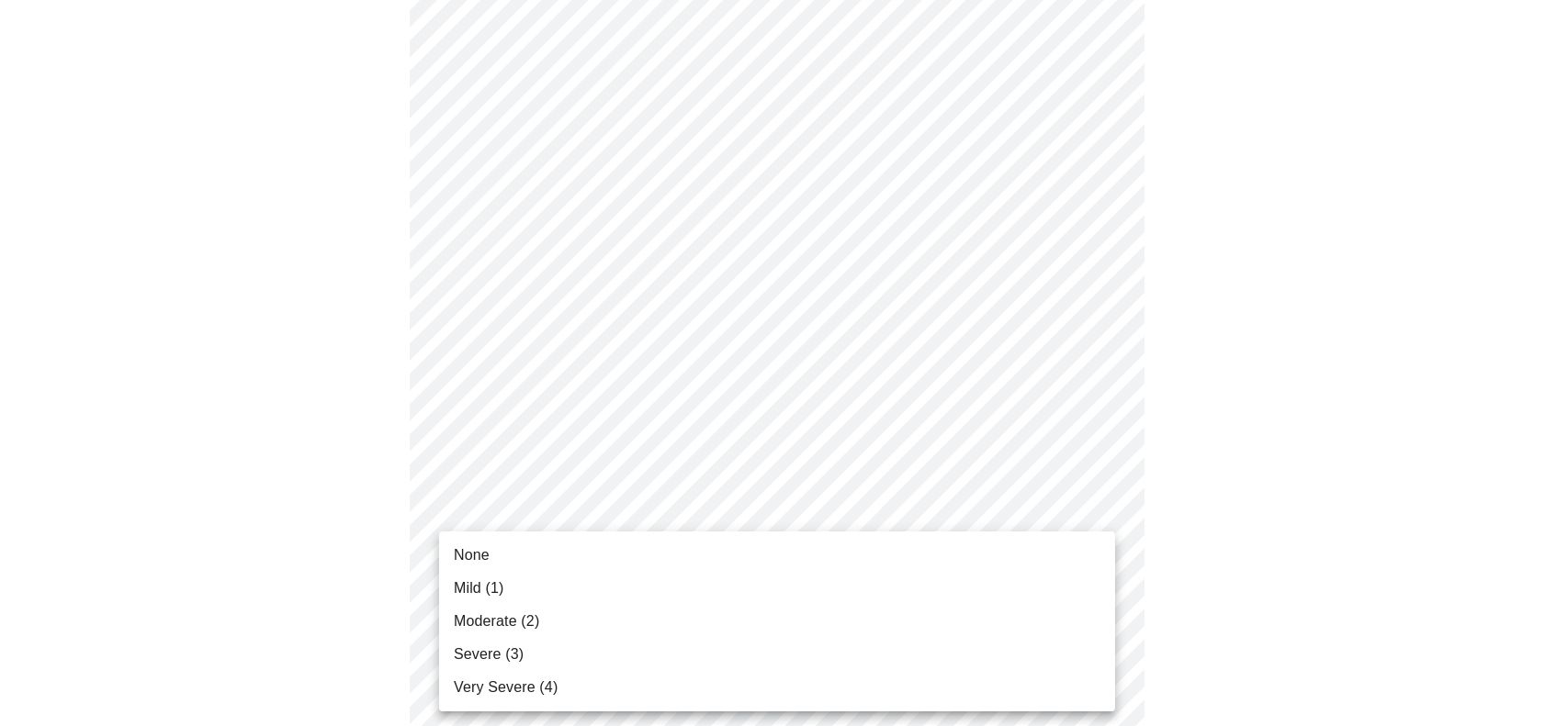
click at [610, 655] on li "Severe (3)" at bounding box center [777, 654] width 676 height 33
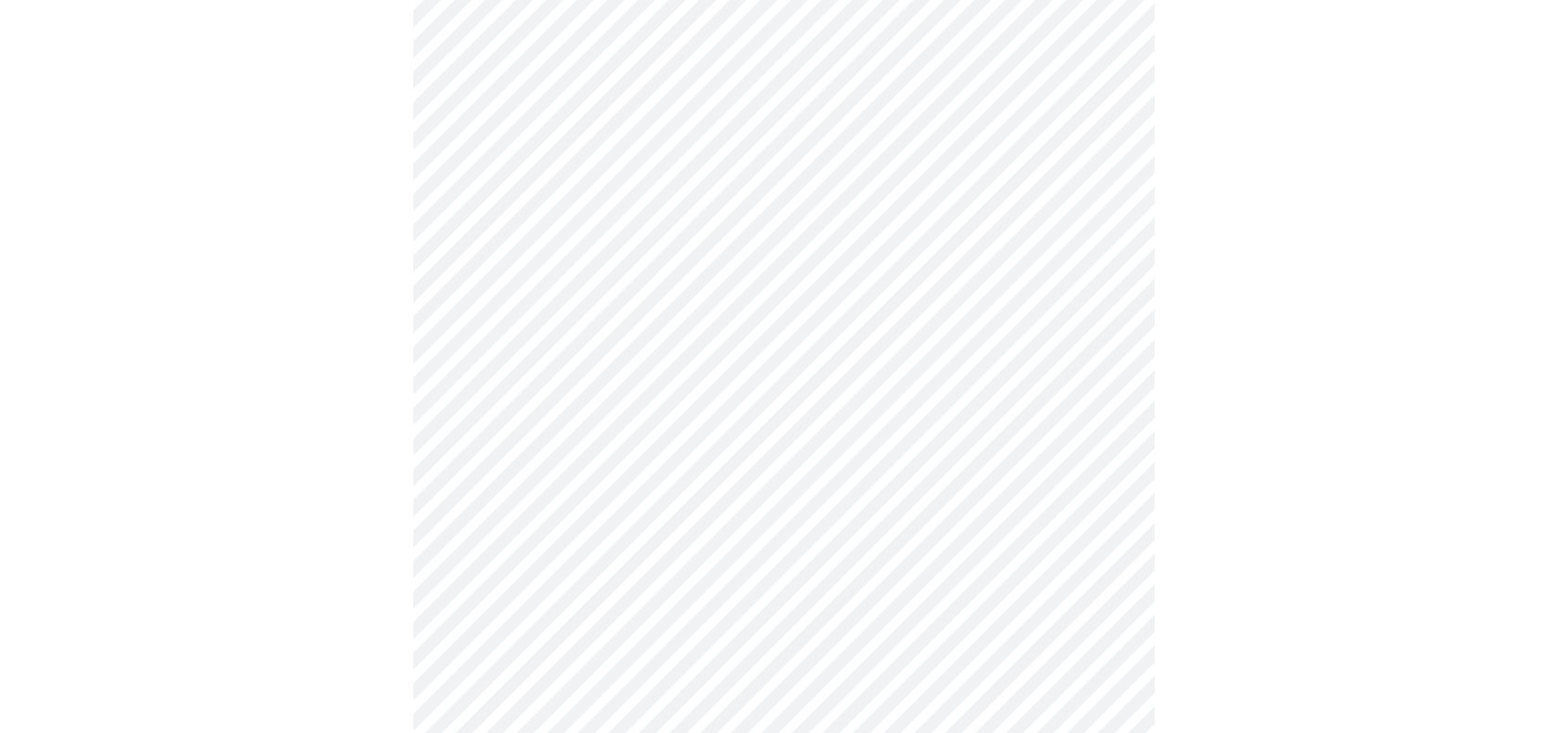
click at [609, 651] on body "MyMenopauseRx Appointments Messaging Labs Uploads Medications Community Refer a…" at bounding box center [784, 90] width 1553 height 2207
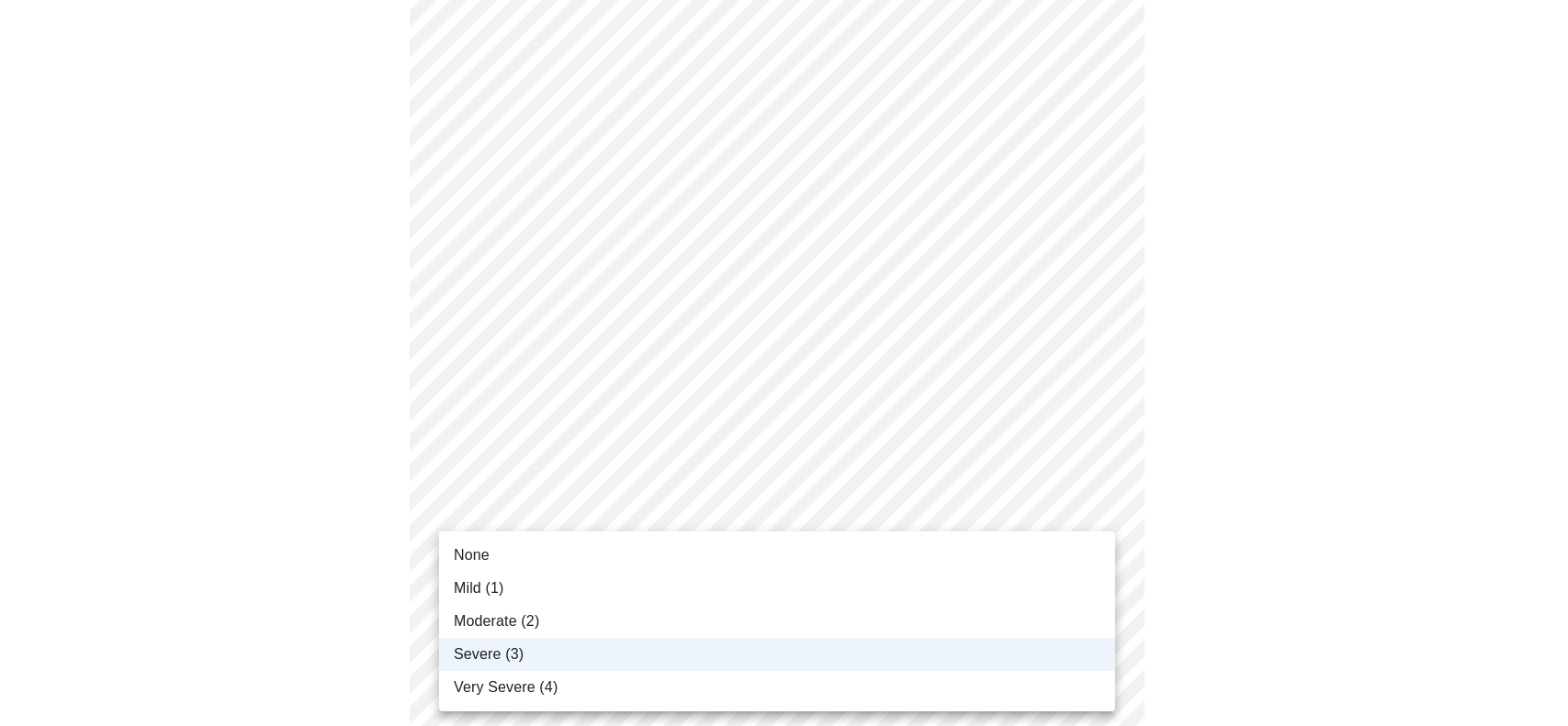
click at [555, 548] on li "None" at bounding box center [777, 555] width 676 height 33
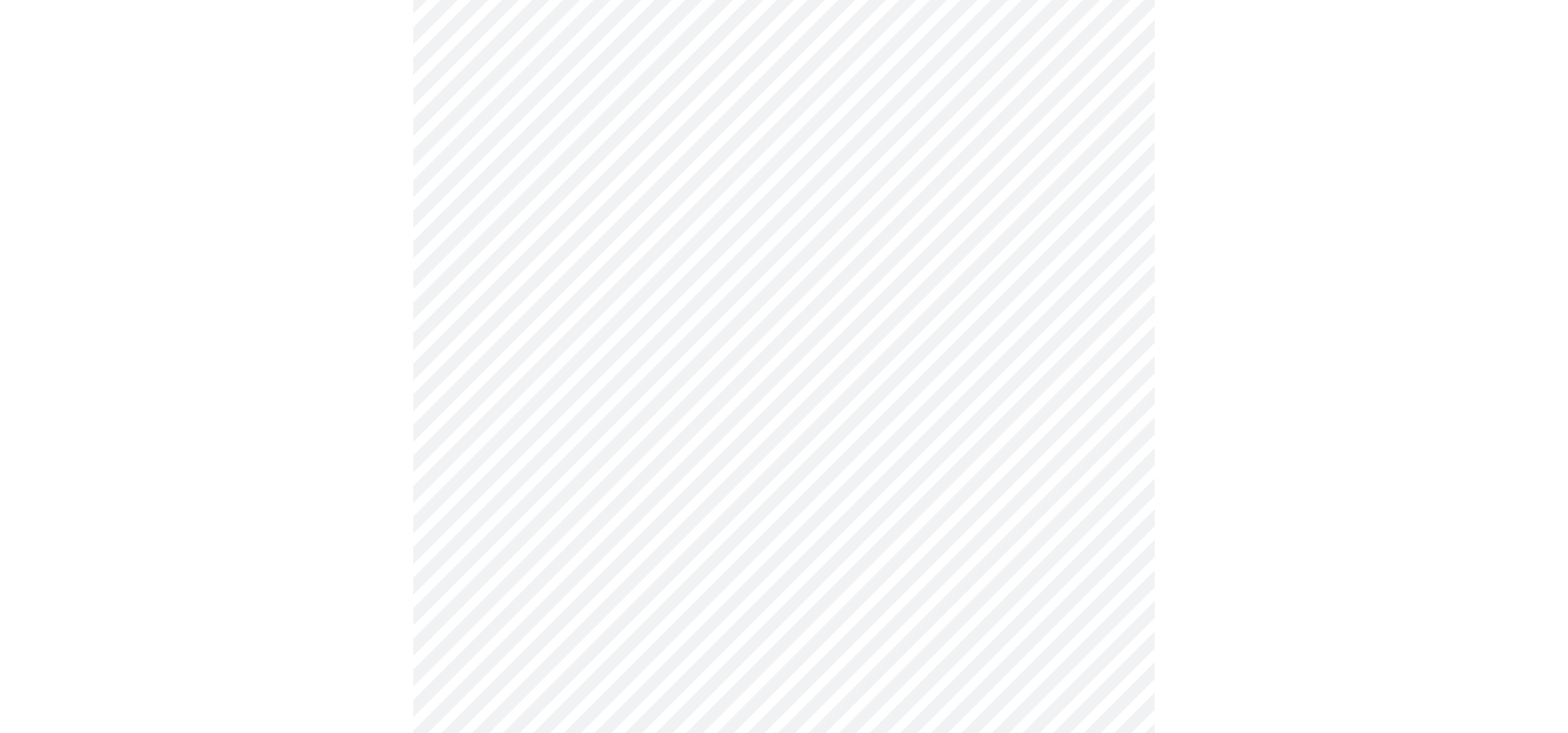
scroll to position [1206, 0]
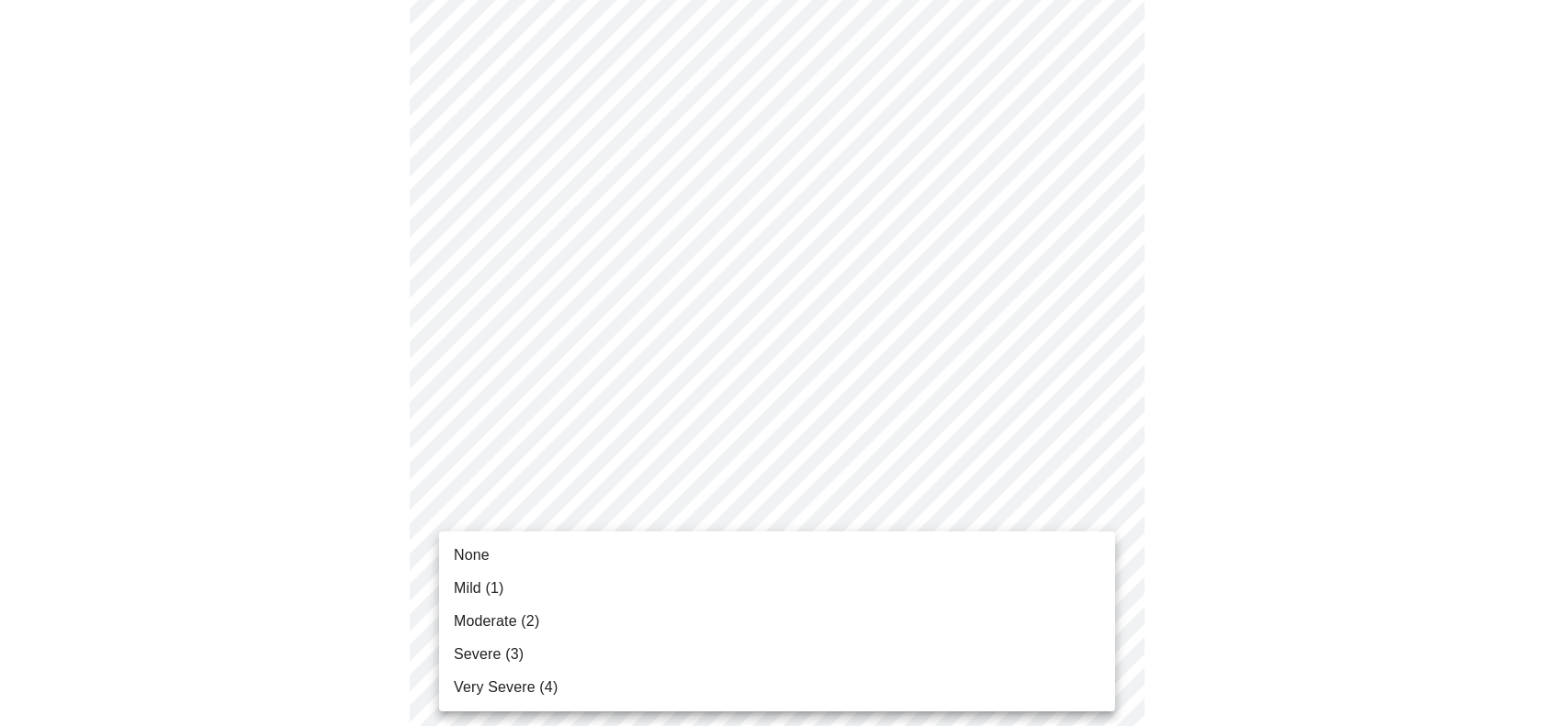
click at [647, 585] on li "Mild (1)" at bounding box center [777, 588] width 676 height 33
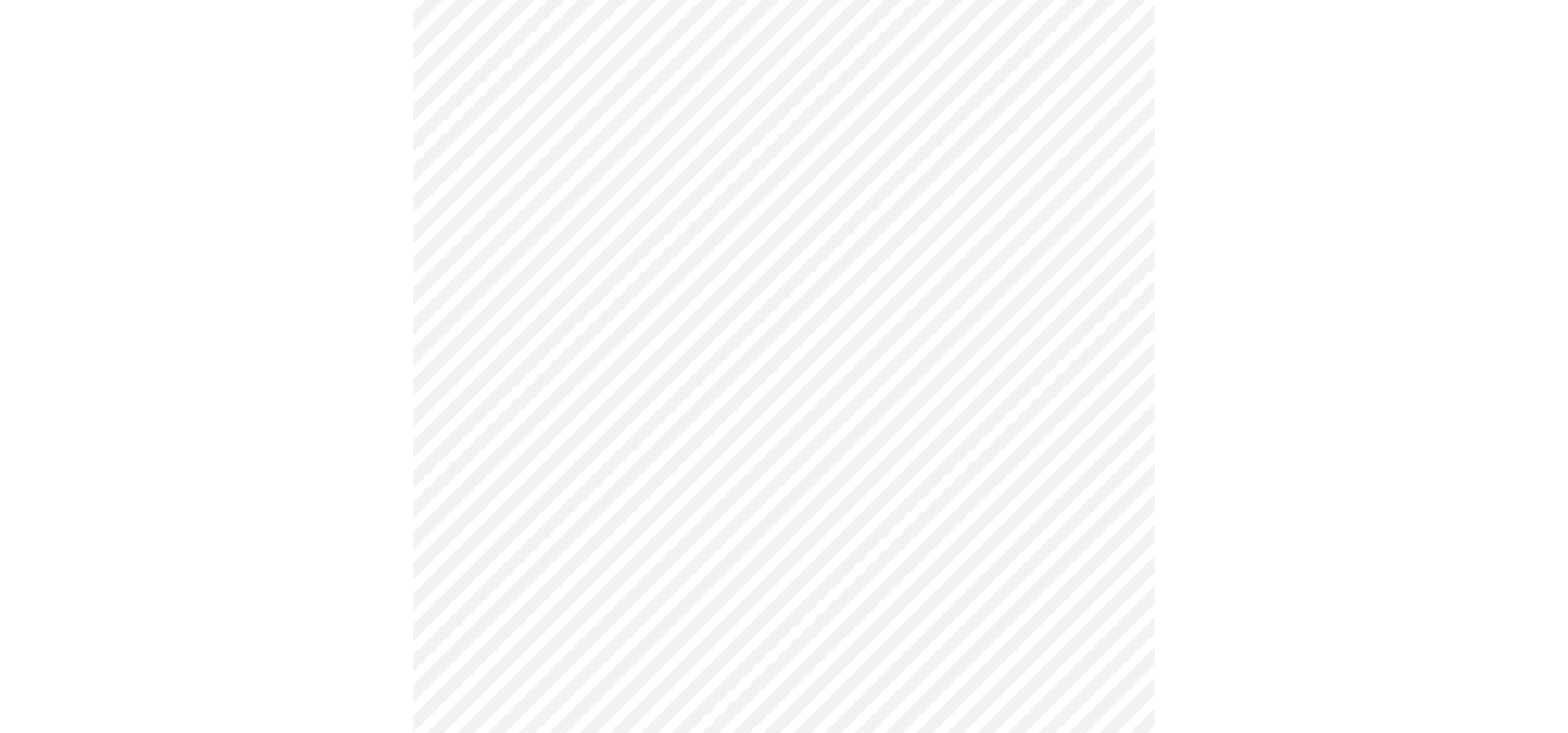
scroll to position [649, 0]
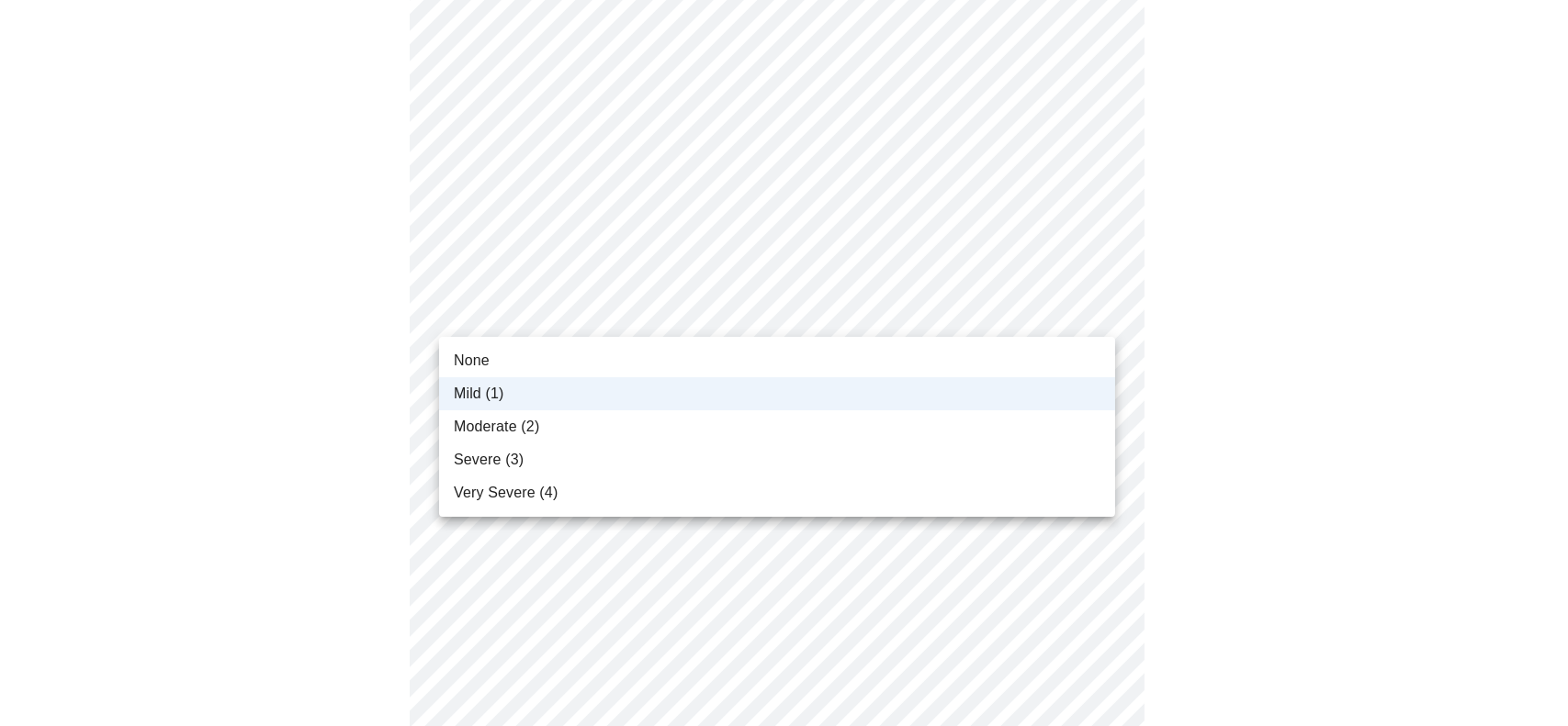
click at [871, 315] on body "MyMenopauseRx Appointments Messaging Labs Uploads Medications Community Refer a…" at bounding box center [784, 444] width 1553 height 2160
click at [842, 346] on li "None" at bounding box center [777, 361] width 676 height 33
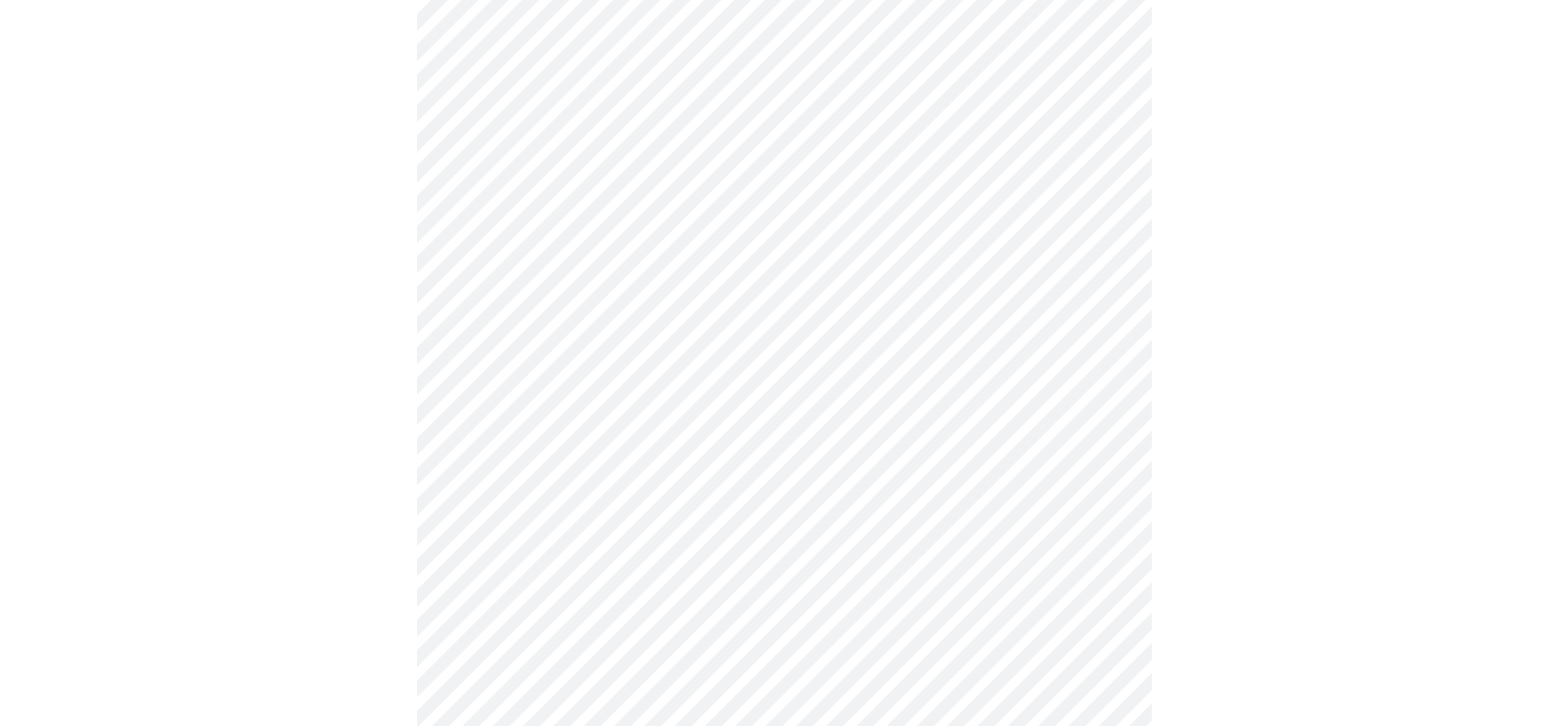
click at [753, 477] on body "MyMenopauseRx Appointments Messaging Labs Uploads Medications Community Refer a…" at bounding box center [784, 269] width 1553 height 1812
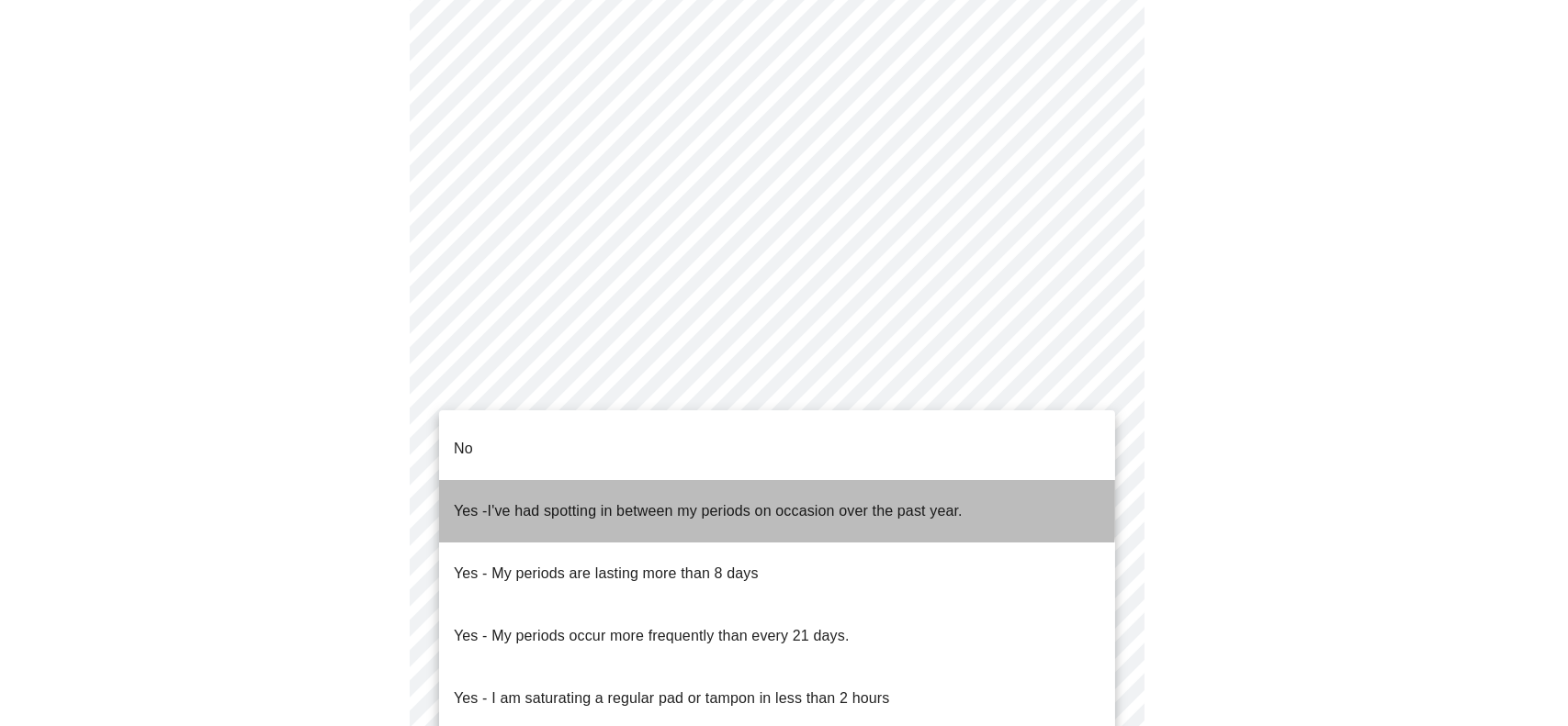
click at [752, 503] on span "I've had spotting in between my periods on occasion over the past year." at bounding box center [725, 511] width 475 height 16
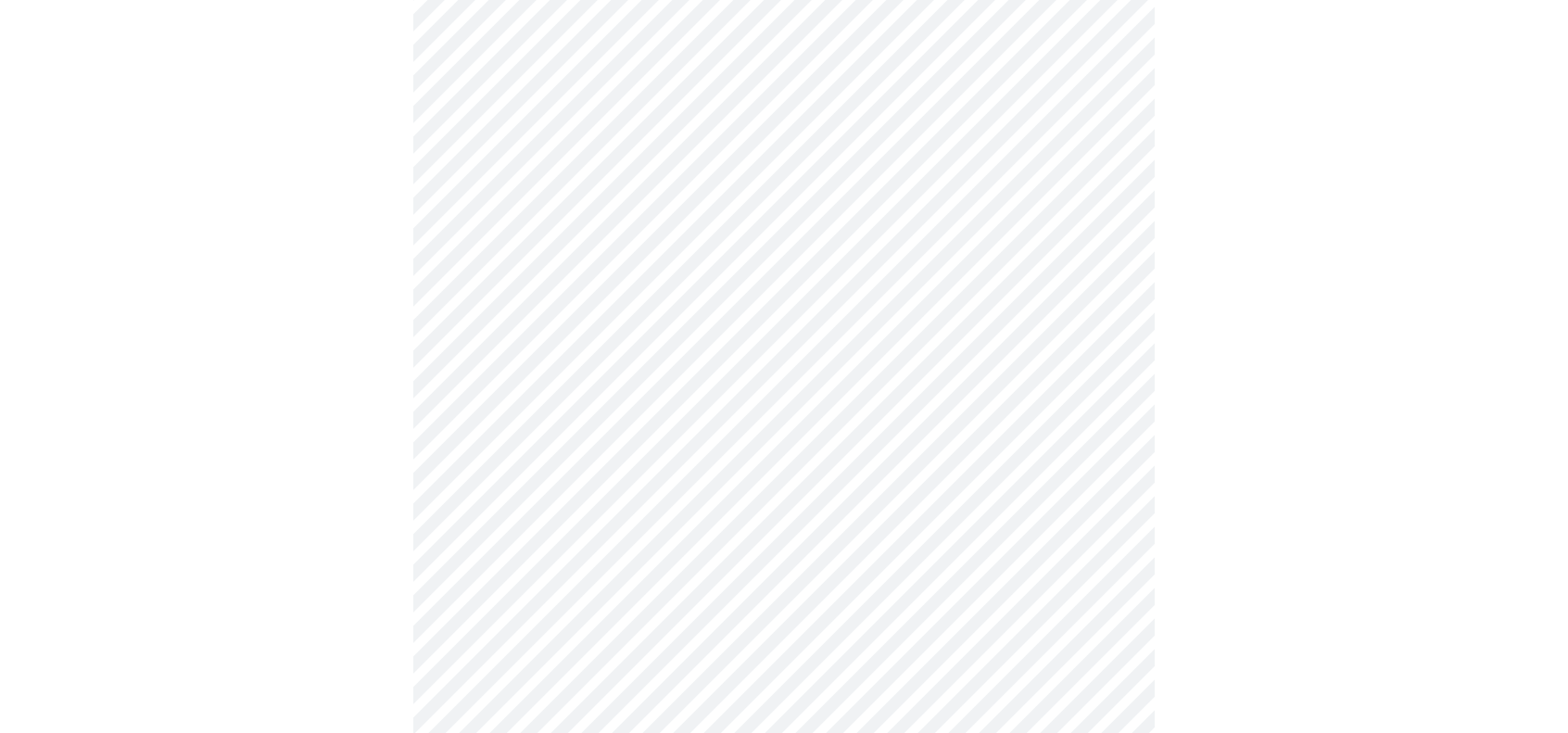
click at [743, 614] on body "MyMenopauseRx Appointments Messaging Labs Uploads Medications Community Refer a…" at bounding box center [784, 267] width 1553 height 1818
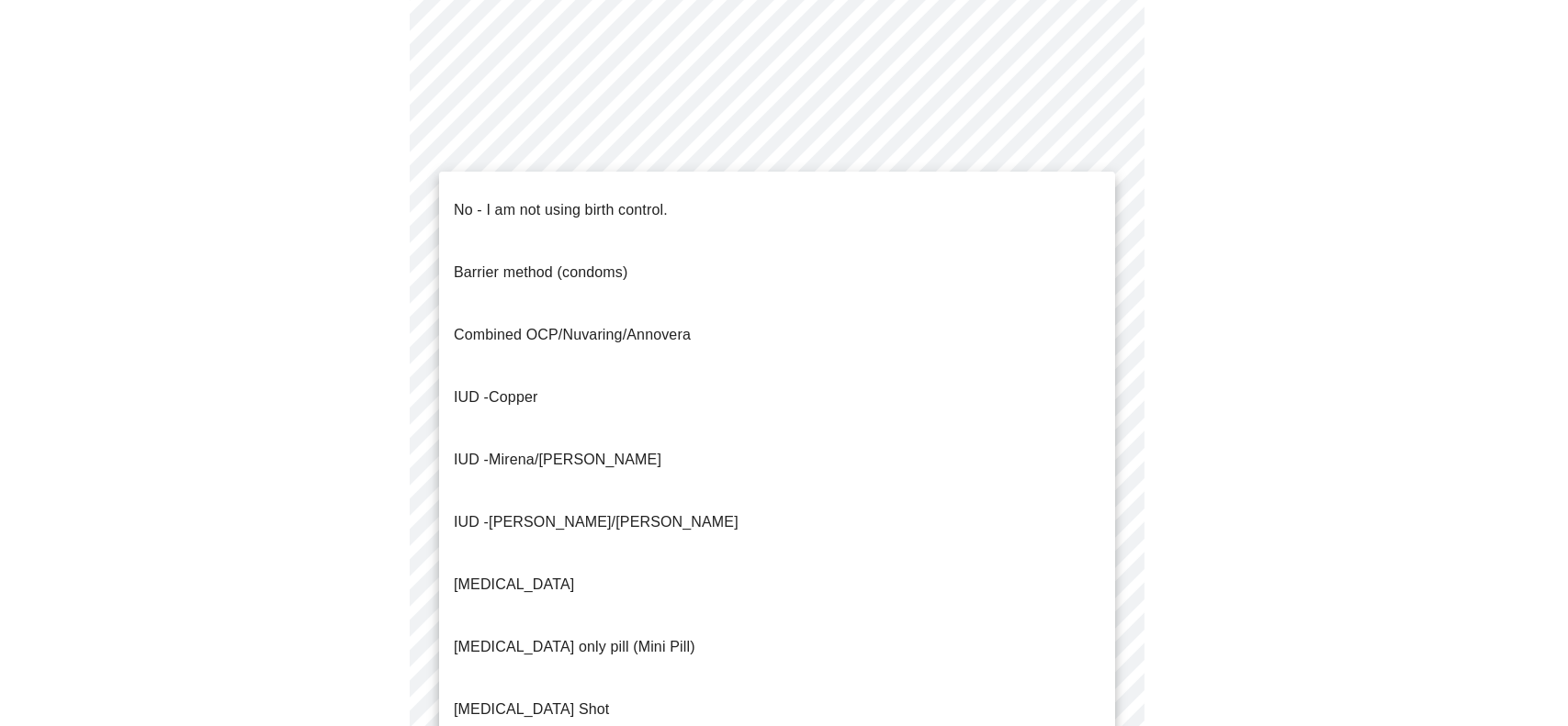
click at [643, 200] on p "No - I am not using birth control." at bounding box center [560, 210] width 214 height 22
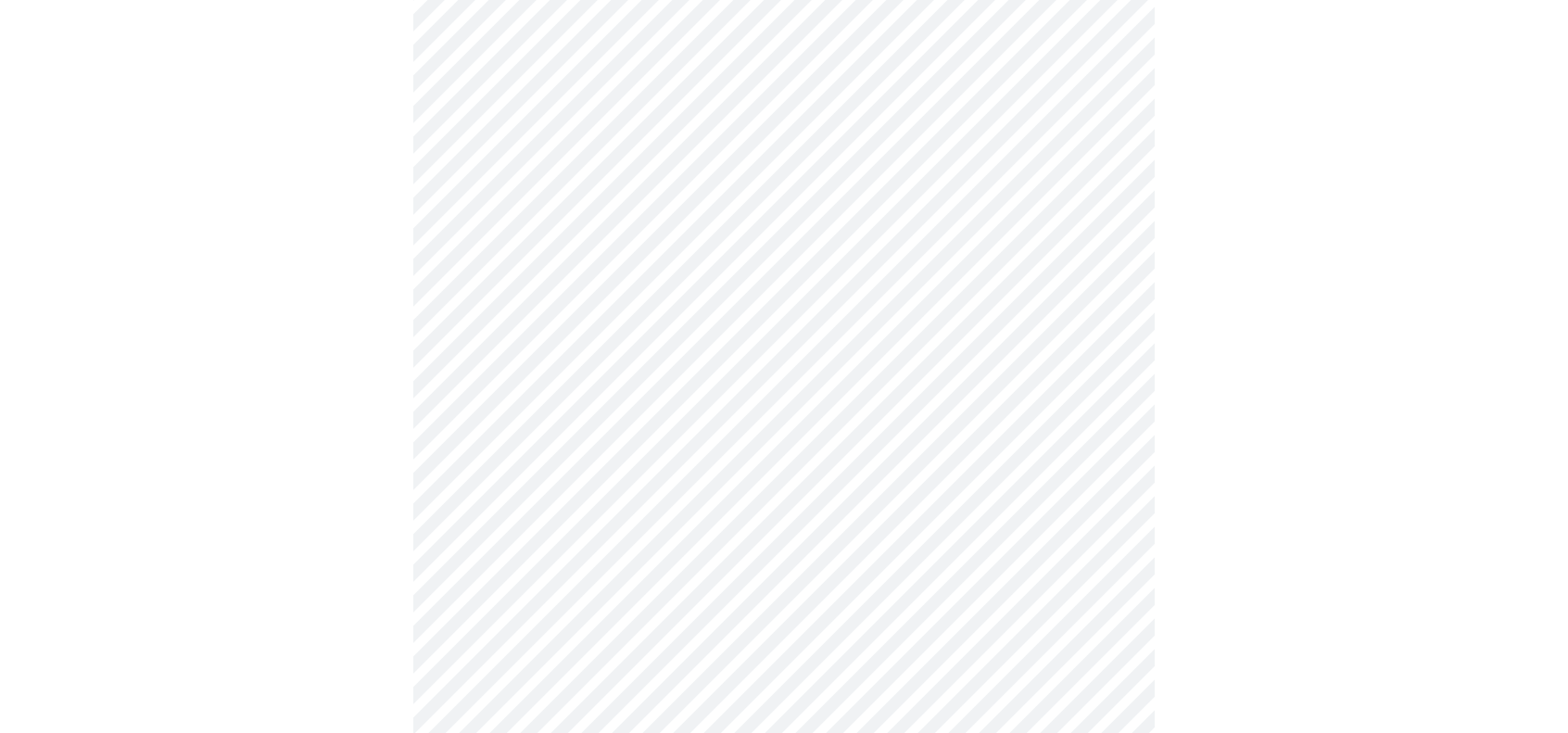
scroll to position [835, 0]
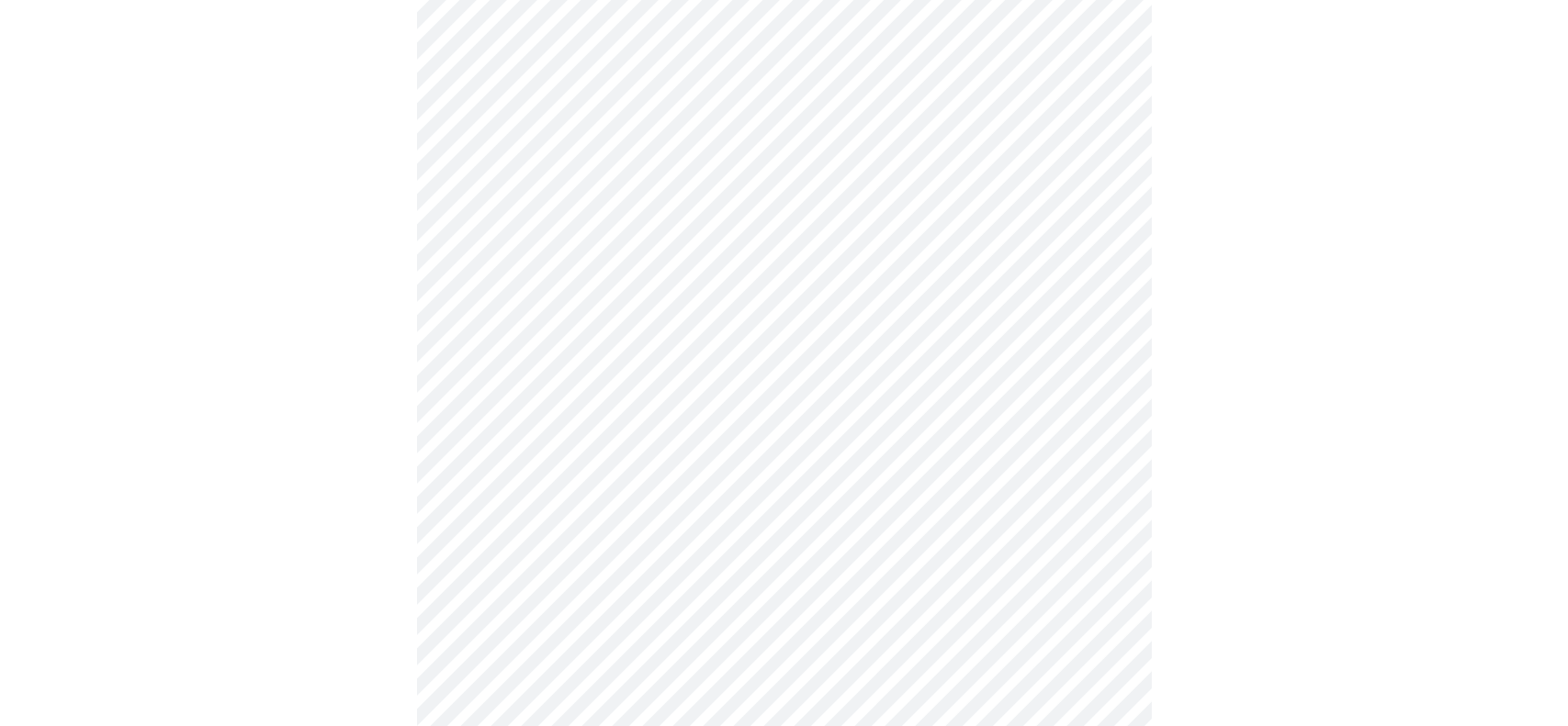
click at [690, 572] on body "MyMenopauseRx Appointments Messaging Labs Uploads Medications Community Refer a…" at bounding box center [784, 76] width 1553 height 1790
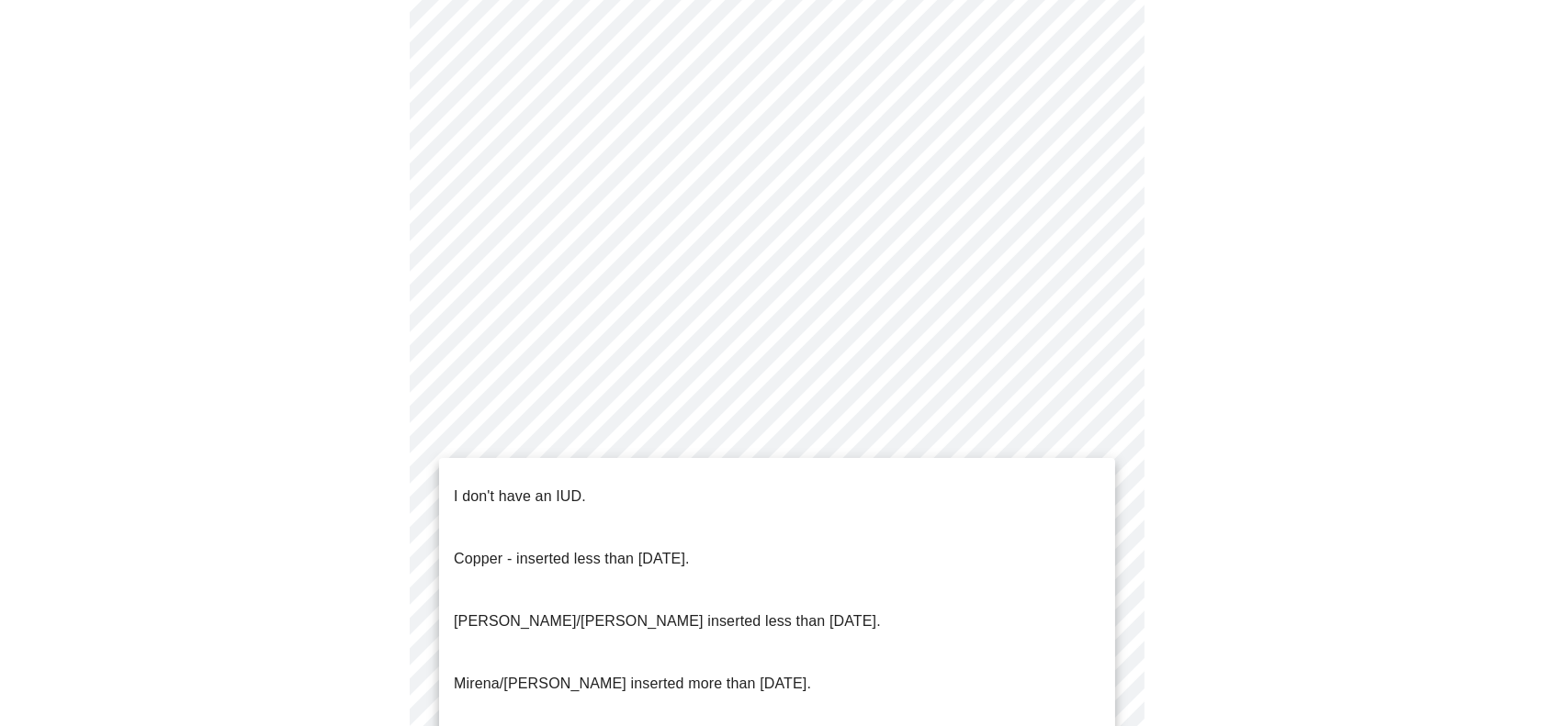
click at [655, 467] on li "I don't have an IUD." at bounding box center [777, 496] width 676 height 62
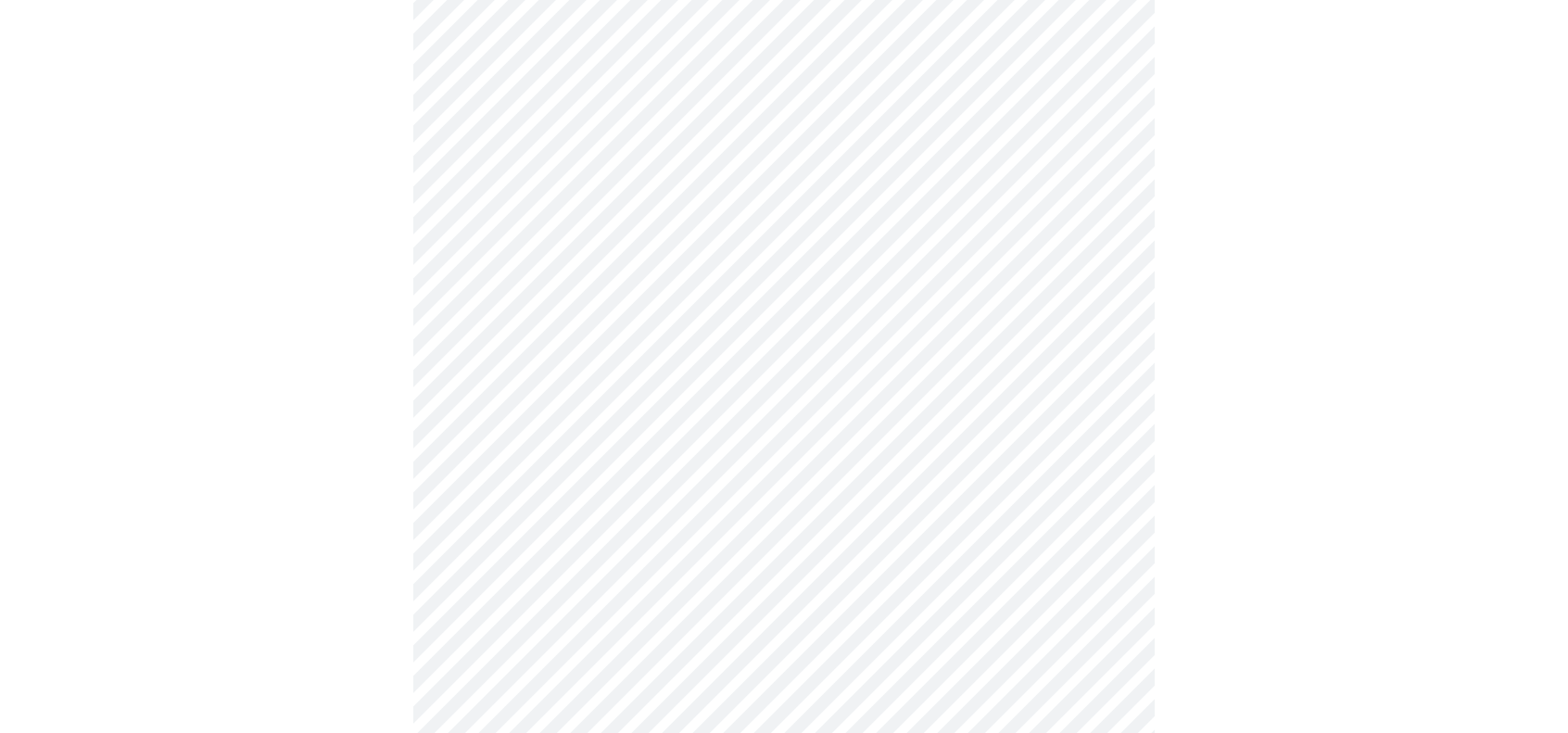
scroll to position [1020, 0]
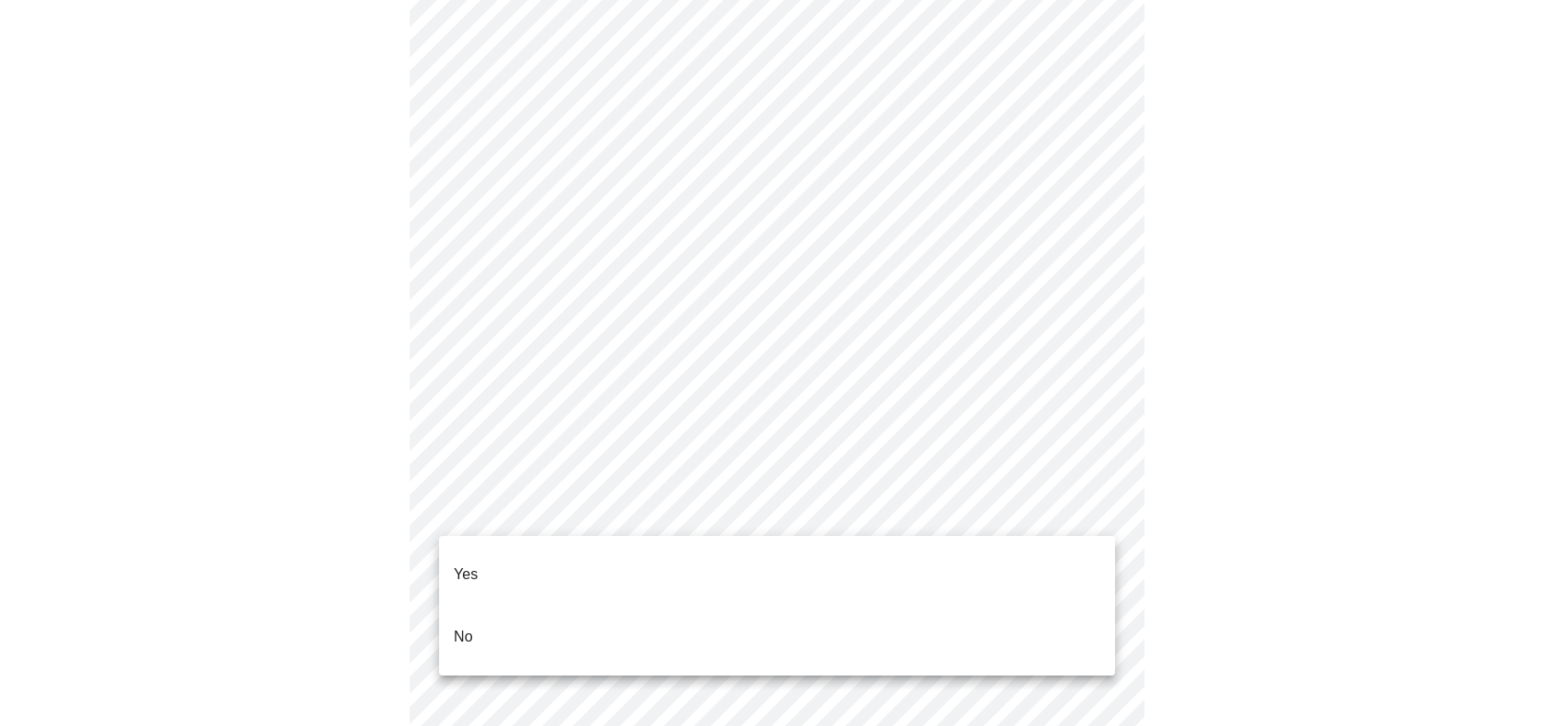
click at [686, 562] on li "Yes" at bounding box center [777, 575] width 676 height 62
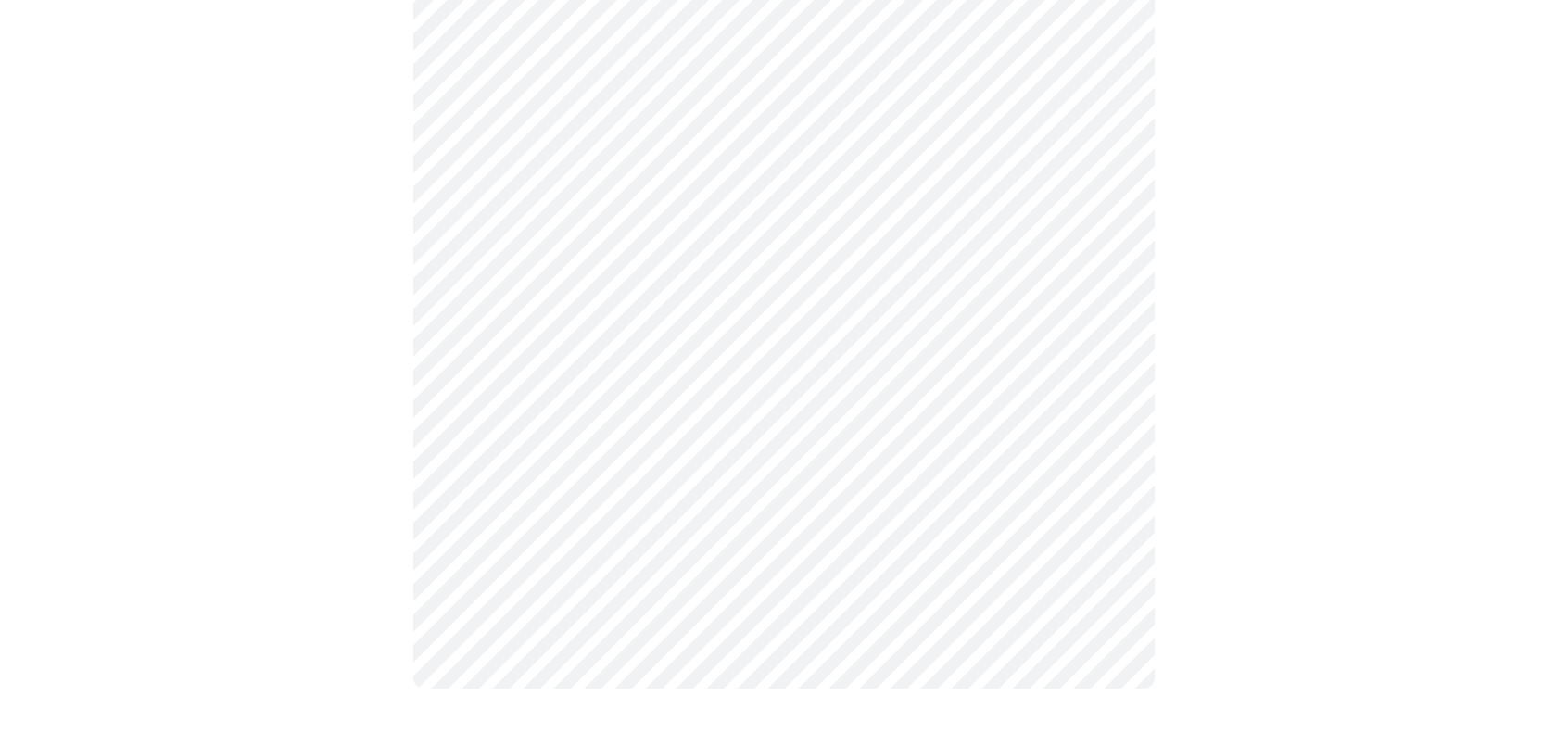
scroll to position [0, 0]
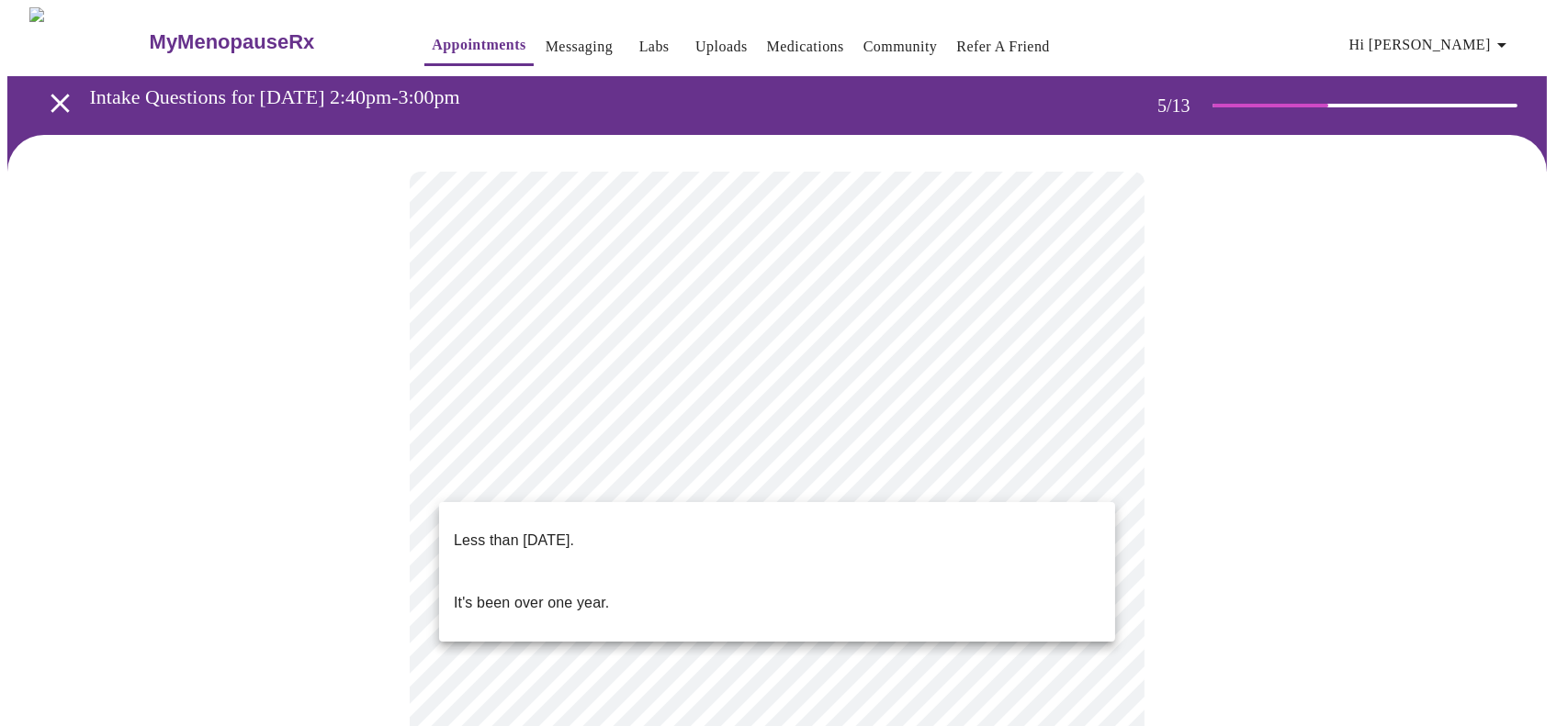
click at [574, 530] on p "Less than one year ago." at bounding box center [514, 541] width 120 height 22
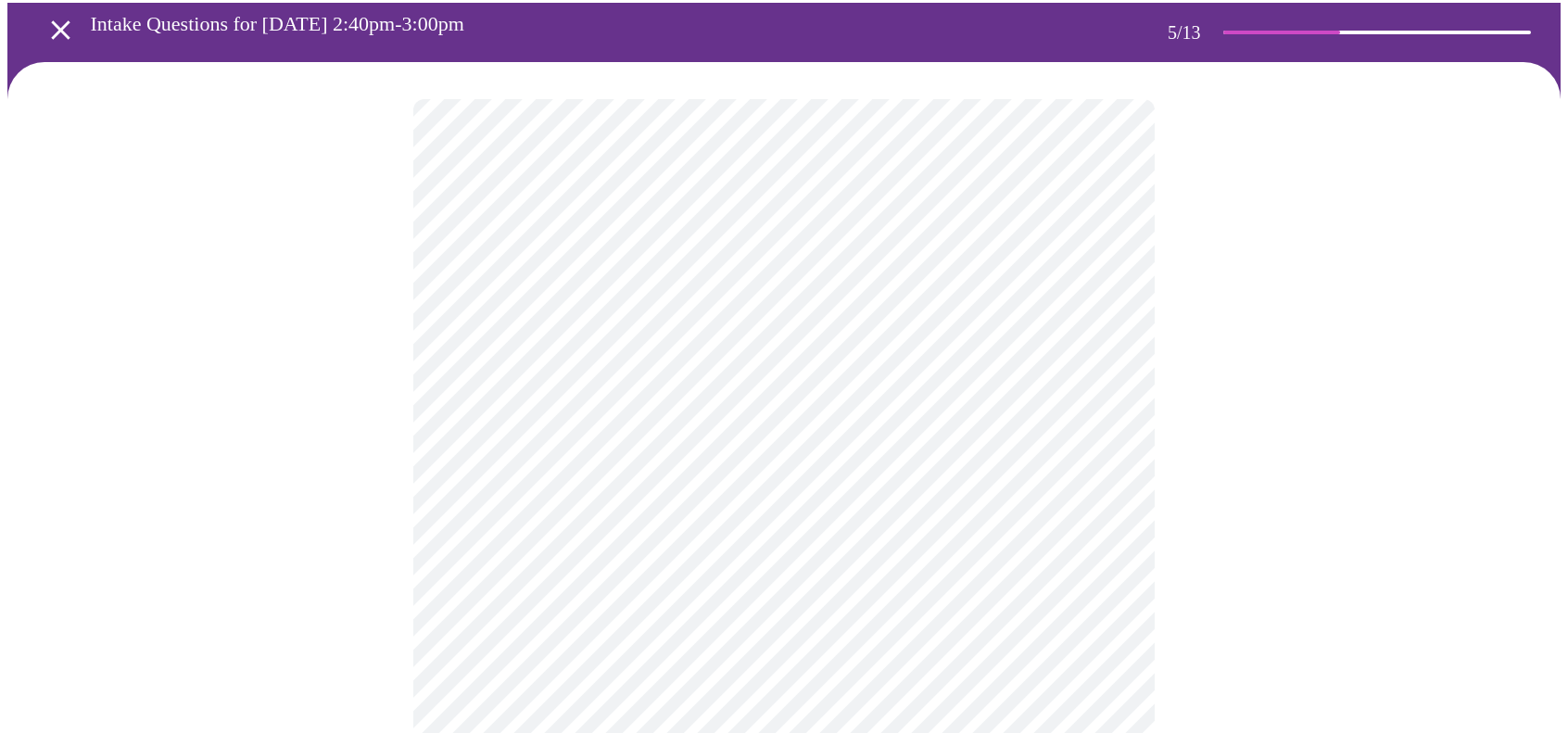
scroll to position [93, 0]
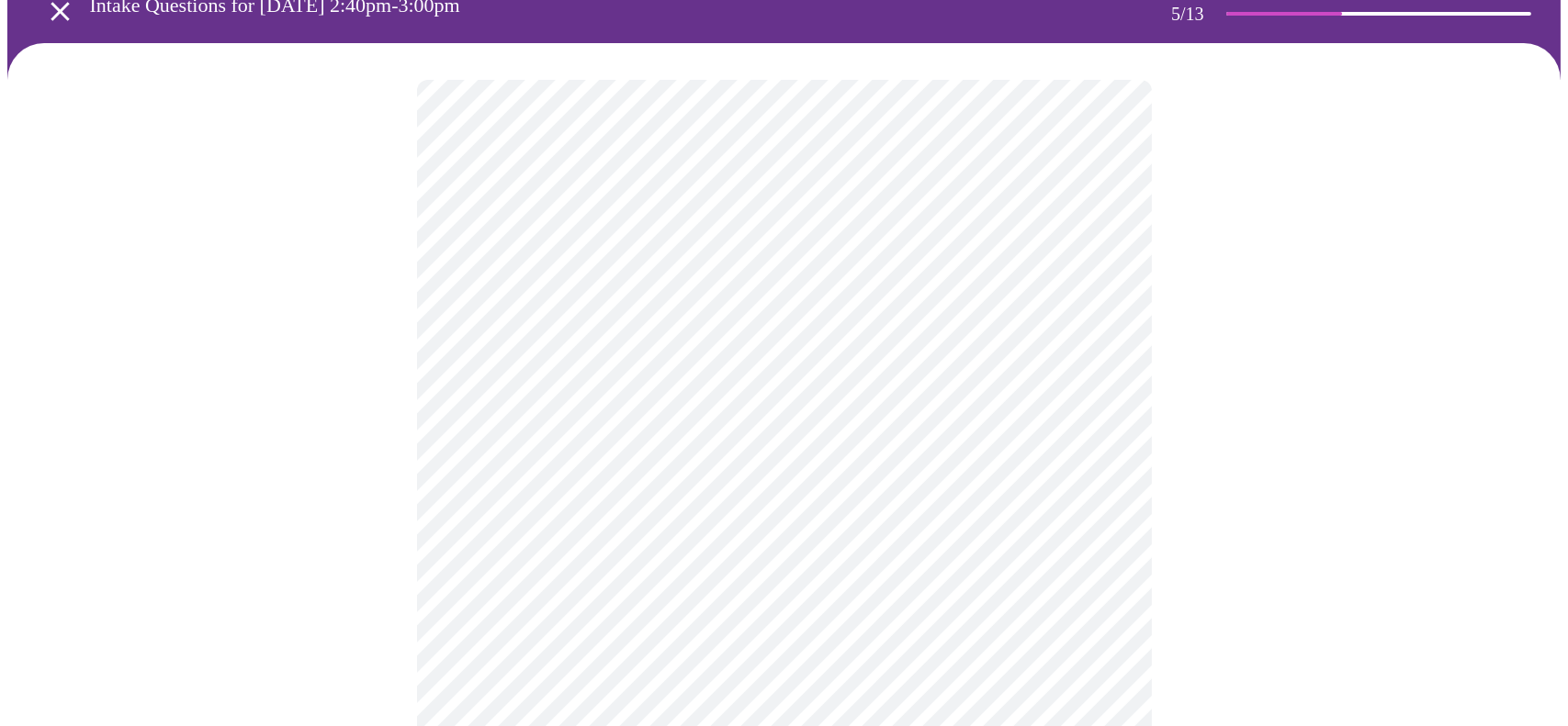
click at [635, 558] on body "MyMenopauseRx Appointments Messaging Labs Uploads Medications Community Refer a…" at bounding box center [784, 653] width 1553 height 1476
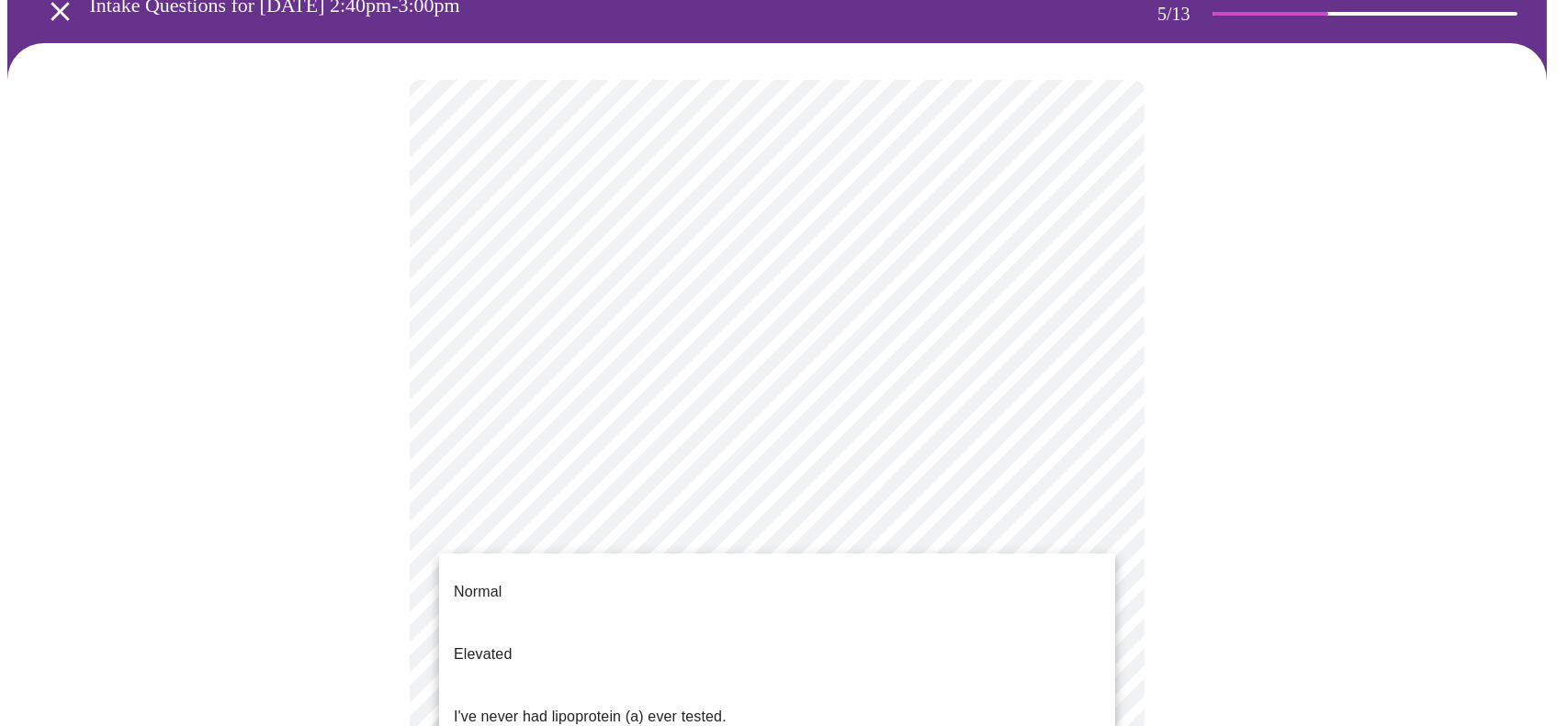
click at [635, 558] on ul "Normal Elevated I've never had lipoprotein (a) ever tested." at bounding box center [777, 654] width 676 height 202
click at [688, 707] on p "I've never had lipoprotein (a) ever tested." at bounding box center [590, 717] width 272 height 22
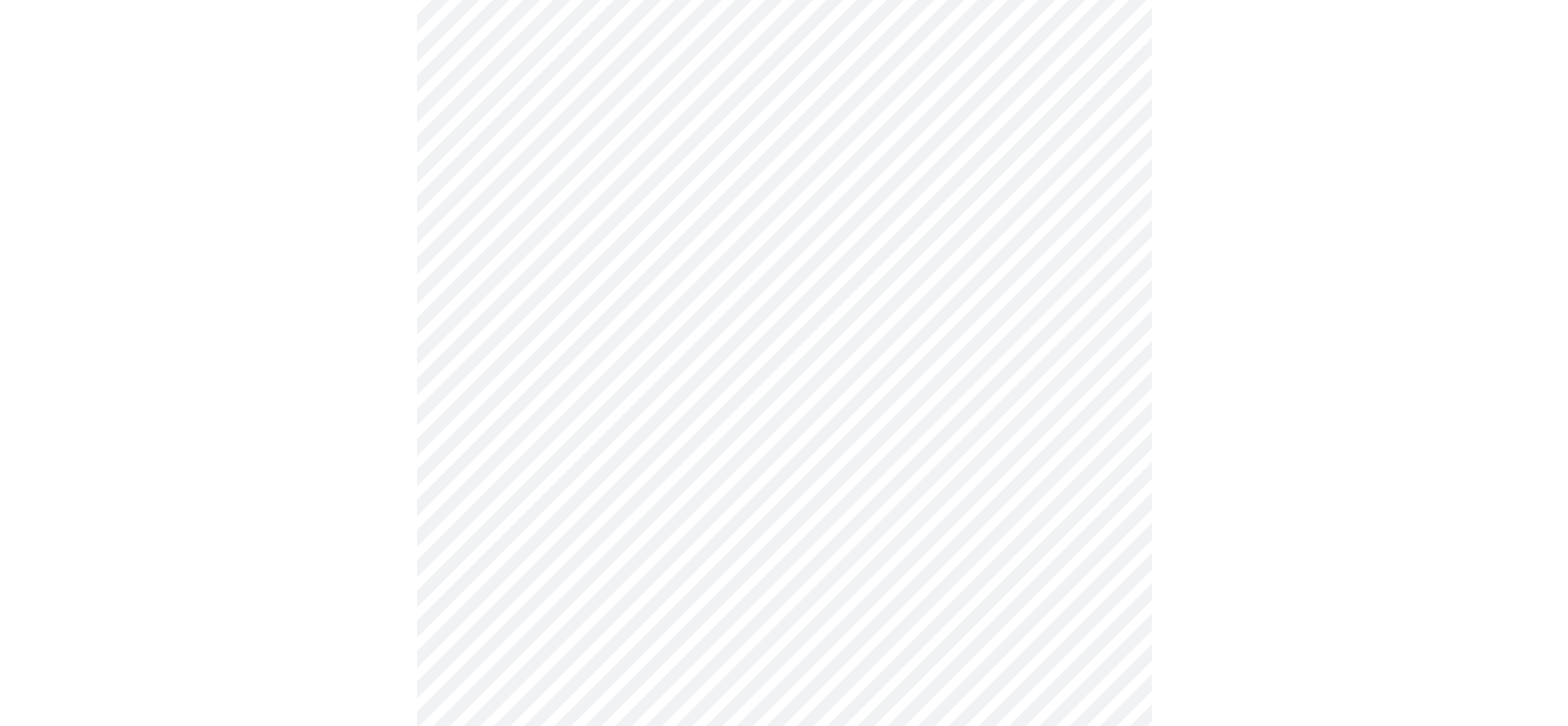
scroll to position [0, 0]
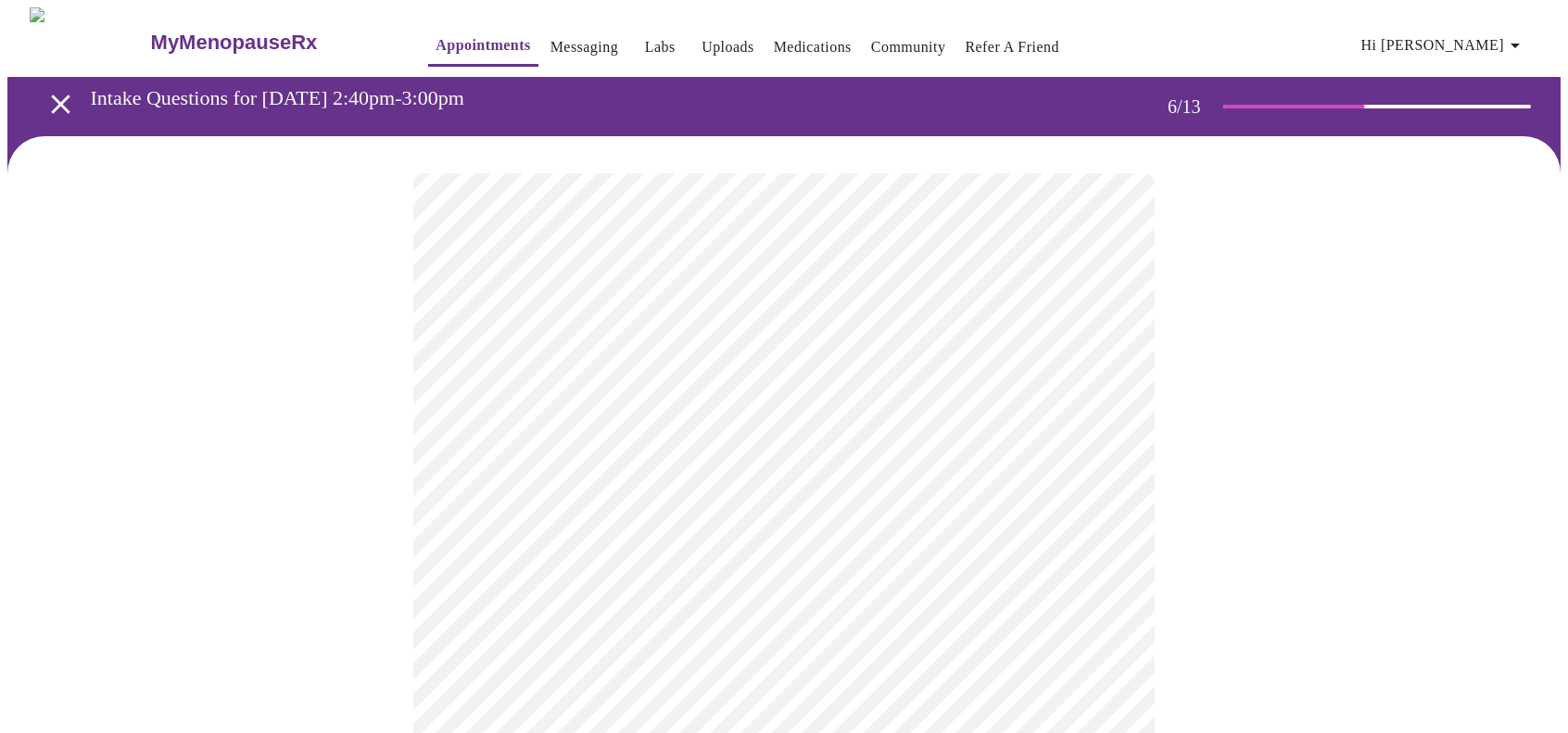
click at [760, 527] on body "MyMenopauseRx Appointments Messaging Labs Uploads Medications Community Refer a…" at bounding box center [784, 502] width 1553 height 989
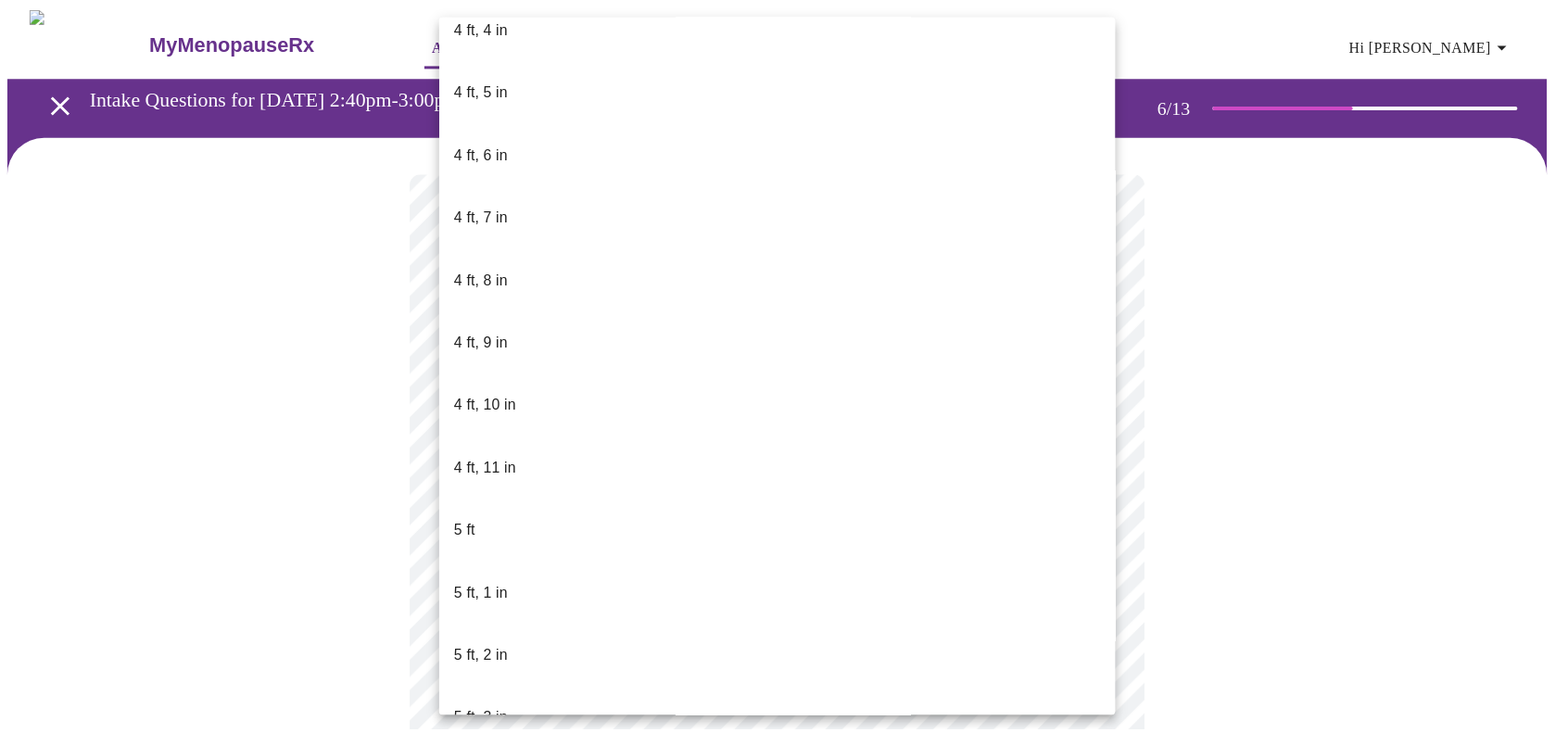
scroll to position [1020, 0]
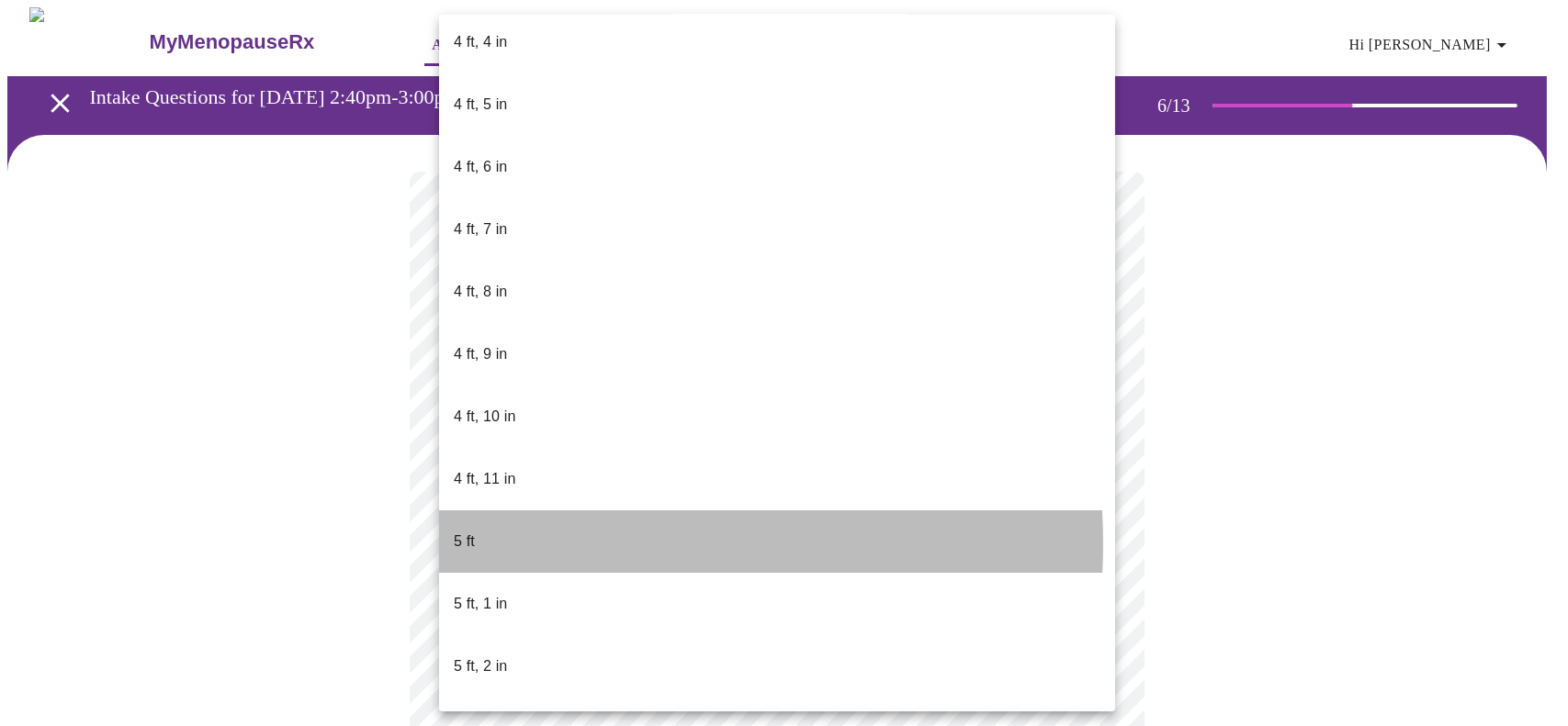
click at [515, 511] on li "5 ft" at bounding box center [777, 542] width 676 height 62
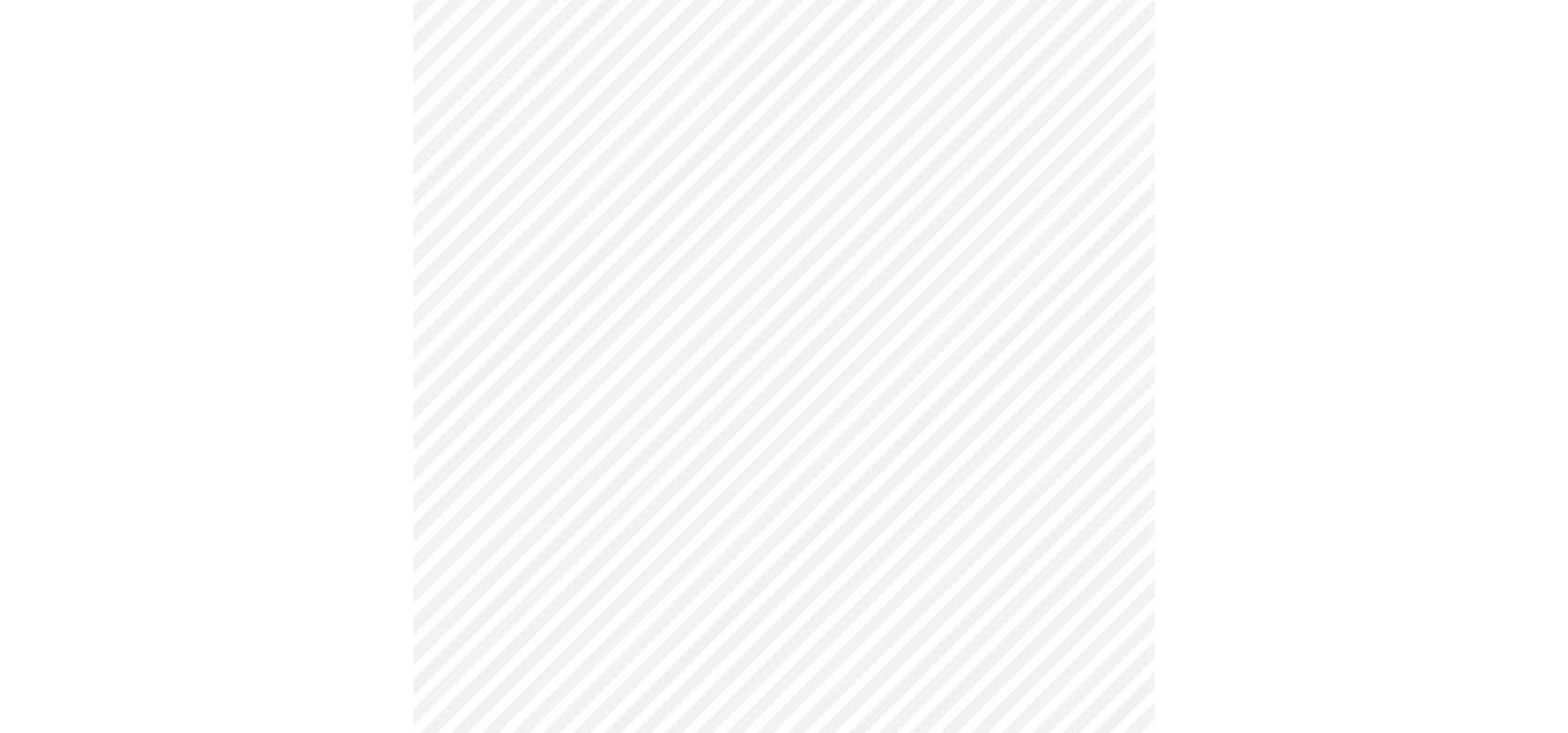
scroll to position [4794, 0]
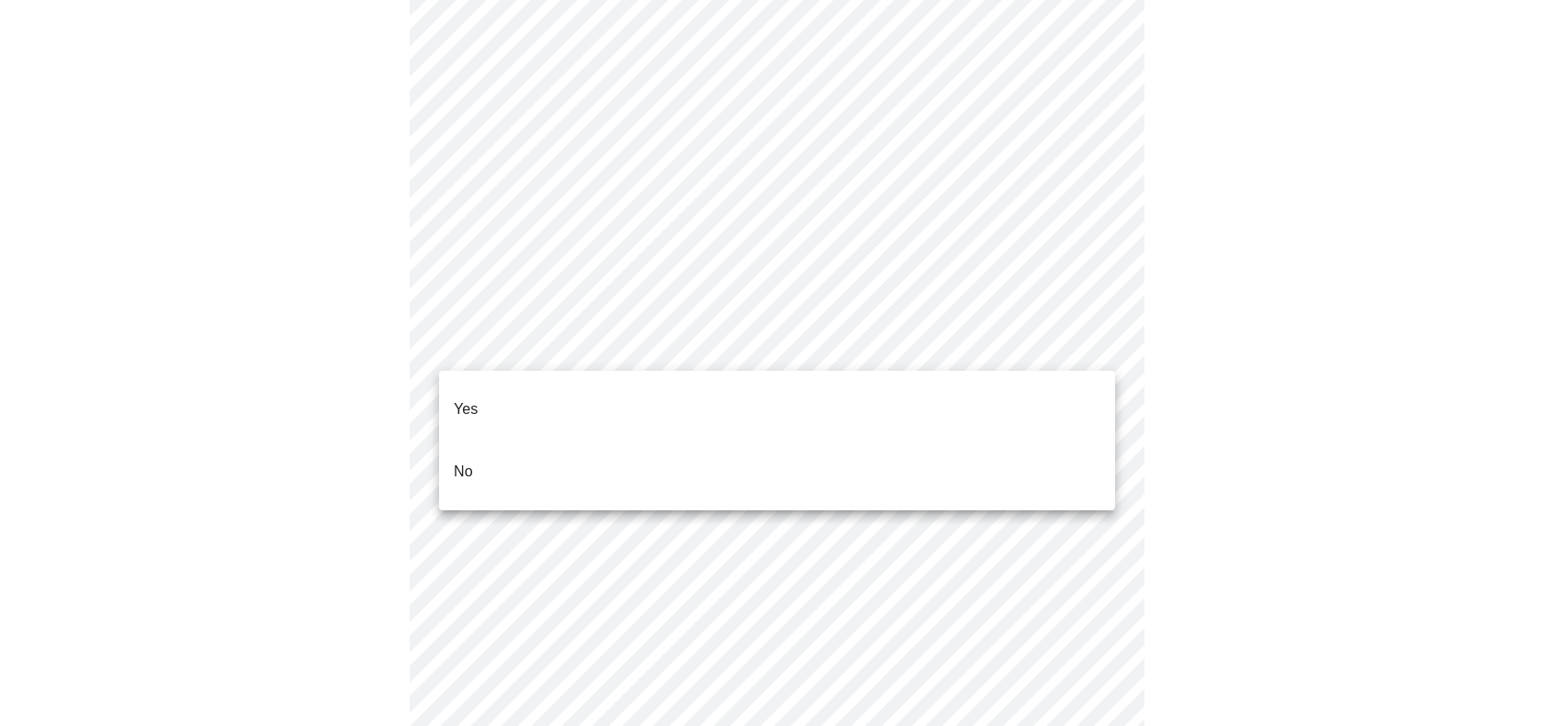
click at [594, 451] on li "No" at bounding box center [777, 472] width 676 height 62
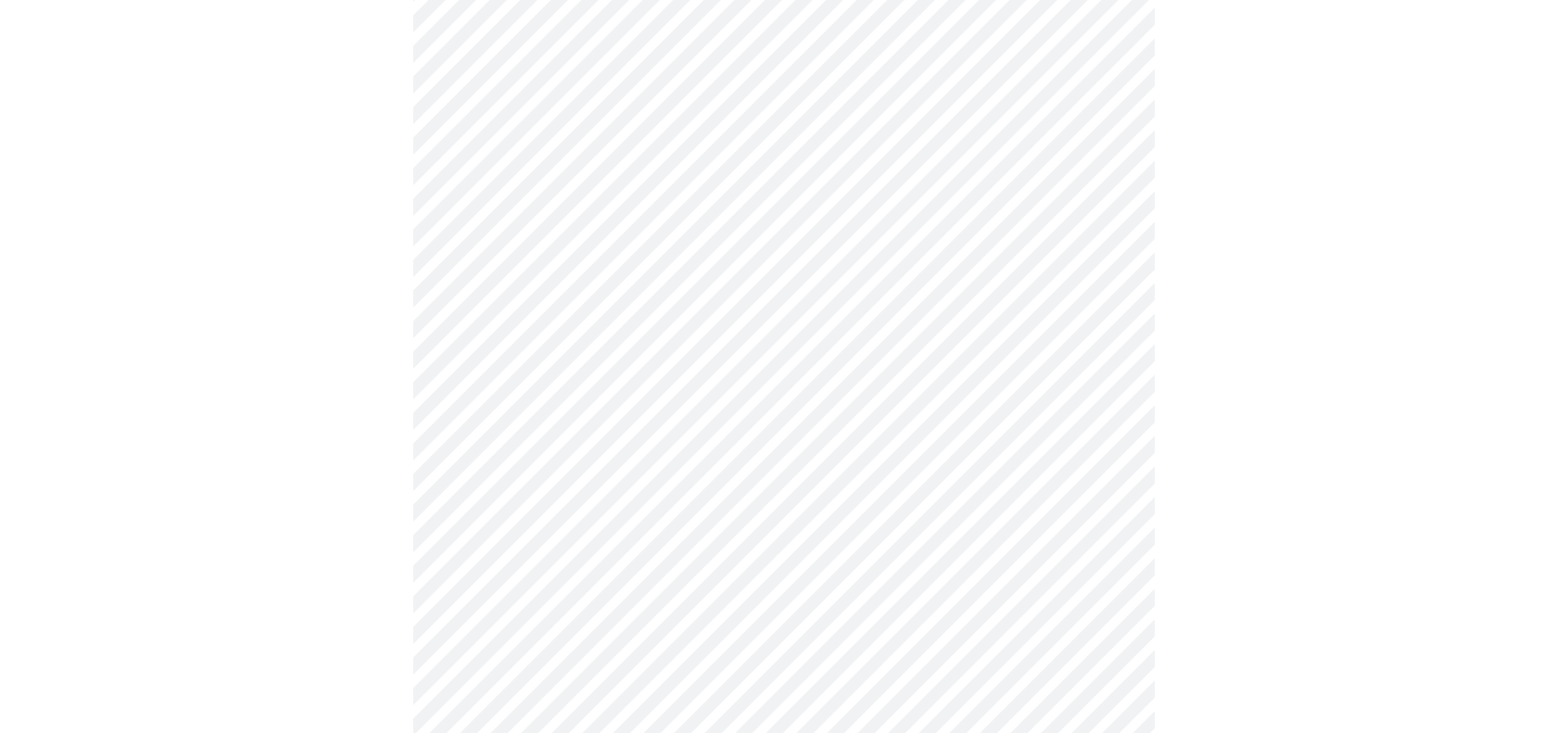
scroll to position [4980, 0]
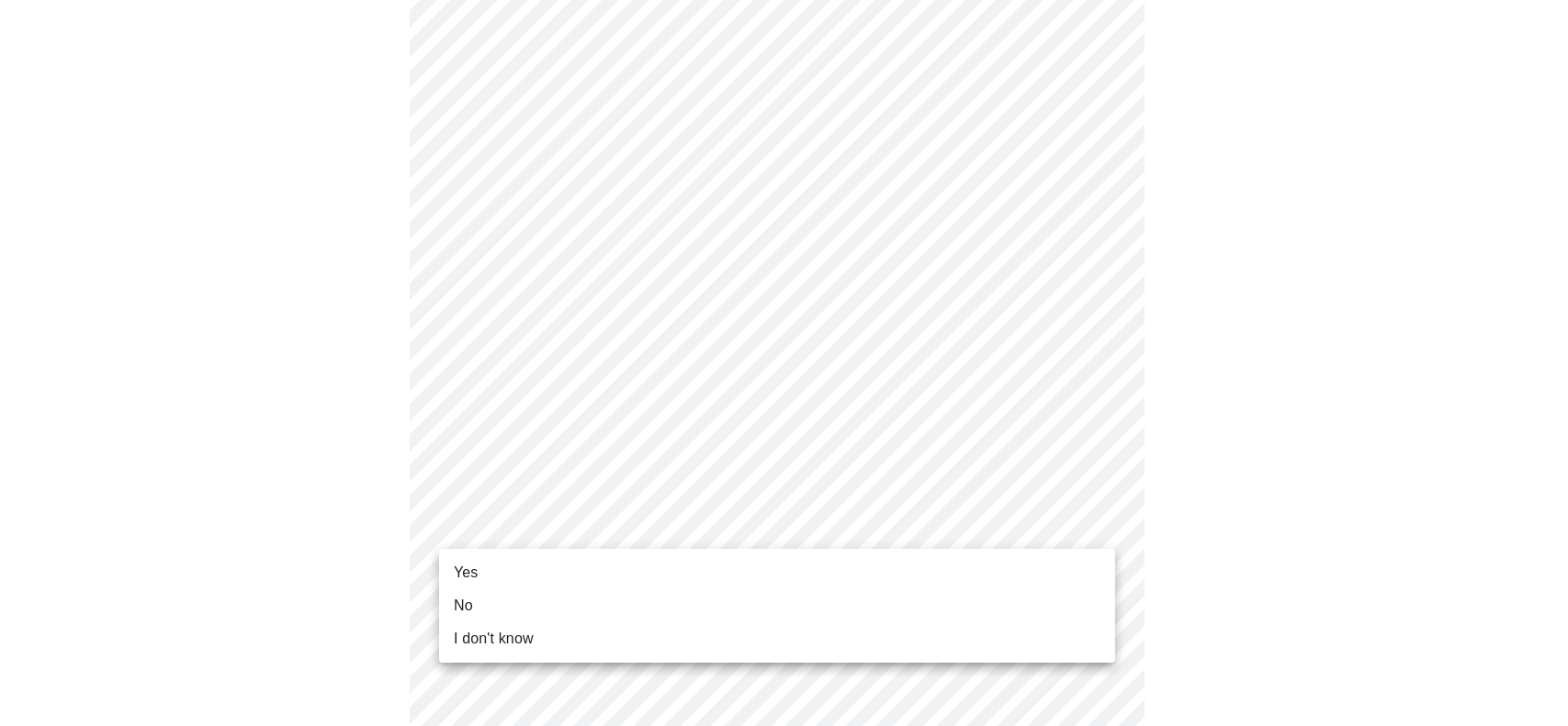
click at [654, 568] on li "Yes" at bounding box center [777, 573] width 676 height 33
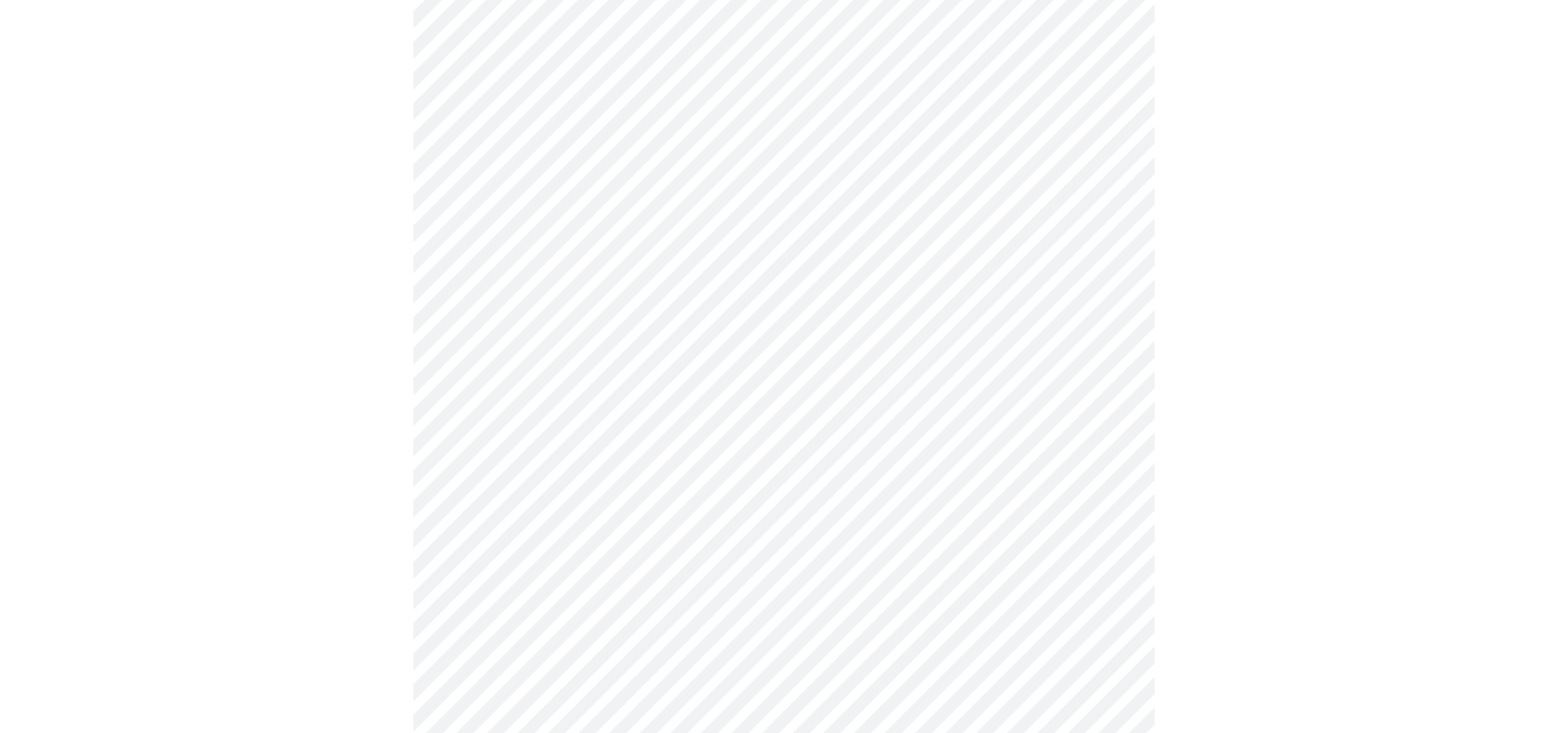
scroll to position [0, 0]
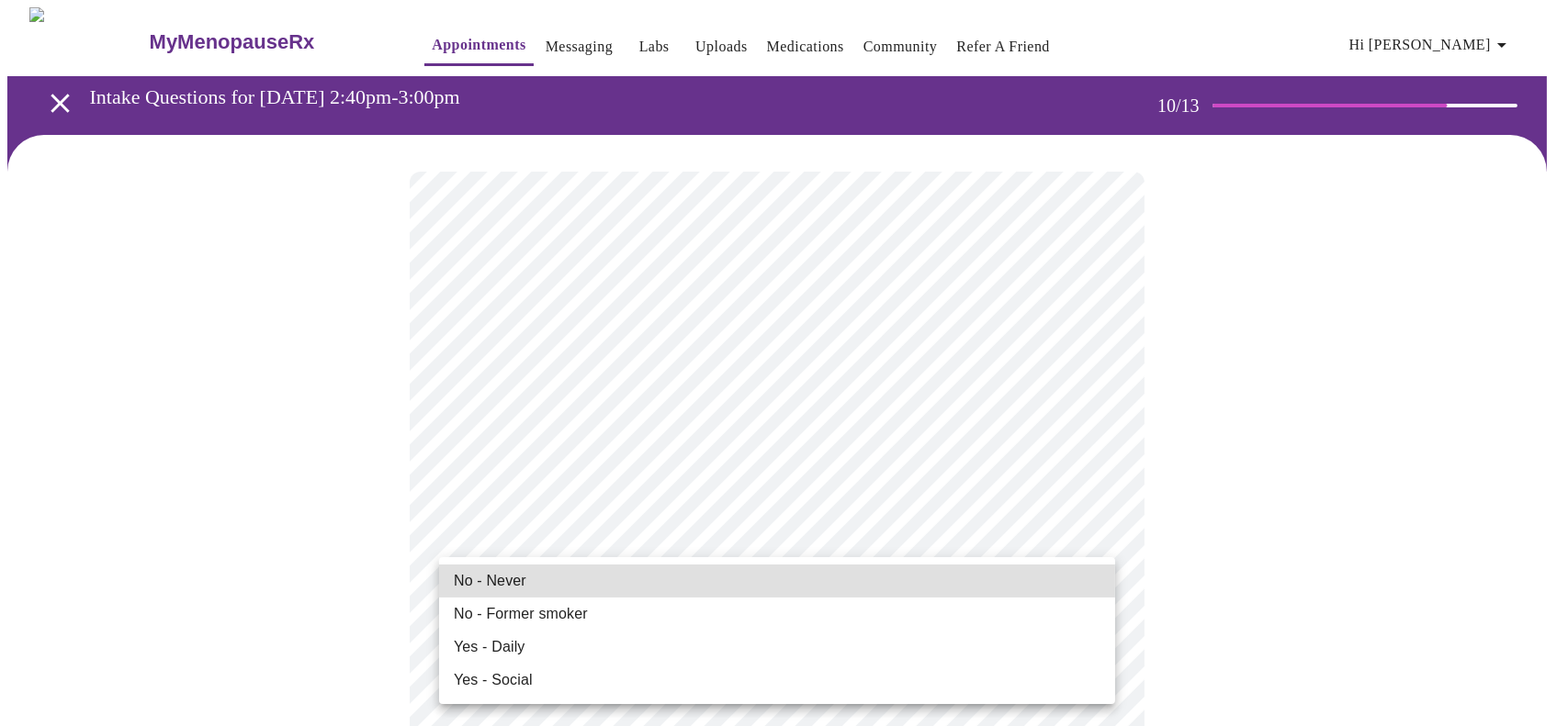
click at [682, 579] on li "No - Never" at bounding box center [777, 582] width 676 height 33
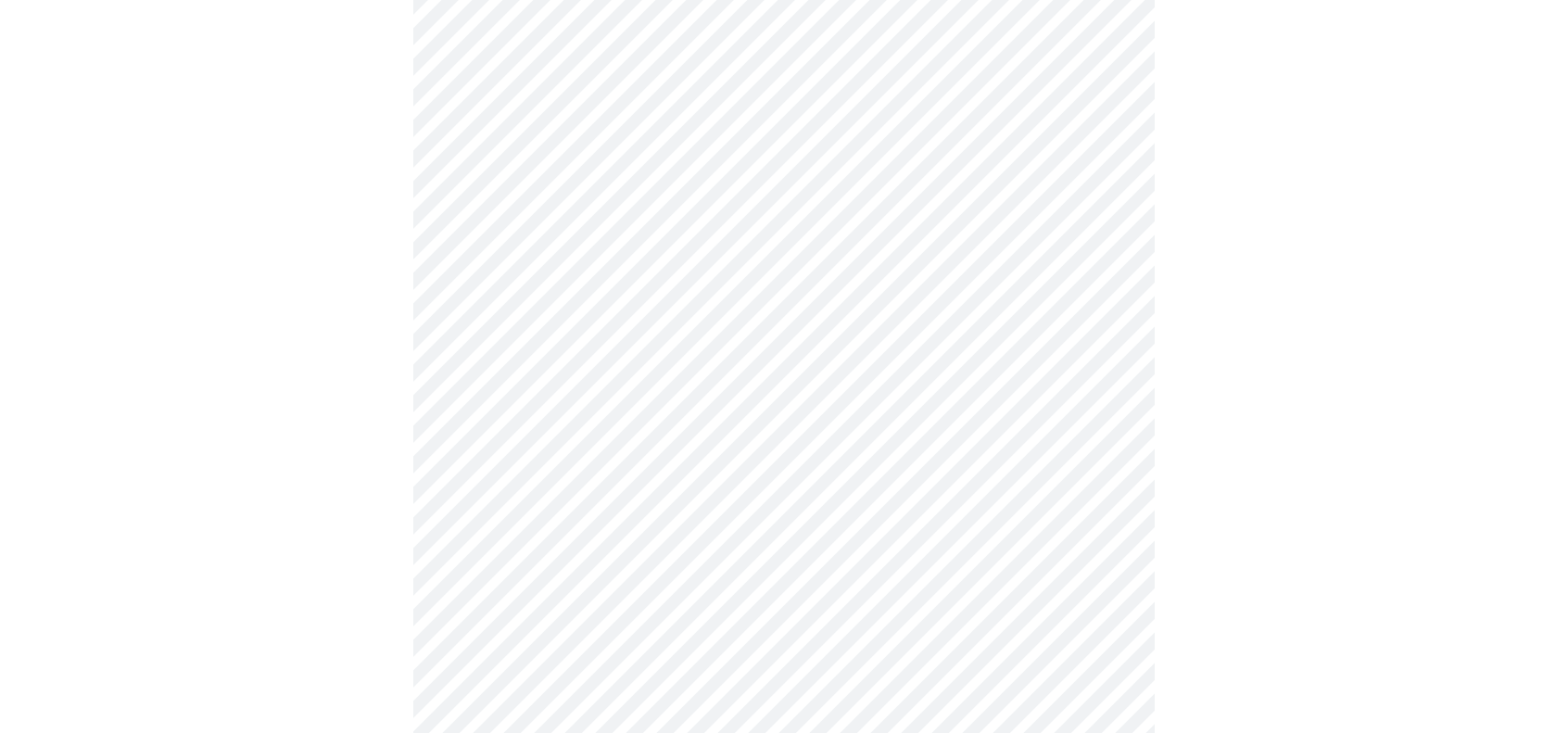
scroll to position [1298, 0]
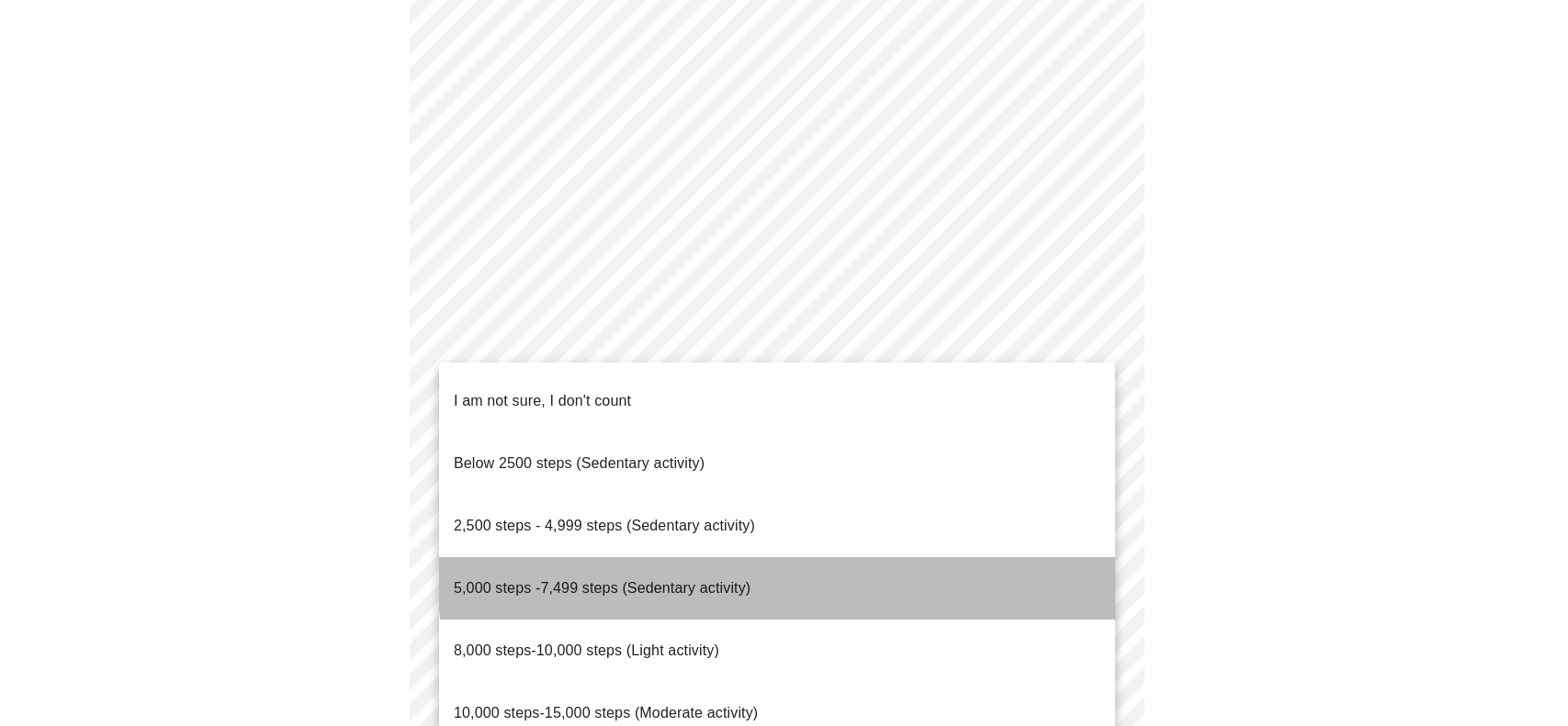
click at [792, 557] on li "5,000 steps -7,499 steps (Sedentary activity)" at bounding box center [777, 588] width 676 height 62
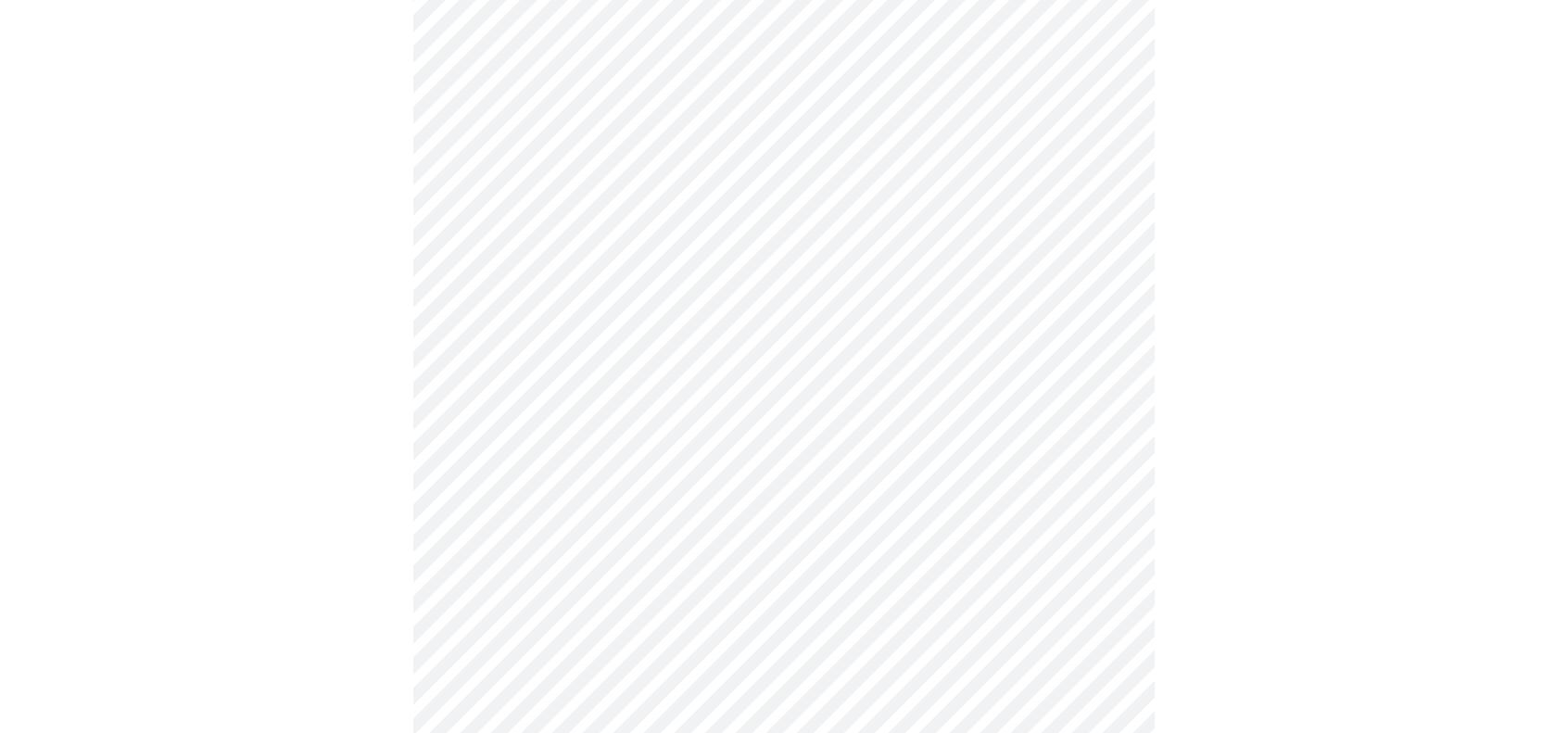
scroll to position [1484, 0]
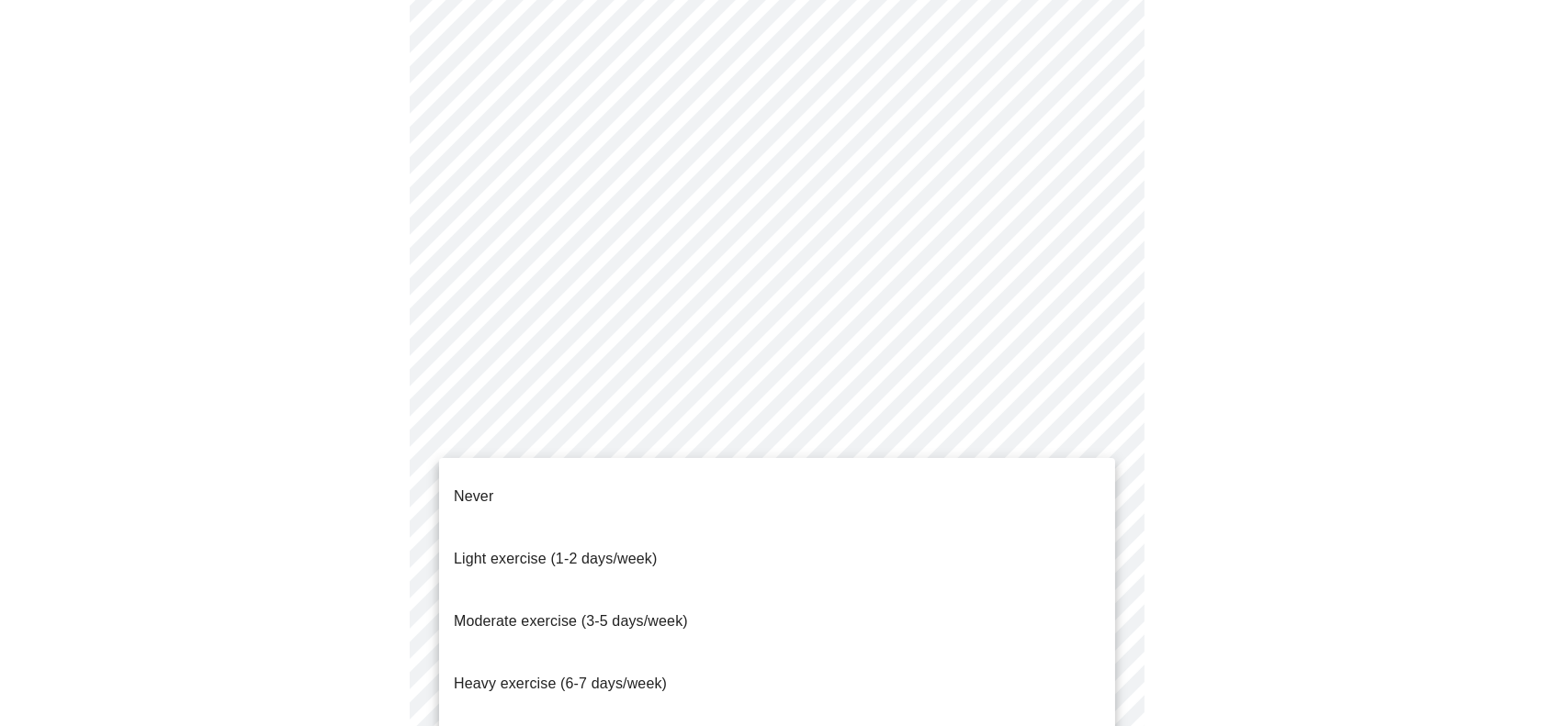
click at [728, 535] on li "Light exercise (1-2 days/week)" at bounding box center [777, 559] width 676 height 62
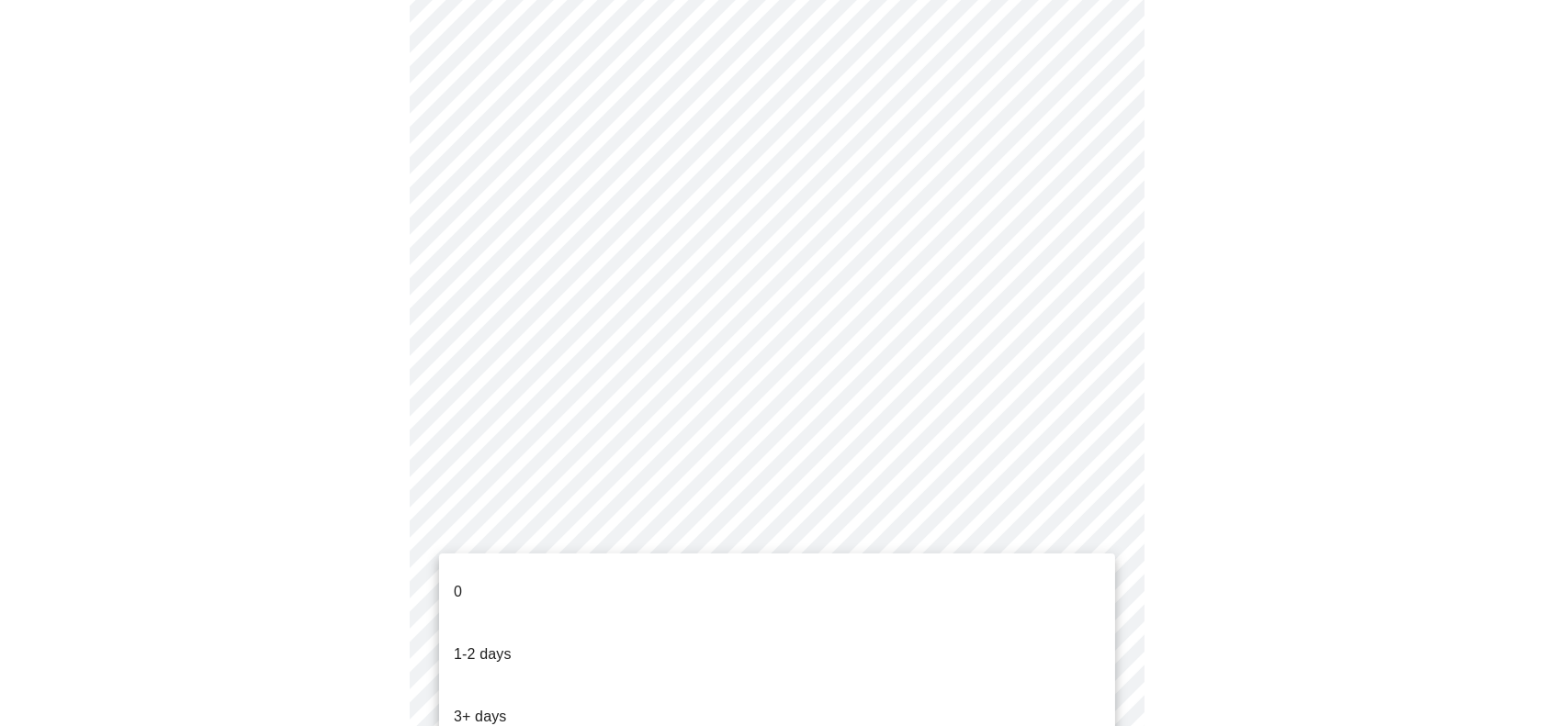
click at [661, 623] on li "1-2 days" at bounding box center [777, 654] width 676 height 62
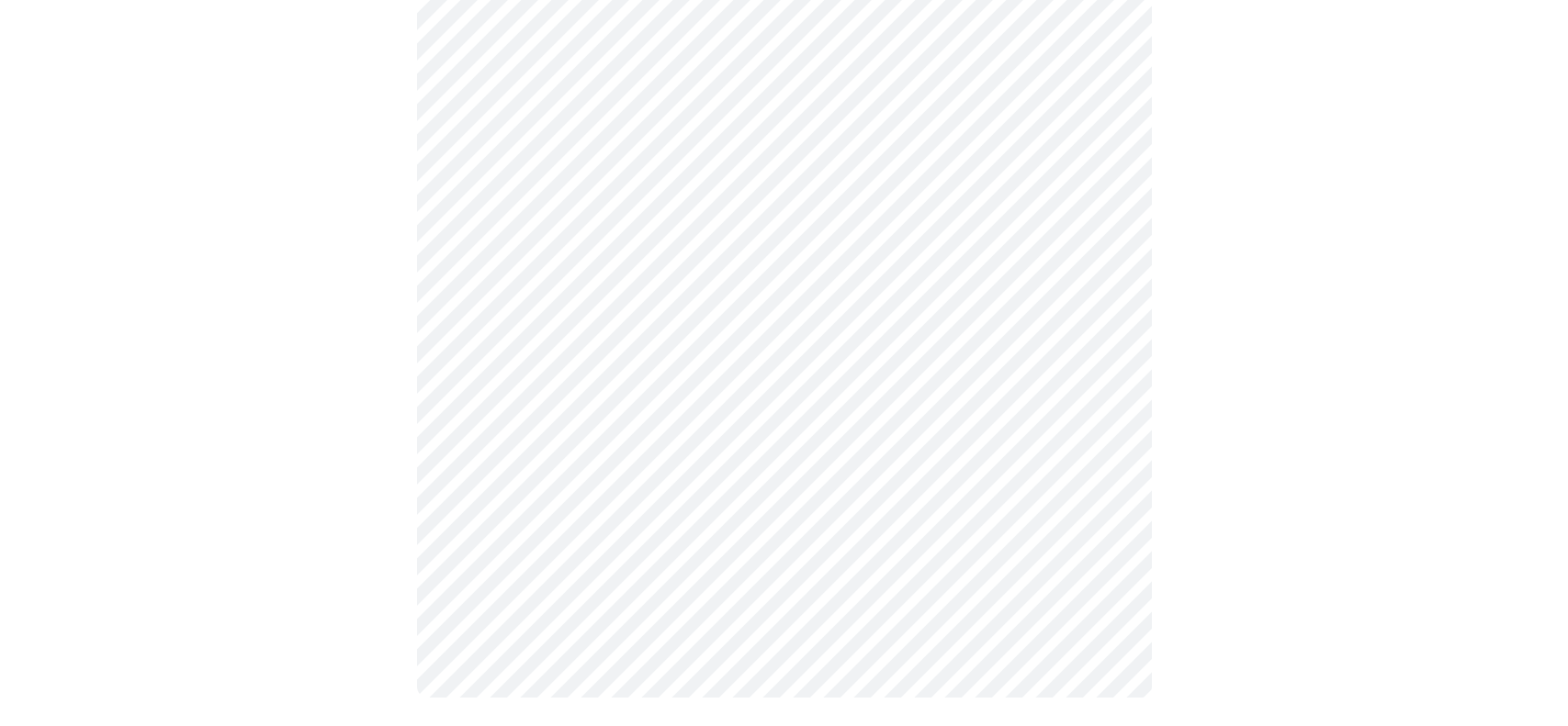
scroll to position [0, 0]
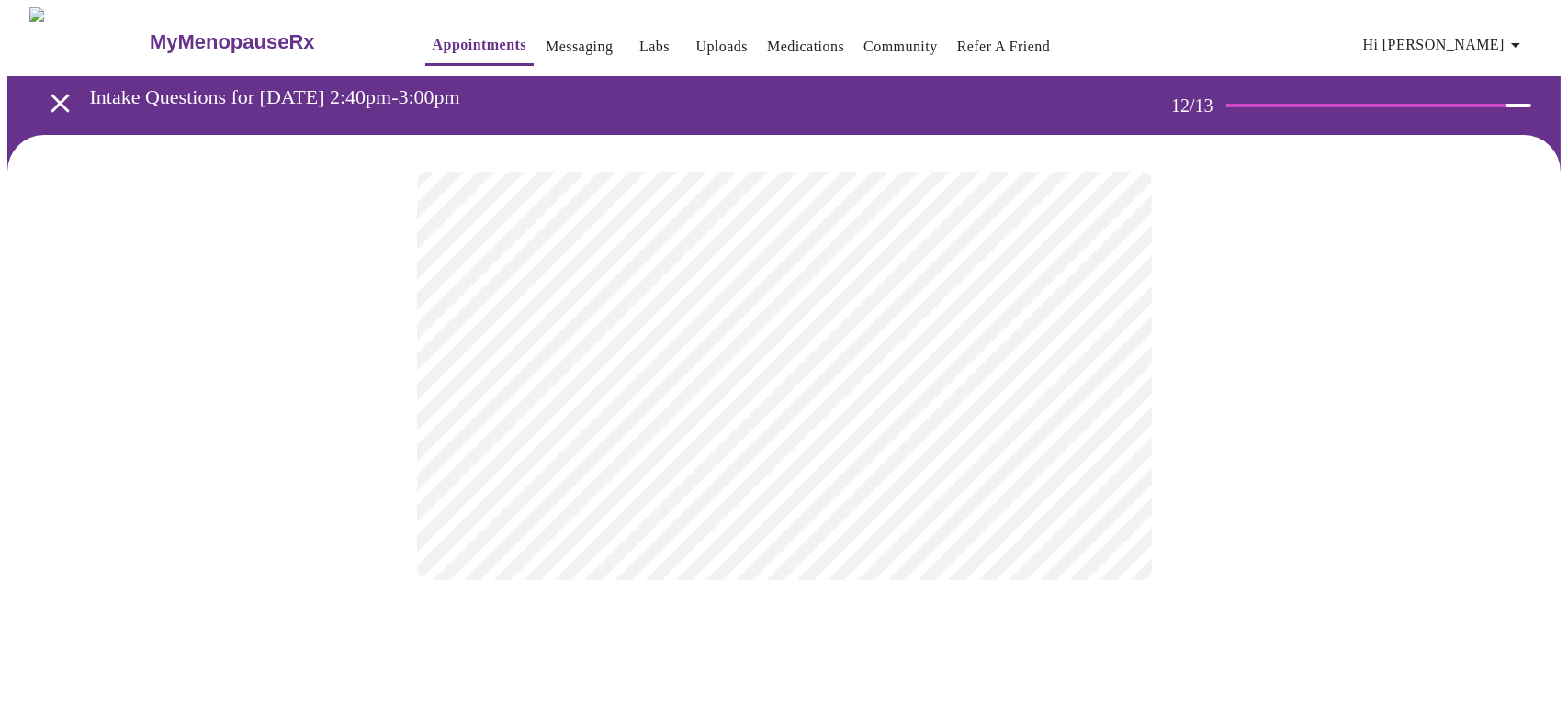
click at [910, 383] on body "MyMenopauseRx Appointments Messaging Labs Uploads Medications Community Refer a…" at bounding box center [784, 312] width 1553 height 610
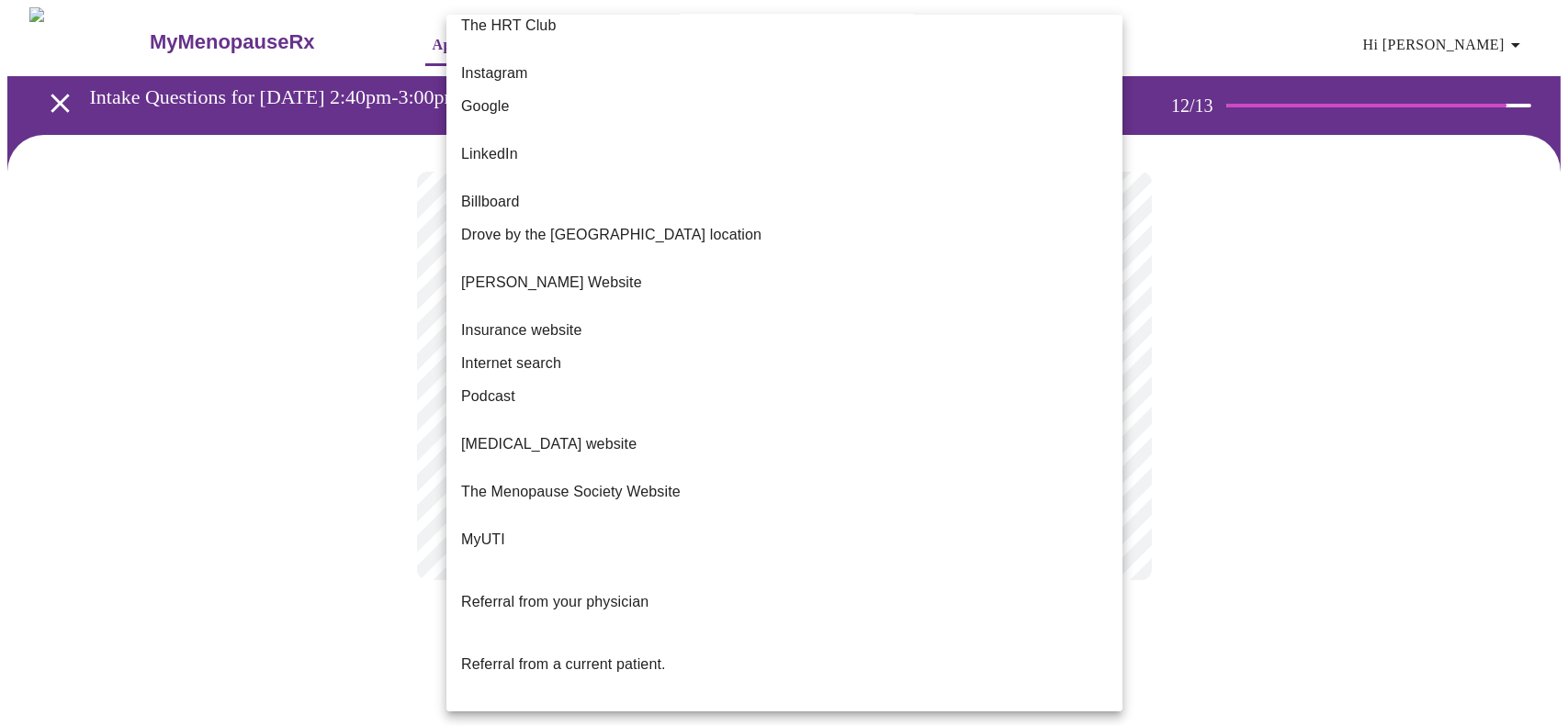
scroll to position [78, 0]
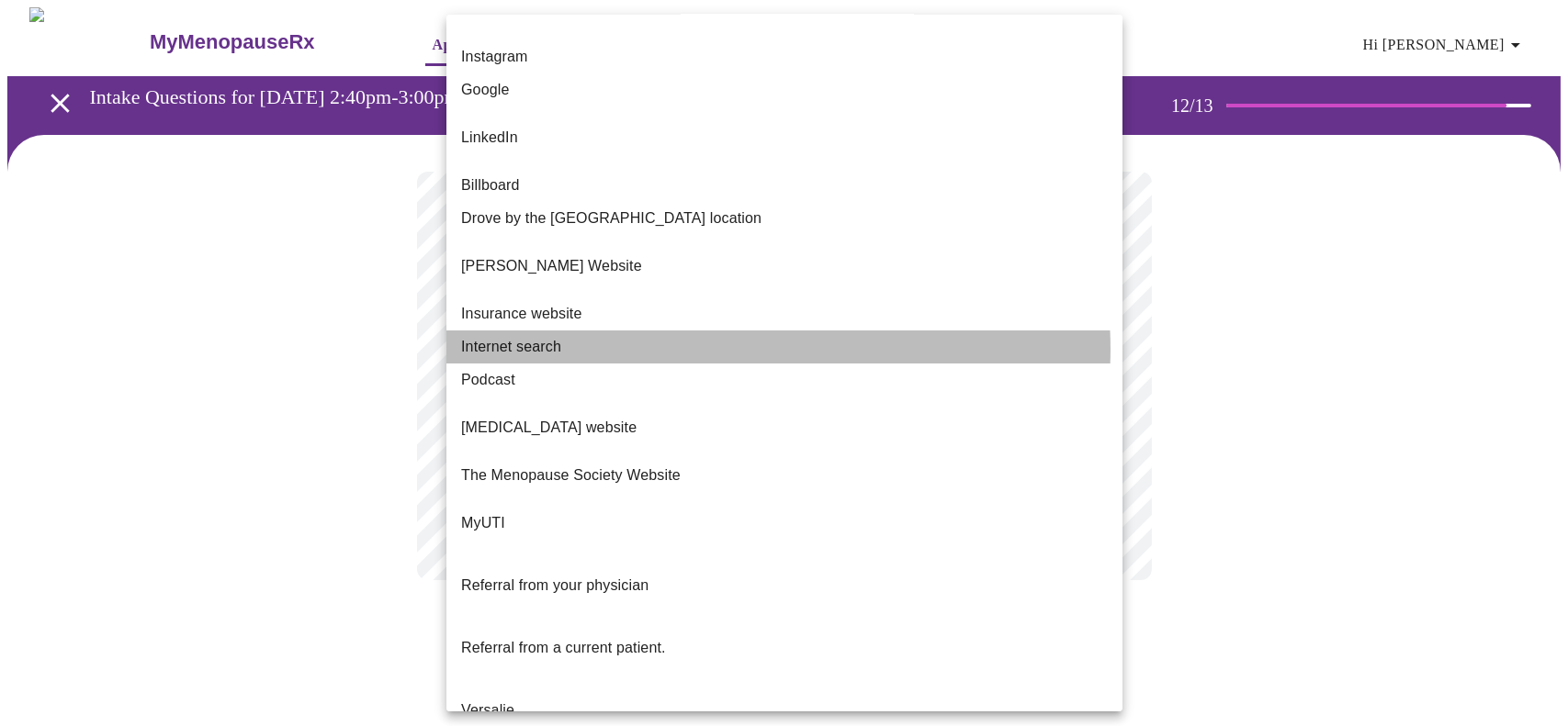
click at [714, 331] on li "Internet search" at bounding box center [784, 347] width 676 height 33
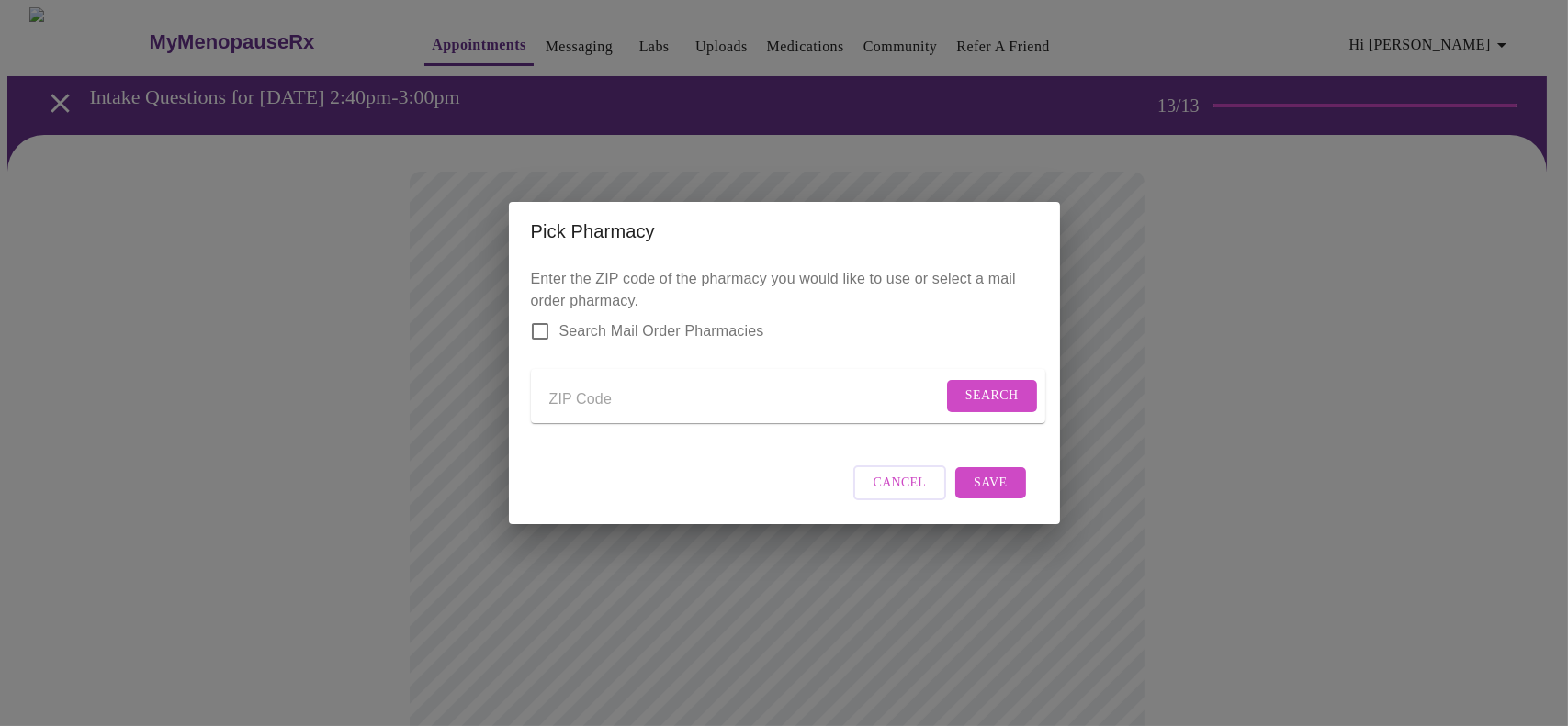
click at [670, 394] on input "Send a message to your care team" at bounding box center [746, 399] width 393 height 29
type input "60565"
click at [987, 399] on span "Search" at bounding box center [992, 396] width 53 height 23
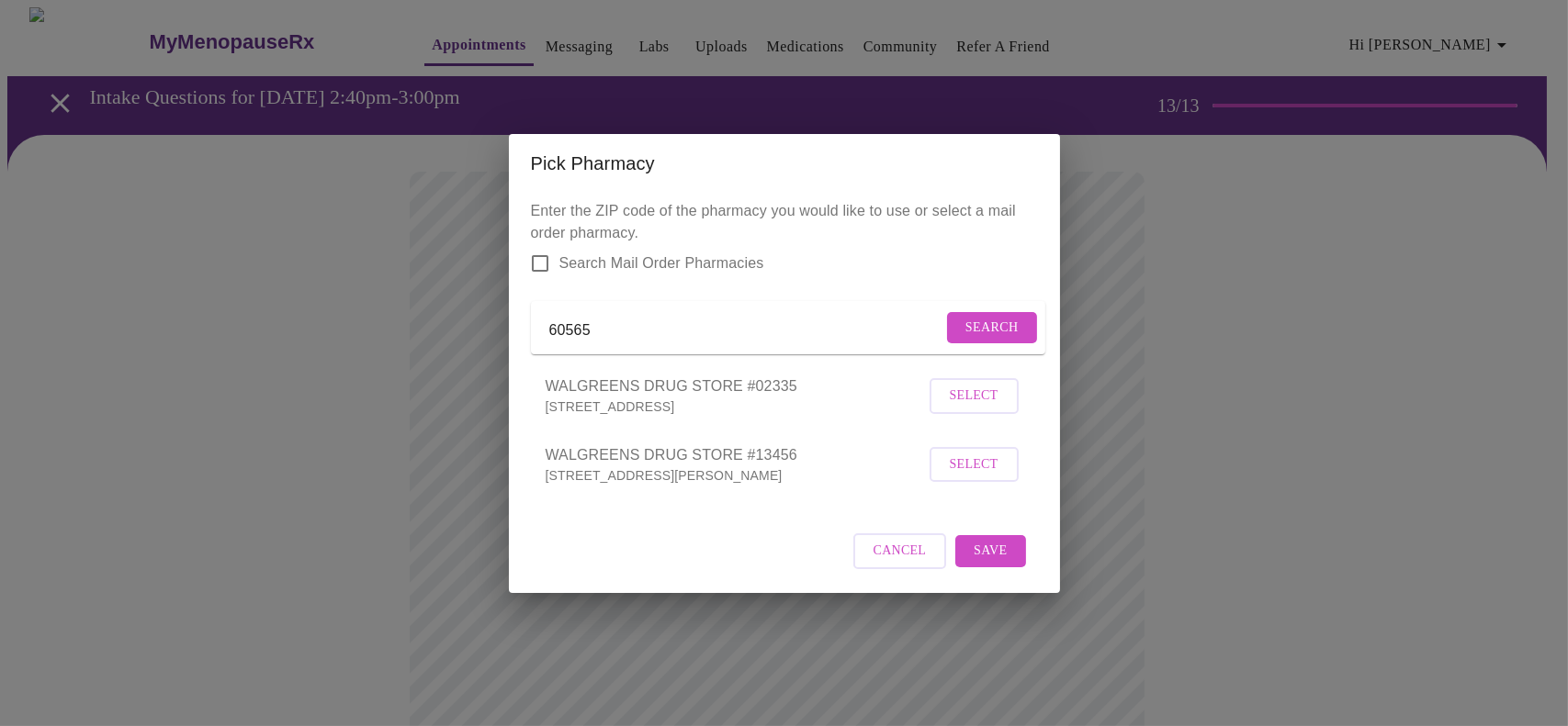
click at [981, 408] on span "Select" at bounding box center [975, 396] width 48 height 23
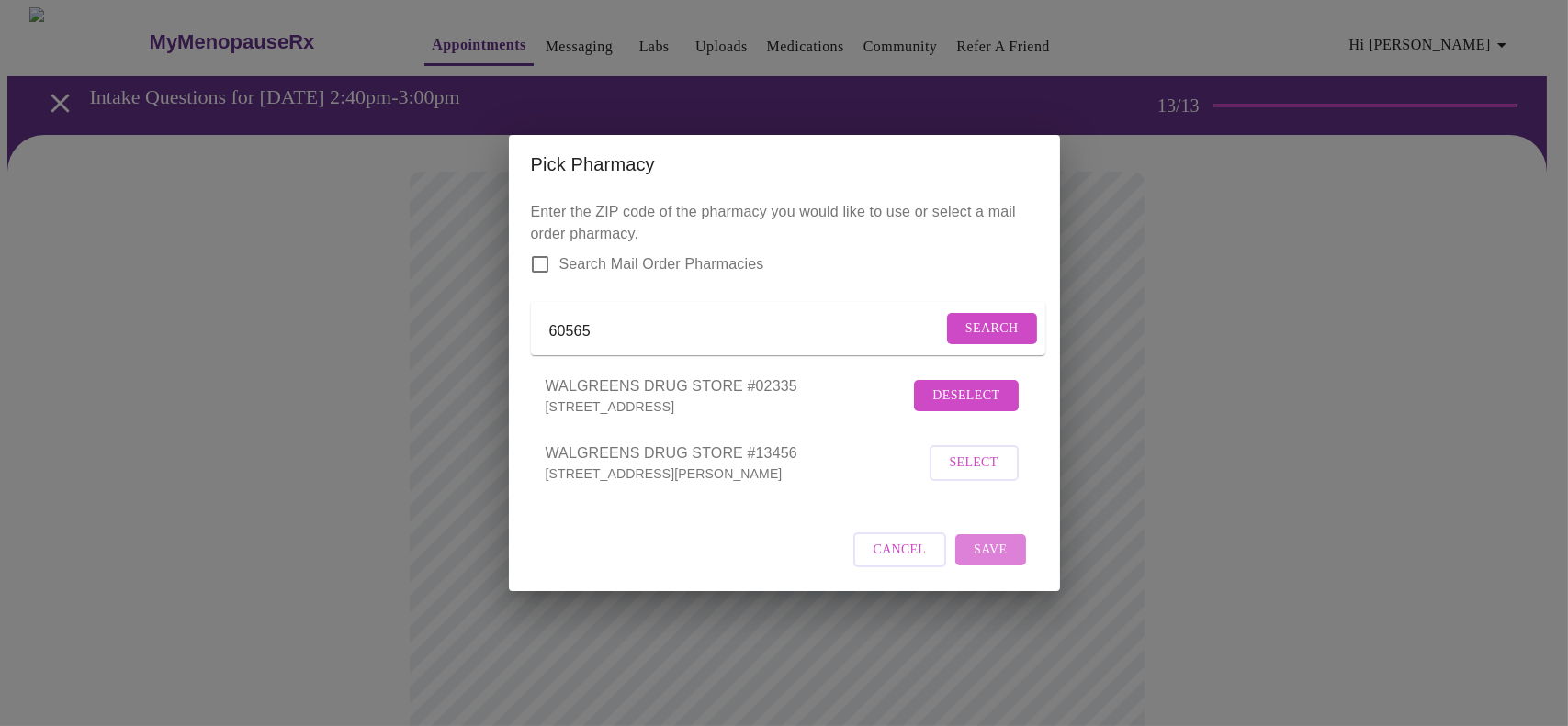
click at [1002, 562] on span "Save" at bounding box center [990, 551] width 33 height 23
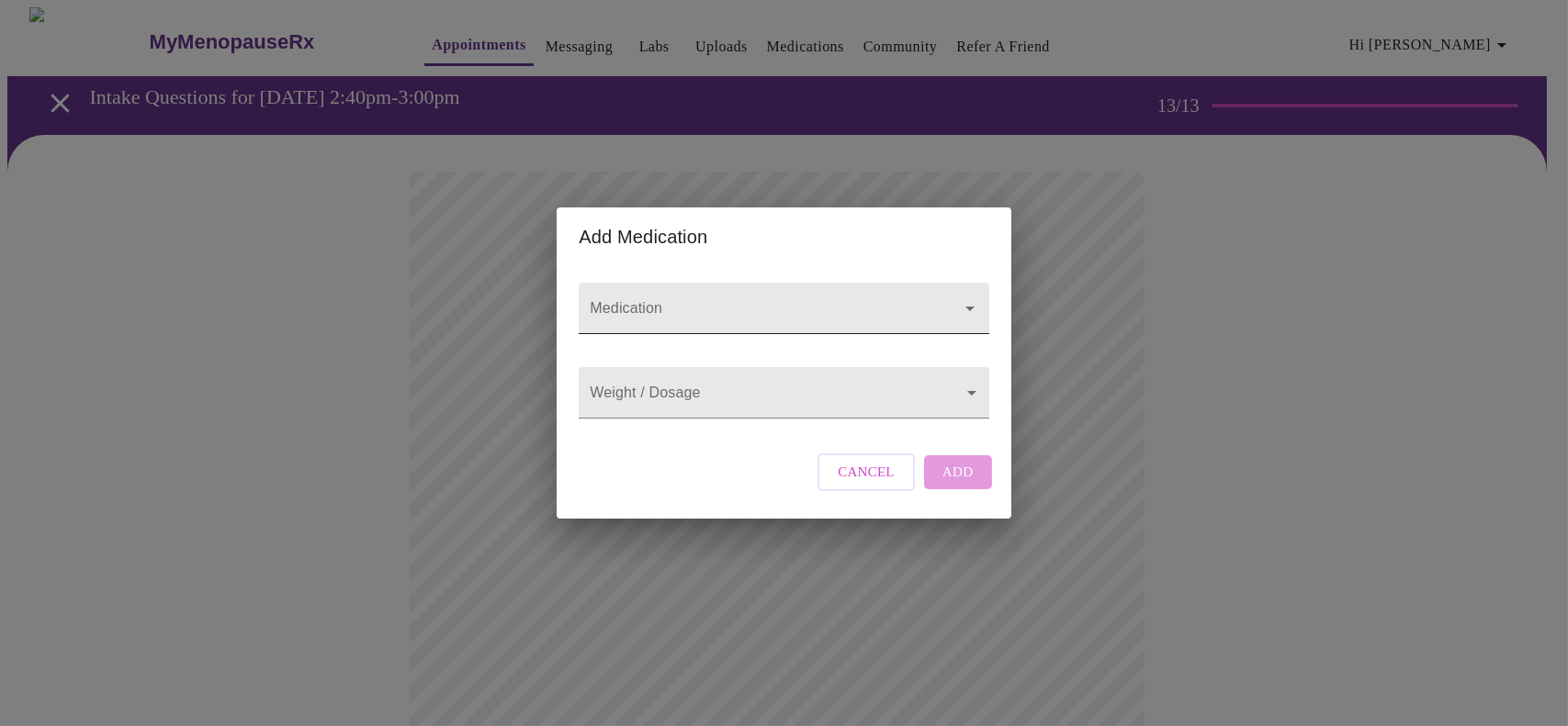
click at [714, 300] on input "Medication" at bounding box center [756, 317] width 342 height 34
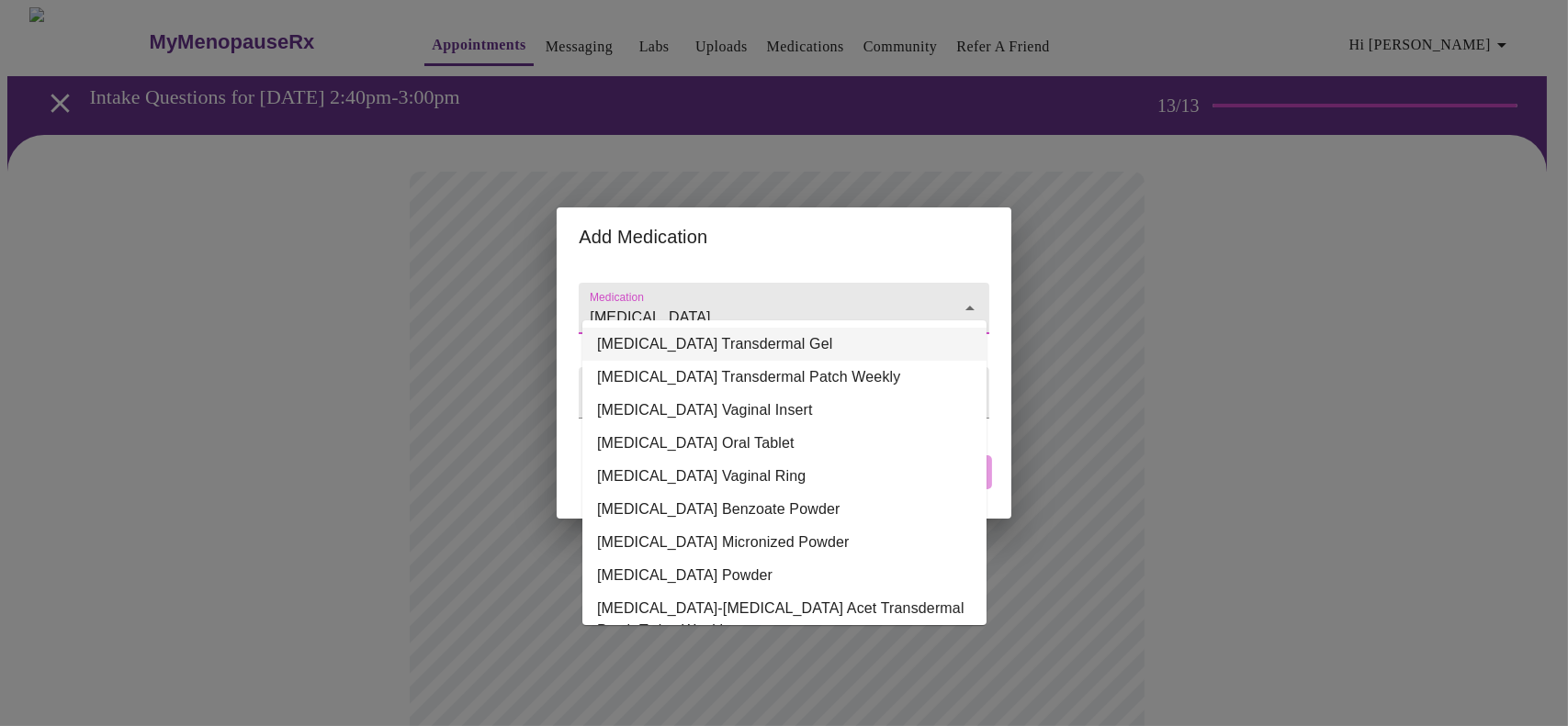
click at [805, 340] on li "Estradiol Transdermal Gel" at bounding box center [784, 344] width 404 height 33
click at [815, 305] on input "Estradiol Transdermal Gel" at bounding box center [756, 317] width 342 height 34
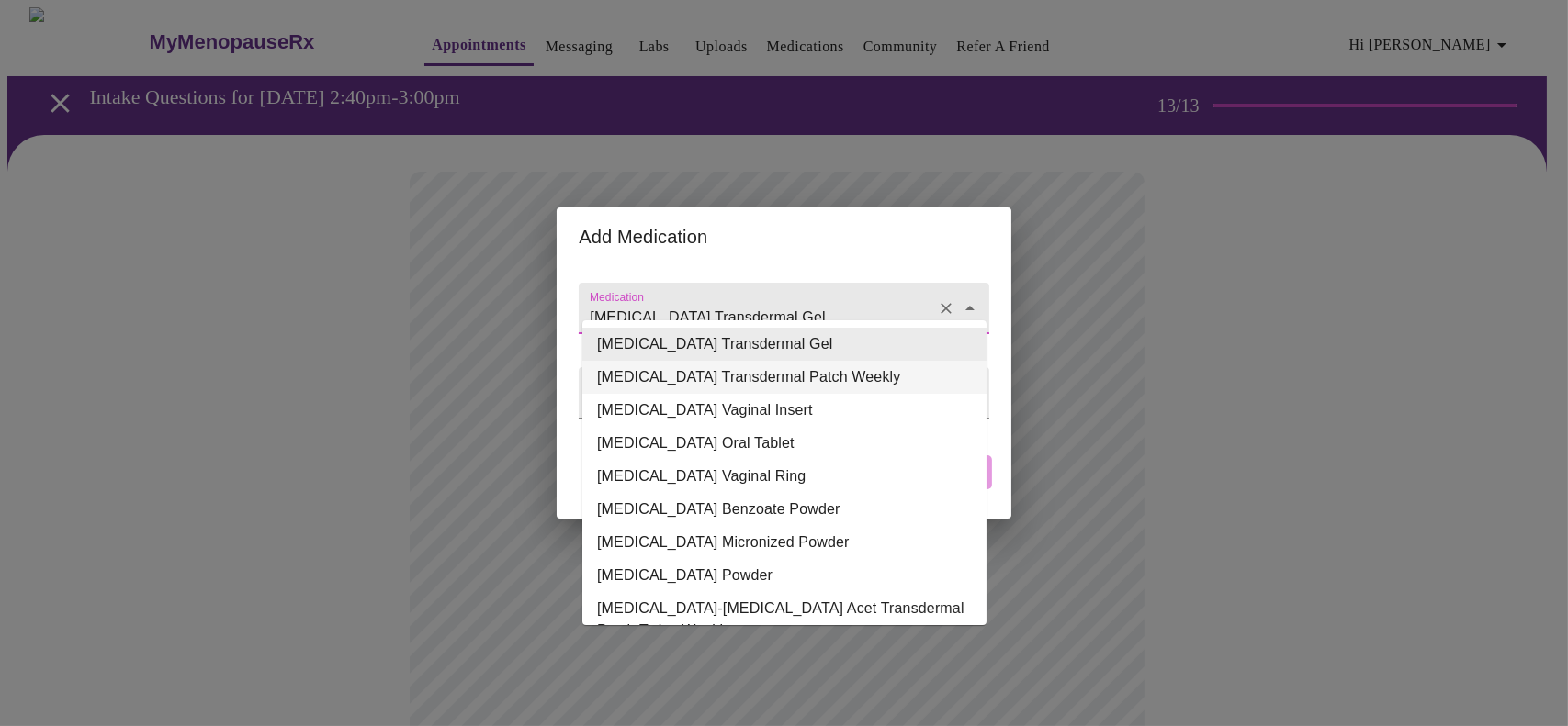
click at [798, 377] on li "Estradiol Transdermal Patch Weekly" at bounding box center [784, 377] width 404 height 33
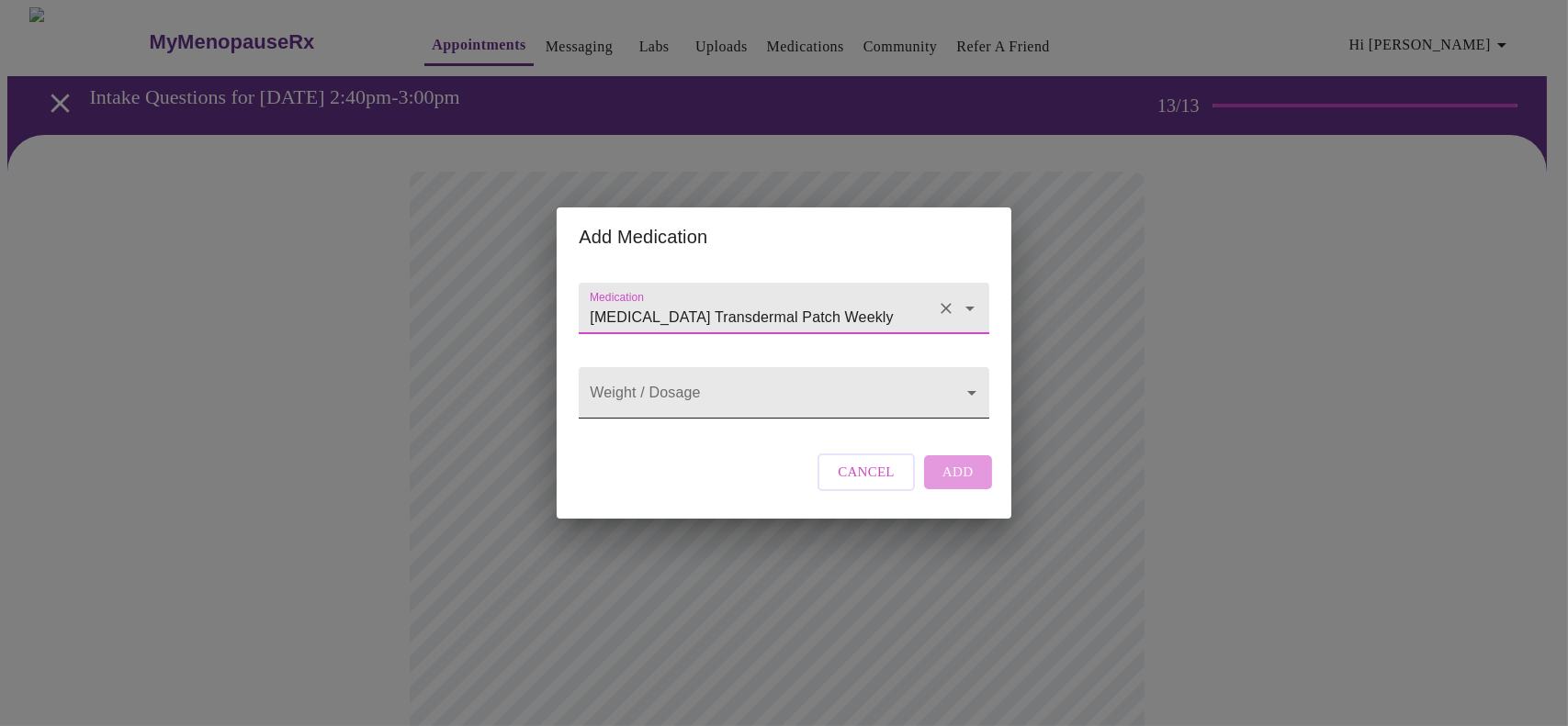
type input "Estradiol Transdermal Patch Weekly"
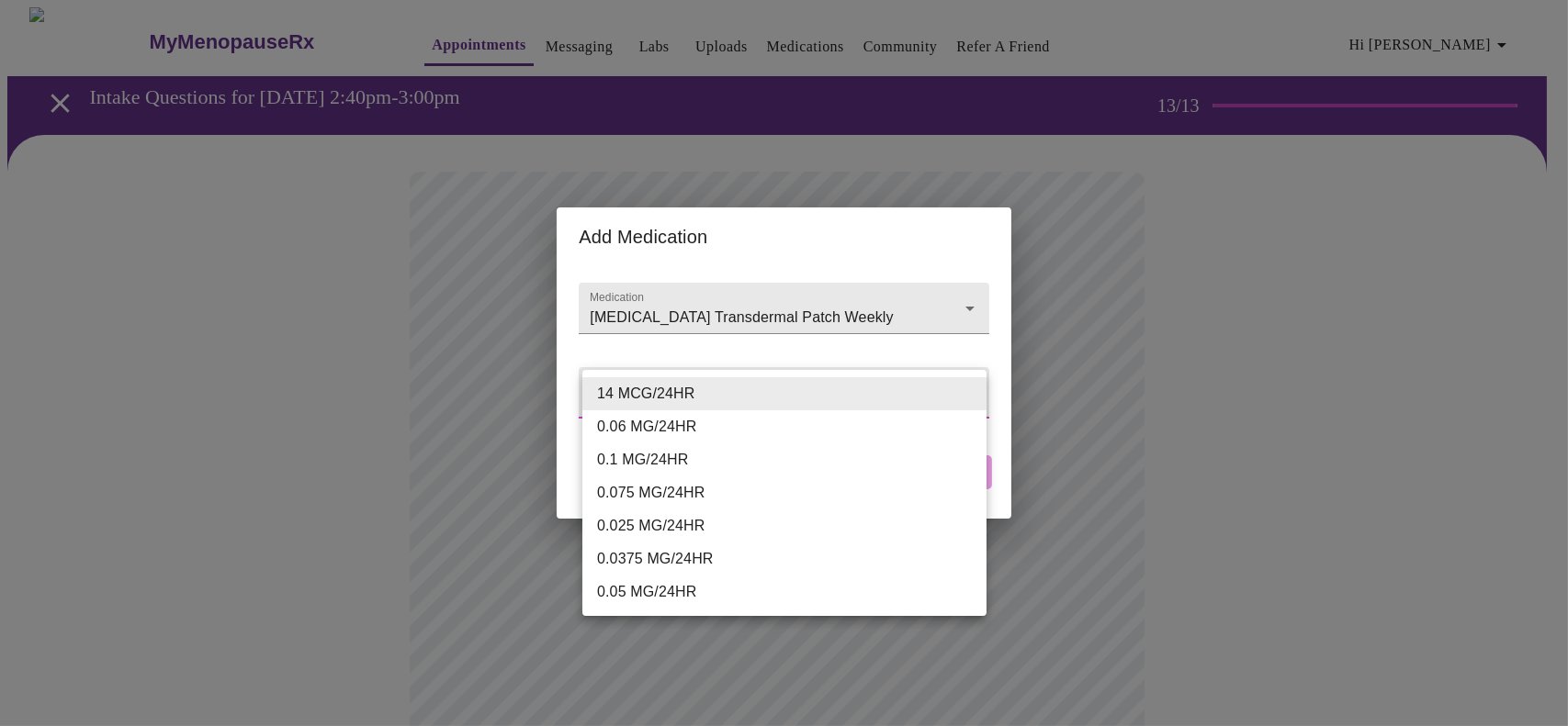
click at [802, 390] on body "MyMenopauseRx Appointments Messaging Labs Uploads Medications Community Refer a…" at bounding box center [784, 698] width 1553 height 1380
click at [748, 562] on li "0.0375 MG/24HR" at bounding box center [784, 559] width 404 height 33
type input "0.0375 MG/24HR"
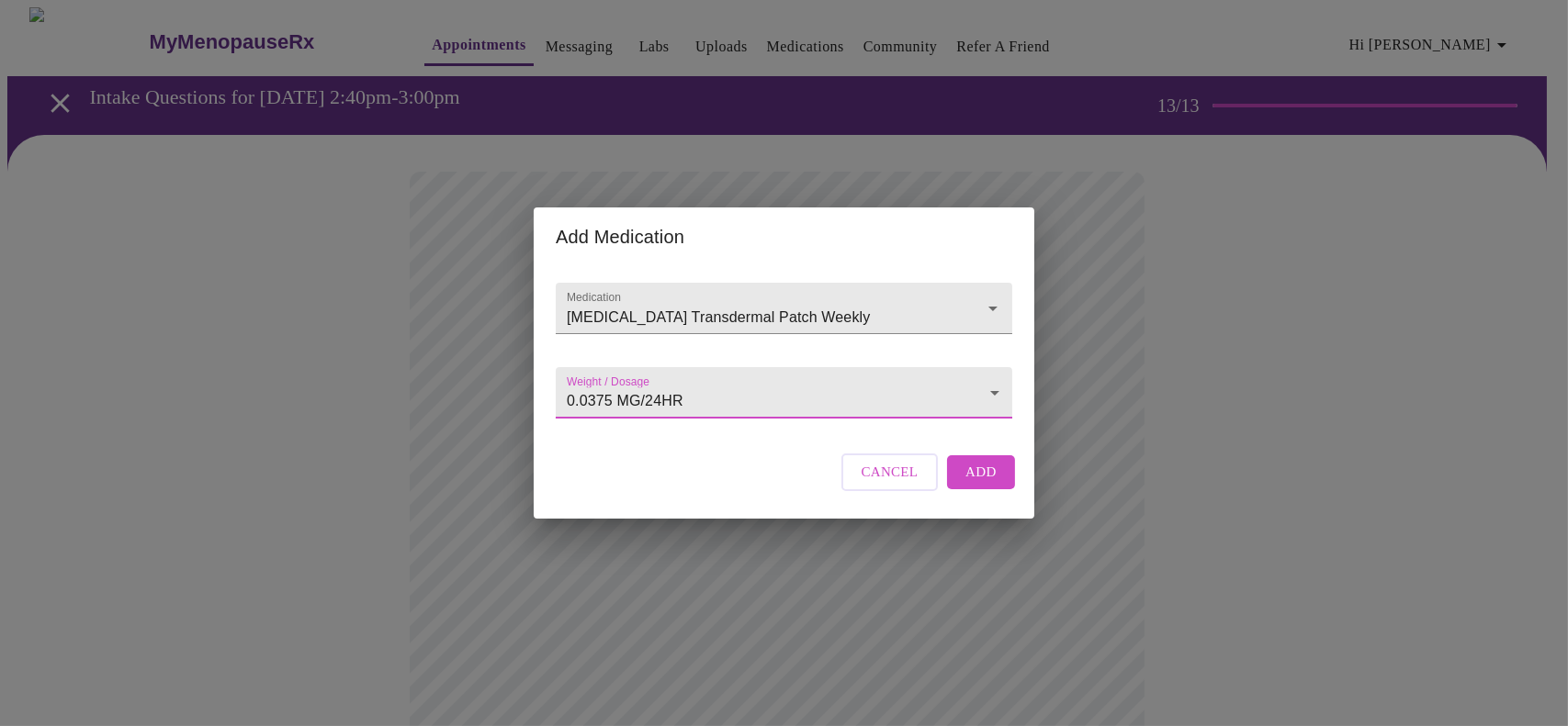
click at [970, 484] on span "Add" at bounding box center [981, 472] width 31 height 24
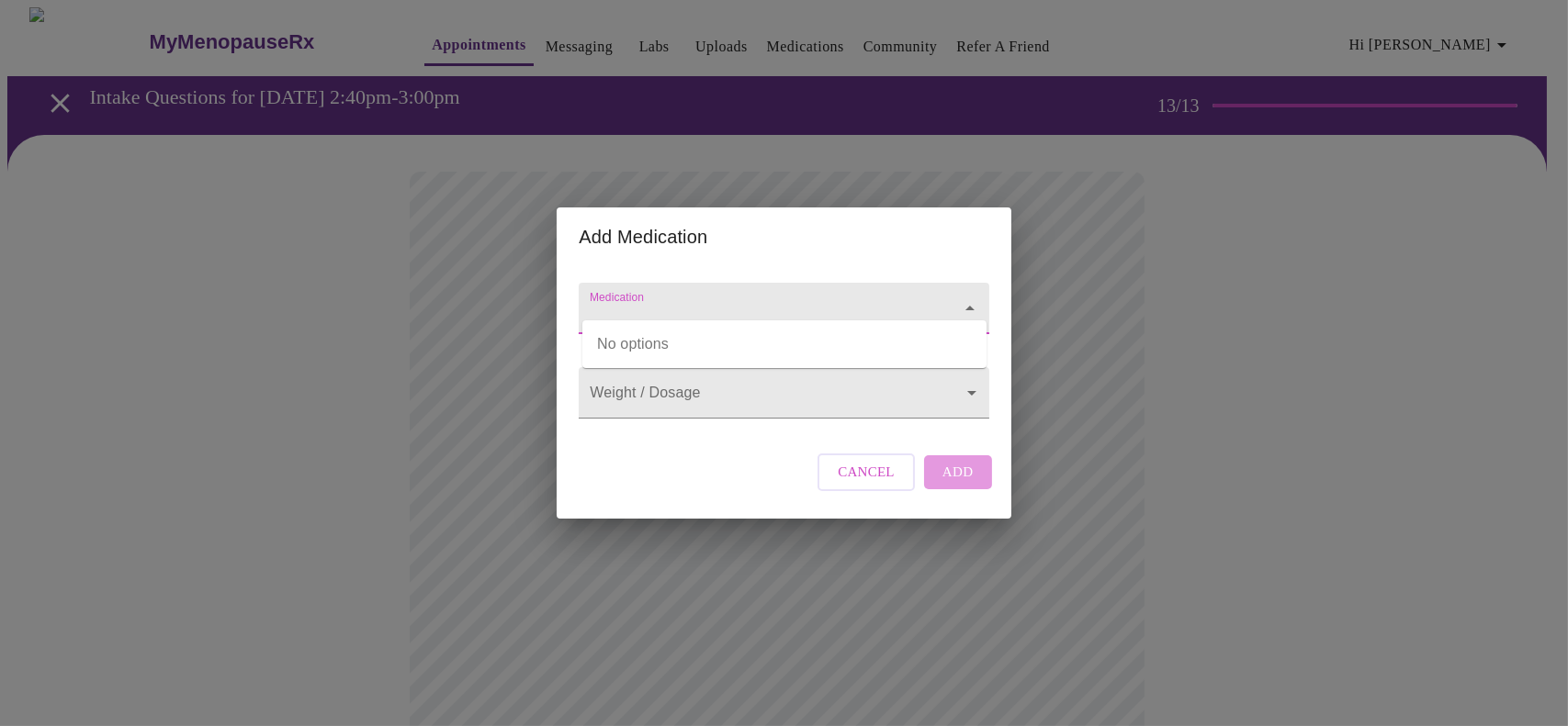
click at [724, 303] on input "Medication" at bounding box center [756, 317] width 342 height 34
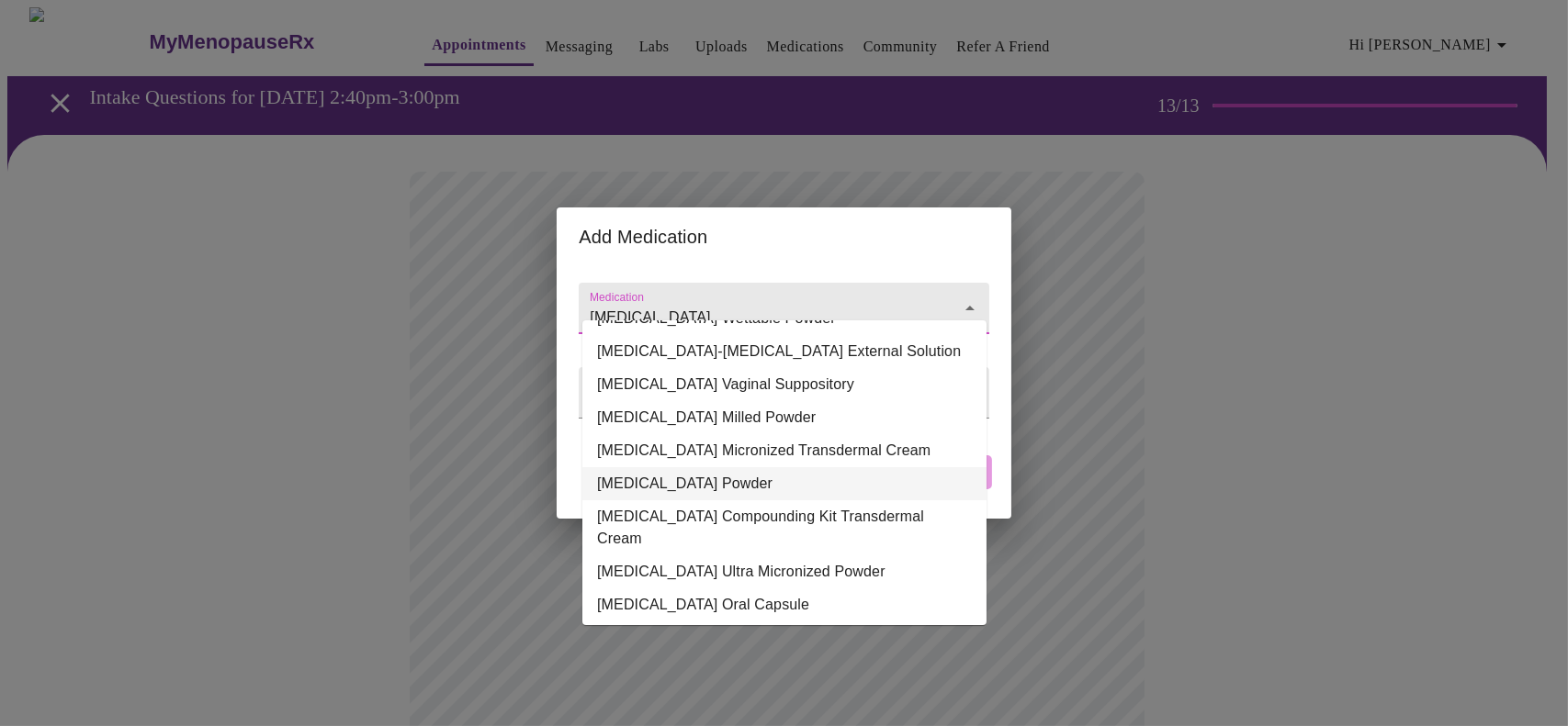
scroll to position [183, 0]
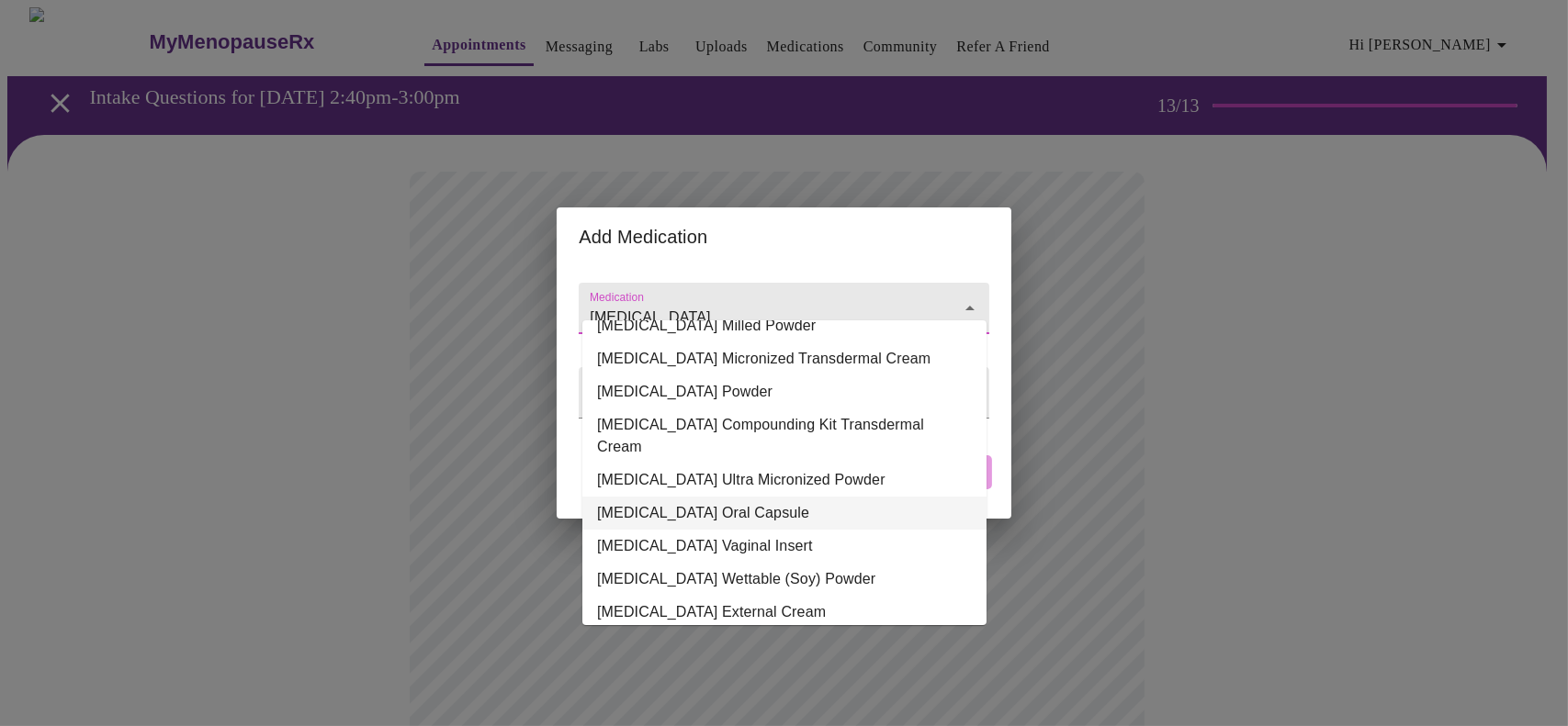
click at [787, 497] on li "Progesterone Oral Capsule" at bounding box center [784, 514] width 404 height 33
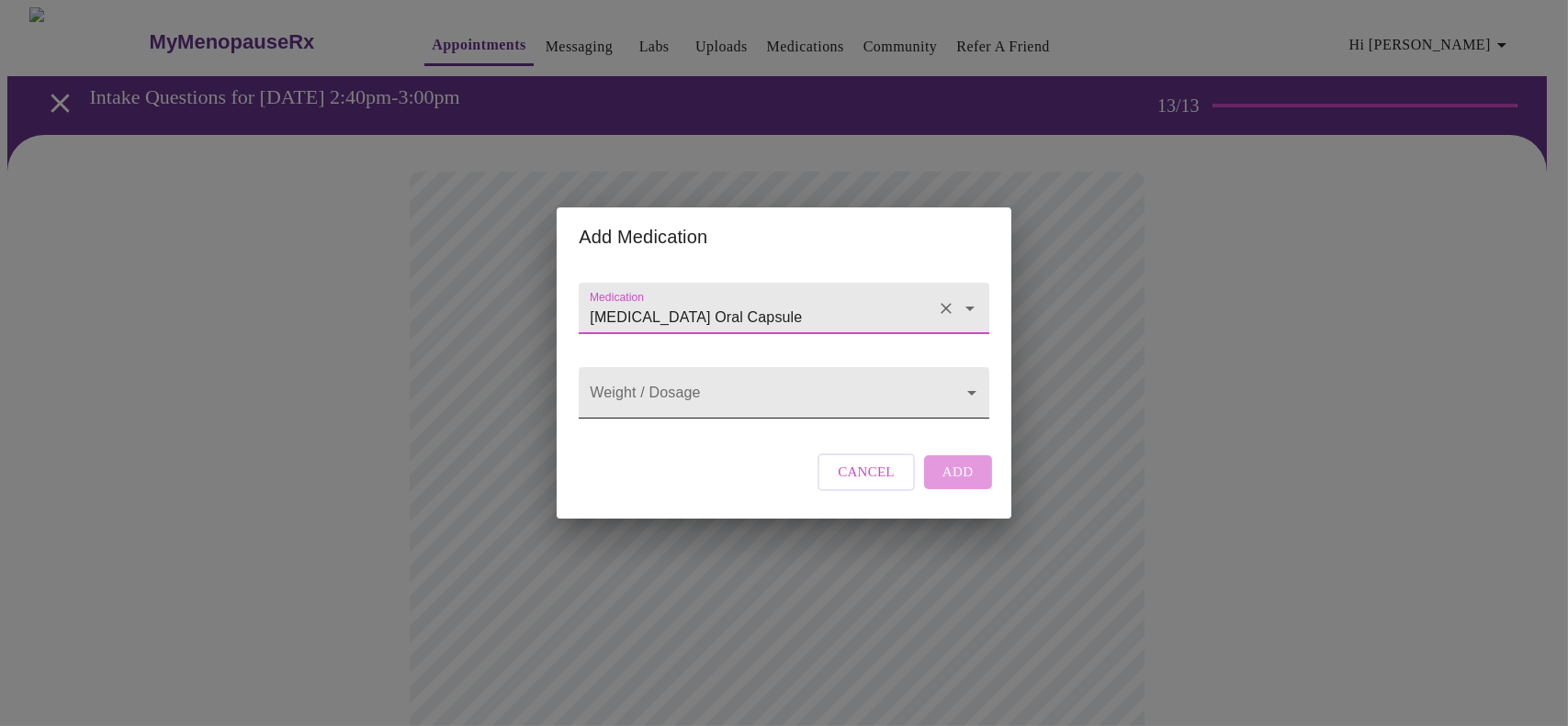
type input "Progesterone Oral Capsule"
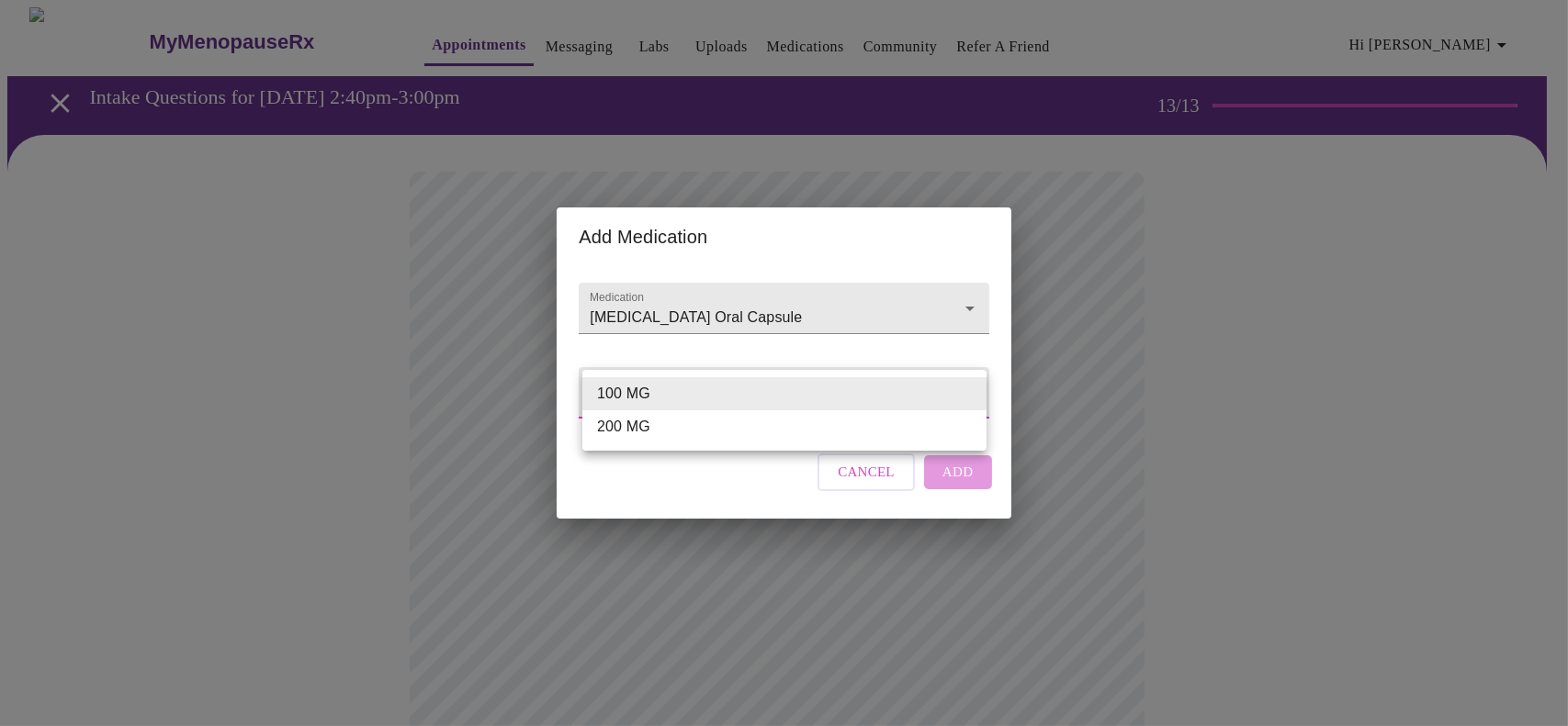
click at [773, 393] on body "MyMenopauseRx Appointments Messaging Labs Uploads Medications Community Refer a…" at bounding box center [784, 717] width 1553 height 1420
click at [751, 426] on li "200 MG" at bounding box center [784, 427] width 404 height 33
type input "200 MG"
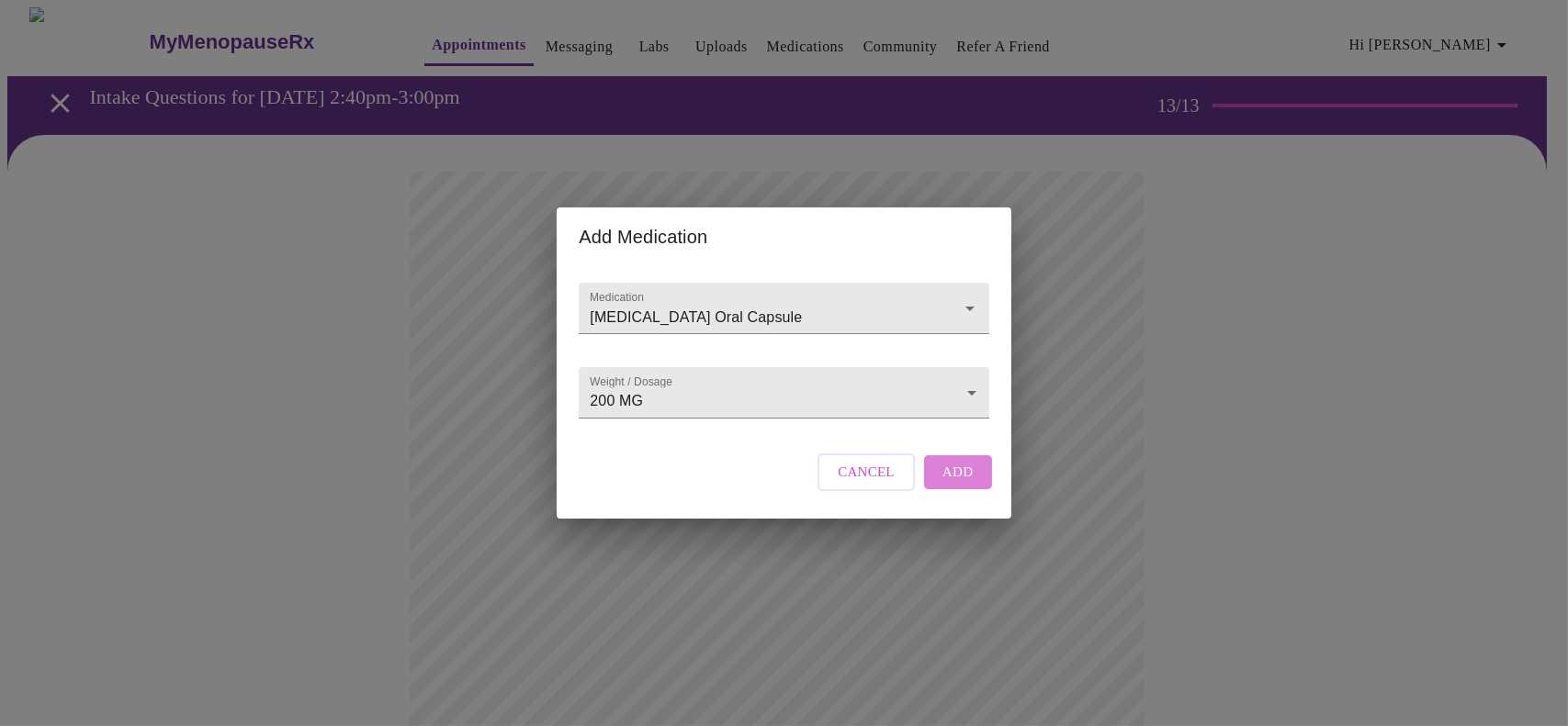
click at [946, 483] on span "Add" at bounding box center [958, 472] width 31 height 24
click at [760, 300] on input "Medication" at bounding box center [756, 317] width 342 height 34
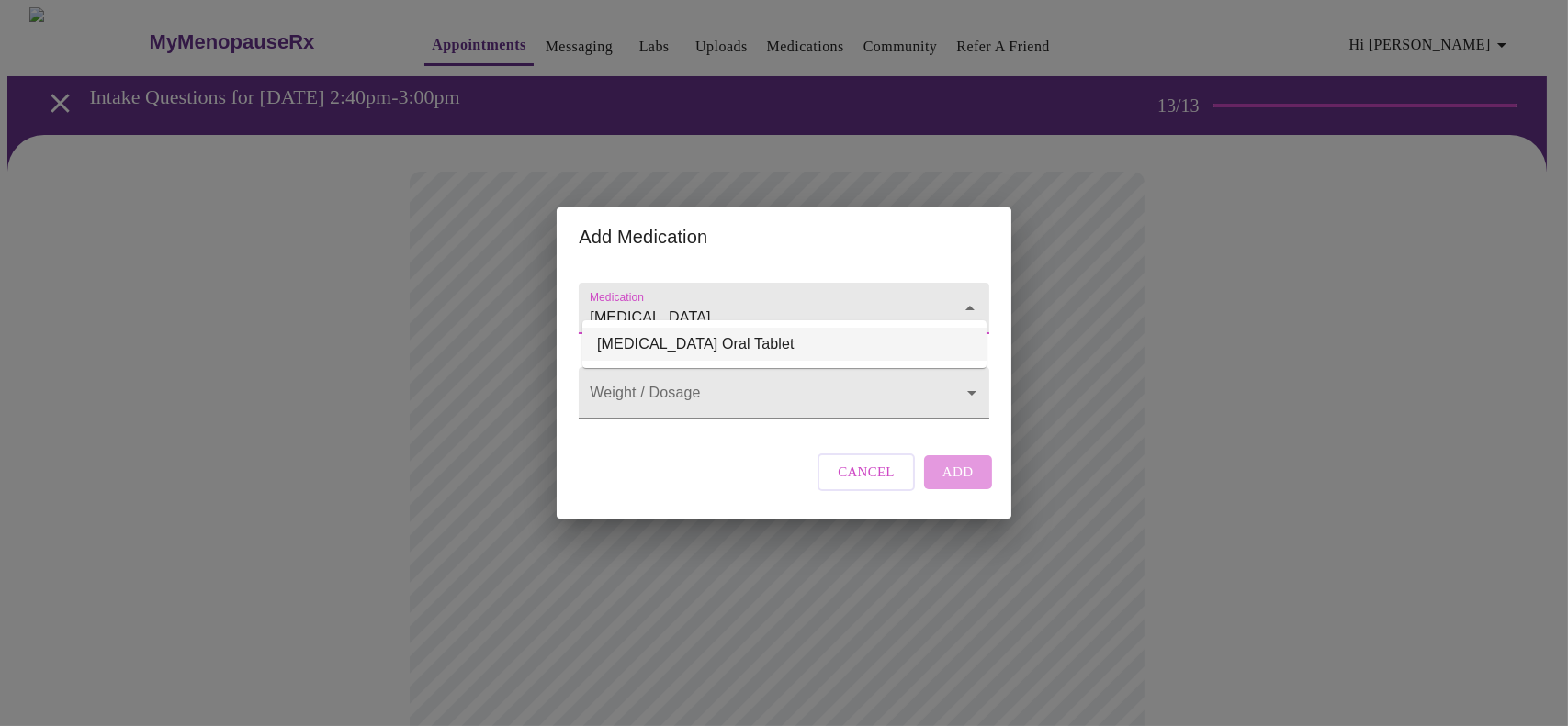
click at [721, 340] on li "Jardiance Oral Tablet" at bounding box center [784, 344] width 404 height 33
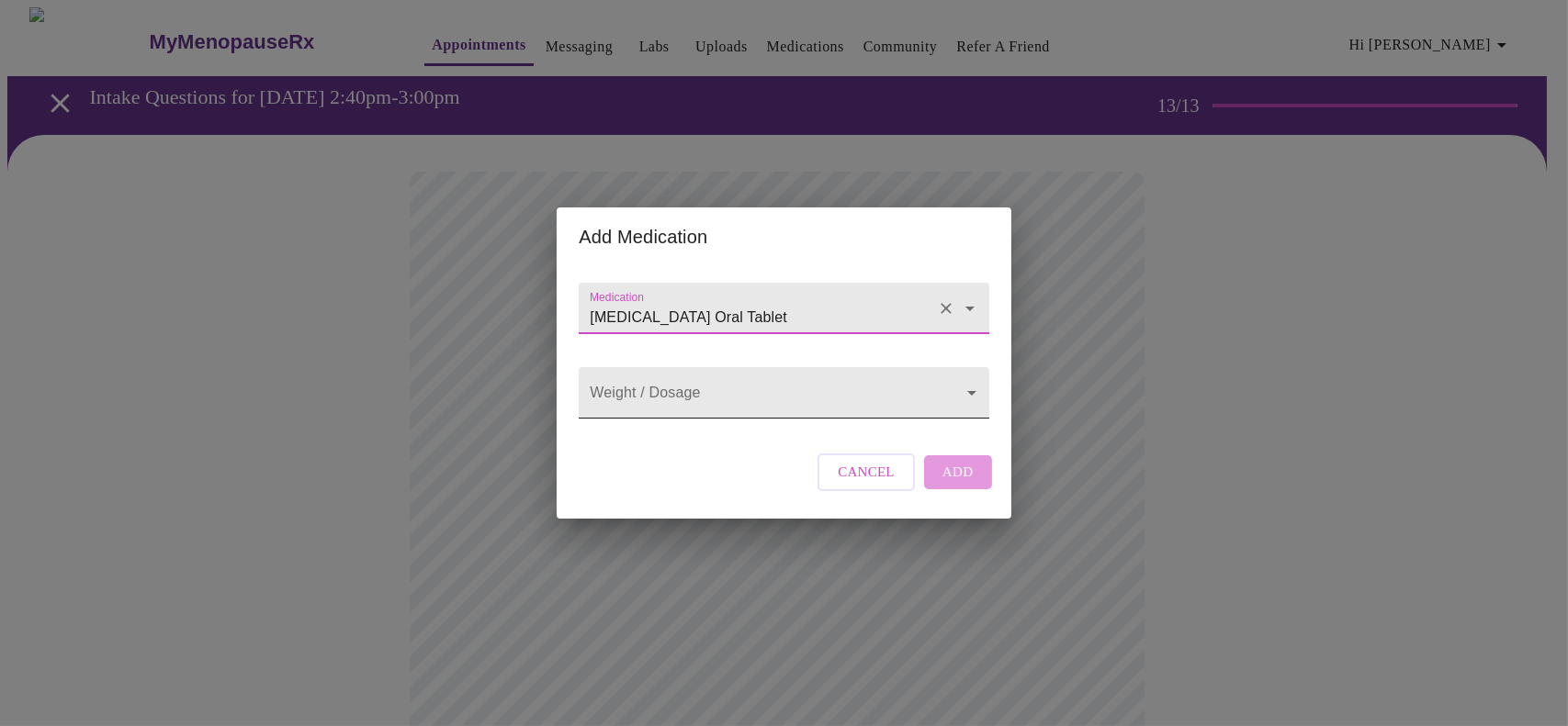
type input "Jardiance Oral Tablet"
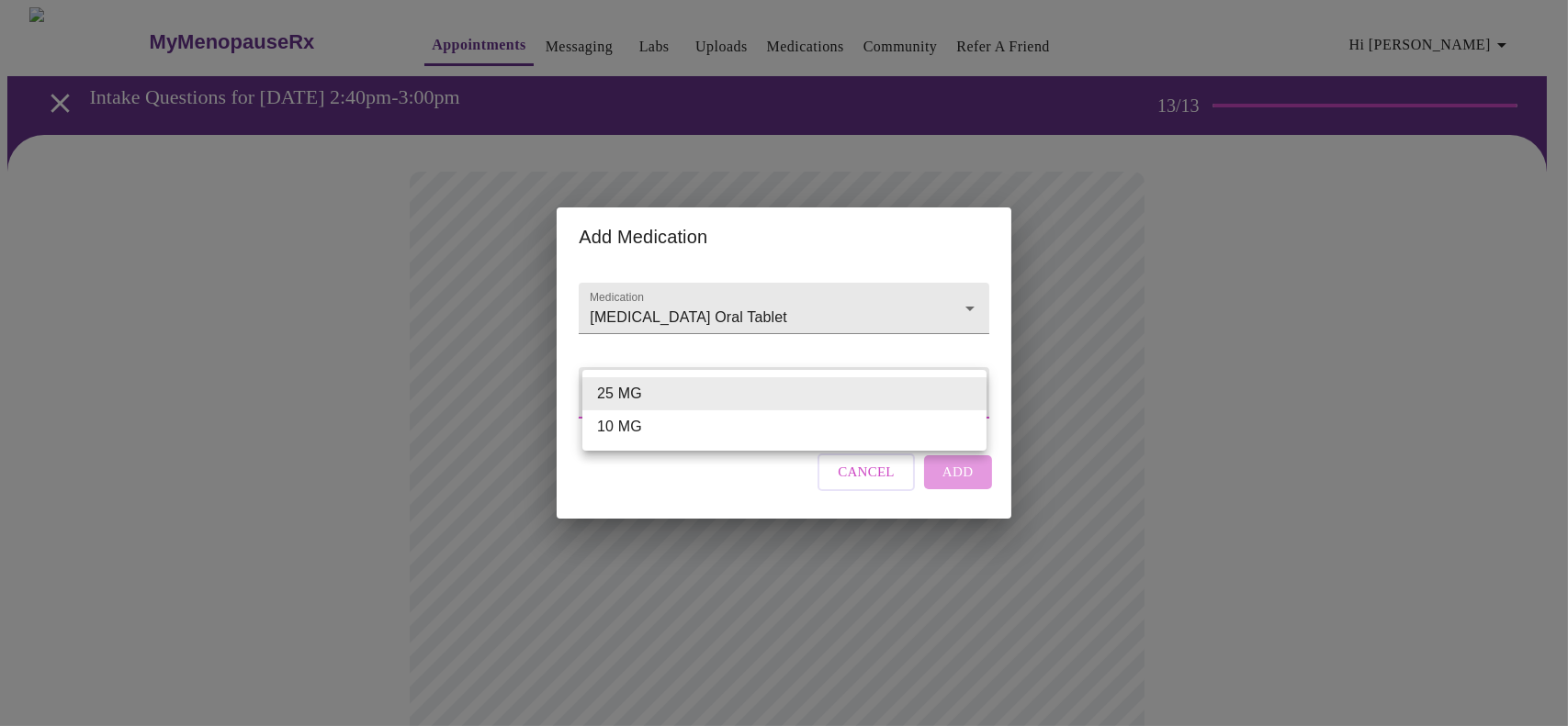
click at [719, 428] on li "10 MG" at bounding box center [784, 427] width 404 height 33
type input "10 MG"
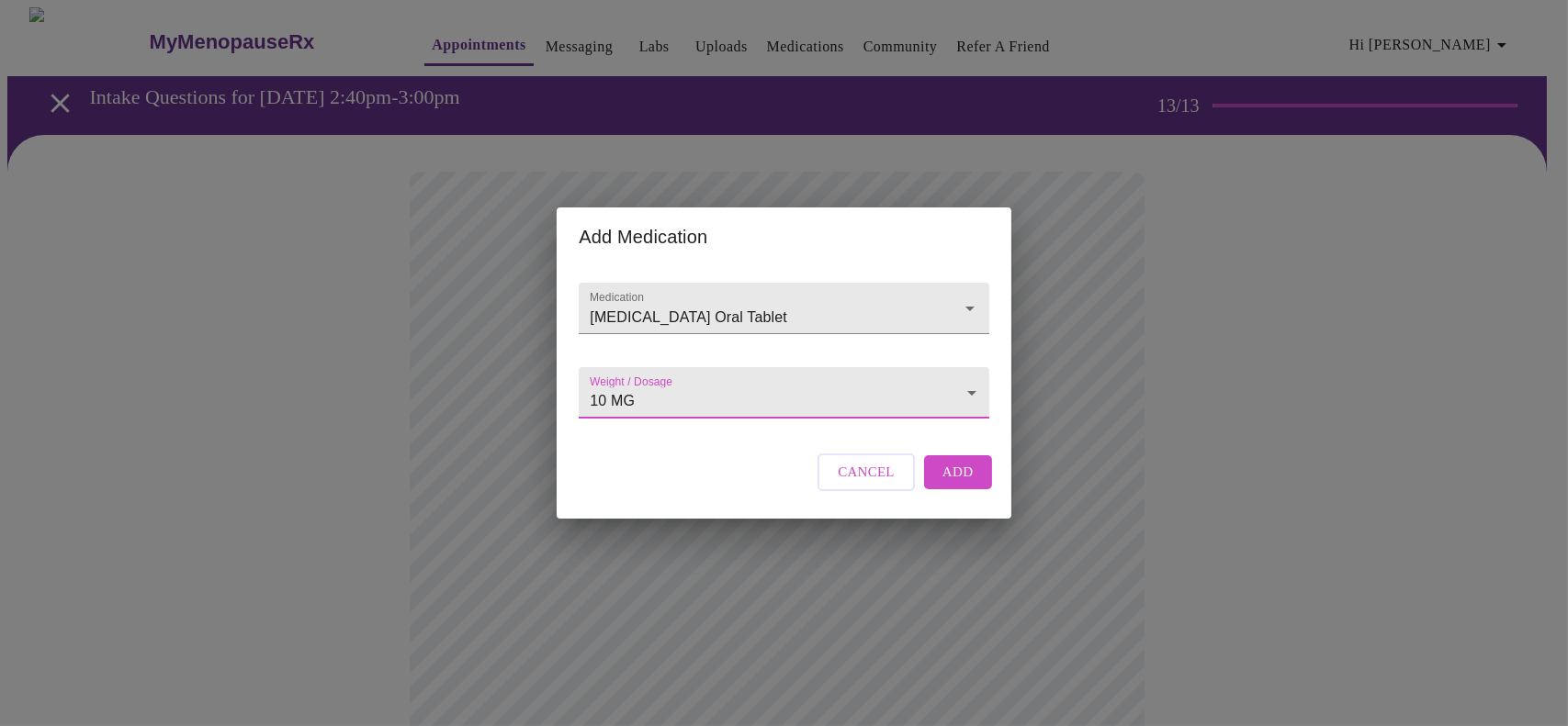
click at [960, 484] on span "Add" at bounding box center [958, 472] width 31 height 24
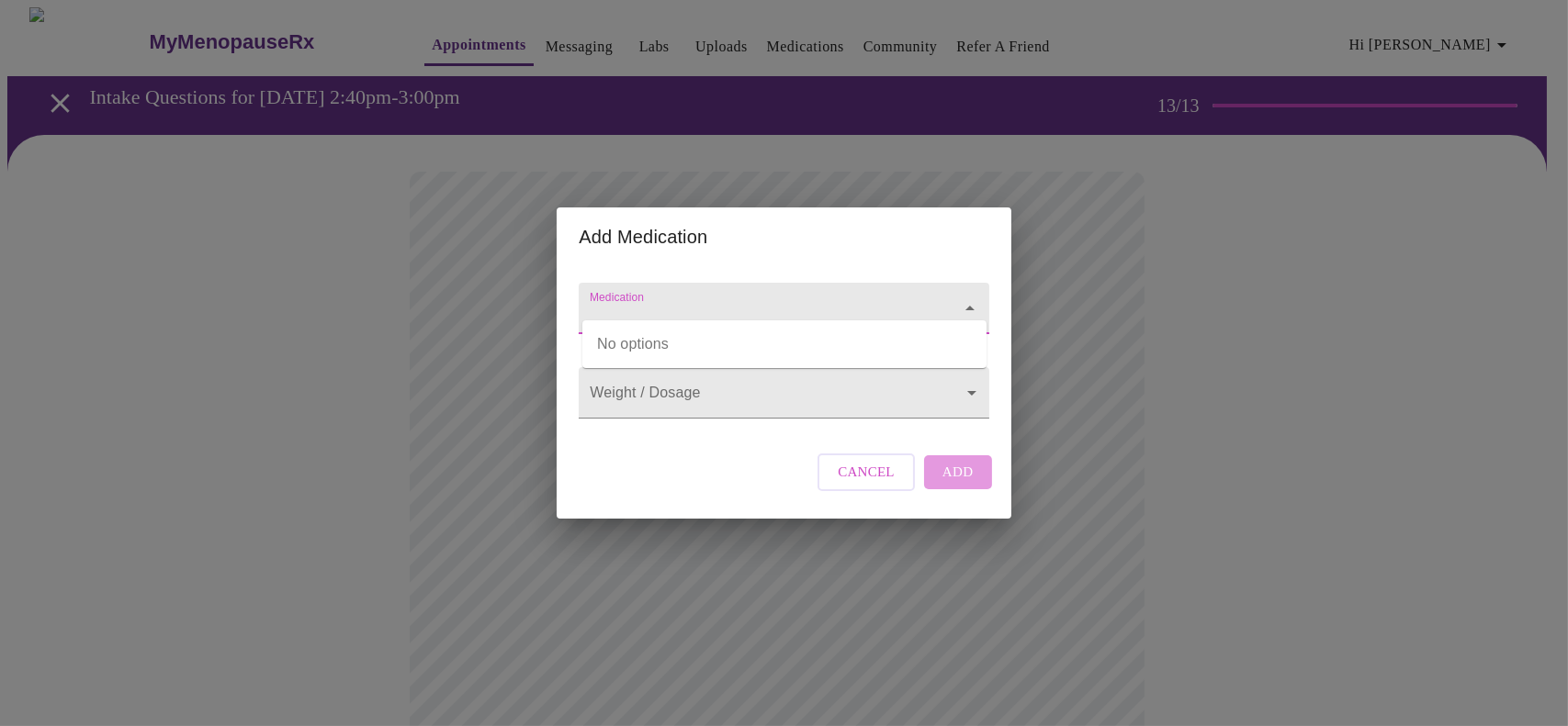
click at [708, 300] on input "Medication" at bounding box center [756, 317] width 342 height 34
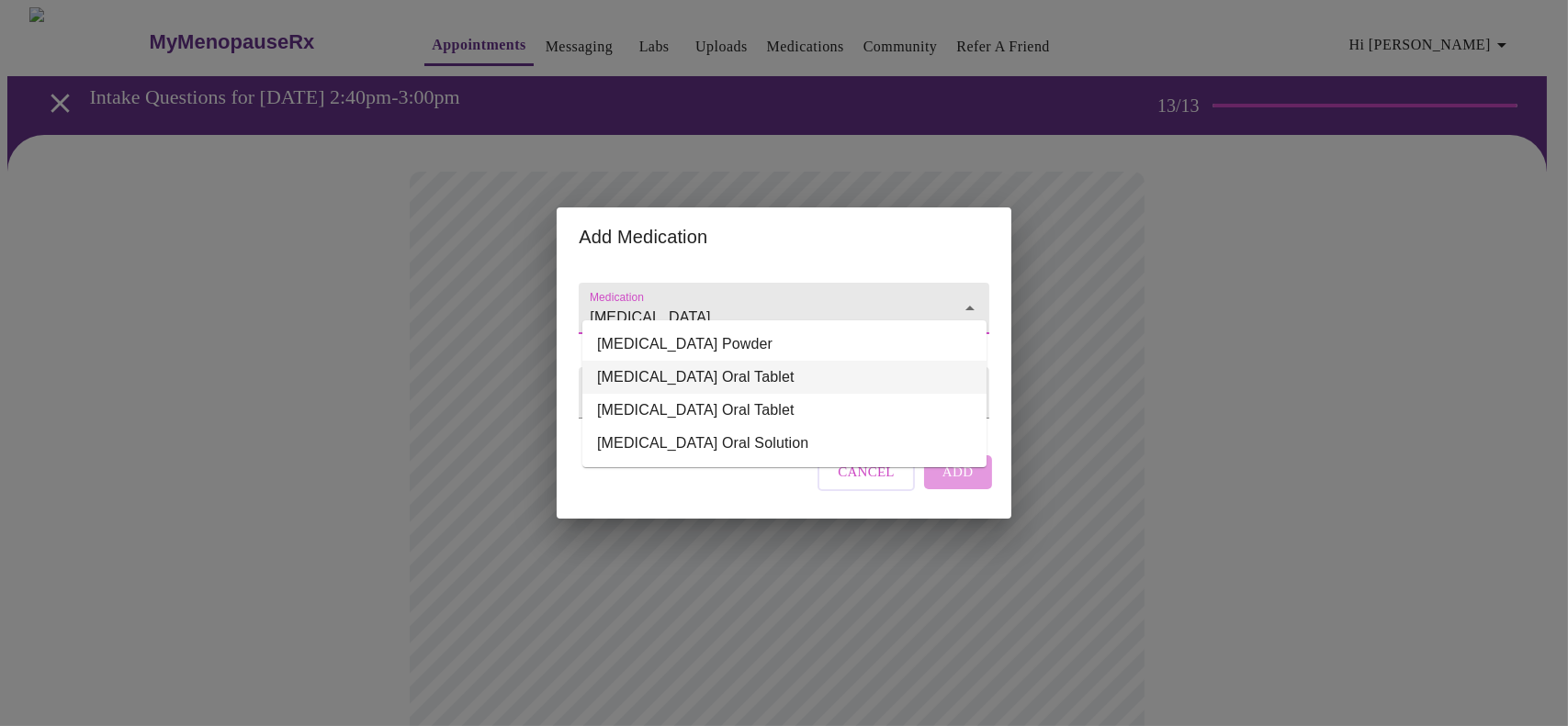
click at [717, 381] on li "Lisinopril Oral Tablet" at bounding box center [784, 377] width 404 height 33
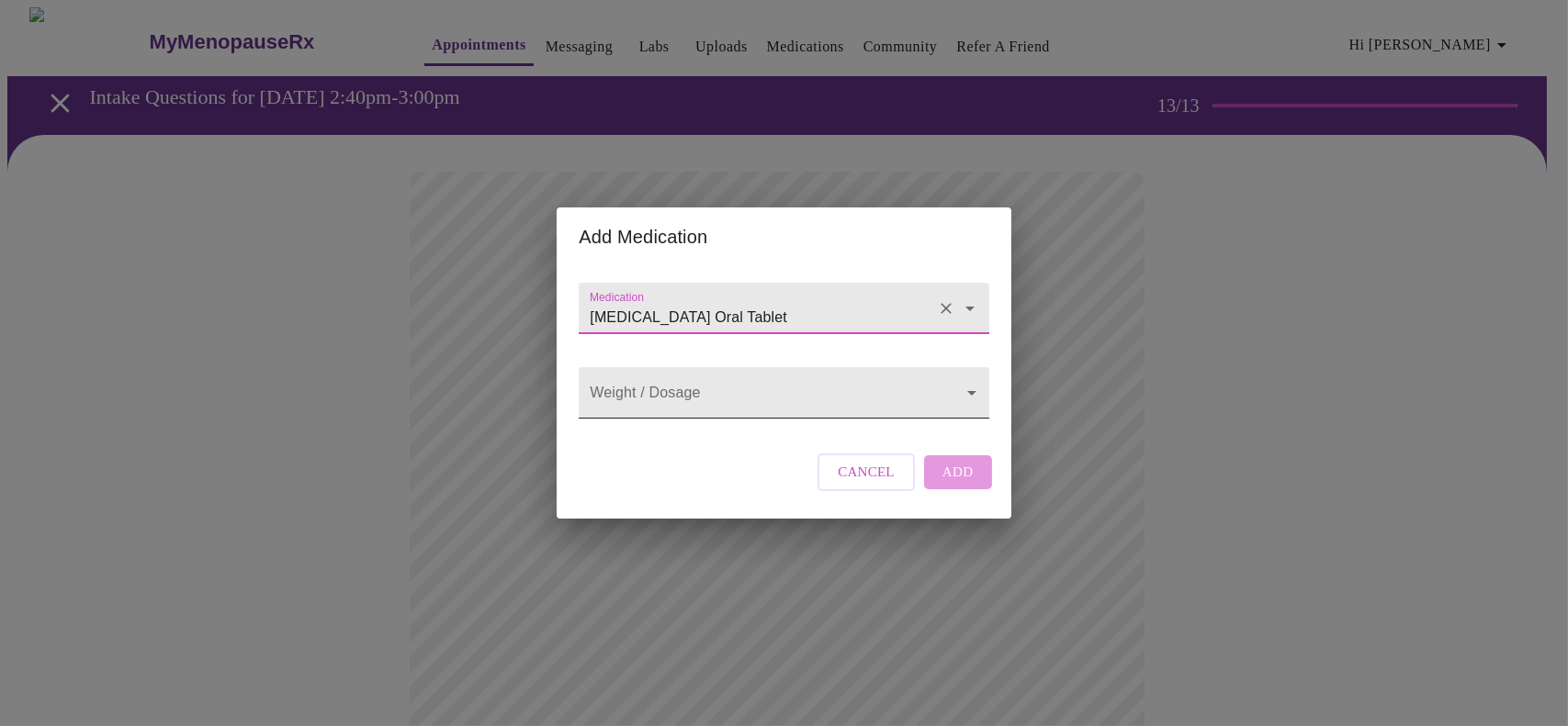
type input "Lisinopril Oral Tablet"
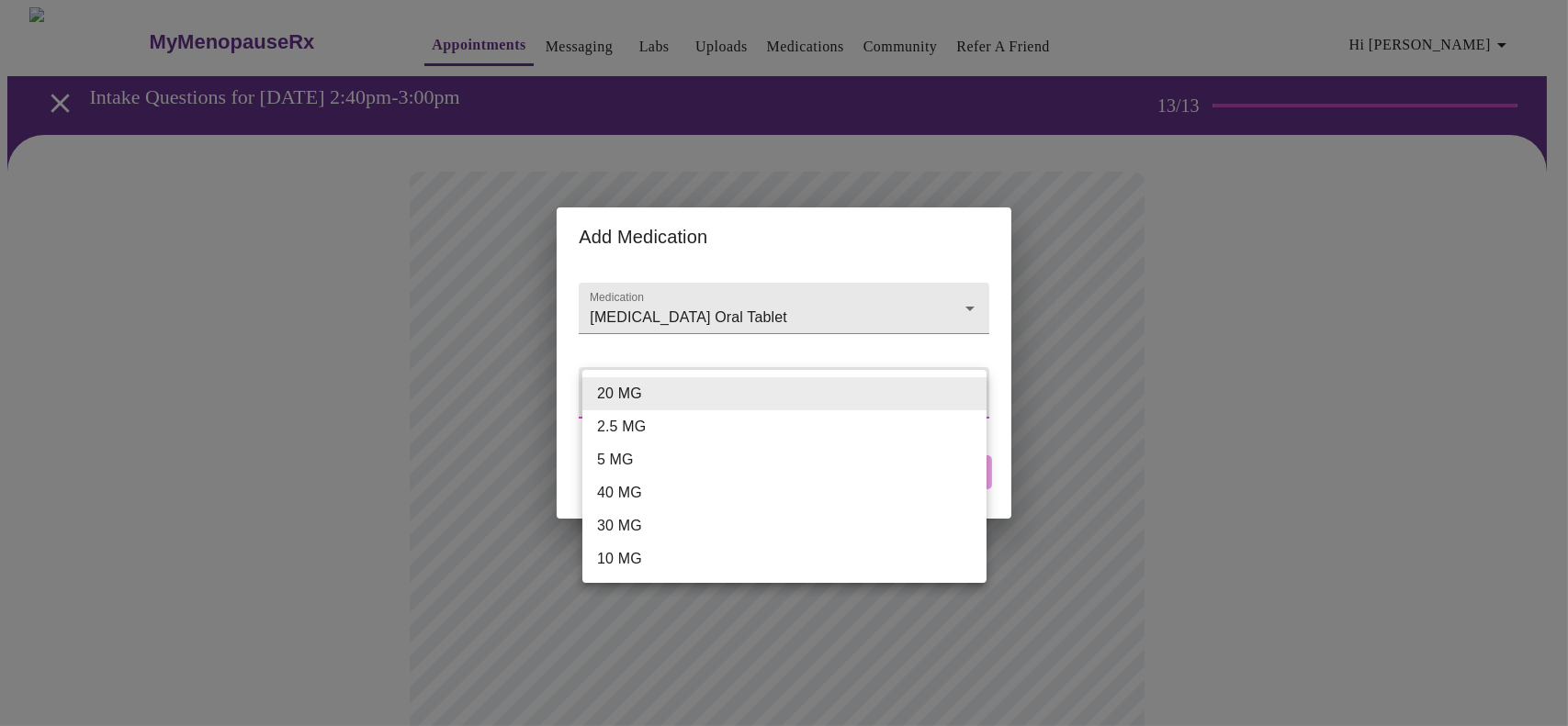
click at [727, 562] on li "10 MG" at bounding box center [784, 559] width 404 height 33
type input "10 MG"
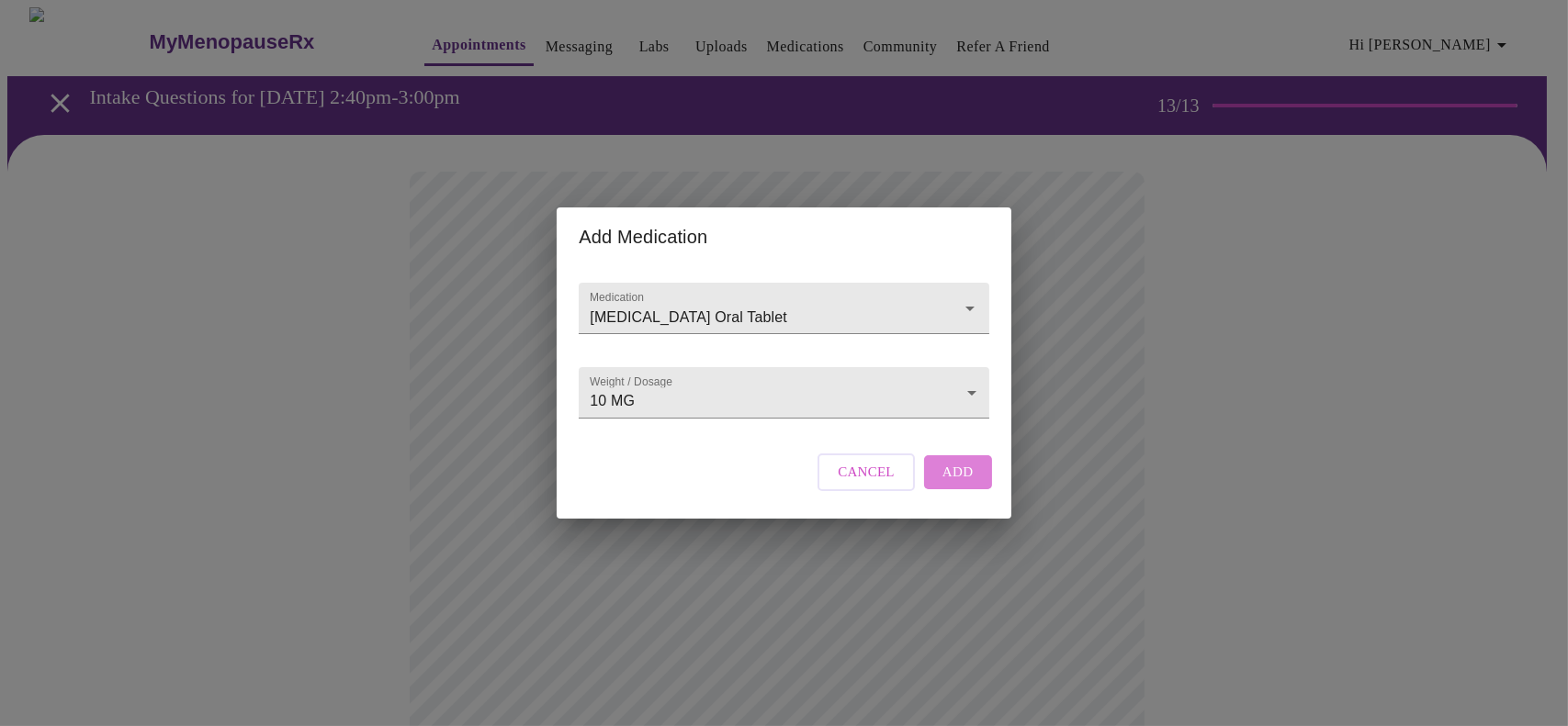
click at [958, 484] on span "Add" at bounding box center [958, 472] width 31 height 24
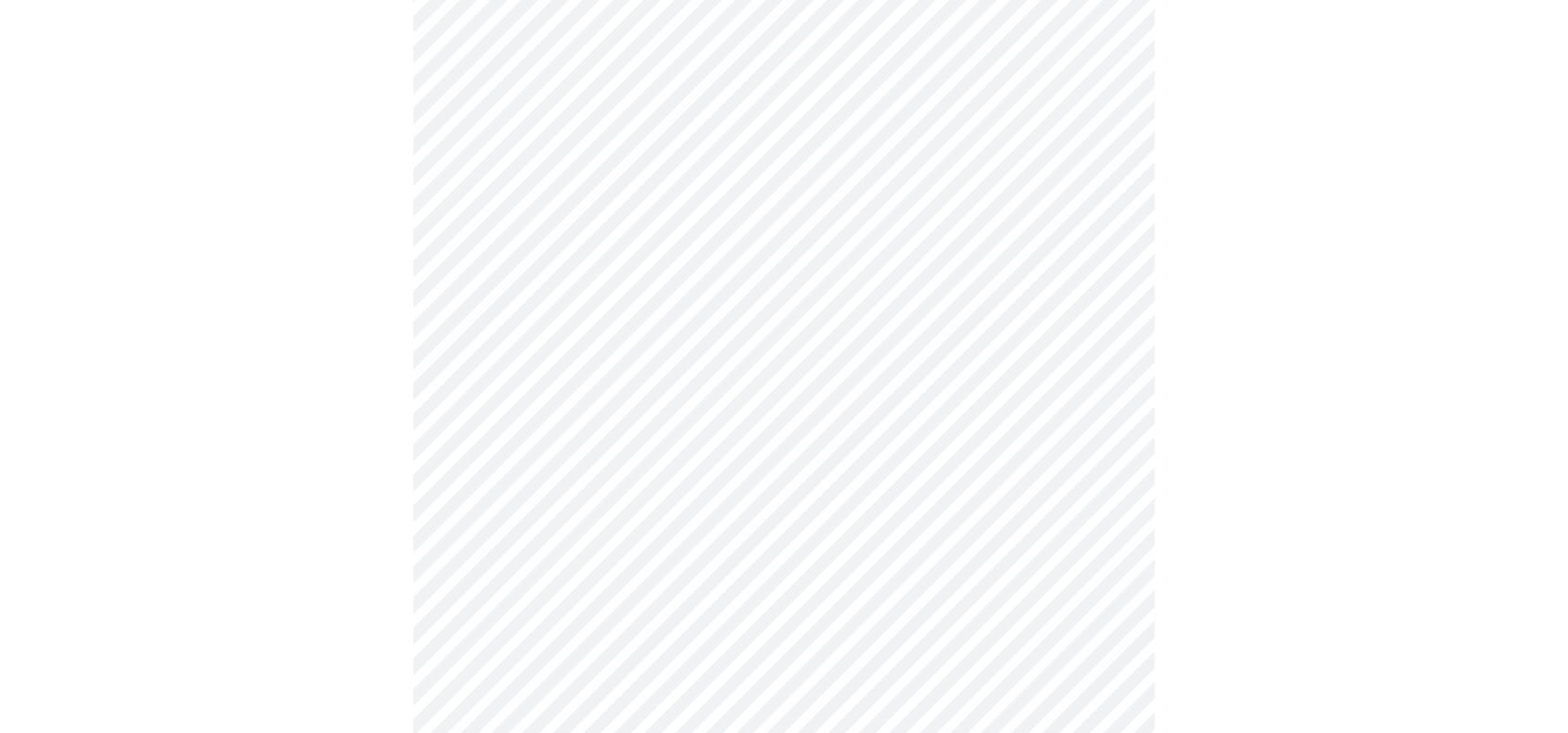
scroll to position [811, 0]
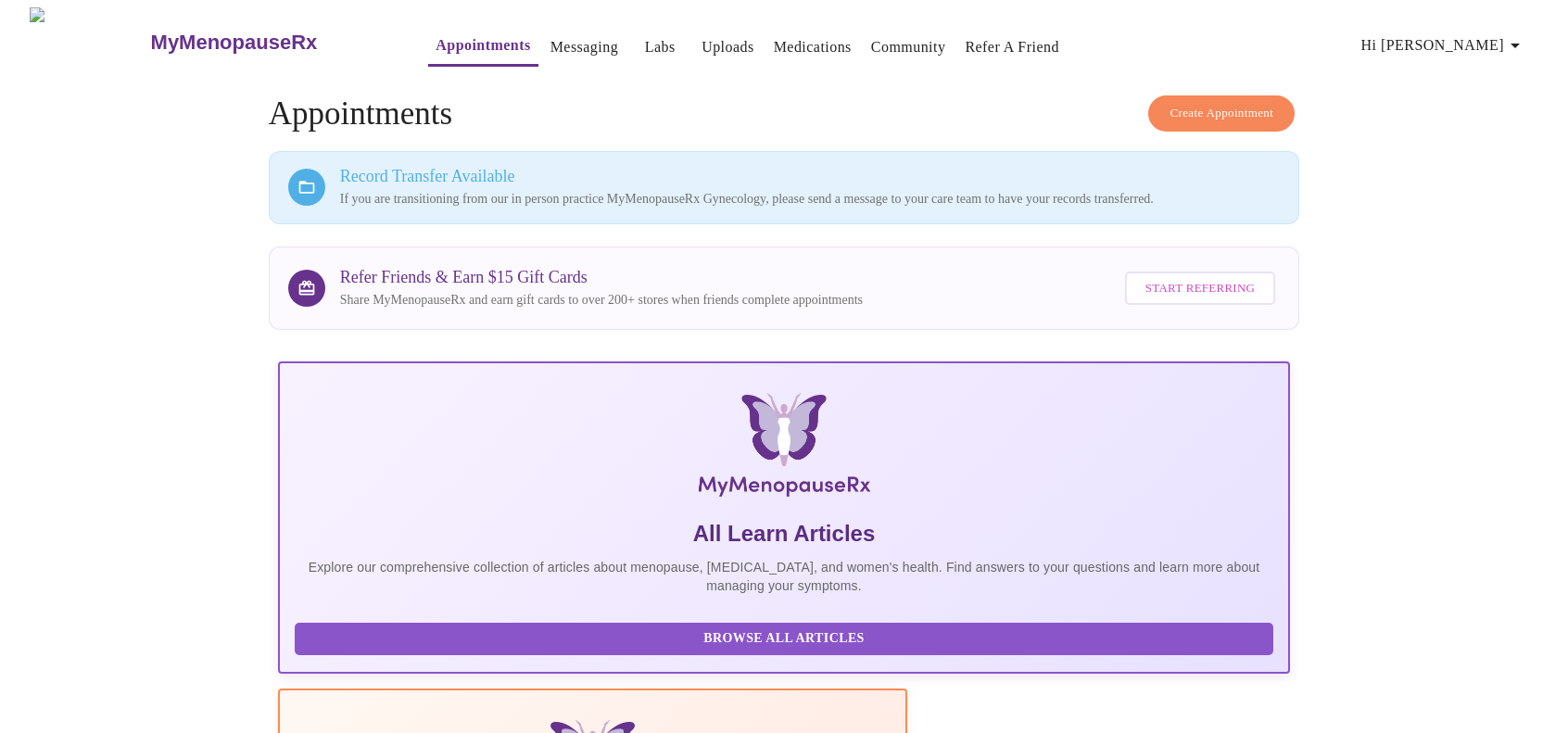
click at [435, 43] on link "Appointments" at bounding box center [482, 45] width 95 height 26
click at [1251, 107] on span "Create Appointment" at bounding box center [1222, 114] width 104 height 22
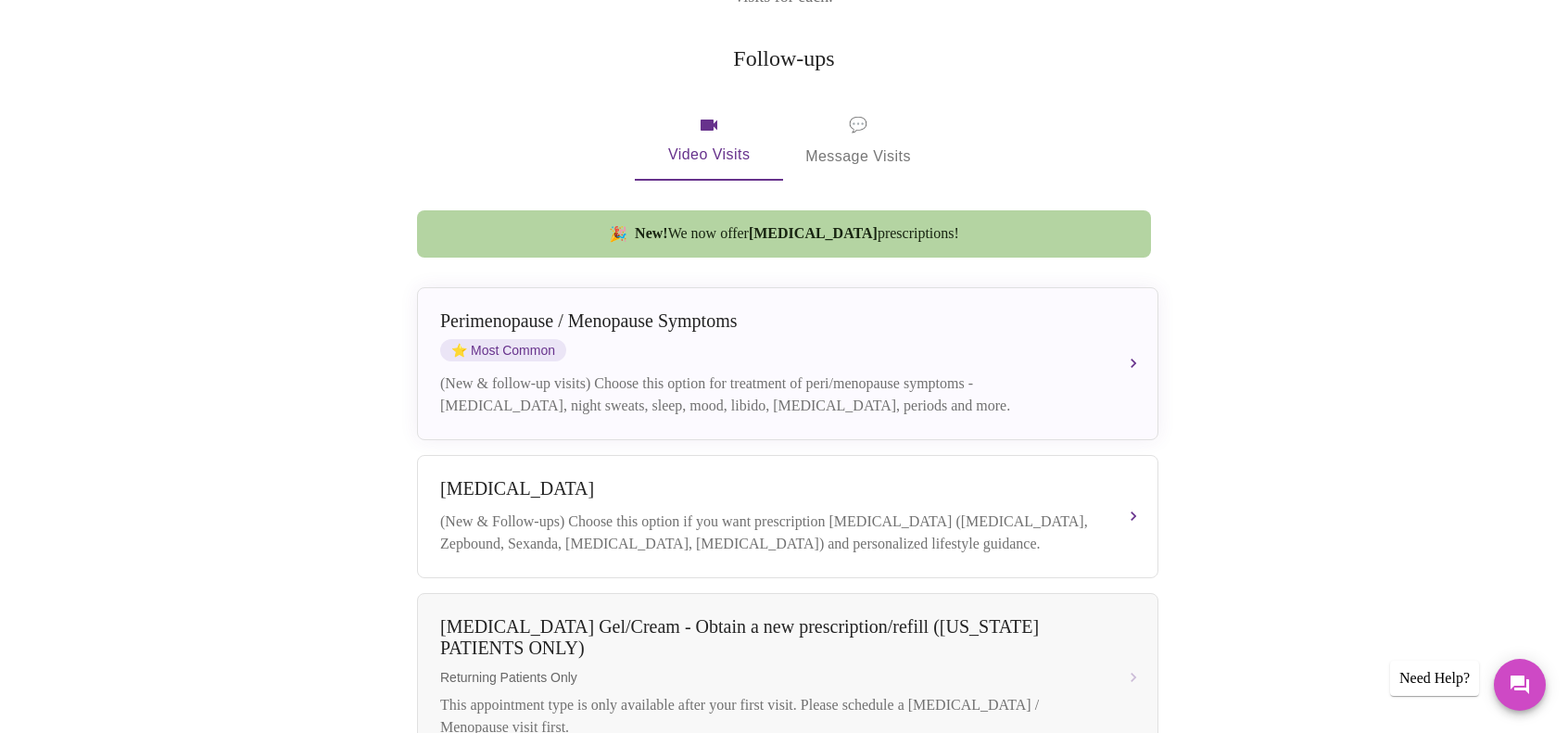
scroll to position [371, 0]
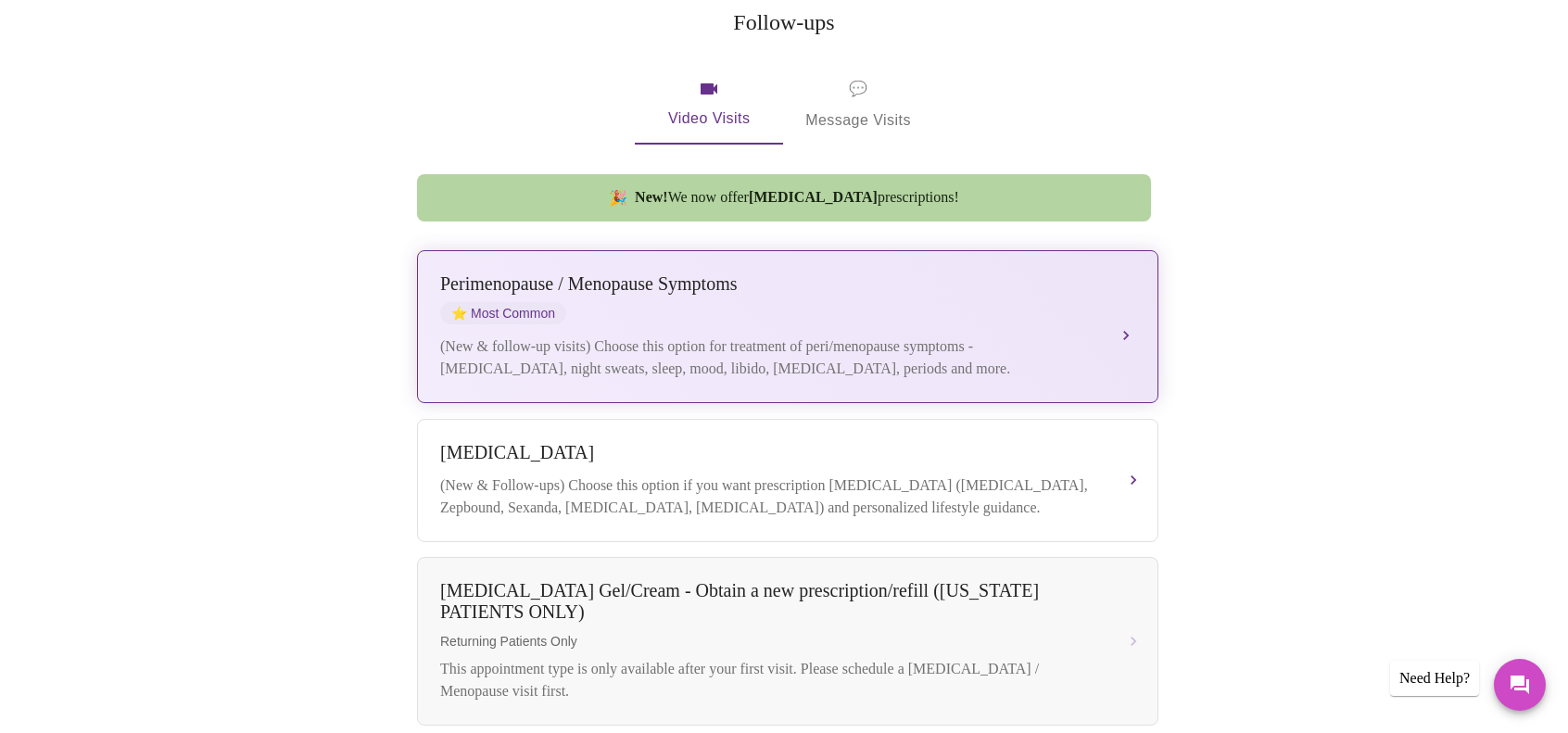
click at [1031, 299] on div "Perimenopause / Menopause Symptoms ⭐ Most Common" at bounding box center [769, 298] width 658 height 51
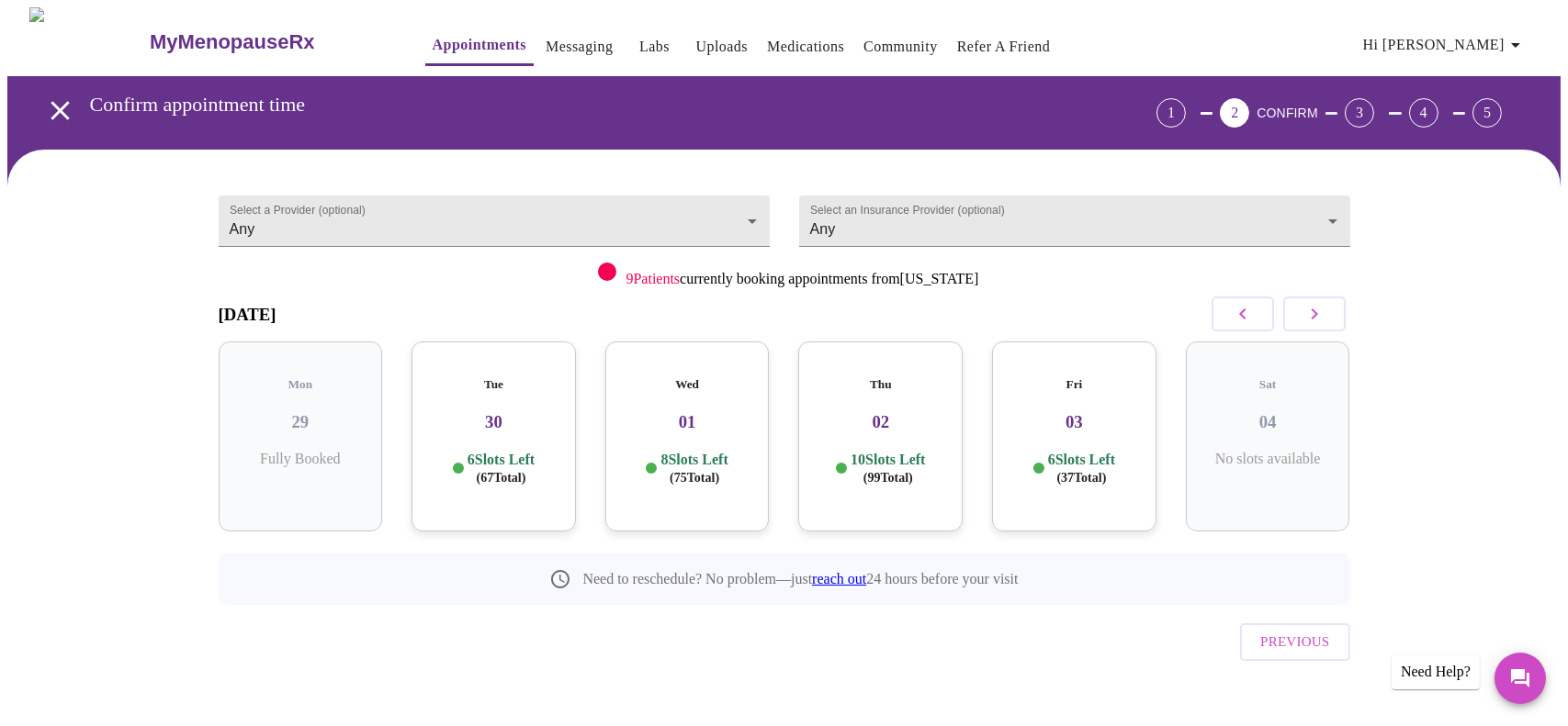
click at [515, 451] on p "6 Slots Left ( 67 Total)" at bounding box center [500, 468] width 67 height 36
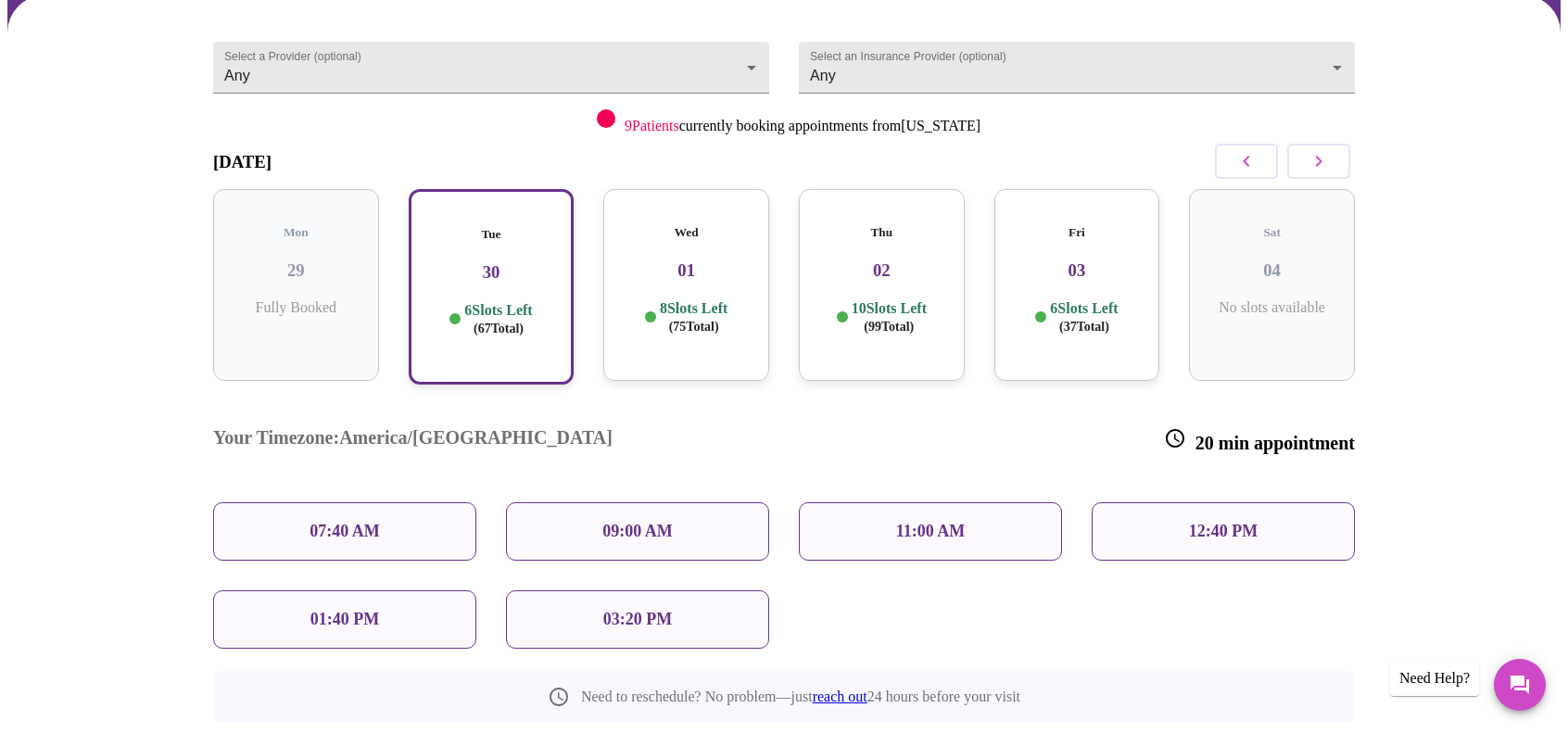
scroll to position [185, 0]
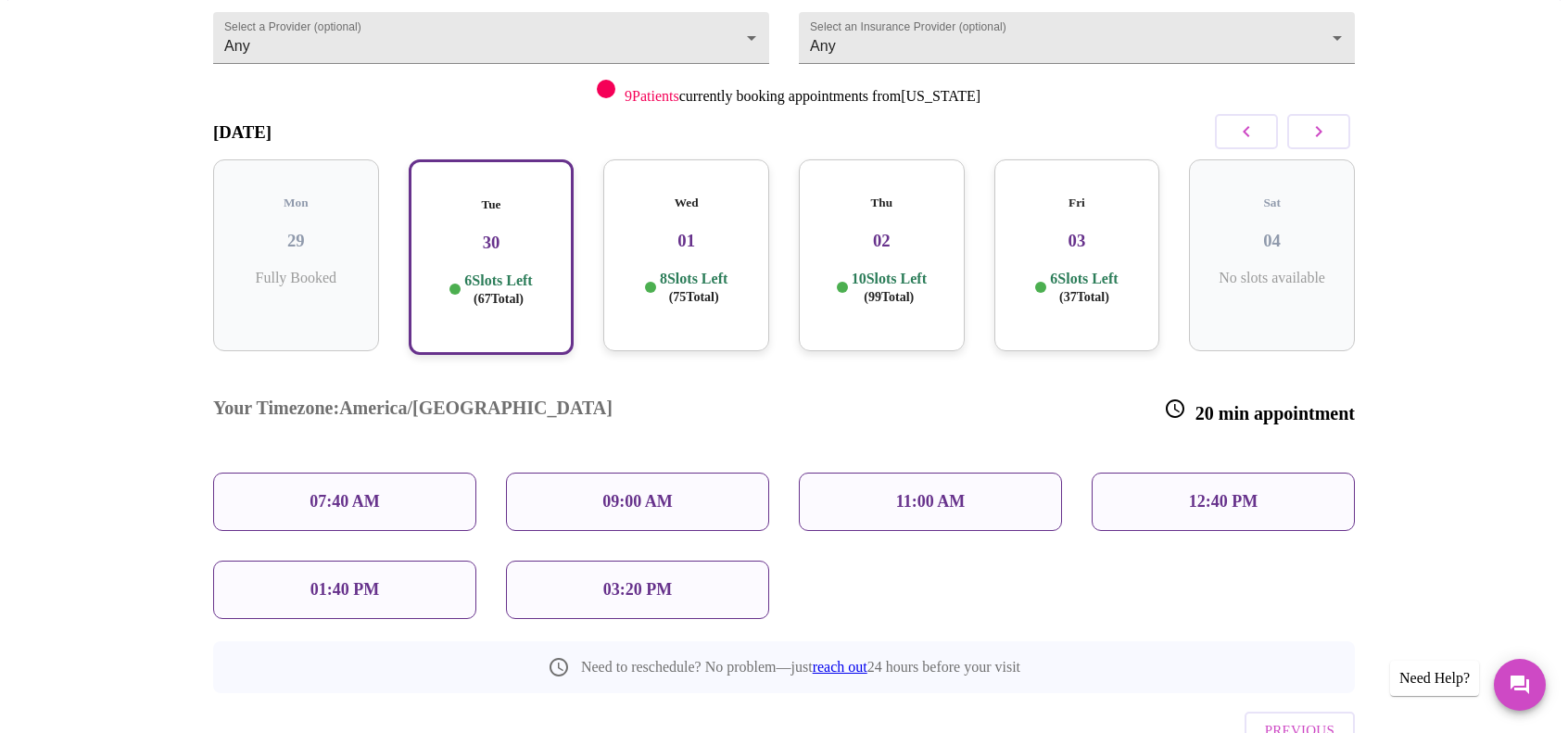
click at [946, 492] on p "11:00 AM" at bounding box center [930, 502] width 69 height 20
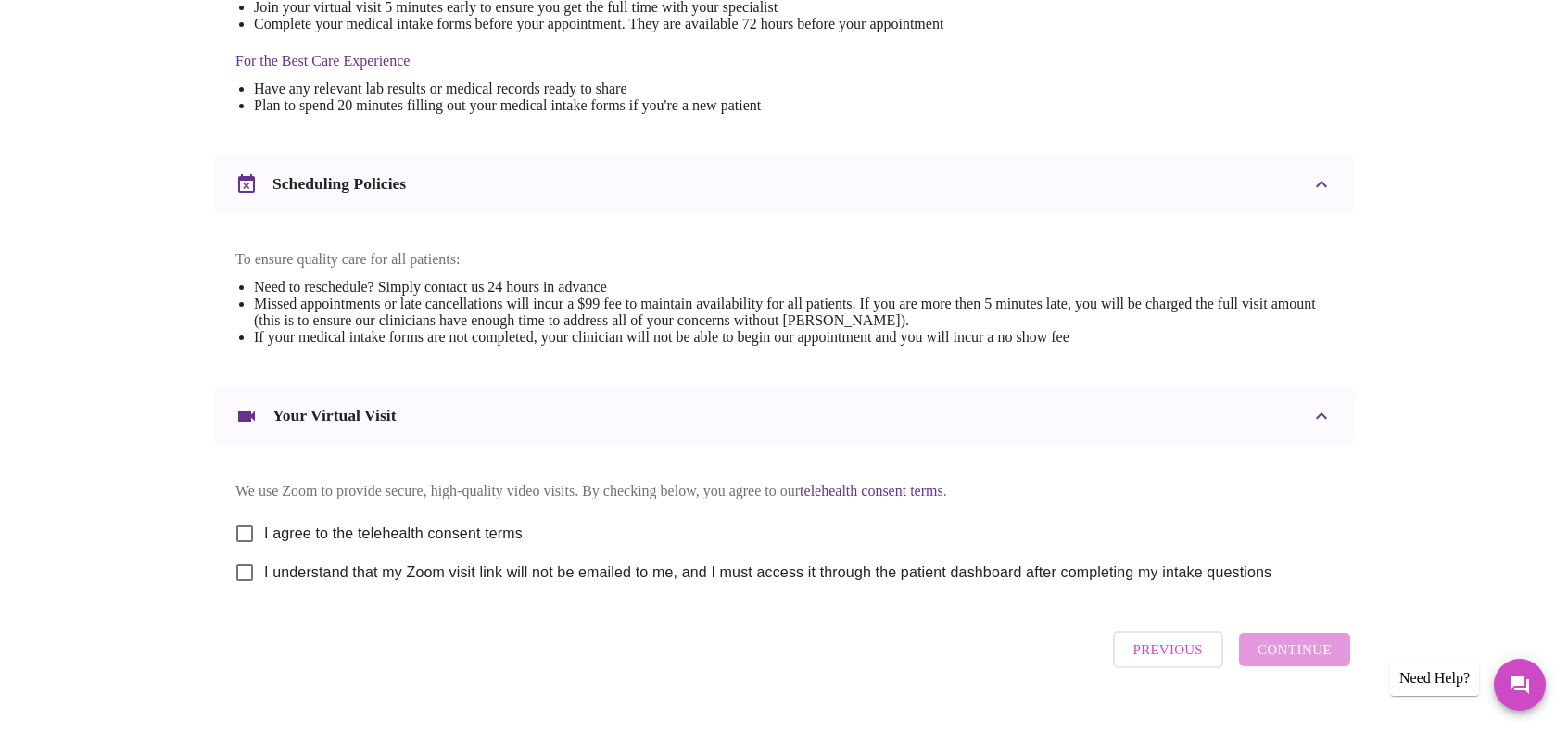
scroll to position [610, 0]
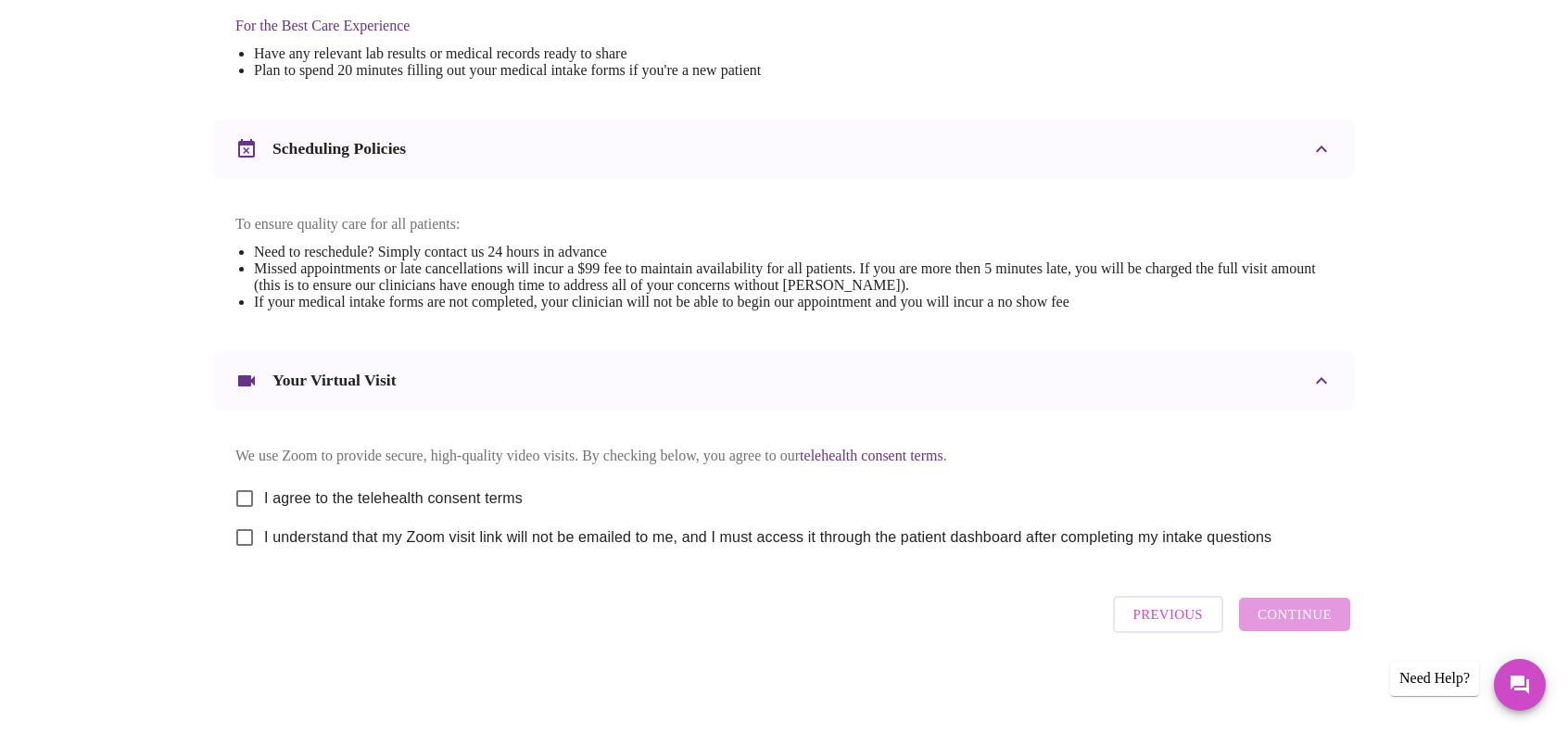
click at [1185, 626] on span "Previous" at bounding box center [1168, 615] width 69 height 24
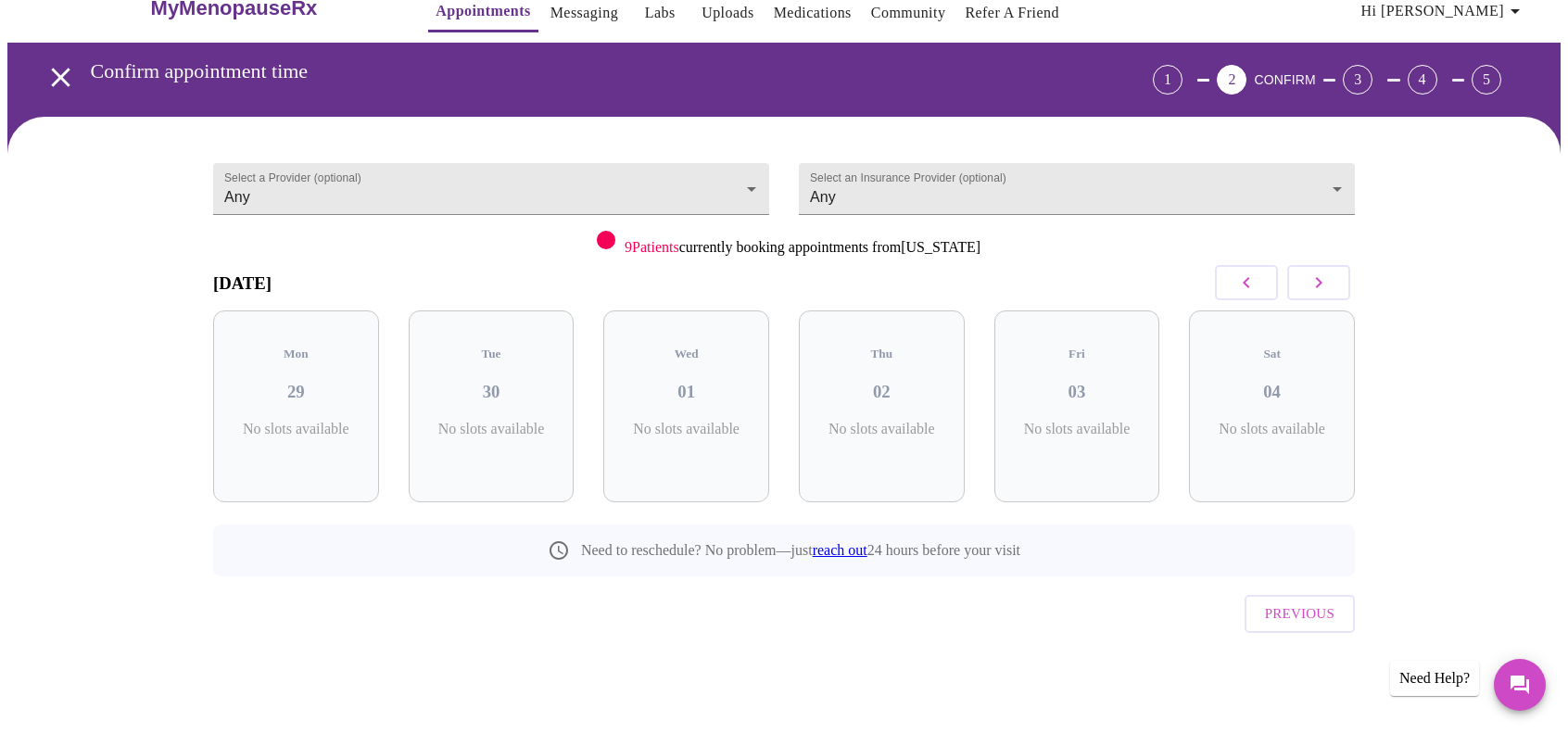
scroll to position [0, 0]
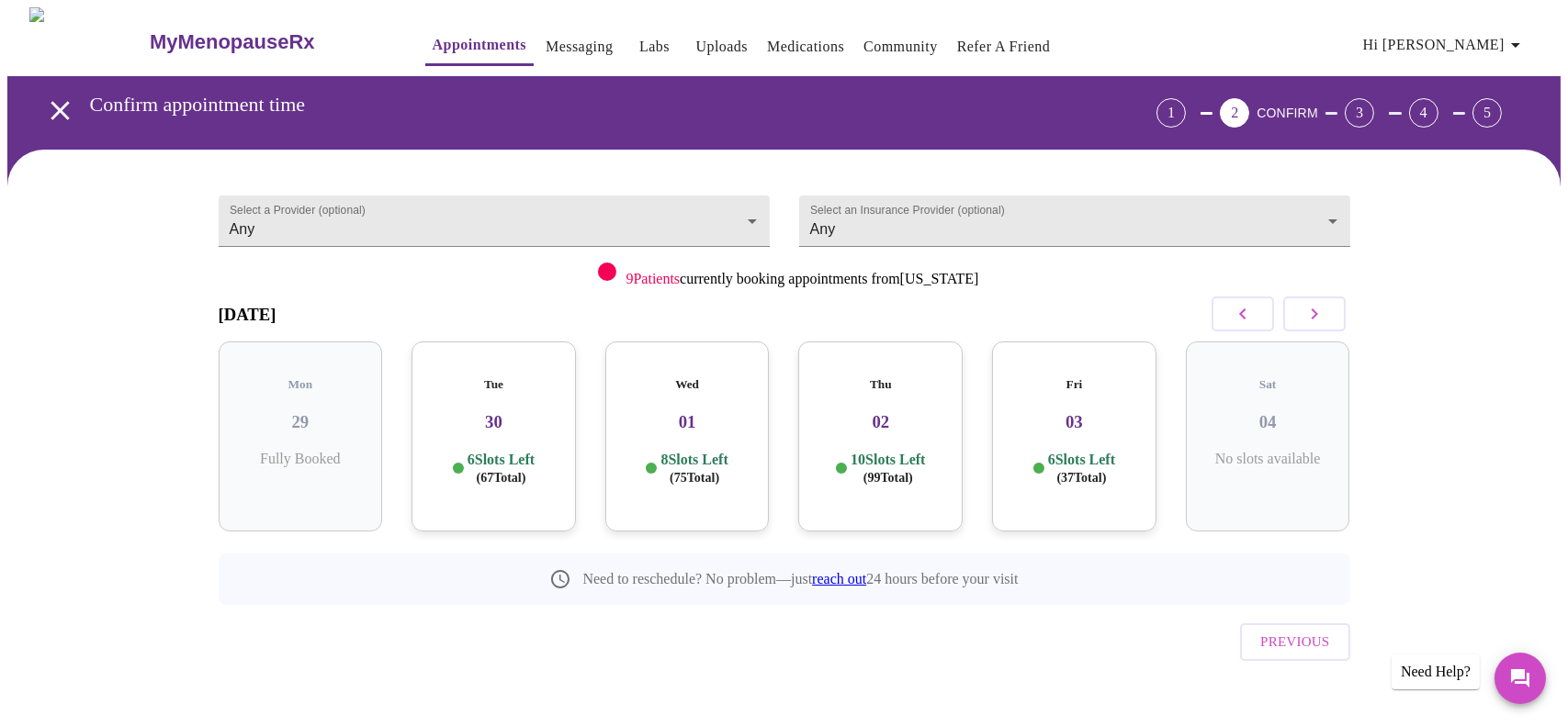
click at [176, 45] on link "MyMenopauseRx" at bounding box center [268, 42] width 240 height 64
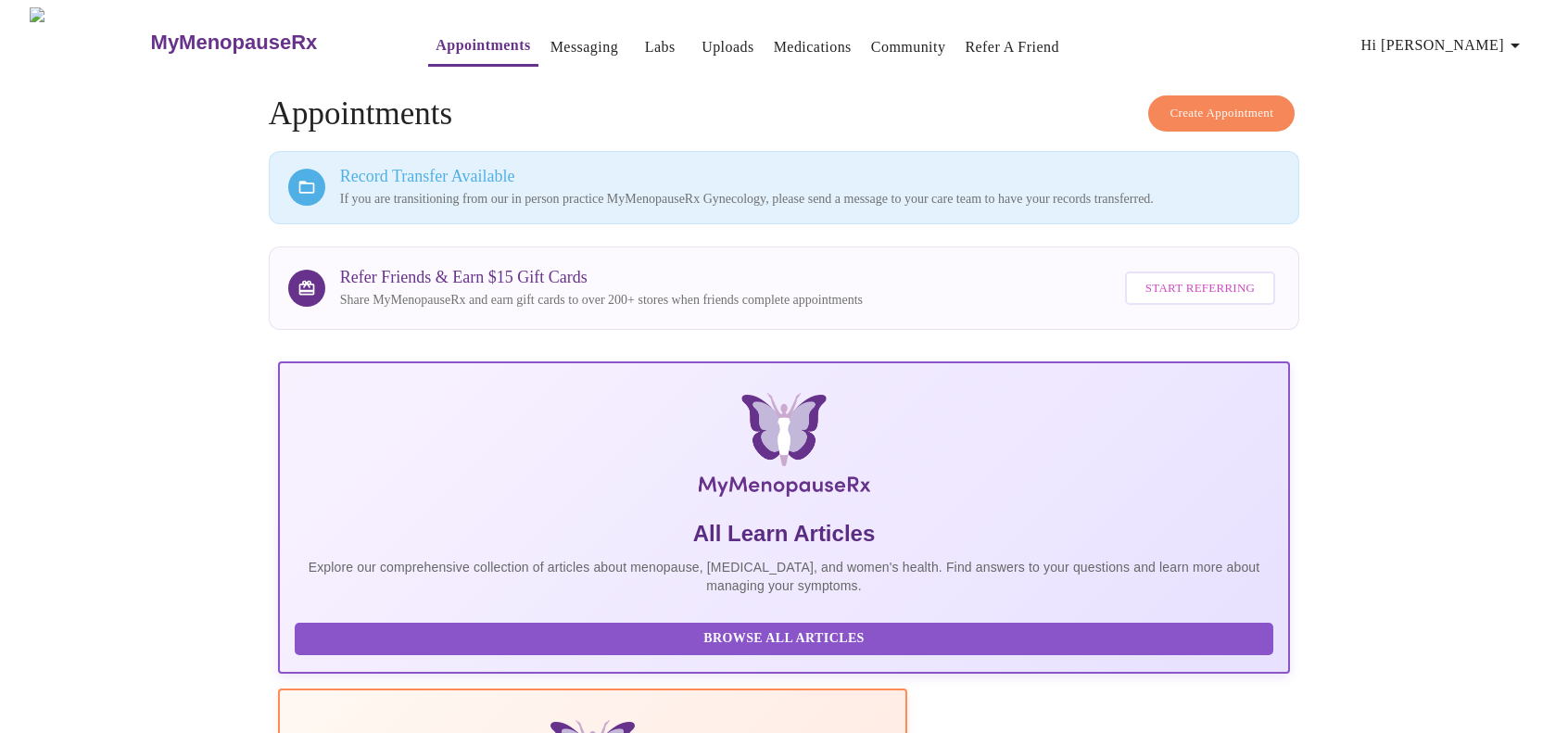
click at [1491, 42] on span "Hi Snigdha" at bounding box center [1444, 45] width 165 height 26
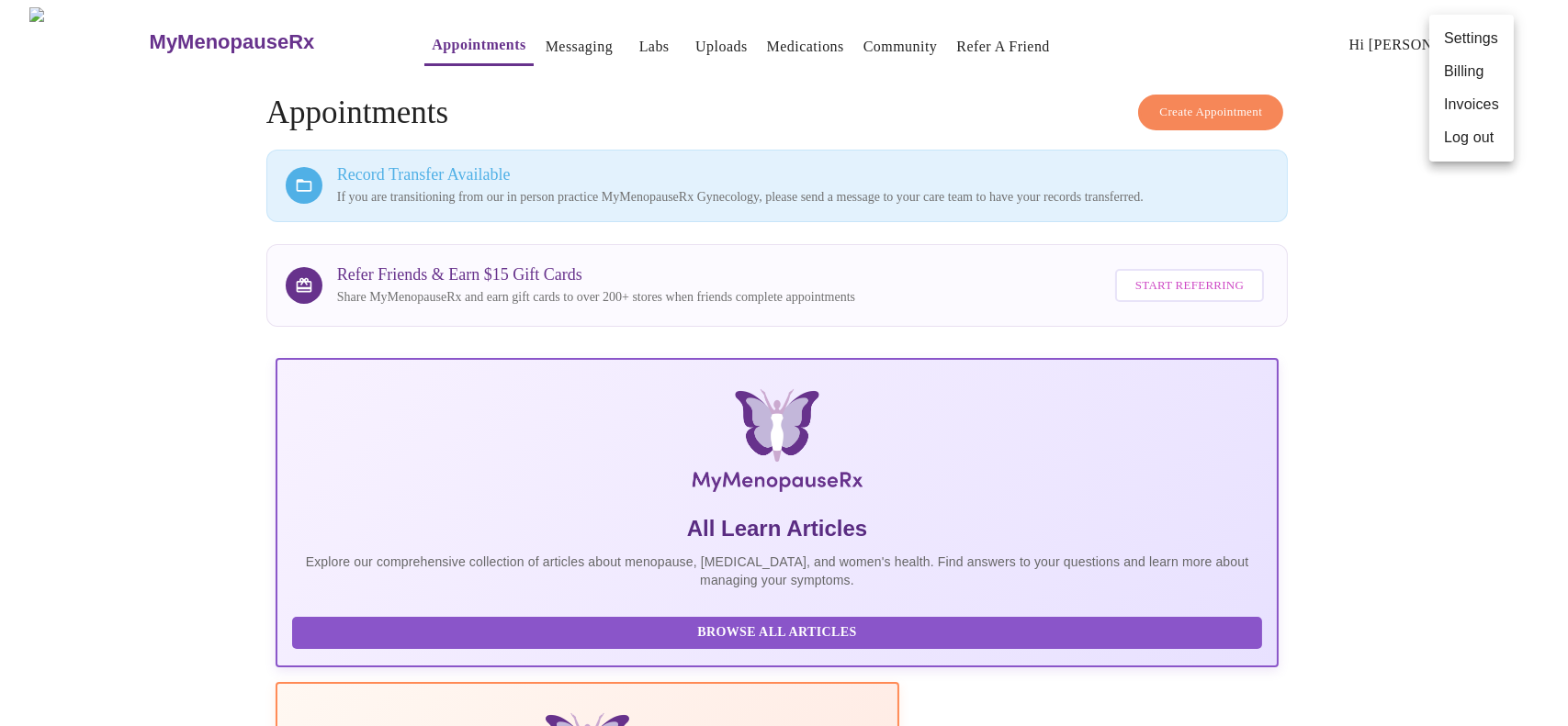
click at [692, 68] on div at bounding box center [784, 363] width 1568 height 726
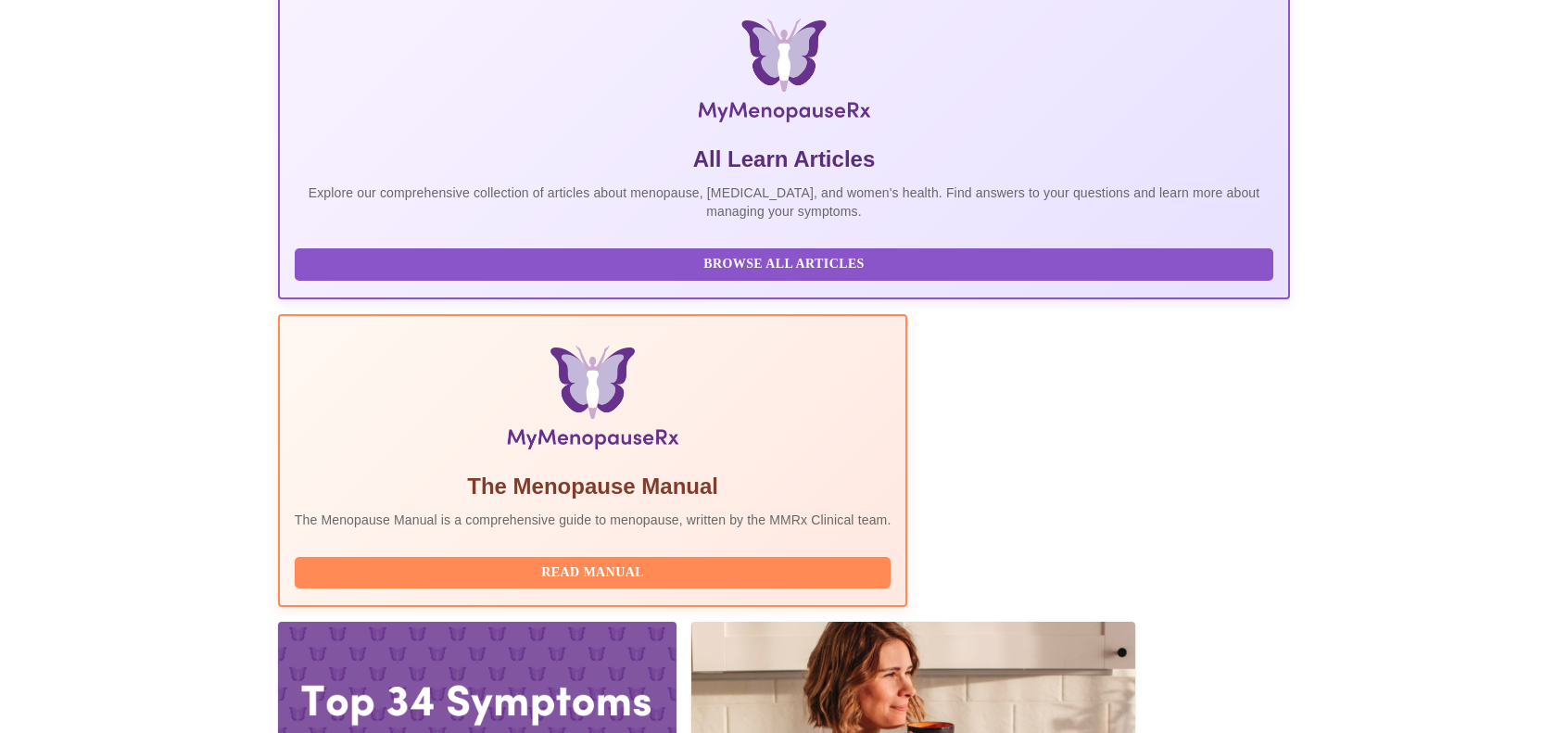
scroll to position [189, 0]
